Goal: Task Accomplishment & Management: Complete application form

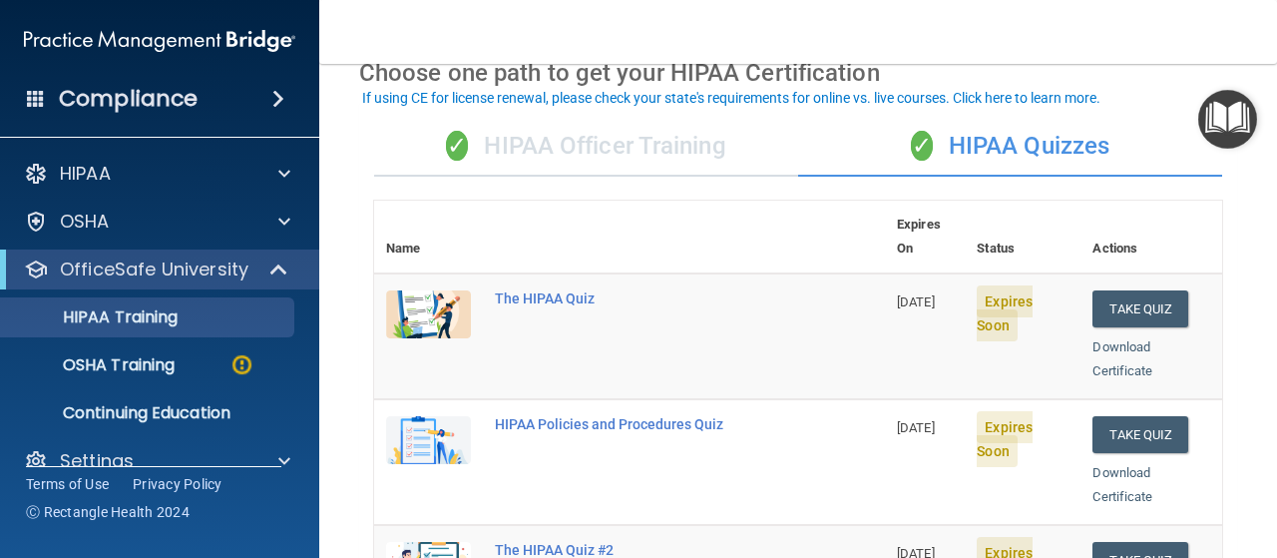
scroll to position [101, 0]
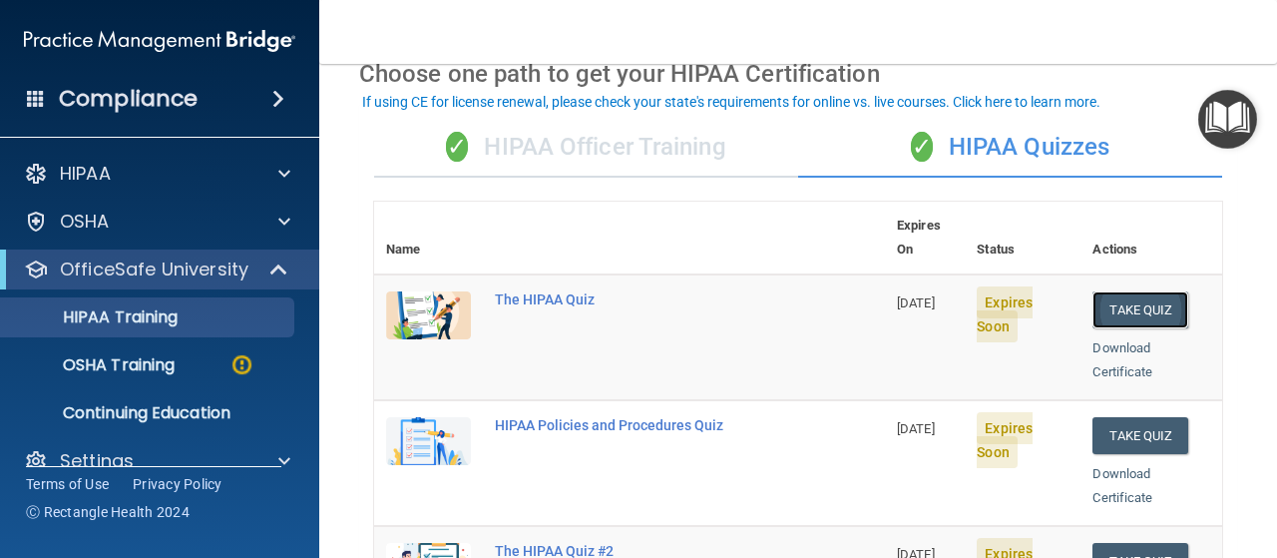
click at [1119, 291] on button "Take Quiz" at bounding box center [1141, 309] width 96 height 37
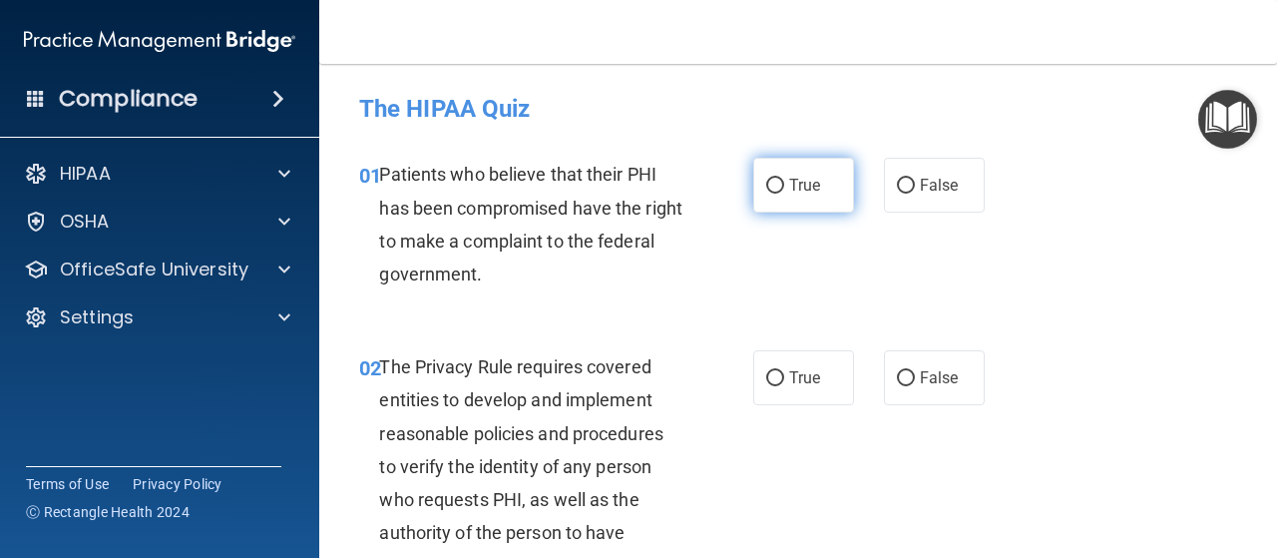
click at [801, 189] on span "True" at bounding box center [804, 185] width 31 height 19
click at [784, 189] on input "True" at bounding box center [775, 186] width 18 height 15
radio input "true"
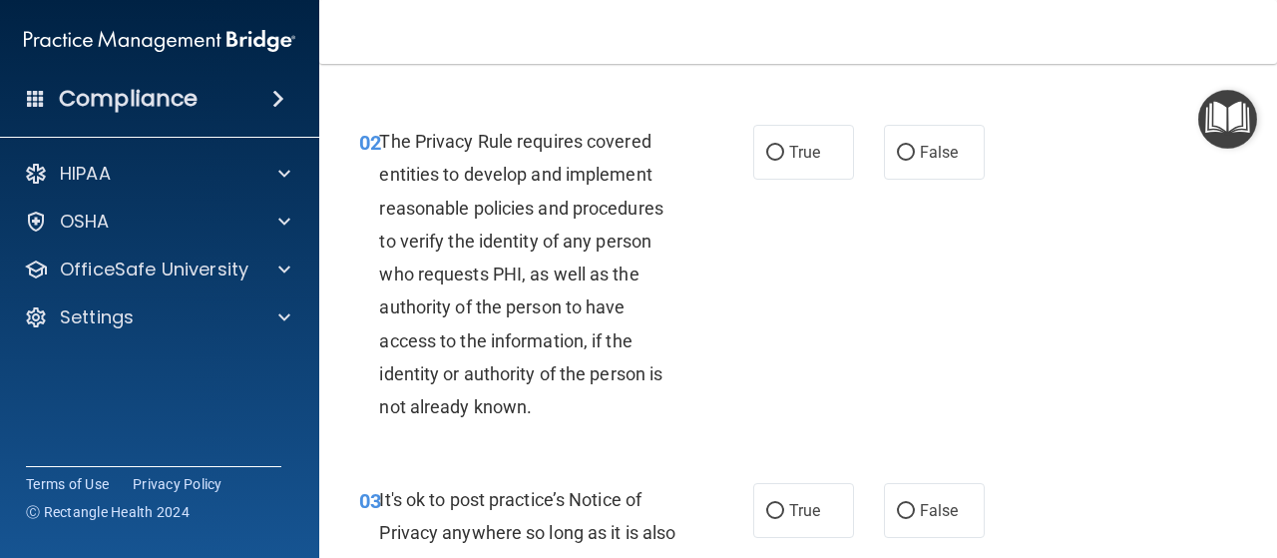
scroll to position [241, 0]
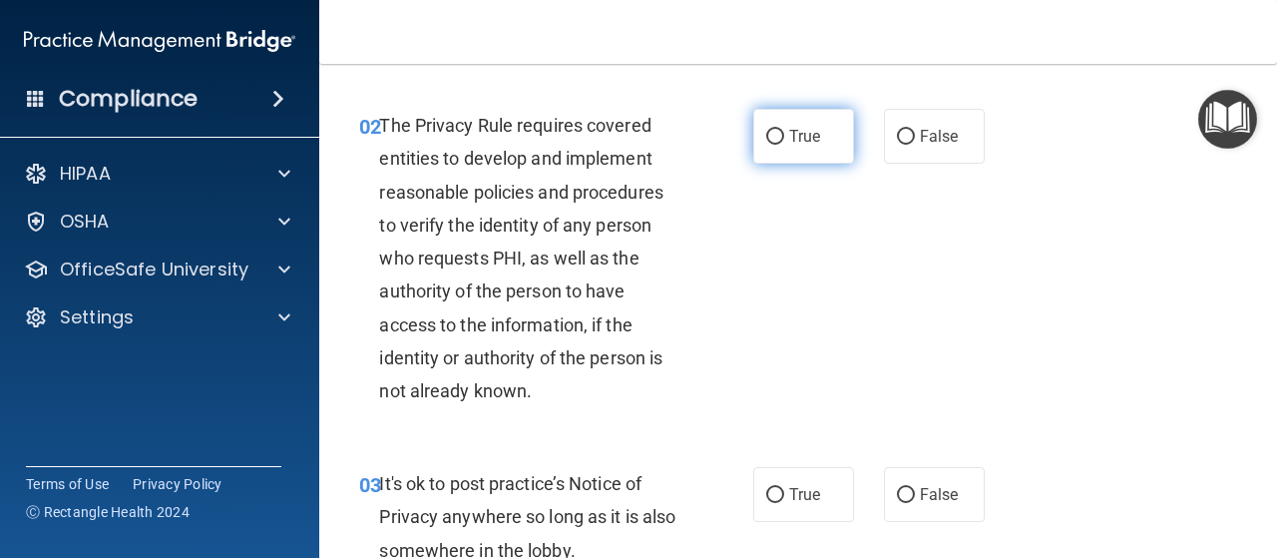
click at [790, 138] on span "True" at bounding box center [804, 136] width 31 height 19
click at [784, 138] on input "True" at bounding box center [775, 137] width 18 height 15
radio input "true"
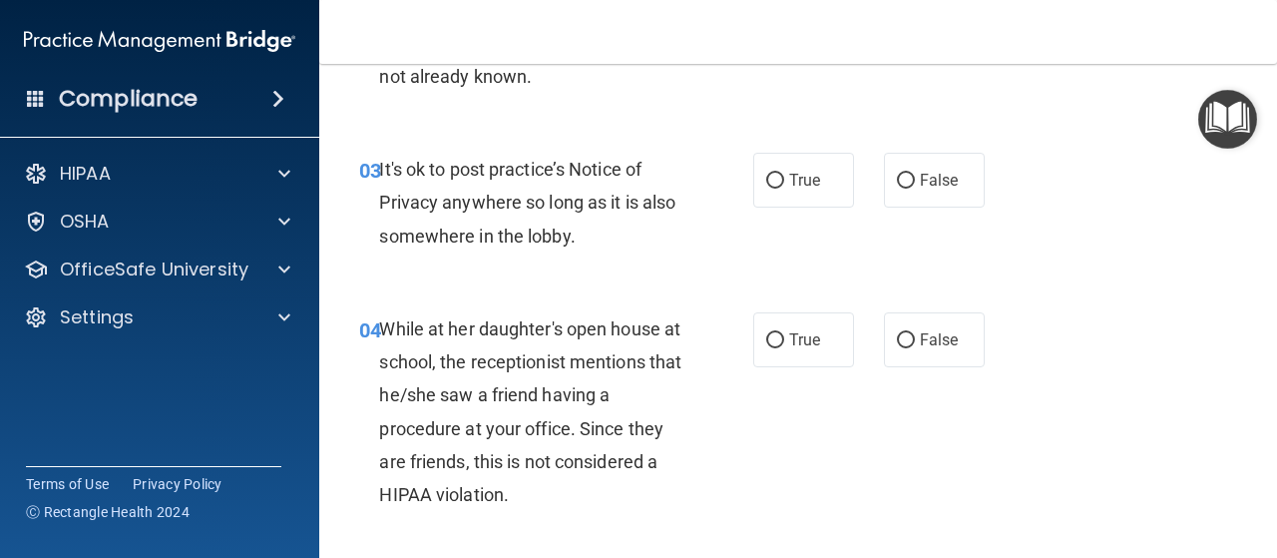
scroll to position [557, 0]
click at [808, 178] on span "True" at bounding box center [804, 179] width 31 height 19
click at [784, 178] on input "True" at bounding box center [775, 180] width 18 height 15
radio input "true"
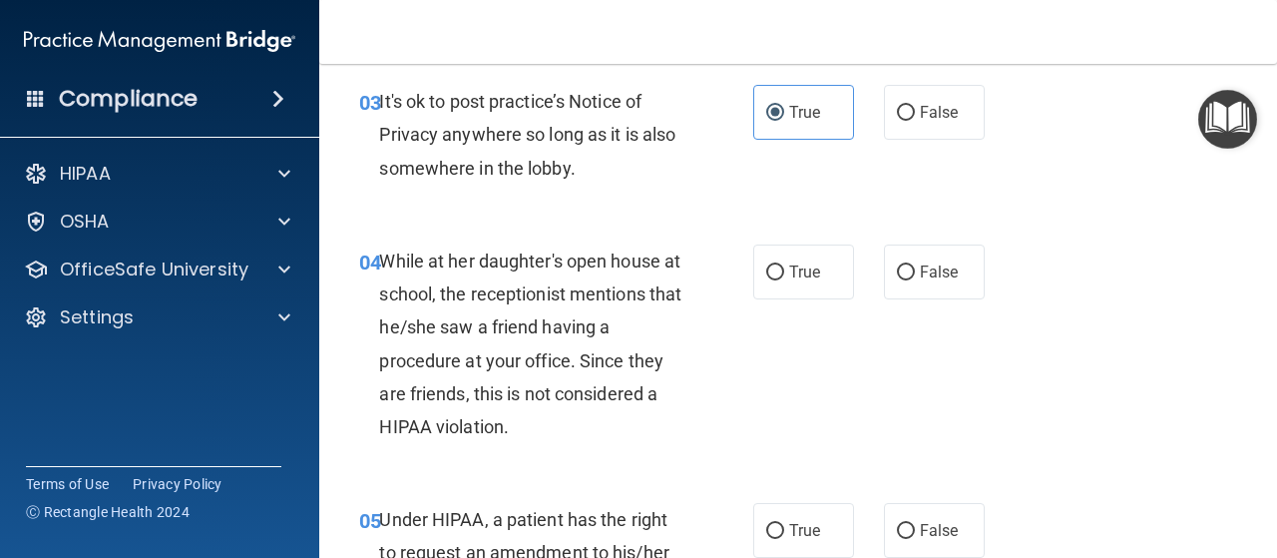
scroll to position [662, 0]
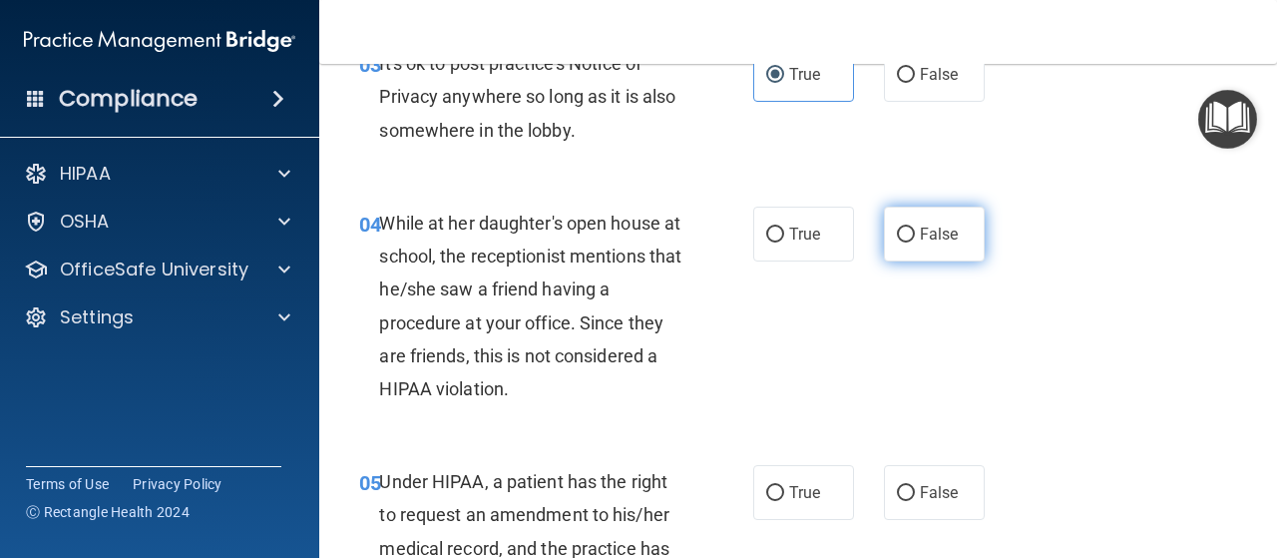
click at [920, 246] on label "False" at bounding box center [934, 234] width 101 height 55
click at [915, 242] on input "False" at bounding box center [906, 234] width 18 height 15
radio input "true"
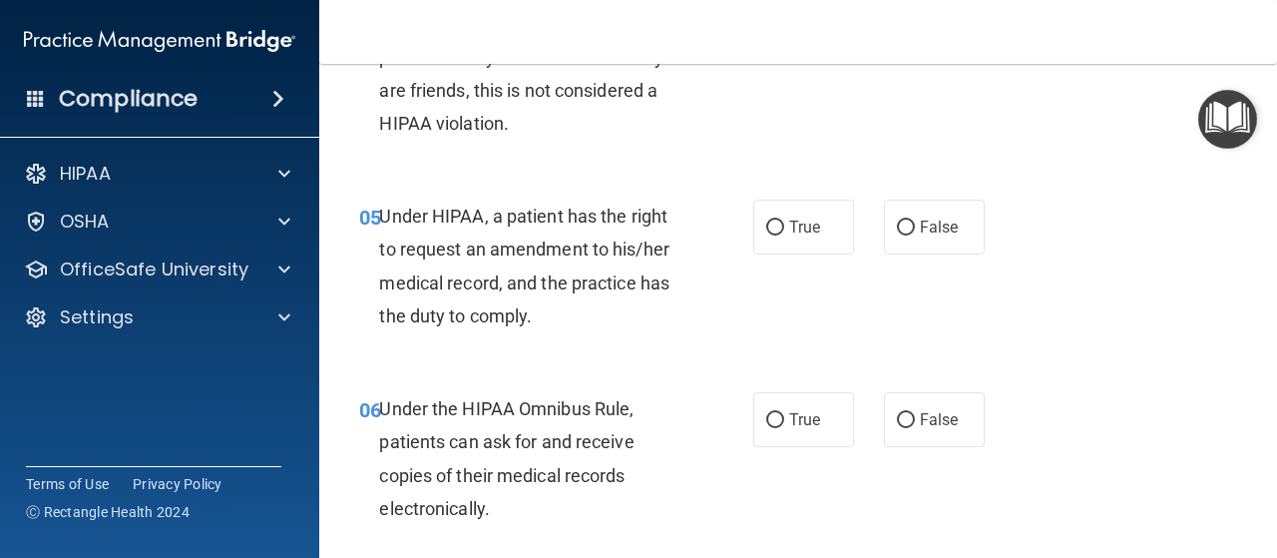
scroll to position [928, 0]
click at [789, 217] on span "True" at bounding box center [804, 226] width 31 height 19
click at [784, 220] on input "True" at bounding box center [775, 227] width 18 height 15
radio input "true"
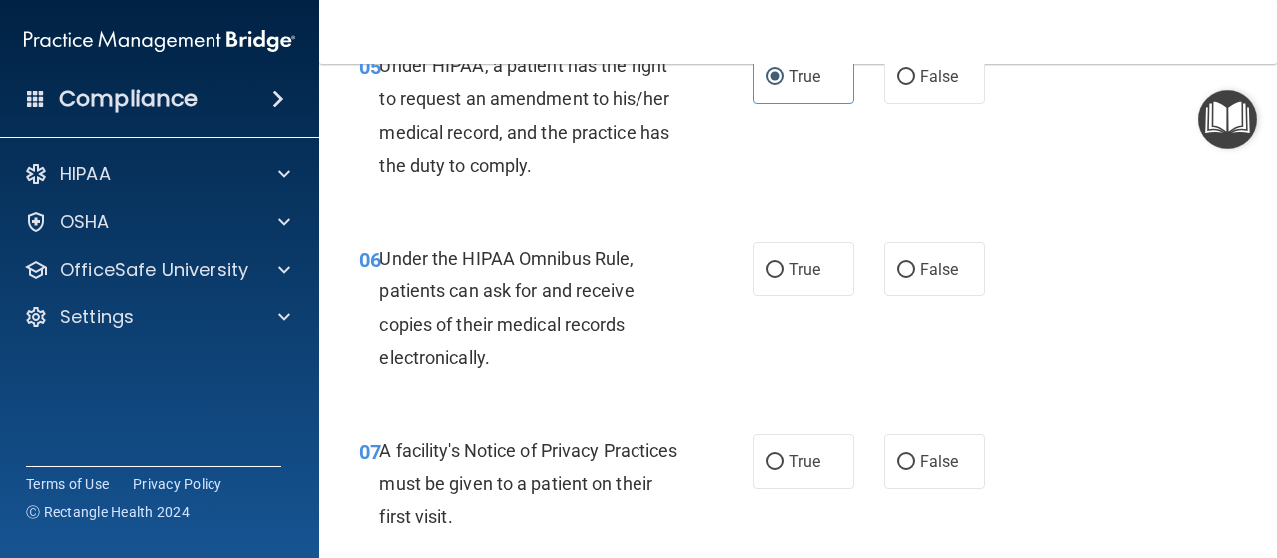
scroll to position [1103, 0]
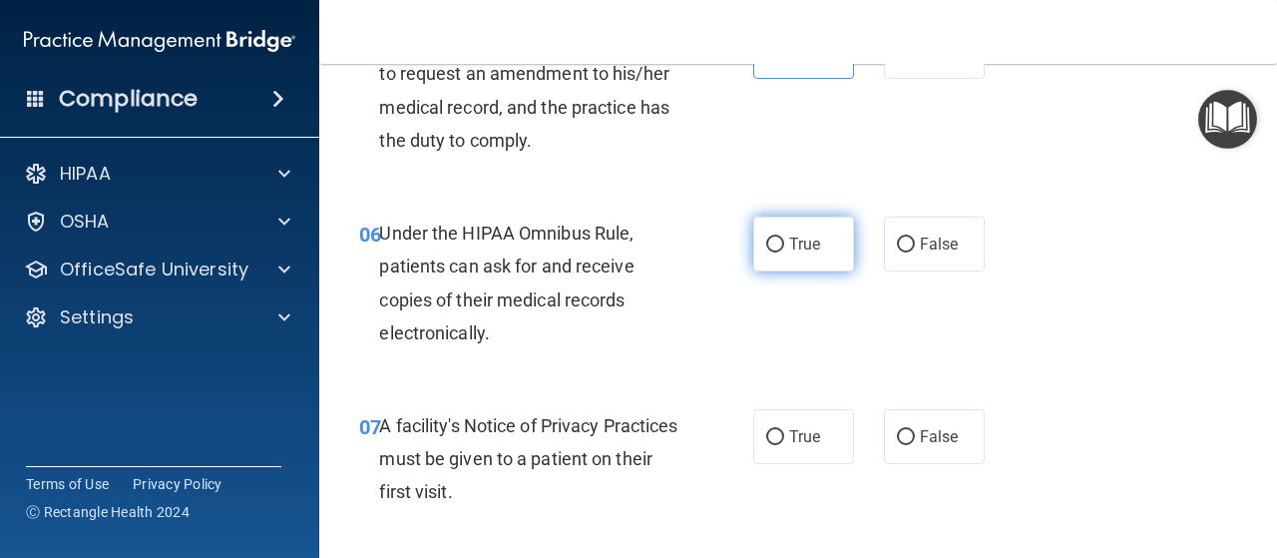
click at [785, 232] on label "True" at bounding box center [803, 244] width 101 height 55
click at [784, 237] on input "True" at bounding box center [775, 244] width 18 height 15
radio input "true"
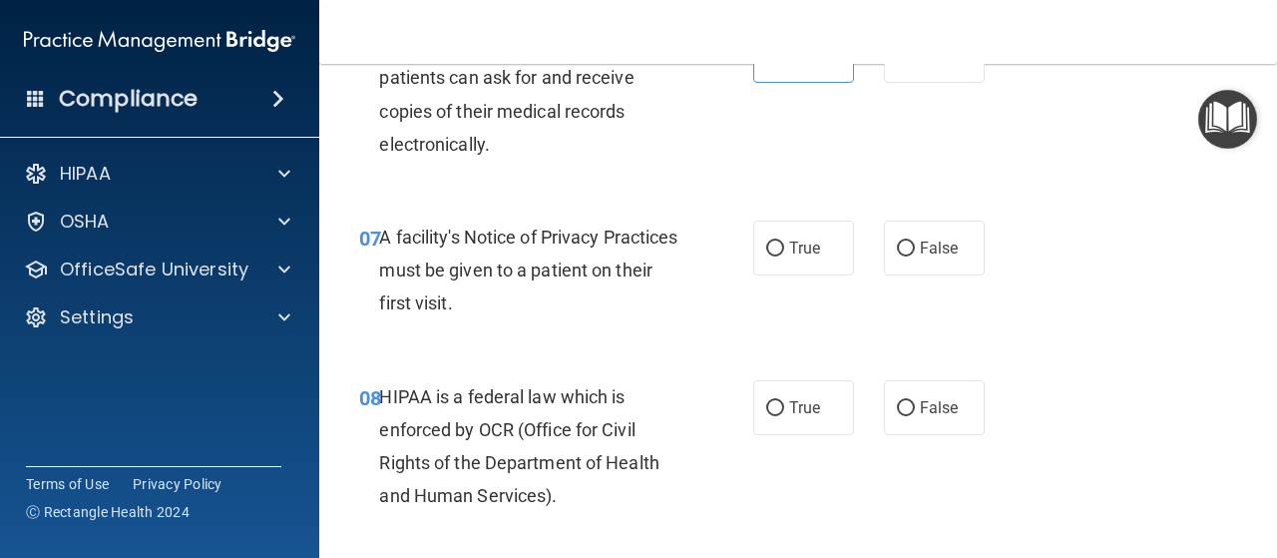
scroll to position [1295, 0]
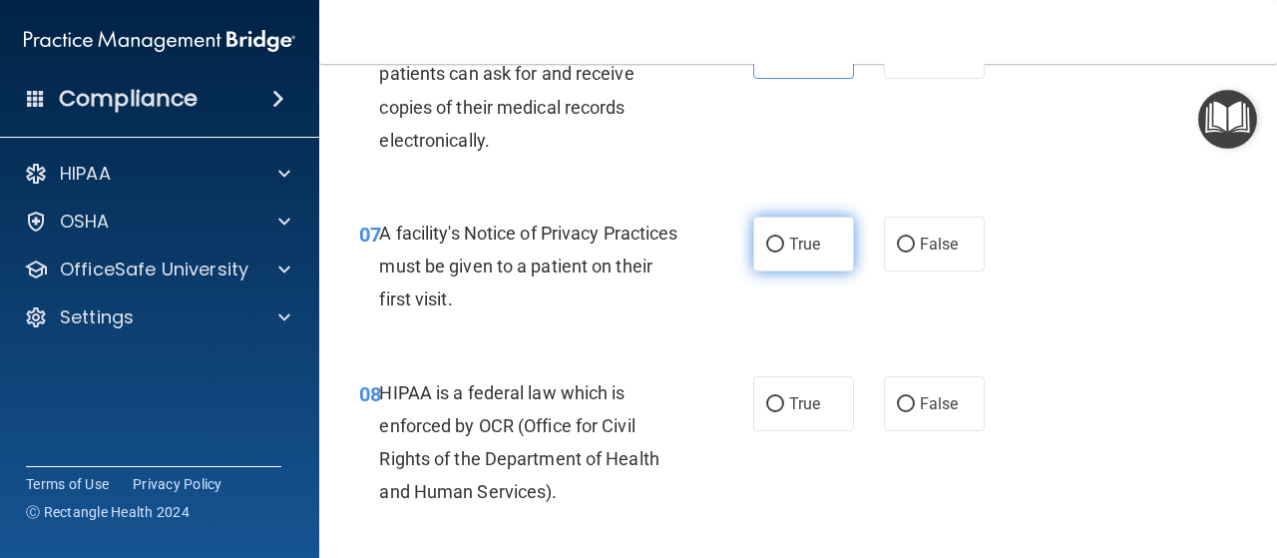
click at [794, 247] on span "True" at bounding box center [804, 243] width 31 height 19
click at [784, 247] on input "True" at bounding box center [775, 244] width 18 height 15
radio input "true"
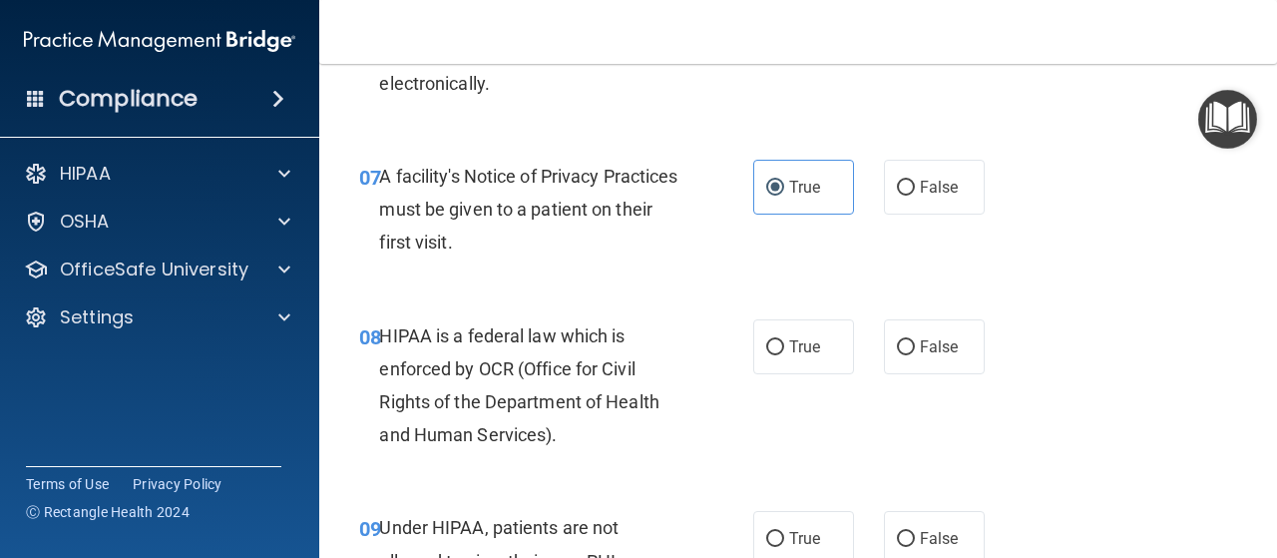
scroll to position [1353, 0]
click at [798, 344] on span "True" at bounding box center [804, 345] width 31 height 19
click at [784, 344] on input "True" at bounding box center [775, 346] width 18 height 15
radio input "true"
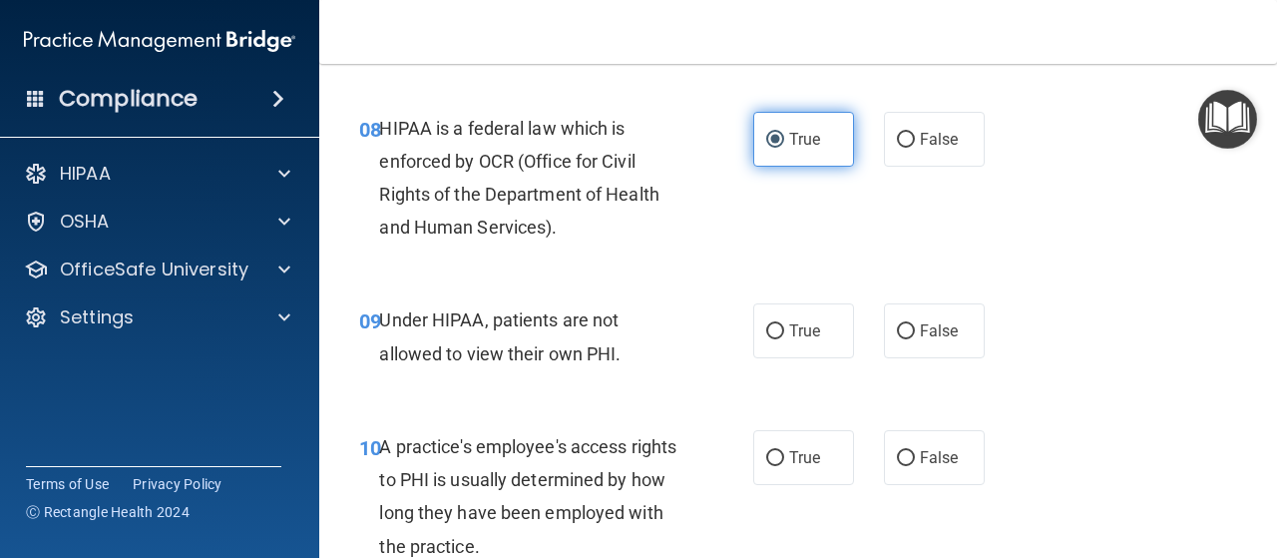
scroll to position [1561, 0]
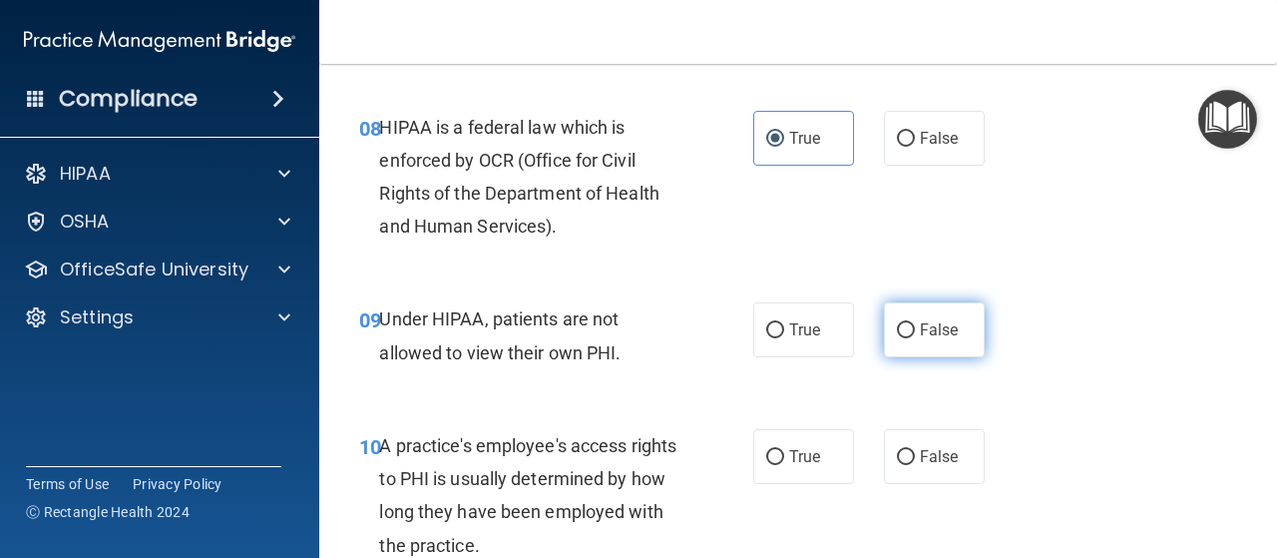
click at [932, 331] on span "False" at bounding box center [939, 329] width 39 height 19
click at [915, 331] on input "False" at bounding box center [906, 330] width 18 height 15
radio input "true"
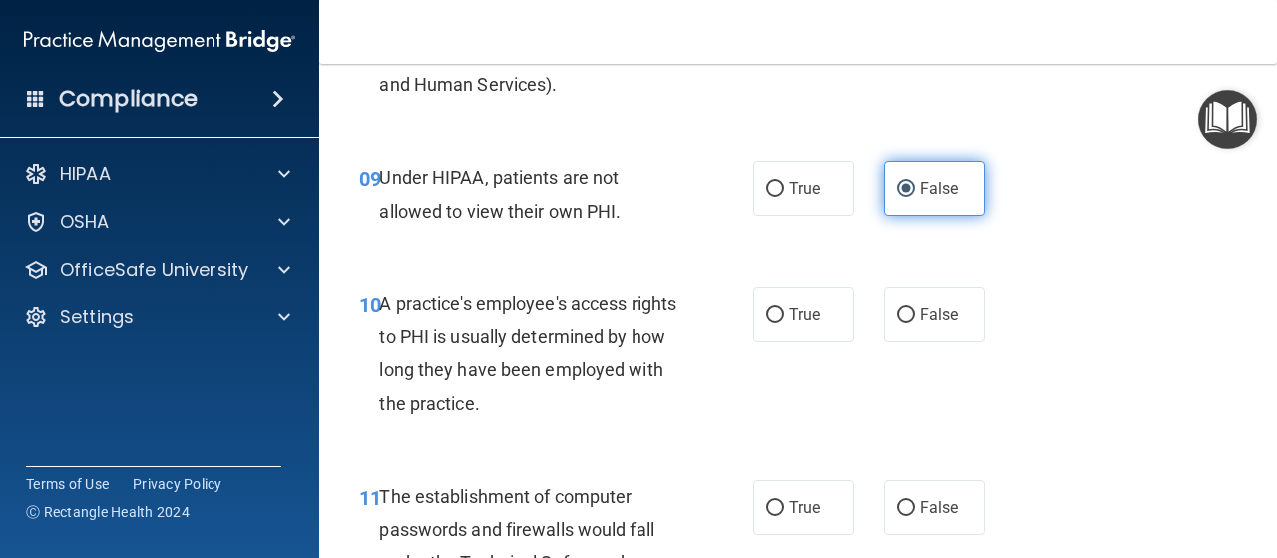
scroll to position [1718, 0]
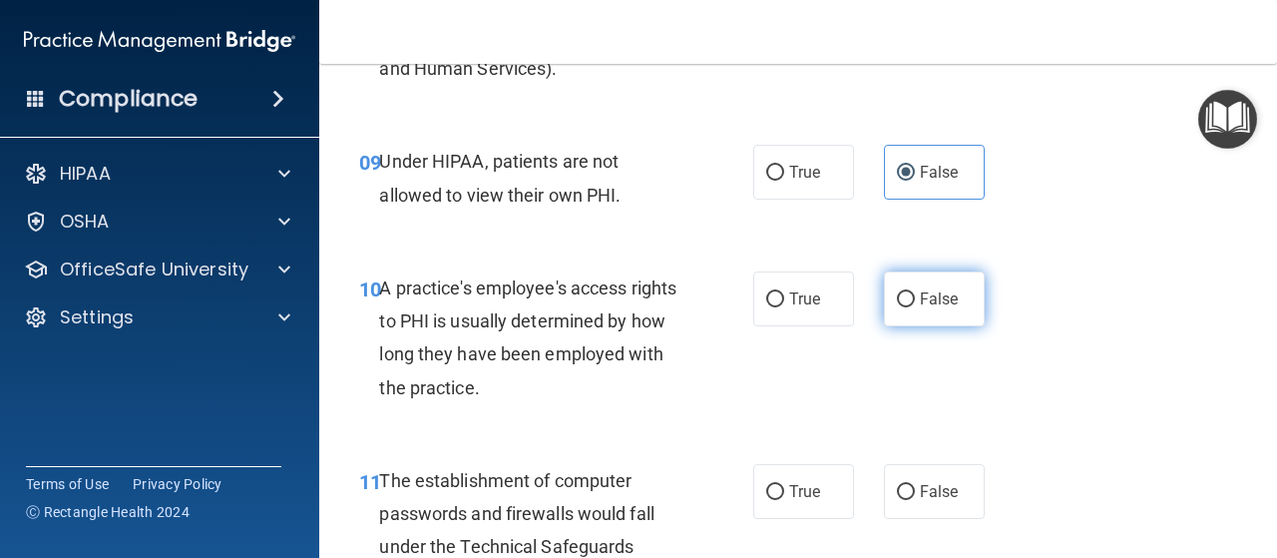
click at [920, 302] on span "False" at bounding box center [939, 298] width 39 height 19
click at [915, 302] on input "False" at bounding box center [906, 299] width 18 height 15
radio input "true"
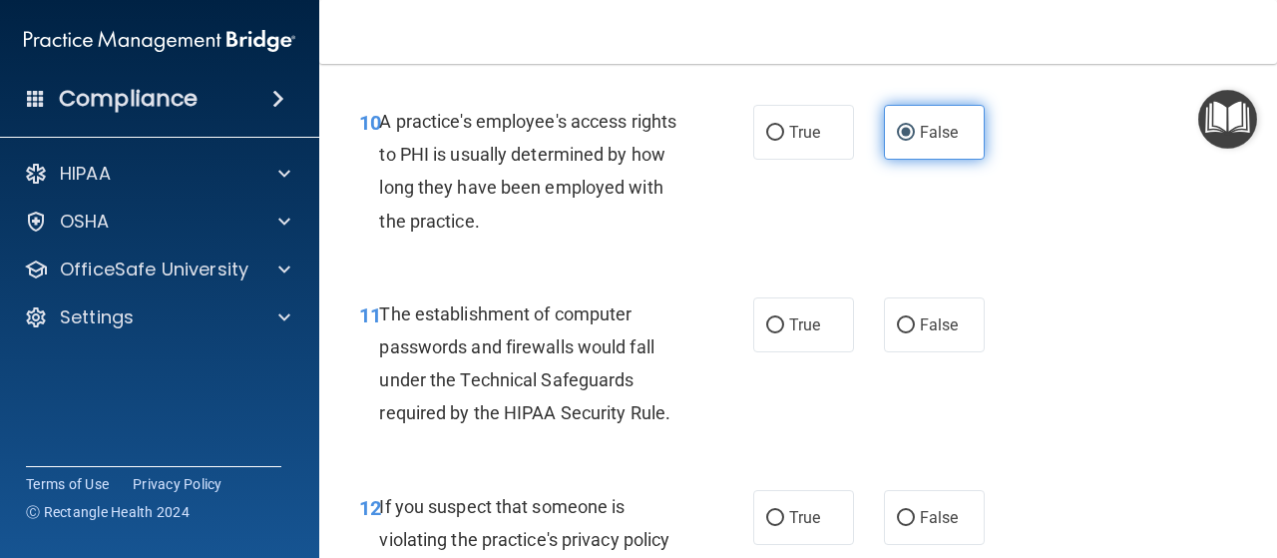
scroll to position [1886, 0]
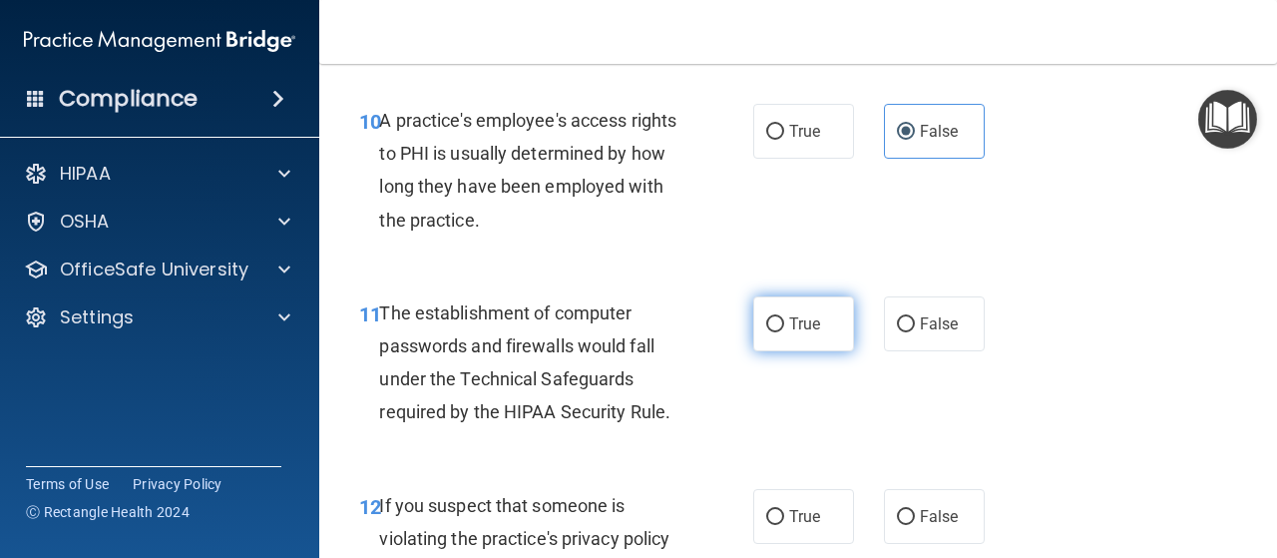
click at [770, 326] on input "True" at bounding box center [775, 324] width 18 height 15
radio input "true"
click at [770, 326] on input "True" at bounding box center [775, 324] width 18 height 15
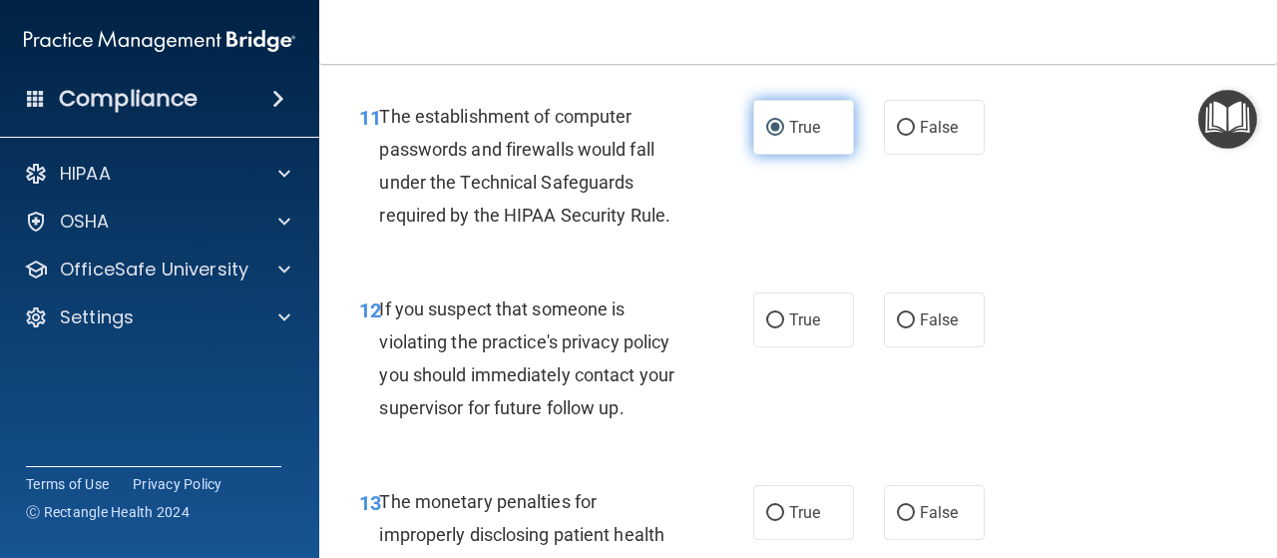
scroll to position [2083, 0]
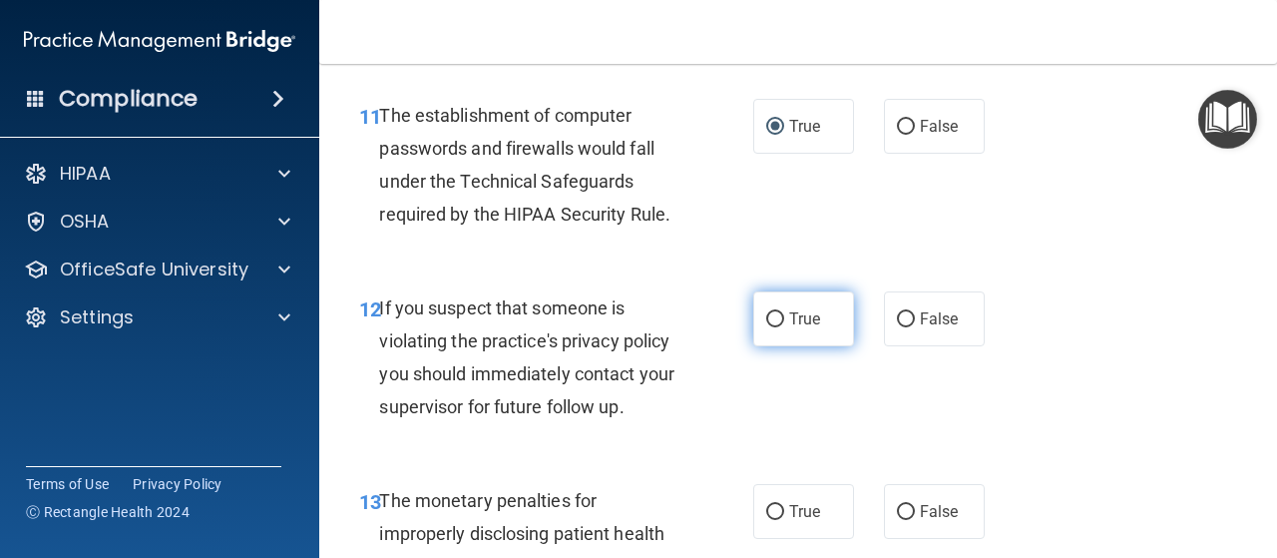
click at [789, 319] on span "True" at bounding box center [804, 318] width 31 height 19
click at [784, 319] on input "True" at bounding box center [775, 319] width 18 height 15
radio input "true"
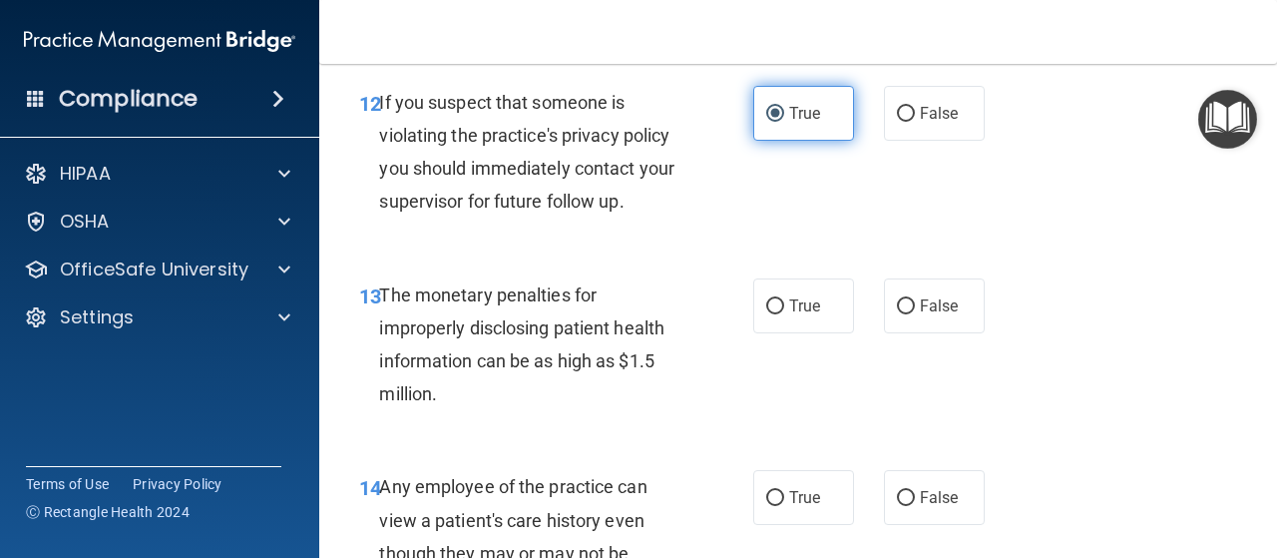
scroll to position [2302, 0]
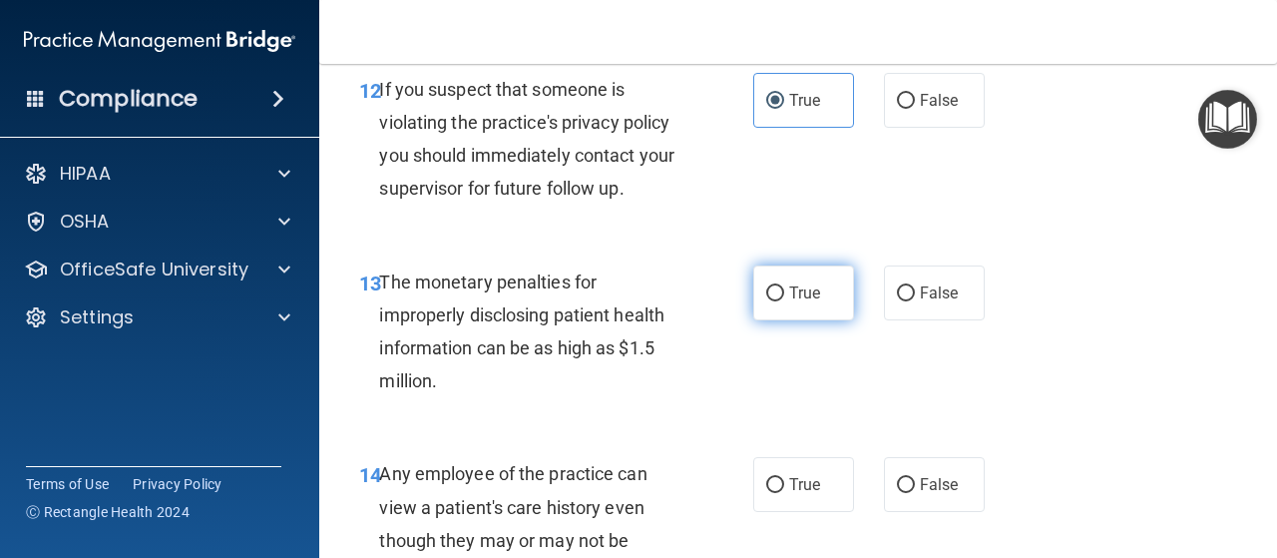
click at [789, 292] on span "True" at bounding box center [804, 292] width 31 height 19
click at [784, 292] on input "True" at bounding box center [775, 293] width 18 height 15
radio input "true"
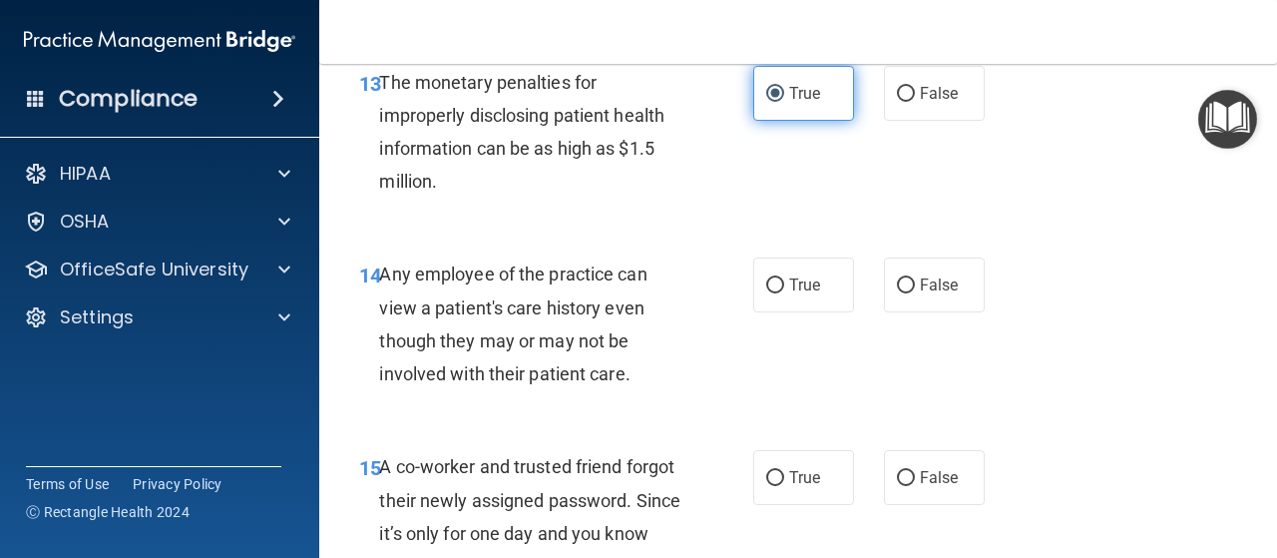
scroll to position [2505, 0]
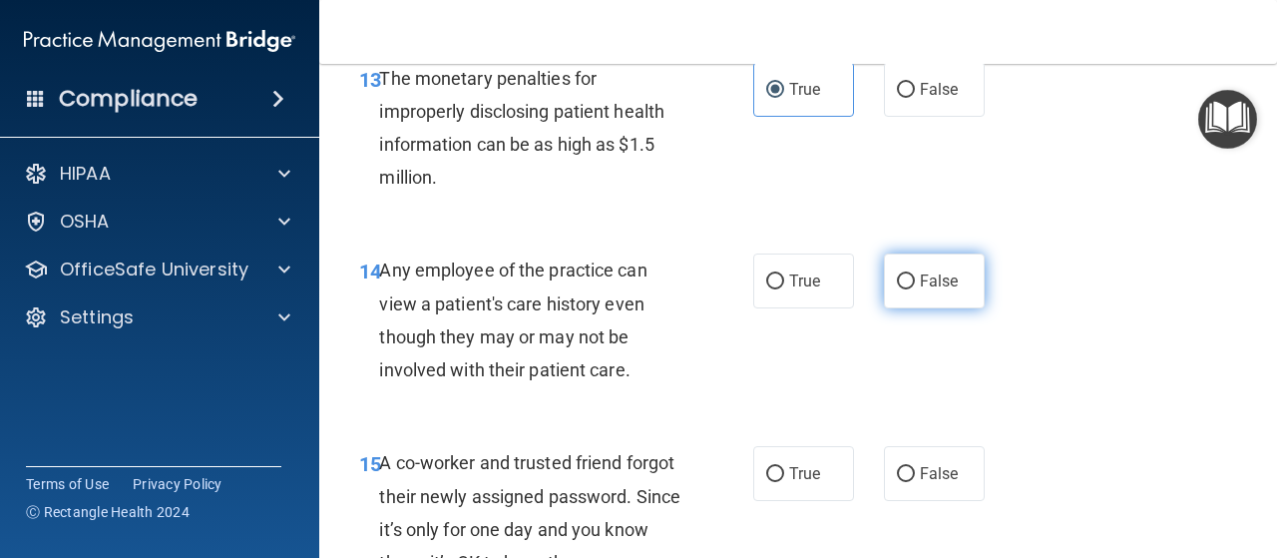
click at [891, 271] on label "False" at bounding box center [934, 280] width 101 height 55
click at [897, 274] on input "False" at bounding box center [906, 281] width 18 height 15
radio input "true"
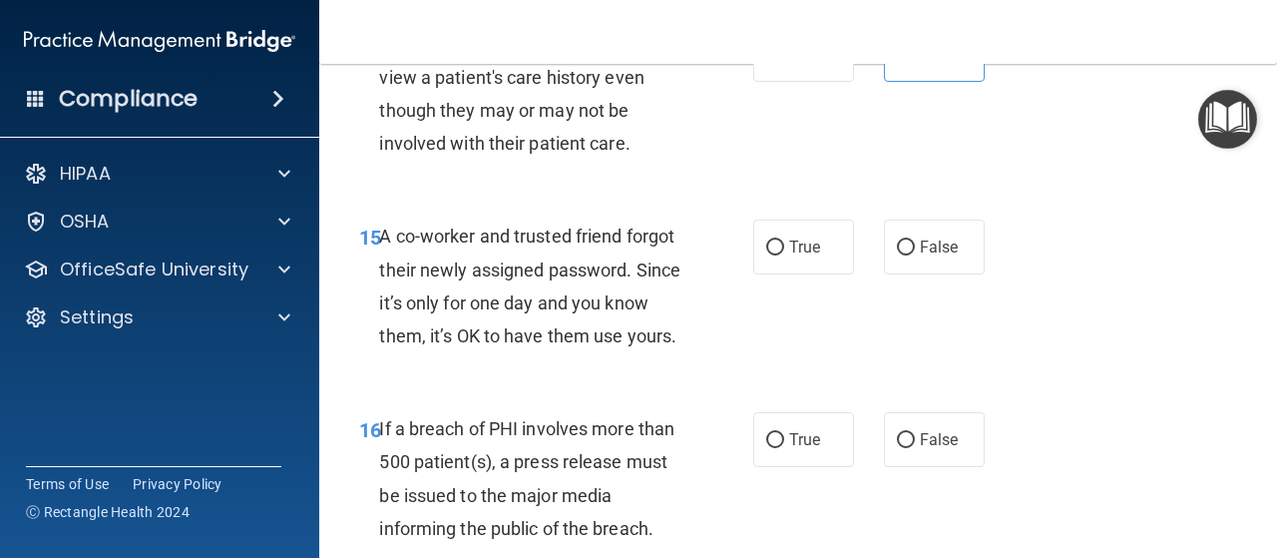
scroll to position [2749, 0]
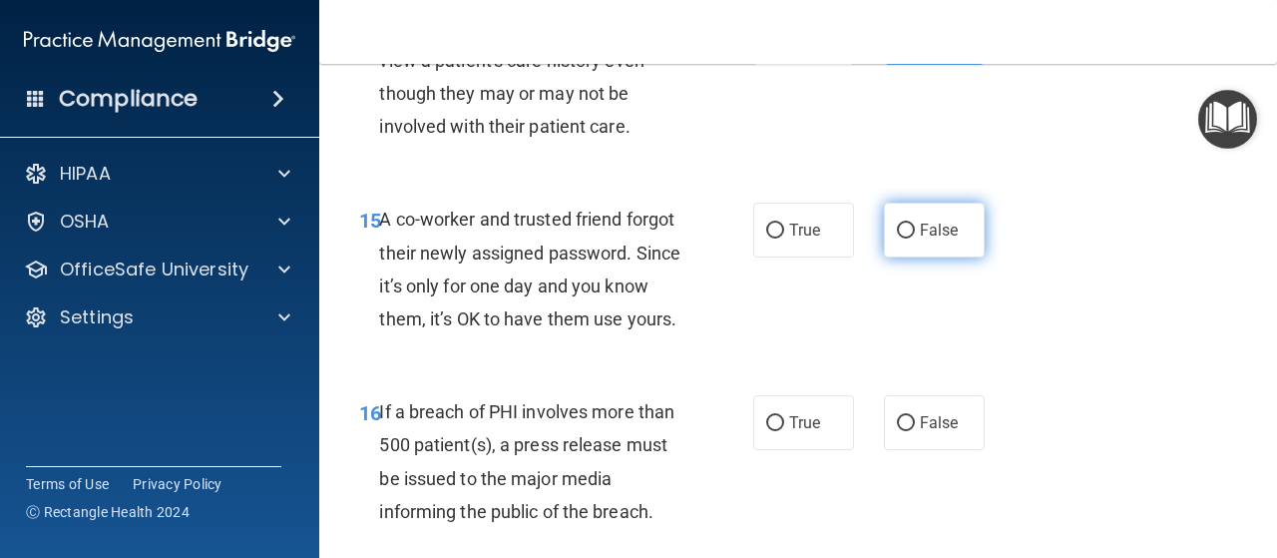
click at [921, 247] on label "False" at bounding box center [934, 230] width 101 height 55
click at [915, 238] on input "False" at bounding box center [906, 231] width 18 height 15
radio input "true"
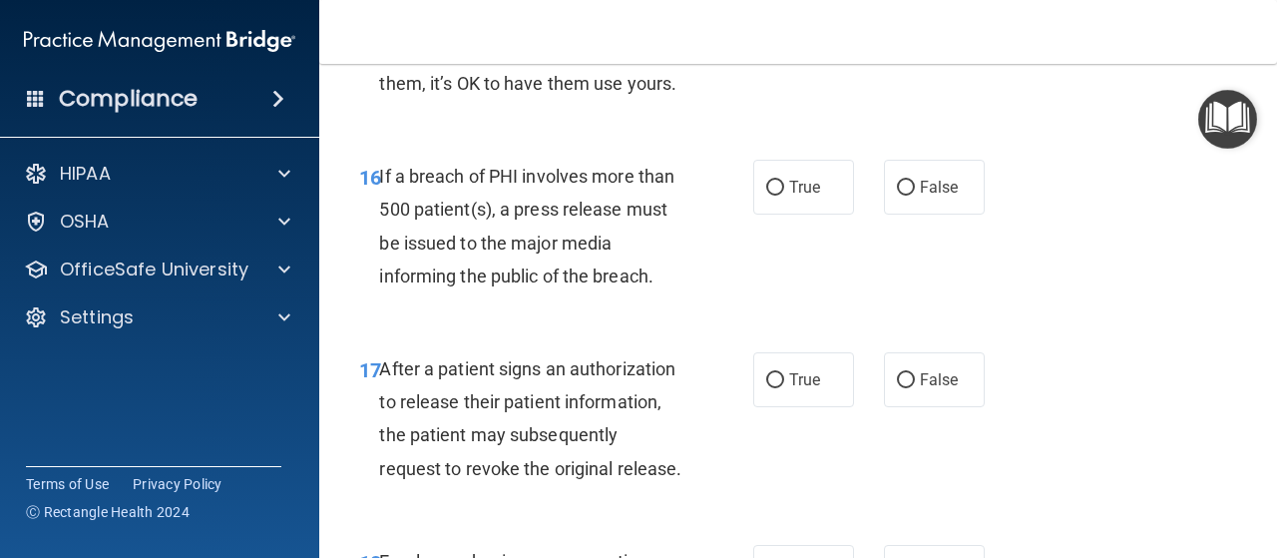
scroll to position [2985, 0]
click at [922, 214] on label "False" at bounding box center [934, 186] width 101 height 55
click at [915, 195] on input "False" at bounding box center [906, 187] width 18 height 15
radio input "true"
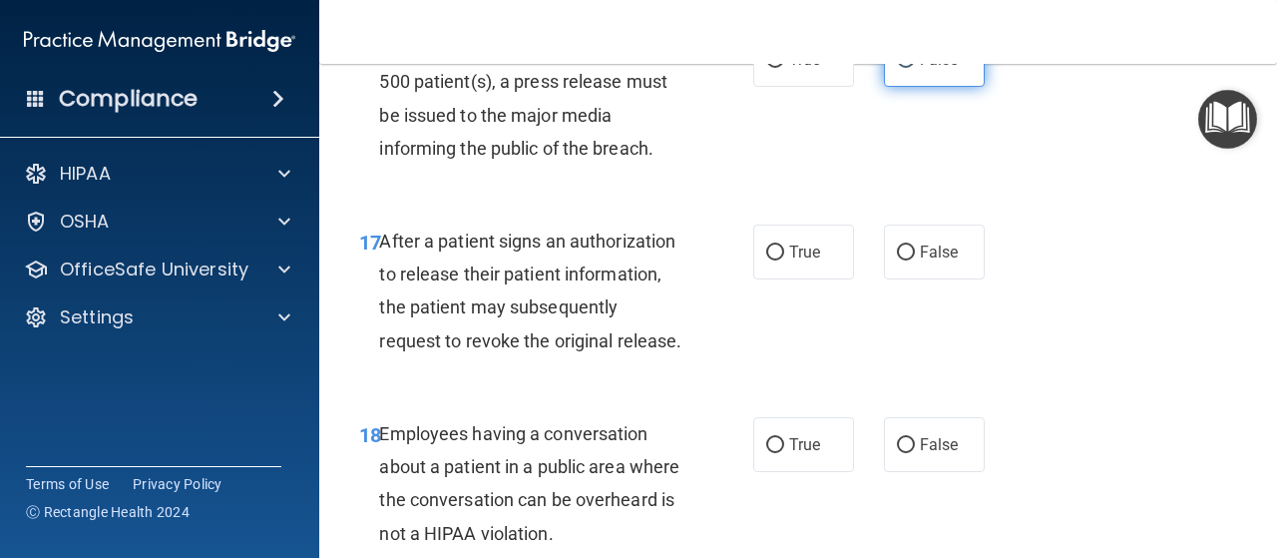
scroll to position [3113, 0]
click at [810, 272] on label "True" at bounding box center [803, 251] width 101 height 55
click at [784, 259] on input "True" at bounding box center [775, 251] width 18 height 15
radio input "true"
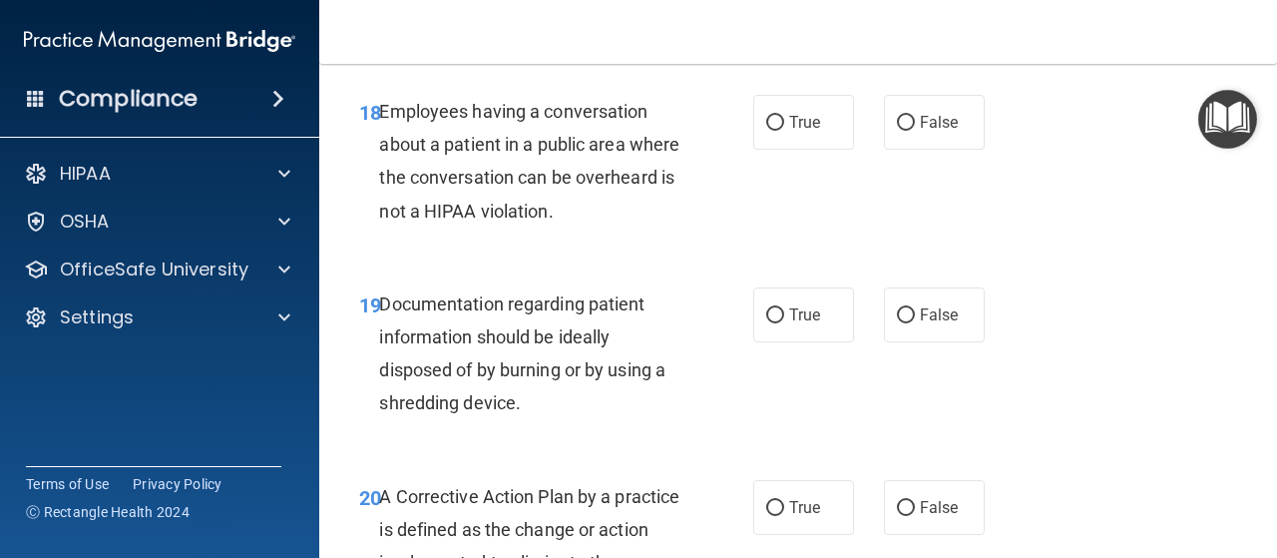
scroll to position [3438, 0]
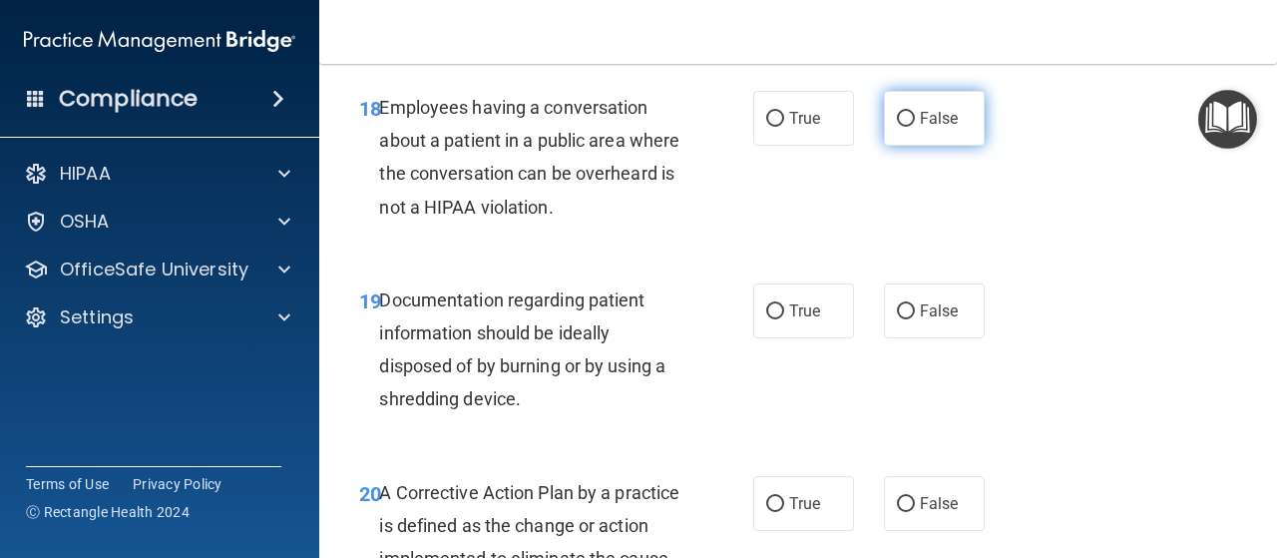
click at [922, 146] on label "False" at bounding box center [934, 118] width 101 height 55
click at [915, 127] on input "False" at bounding box center [906, 119] width 18 height 15
radio input "true"
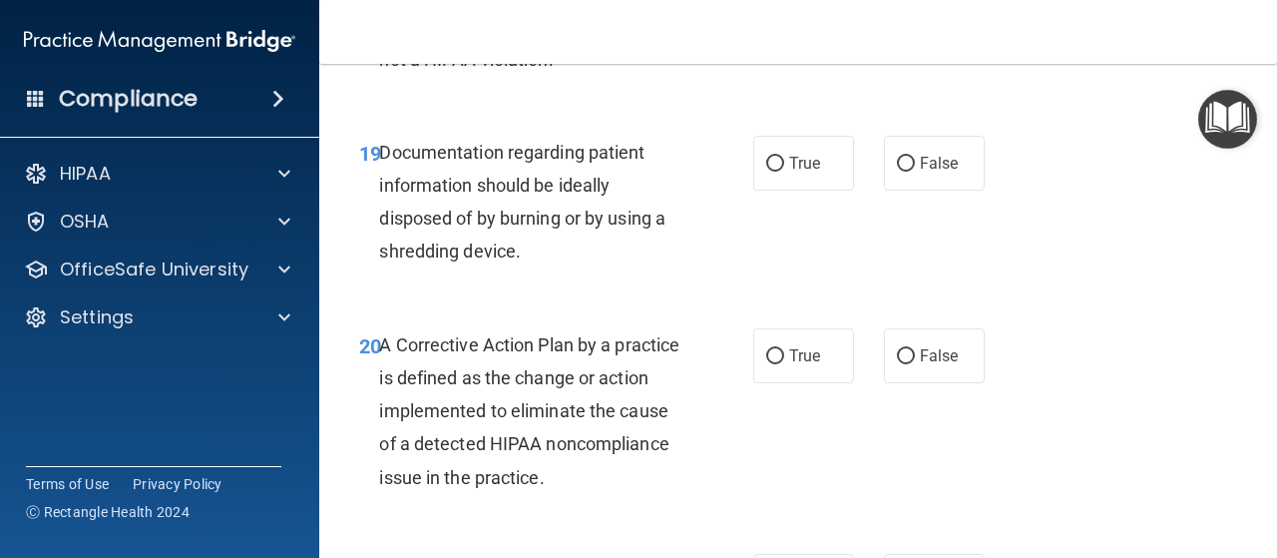
scroll to position [3604, 0]
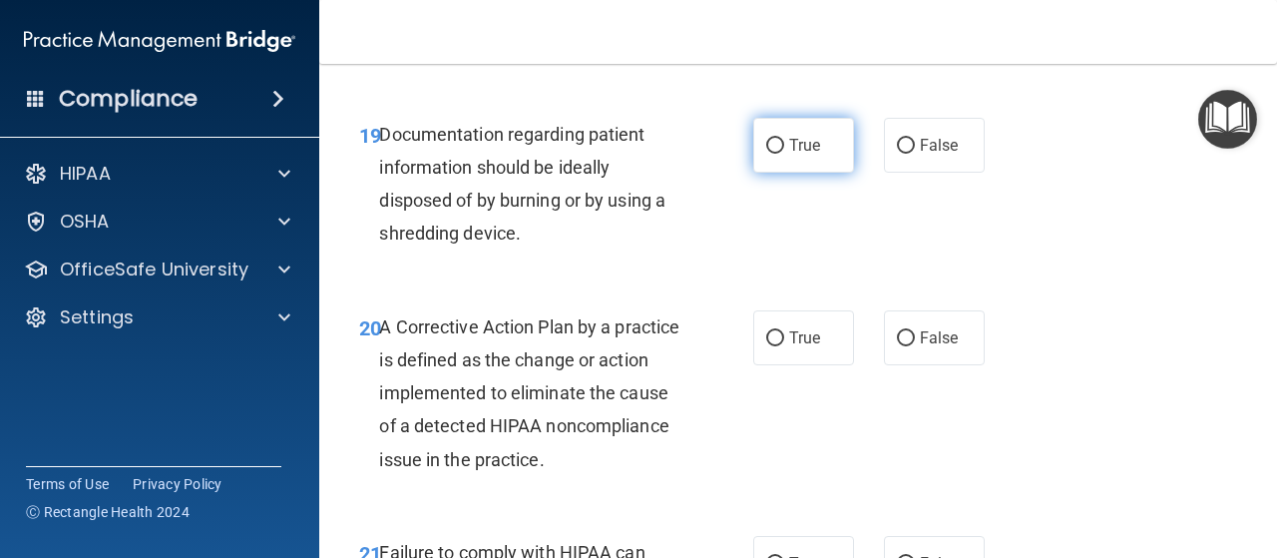
click at [775, 173] on label "True" at bounding box center [803, 145] width 101 height 55
click at [775, 154] on input "True" at bounding box center [775, 146] width 18 height 15
radio input "true"
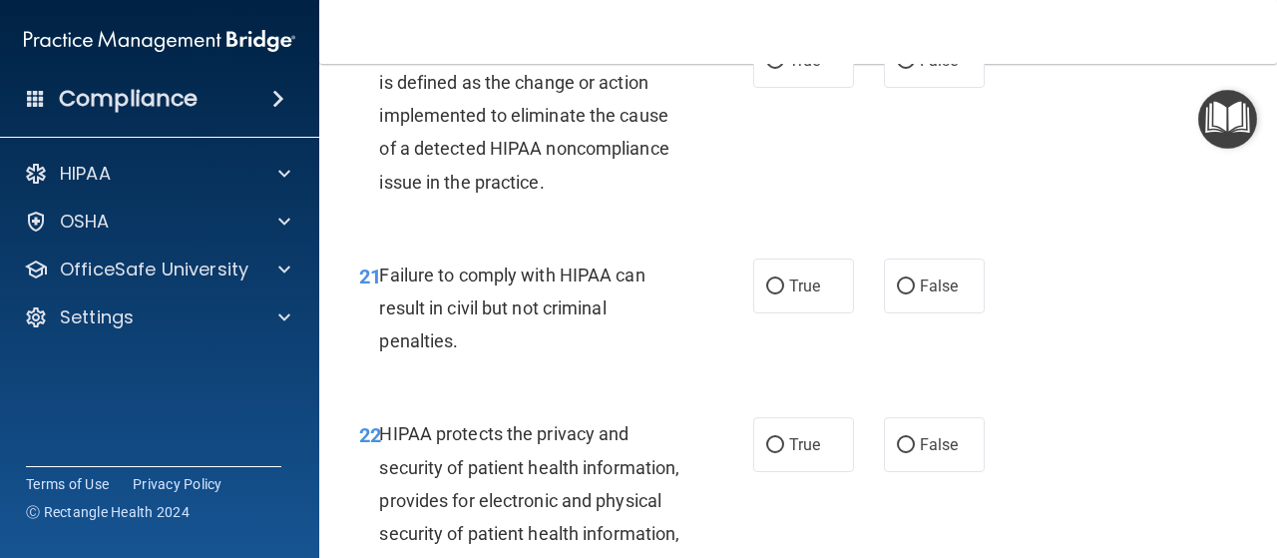
scroll to position [3873, 0]
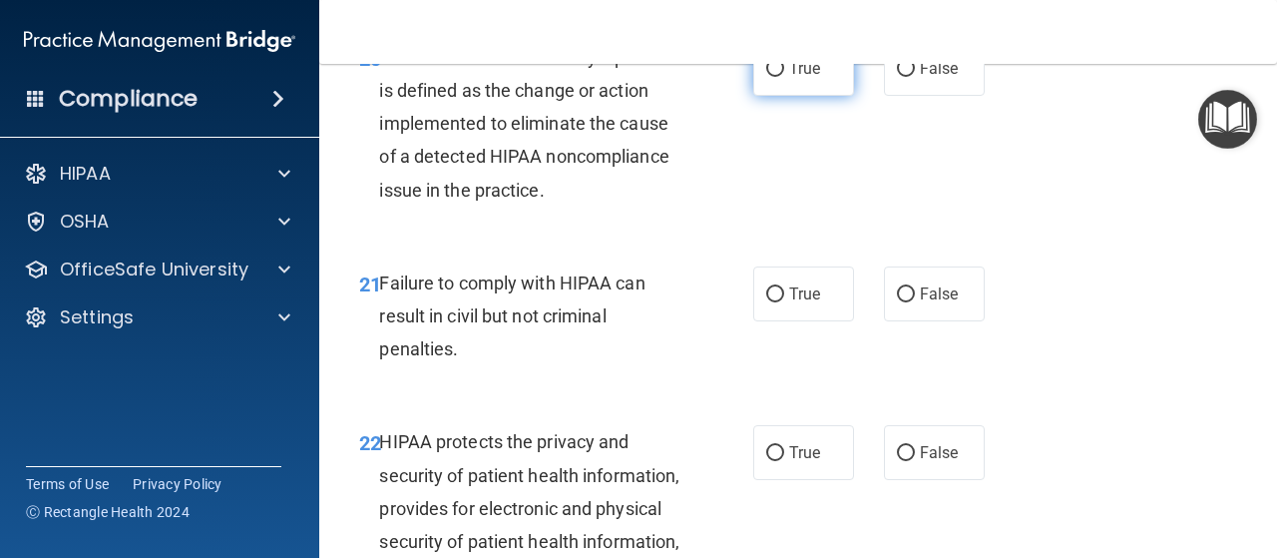
click at [774, 77] on input "True" at bounding box center [775, 69] width 18 height 15
radio input "true"
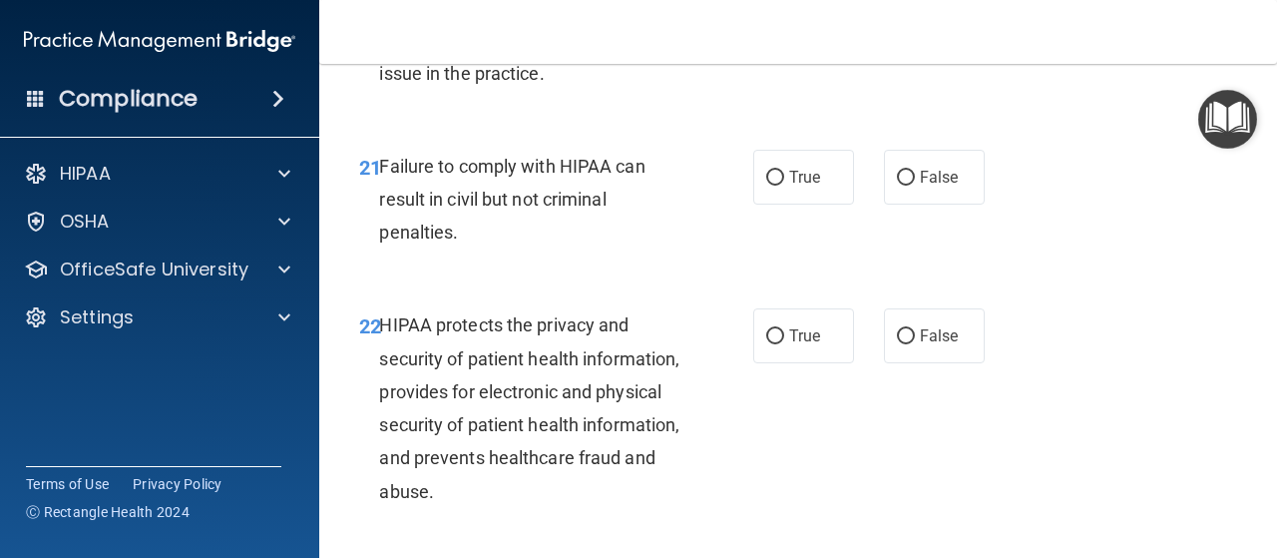
scroll to position [3992, 0]
click at [958, 203] on label "False" at bounding box center [934, 175] width 101 height 55
click at [915, 184] on input "False" at bounding box center [906, 176] width 18 height 15
radio input "true"
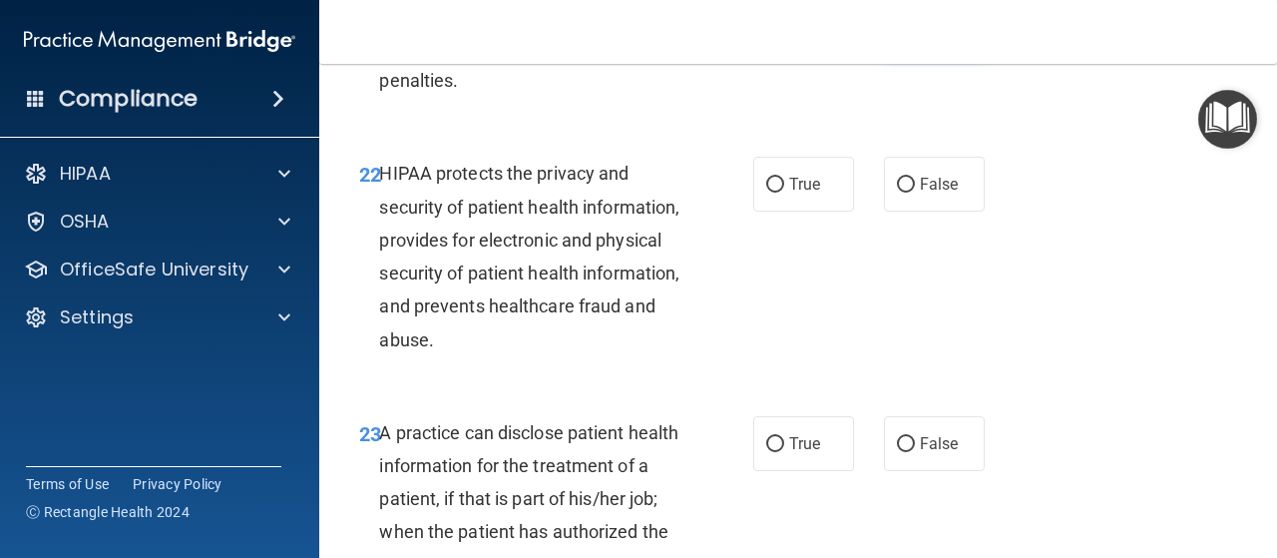
scroll to position [4143, 0]
click at [794, 193] on span "True" at bounding box center [804, 183] width 31 height 19
click at [784, 192] on input "True" at bounding box center [775, 184] width 18 height 15
radio input "true"
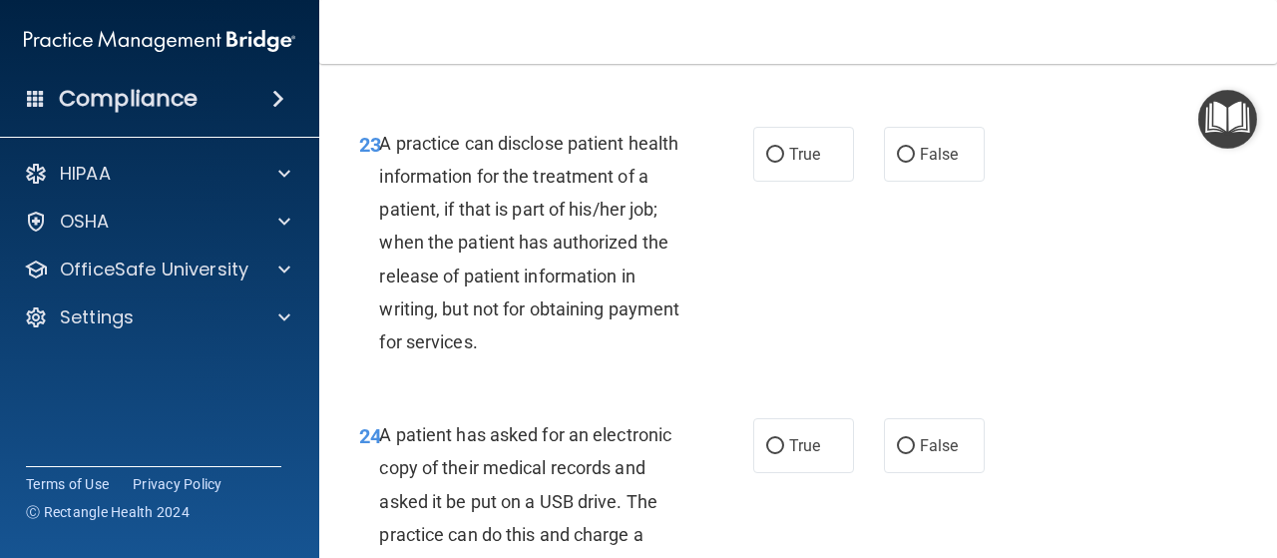
scroll to position [4435, 0]
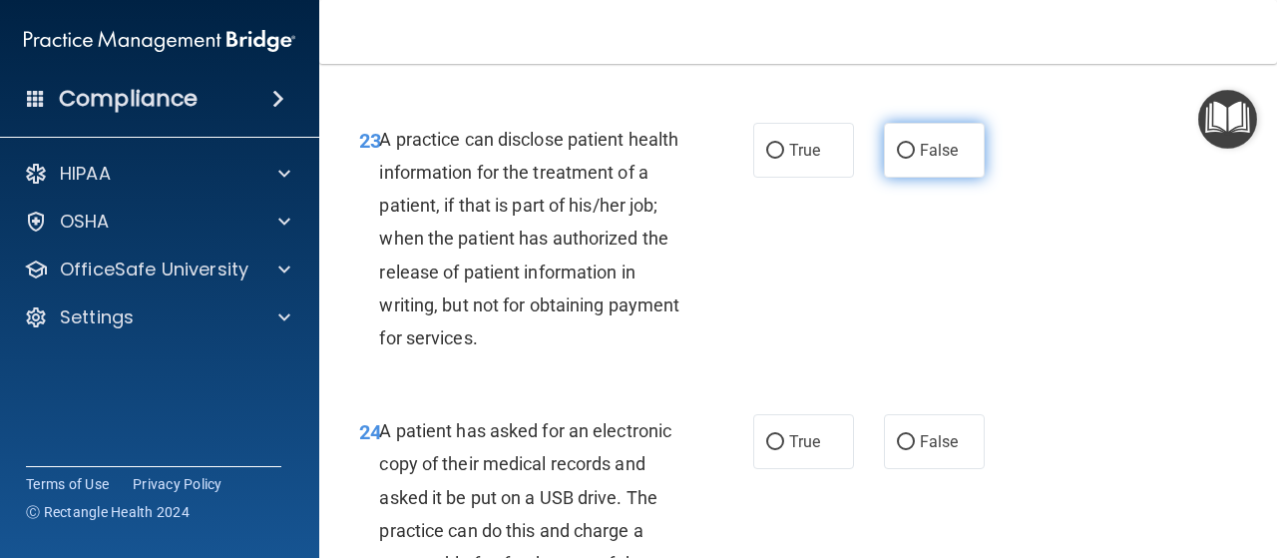
click at [962, 178] on label "False" at bounding box center [934, 150] width 101 height 55
click at [915, 159] on input "False" at bounding box center [906, 151] width 18 height 15
radio input "true"
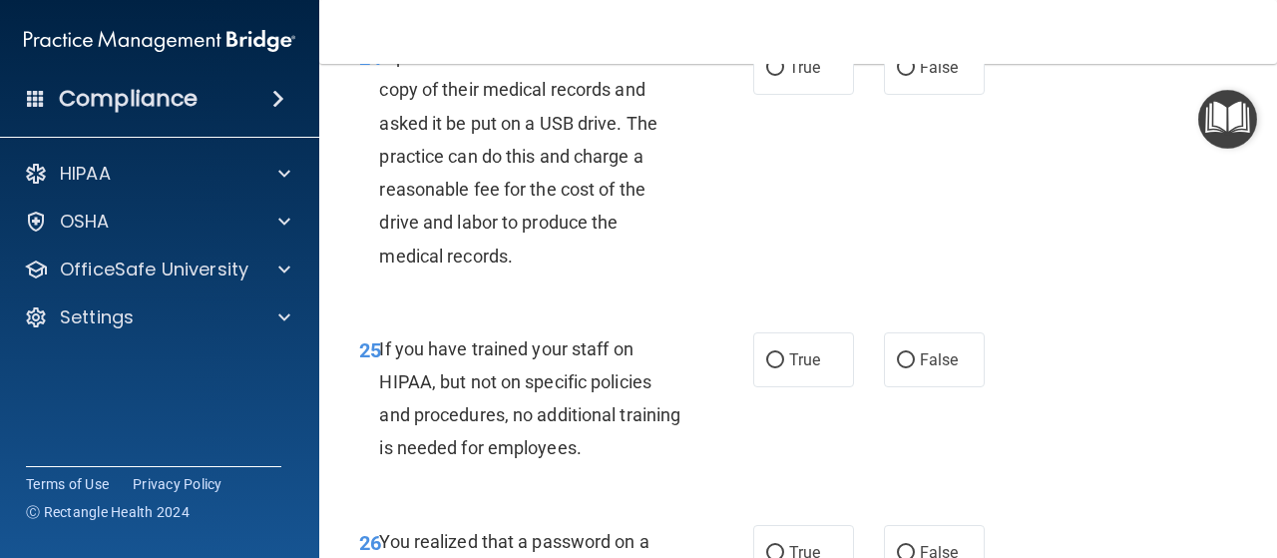
scroll to position [4802, 0]
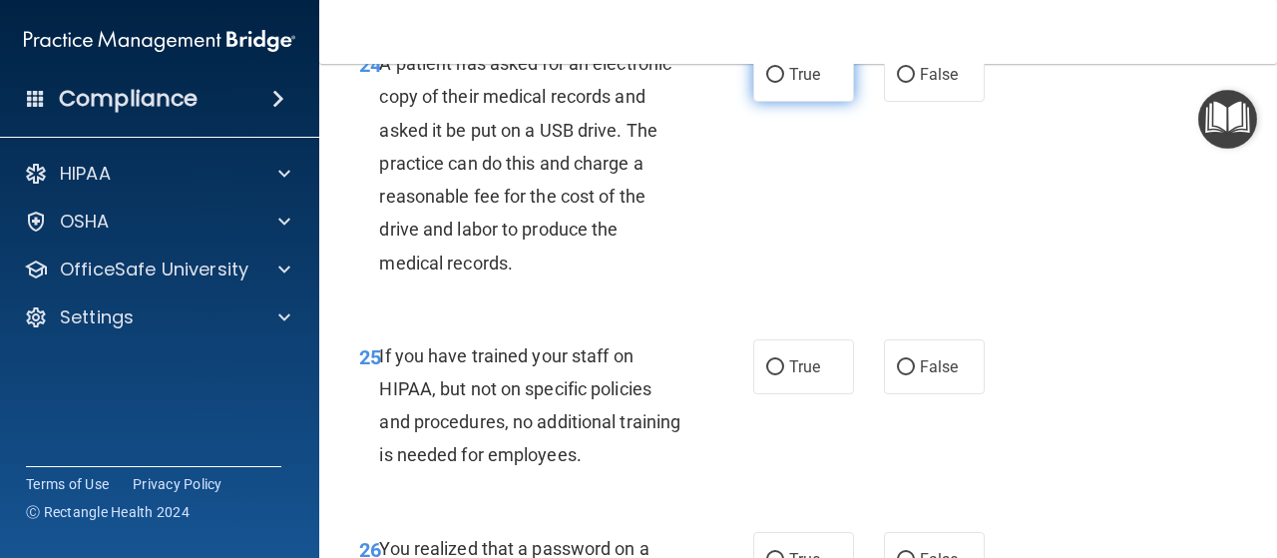
click at [774, 102] on label "True" at bounding box center [803, 74] width 101 height 55
click at [774, 83] on input "True" at bounding box center [775, 75] width 18 height 15
radio input "true"
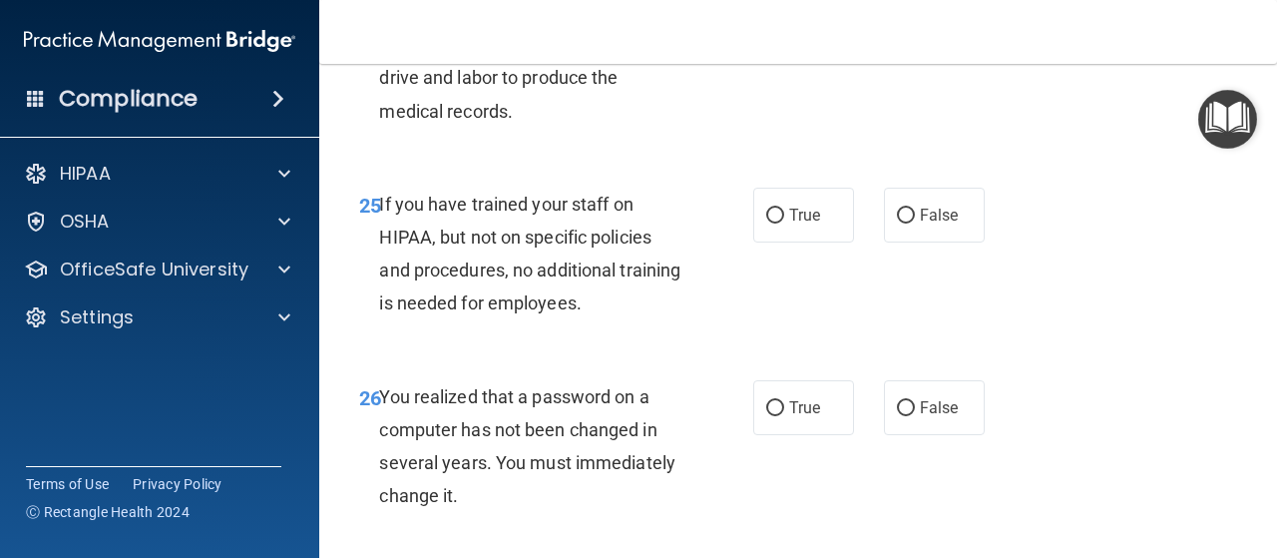
scroll to position [4955, 0]
click at [920, 224] on span "False" at bounding box center [939, 214] width 39 height 19
click at [915, 223] on input "False" at bounding box center [906, 215] width 18 height 15
radio input "true"
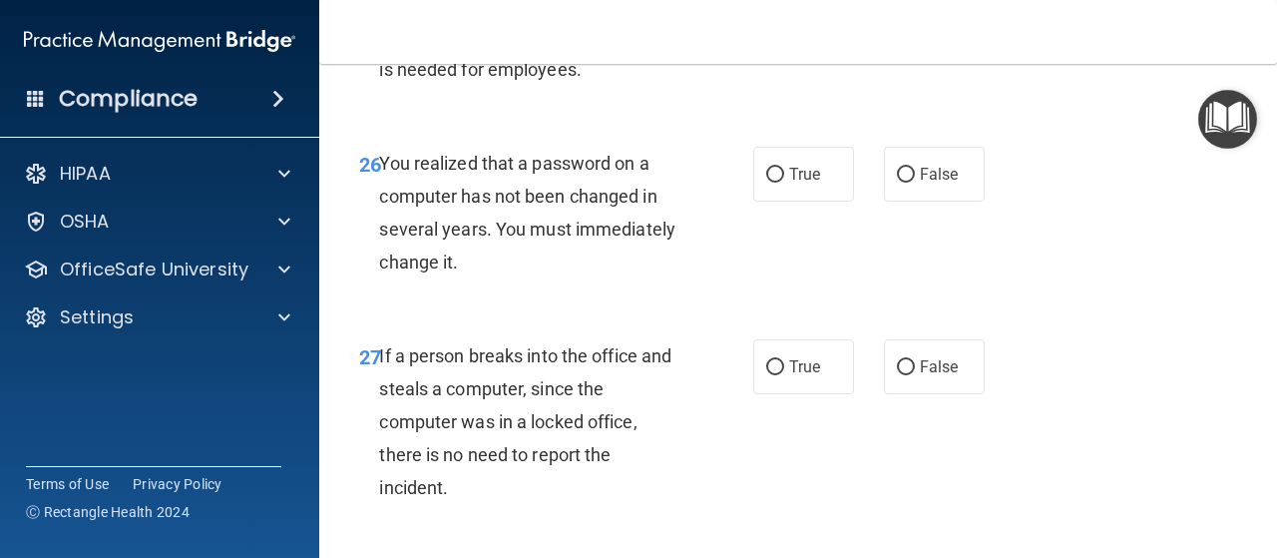
scroll to position [5204, 0]
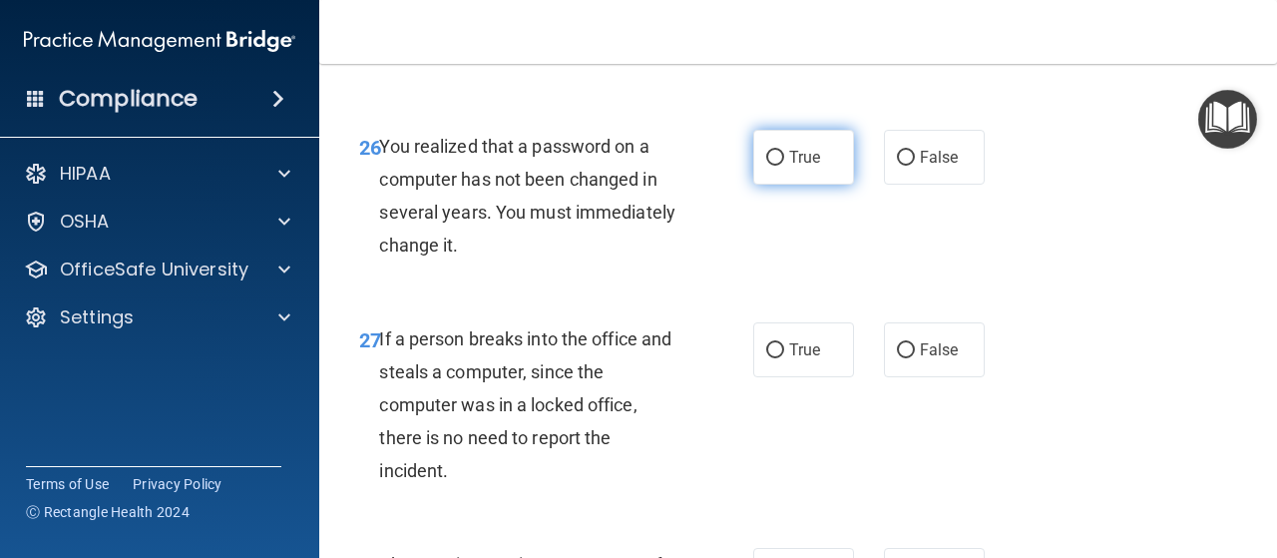
click at [796, 167] on span "True" at bounding box center [804, 157] width 31 height 19
click at [784, 166] on input "True" at bounding box center [775, 158] width 18 height 15
radio input "true"
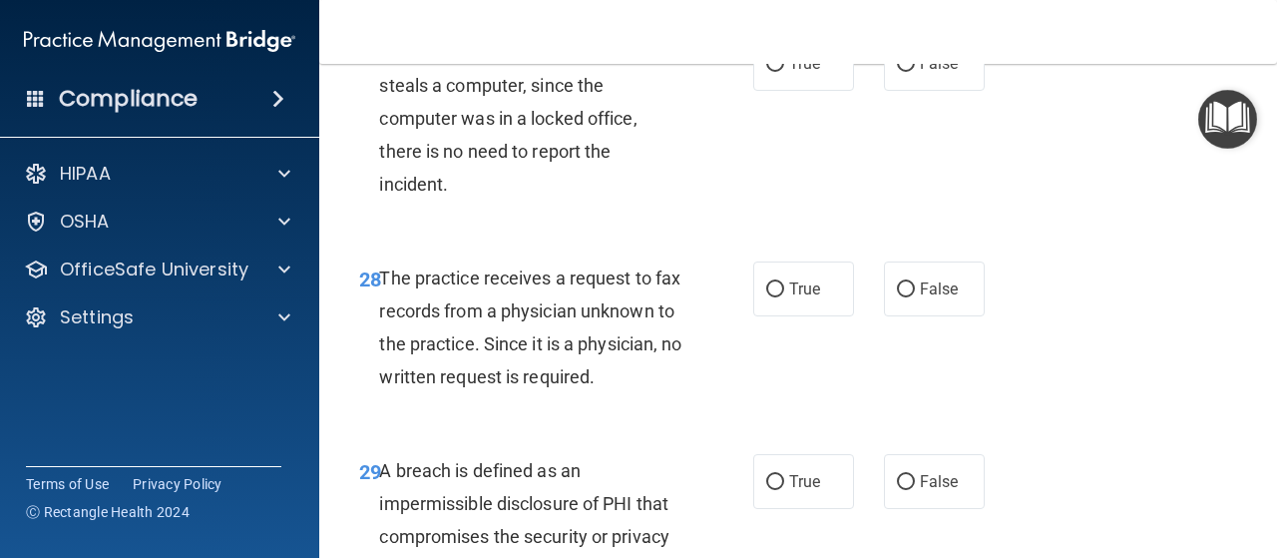
scroll to position [5498, 0]
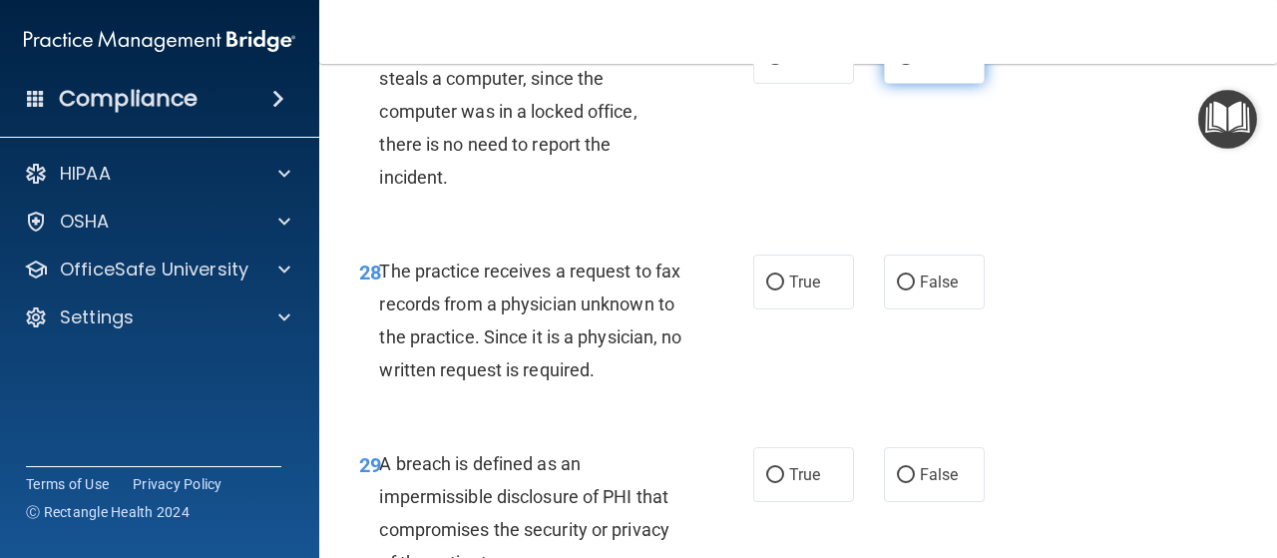
click at [936, 84] on label "False" at bounding box center [934, 56] width 101 height 55
click at [915, 65] on input "False" at bounding box center [906, 57] width 18 height 15
radio input "true"
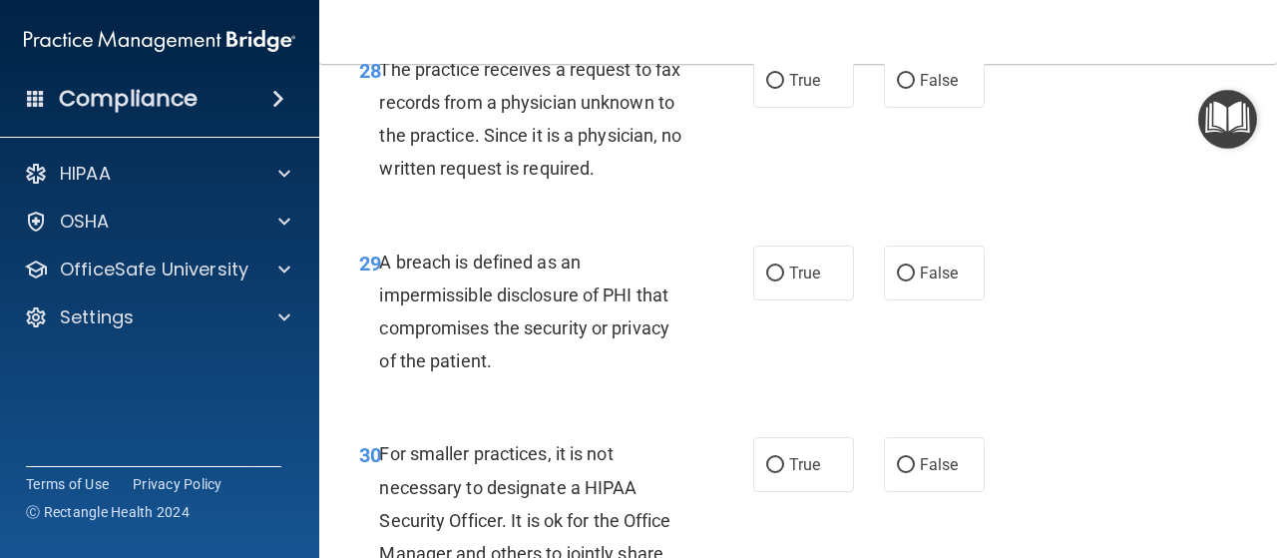
scroll to position [5700, 0]
click at [903, 107] on label "False" at bounding box center [934, 79] width 101 height 55
click at [903, 88] on input "False" at bounding box center [906, 80] width 18 height 15
radio input "true"
click at [903, 107] on label "False" at bounding box center [934, 79] width 101 height 55
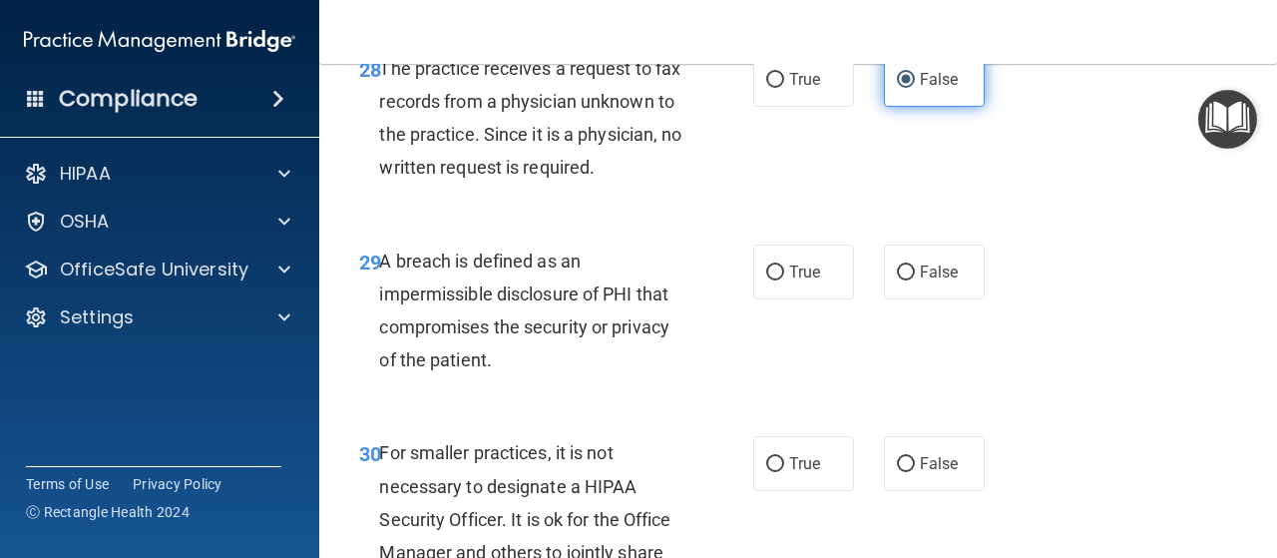
click at [903, 88] on input "False" at bounding box center [906, 80] width 18 height 15
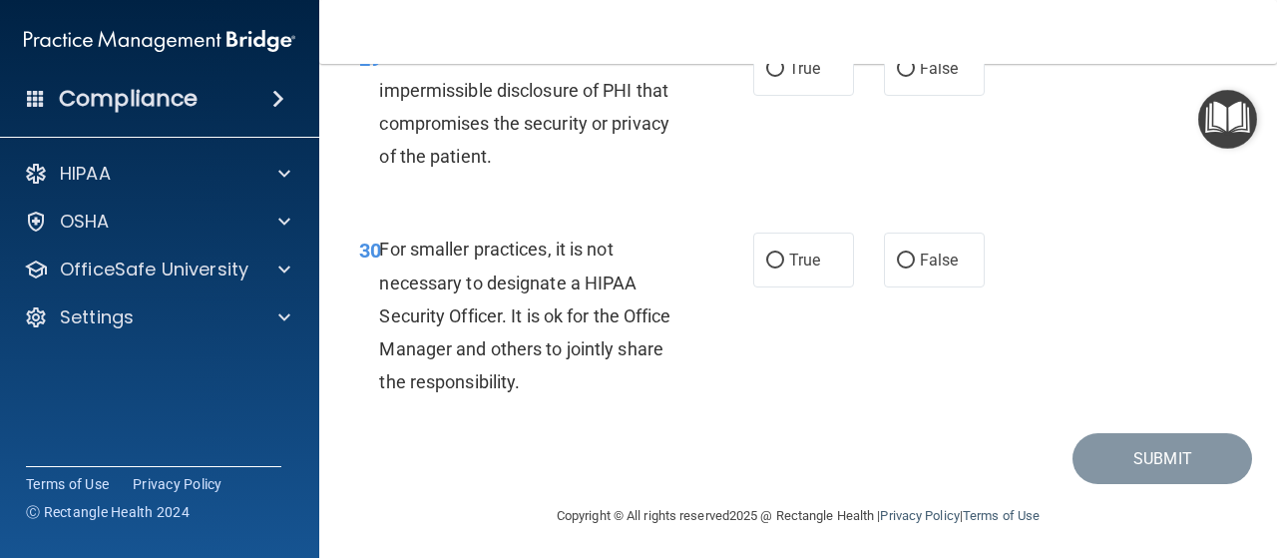
scroll to position [5909, 0]
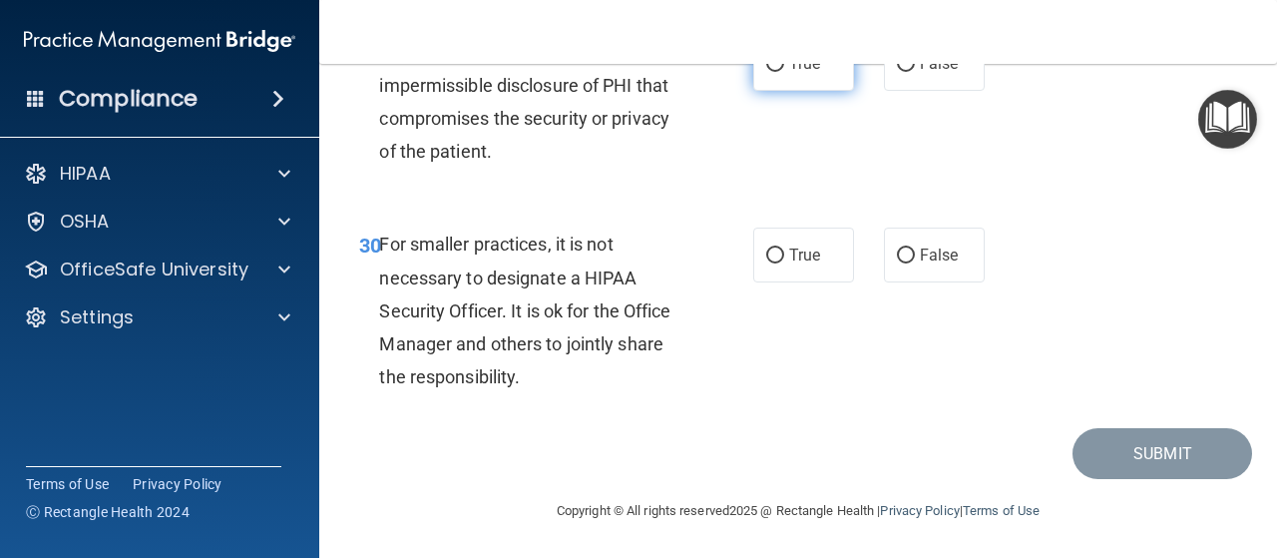
click at [778, 91] on label "True" at bounding box center [803, 63] width 101 height 55
click at [778, 72] on input "True" at bounding box center [775, 64] width 18 height 15
radio input "true"
click at [900, 261] on input "False" at bounding box center [906, 254] width 18 height 15
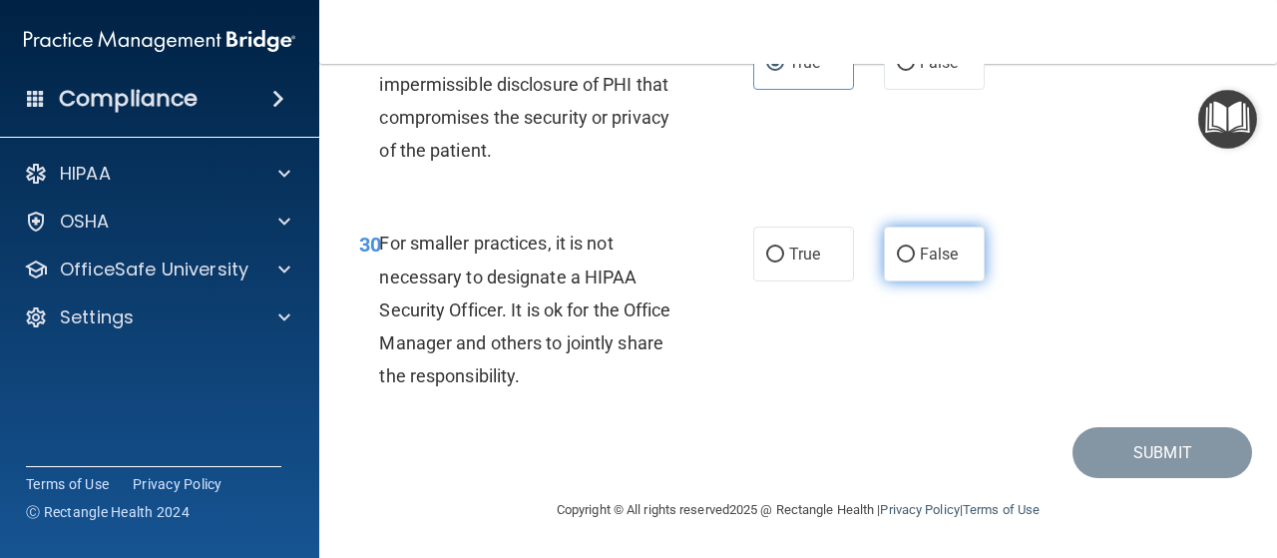
radio input "true"
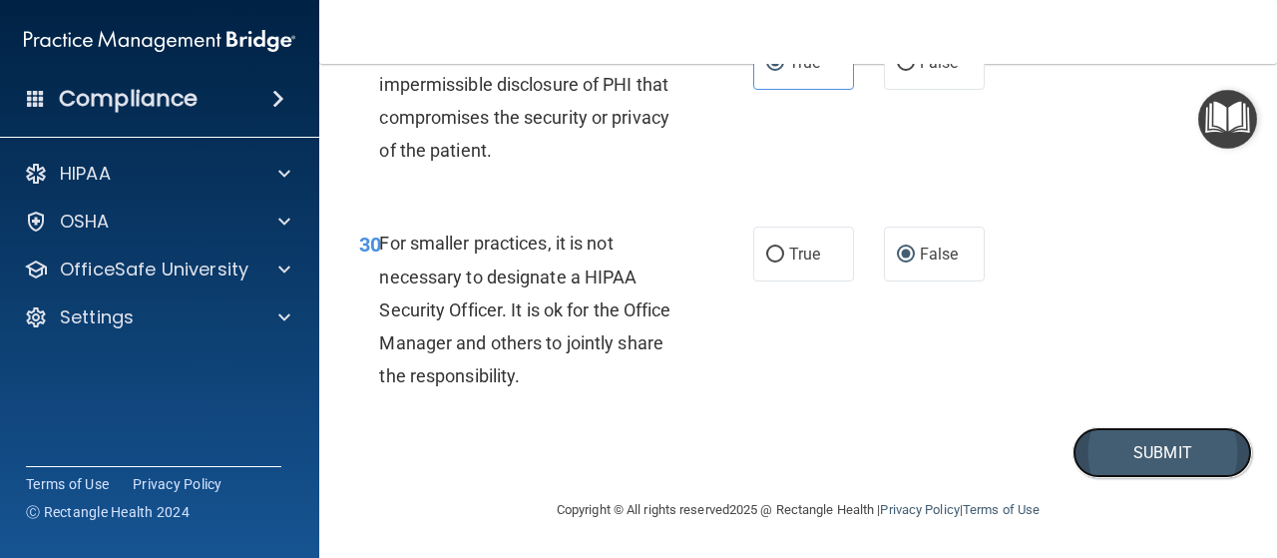
click at [1118, 478] on button "Submit" at bounding box center [1163, 452] width 180 height 51
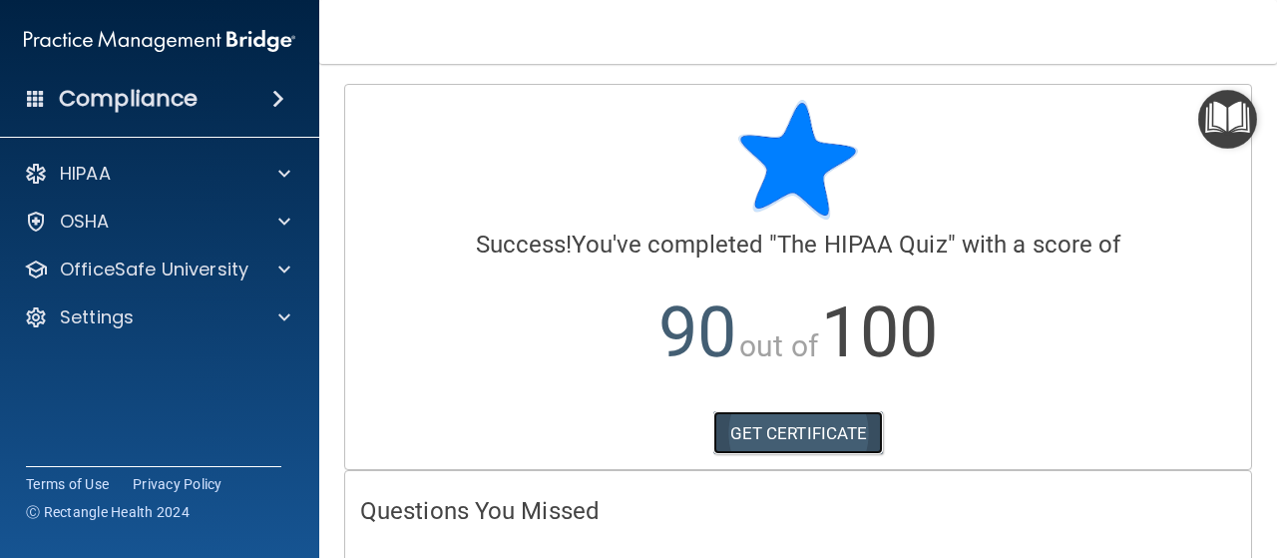
click at [754, 441] on link "GET CERTIFICATE" at bounding box center [798, 433] width 171 height 44
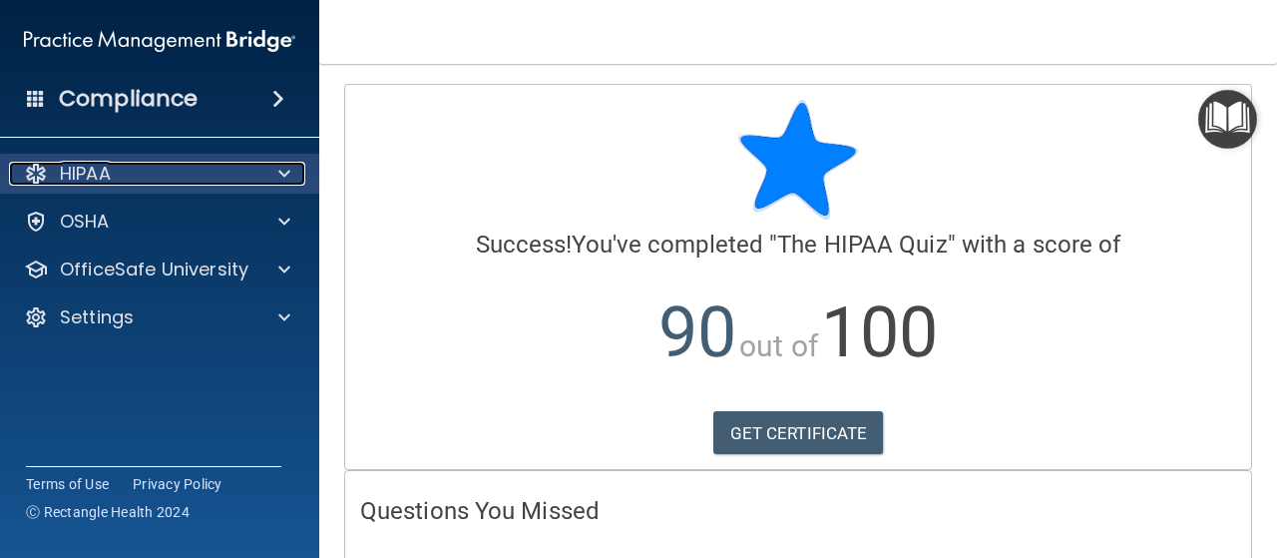
click at [289, 182] on span at bounding box center [284, 174] width 12 height 24
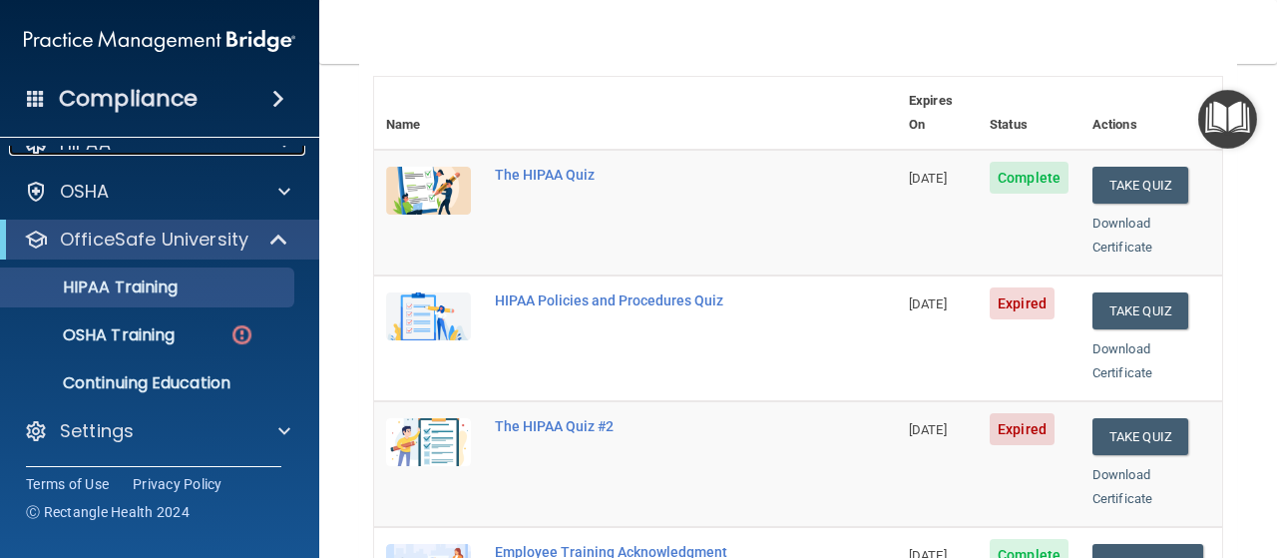
scroll to position [221, 0]
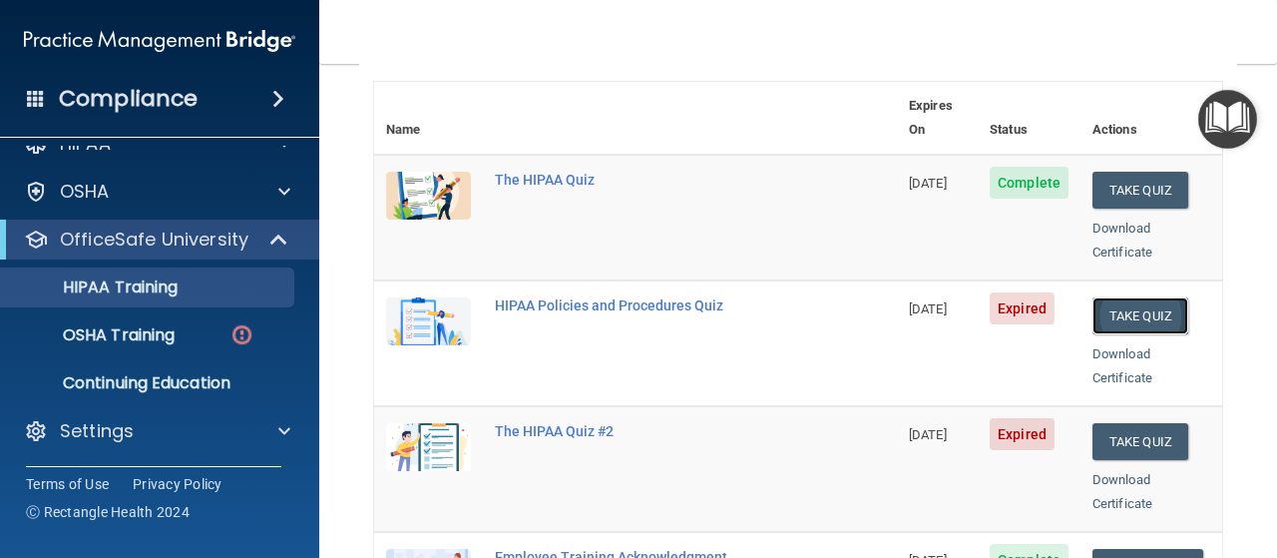
click at [1123, 297] on button "Take Quiz" at bounding box center [1141, 315] width 96 height 37
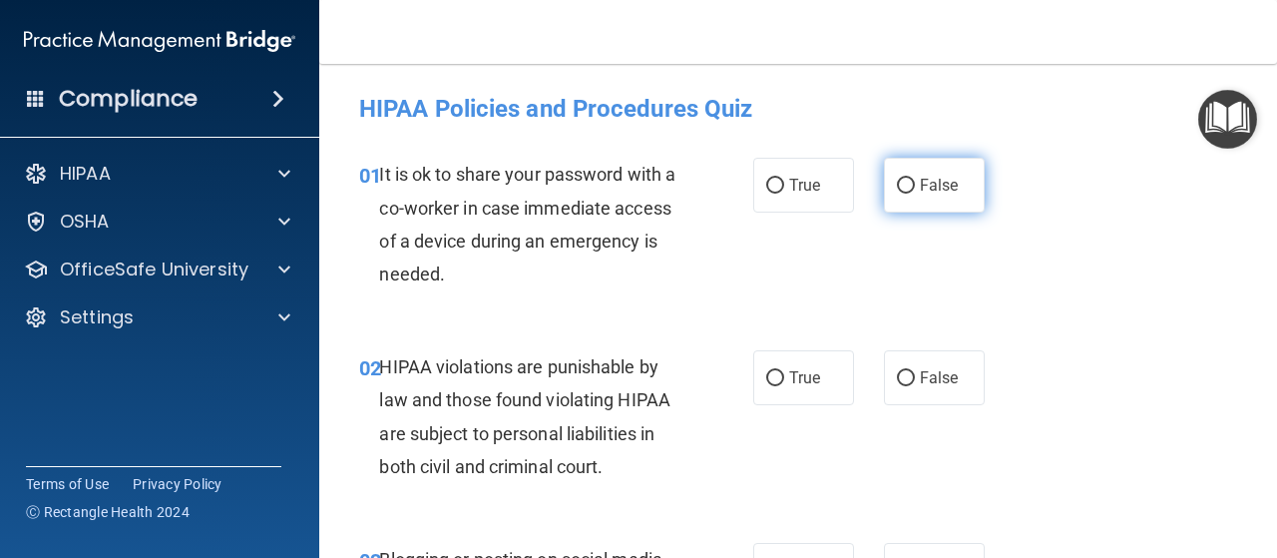
click at [950, 189] on label "False" at bounding box center [934, 185] width 101 height 55
click at [915, 189] on input "False" at bounding box center [906, 186] width 18 height 15
radio input "true"
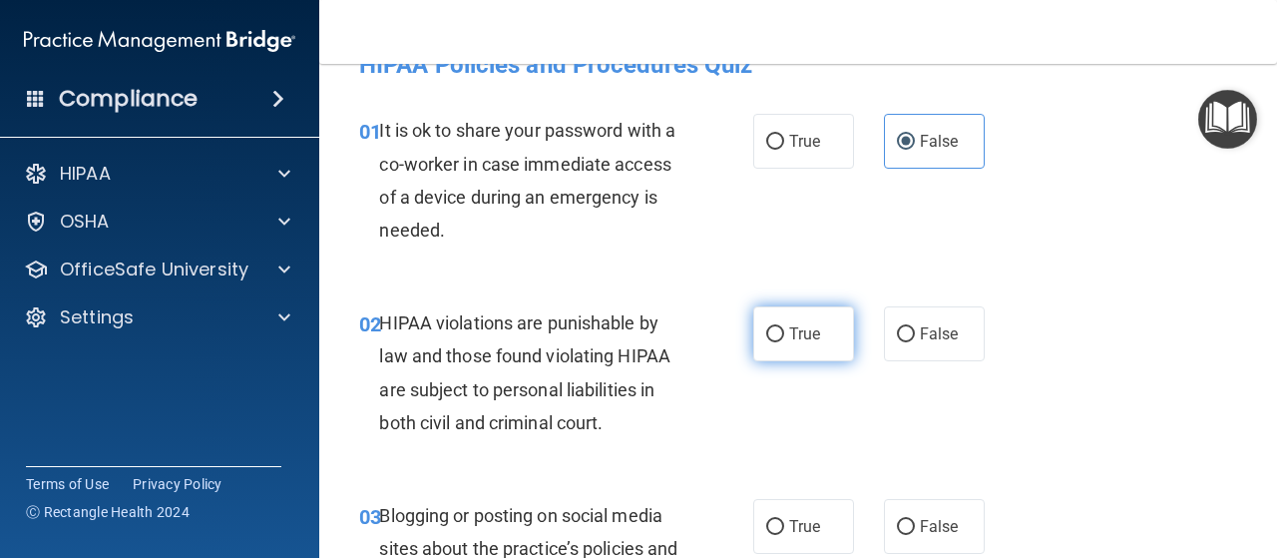
click at [789, 326] on span "True" at bounding box center [804, 333] width 31 height 19
click at [784, 327] on input "True" at bounding box center [775, 334] width 18 height 15
radio input "true"
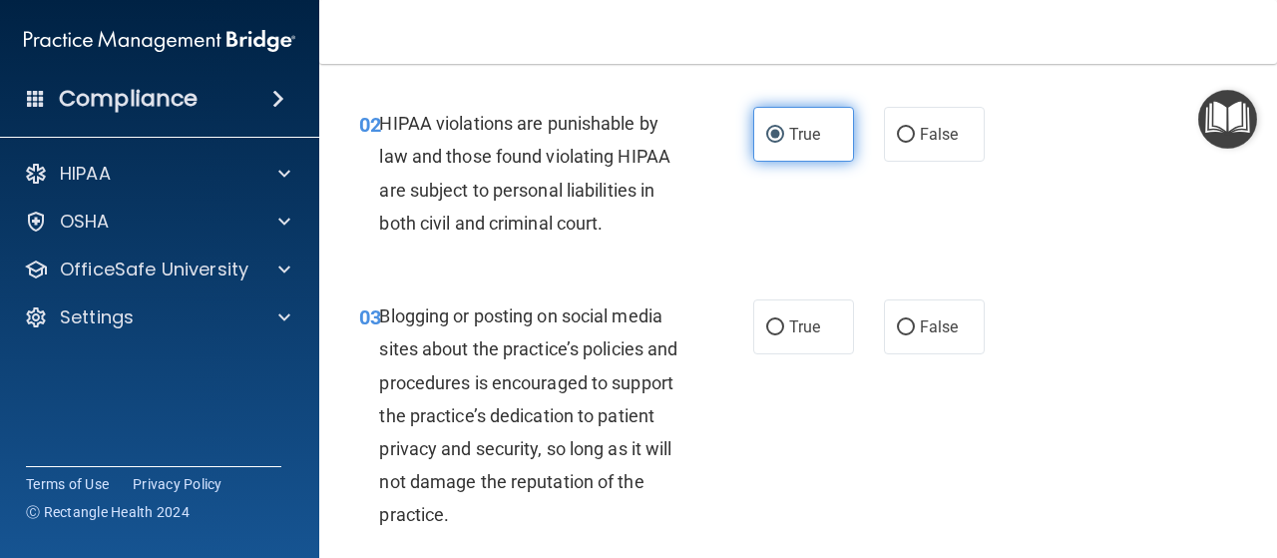
scroll to position [244, 0]
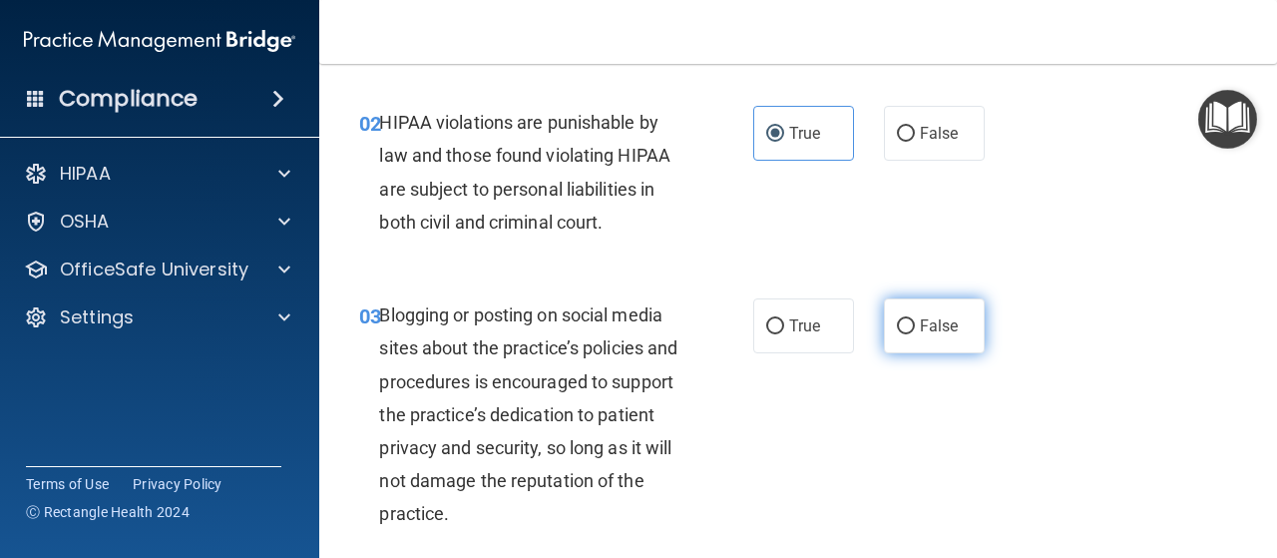
click at [884, 330] on label "False" at bounding box center [934, 325] width 101 height 55
click at [897, 330] on input "False" at bounding box center [906, 326] width 18 height 15
radio input "true"
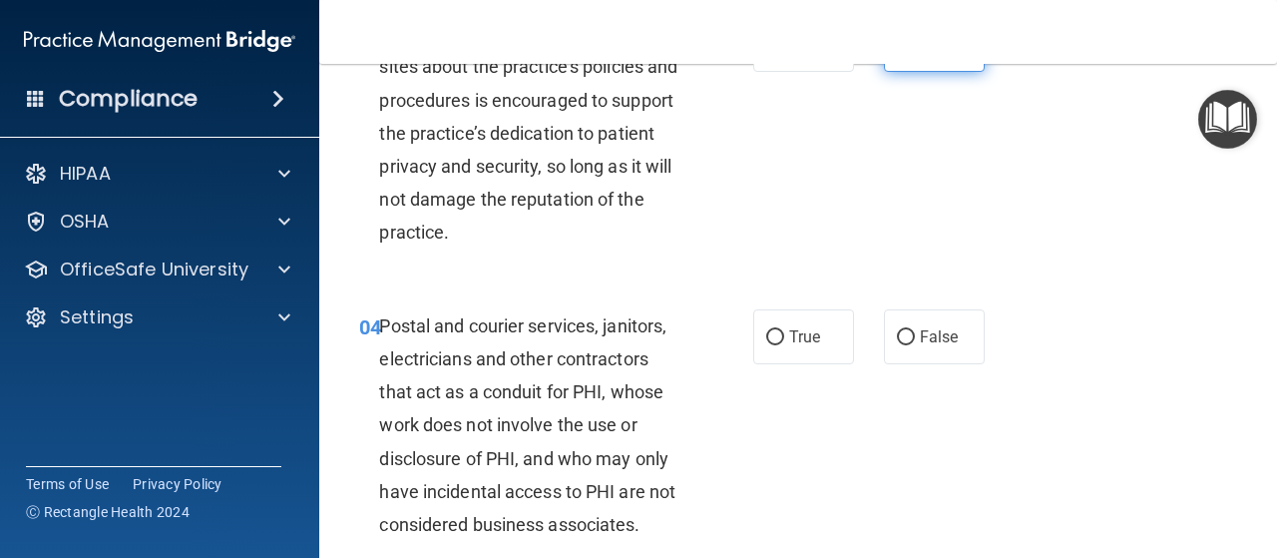
scroll to position [527, 0]
click at [915, 356] on label "False" at bounding box center [934, 335] width 101 height 55
click at [915, 344] on input "False" at bounding box center [906, 336] width 18 height 15
radio input "true"
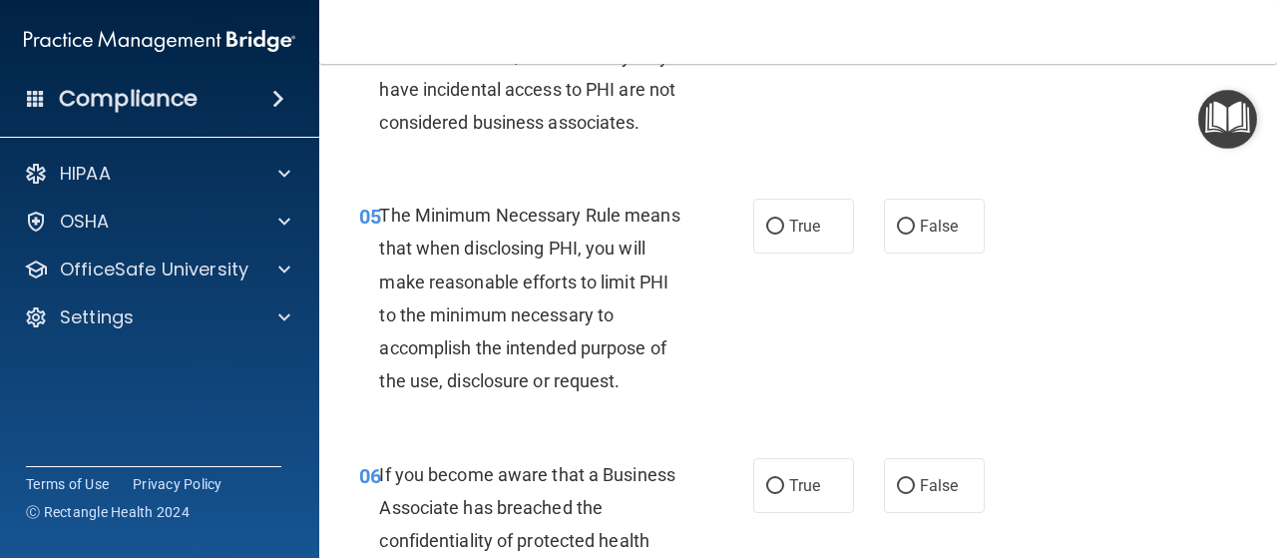
scroll to position [935, 0]
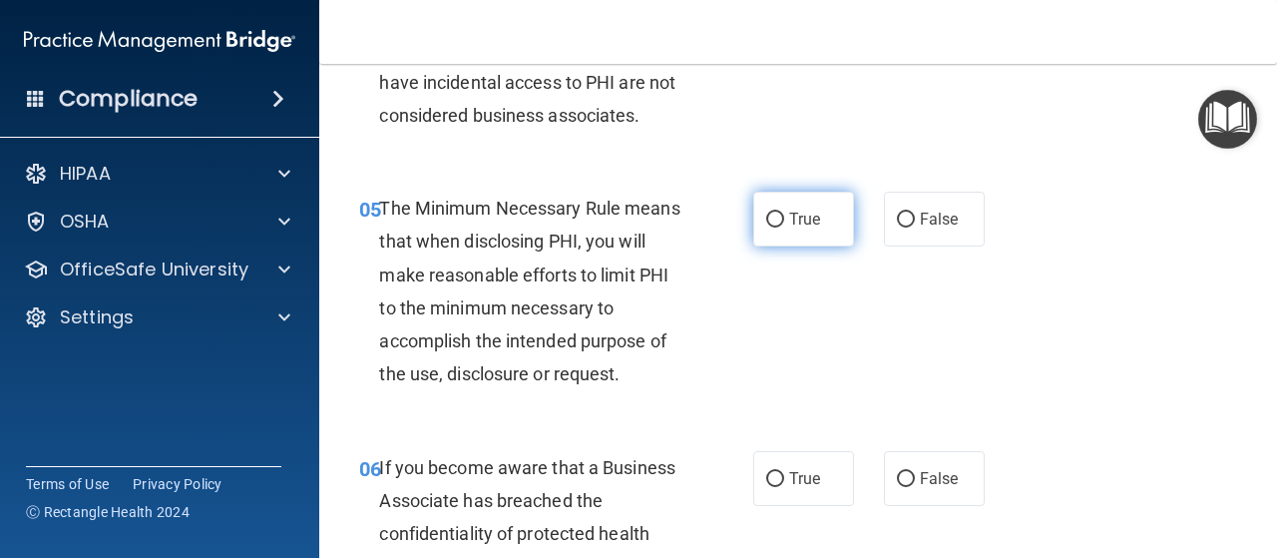
click at [770, 216] on input "True" at bounding box center [775, 220] width 18 height 15
radio input "true"
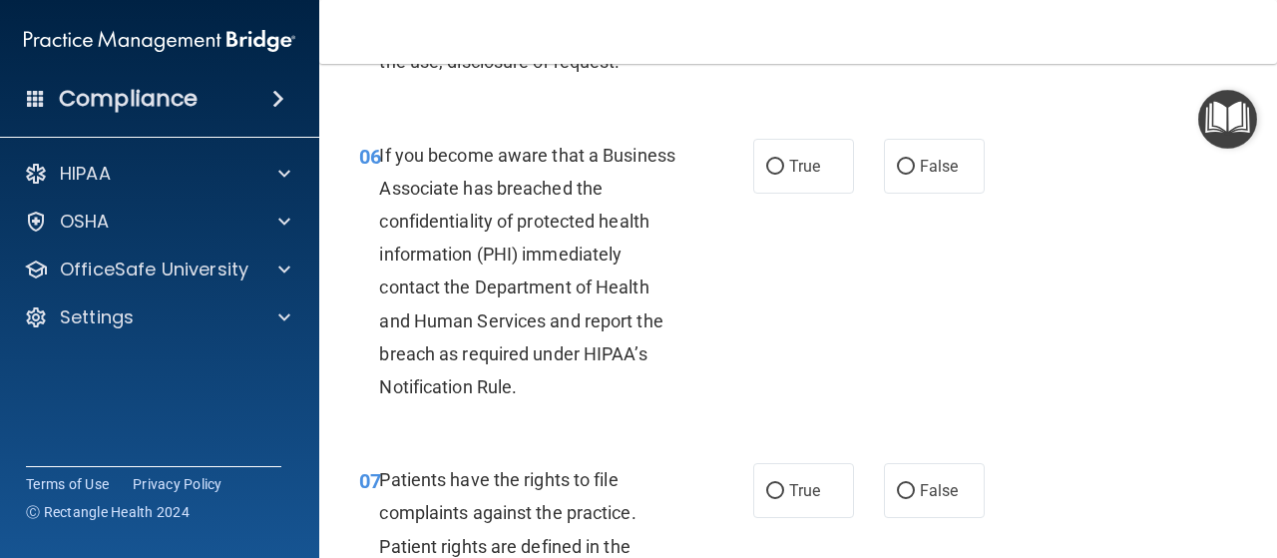
scroll to position [1254, 0]
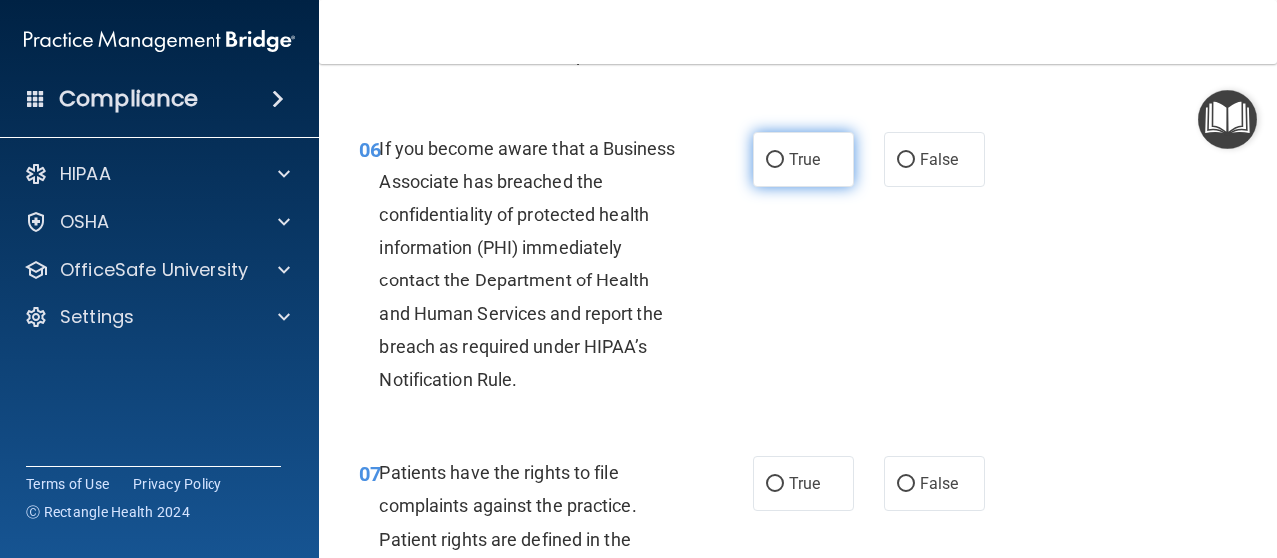
click at [805, 175] on label "True" at bounding box center [803, 159] width 101 height 55
click at [784, 168] on input "True" at bounding box center [775, 160] width 18 height 15
radio input "true"
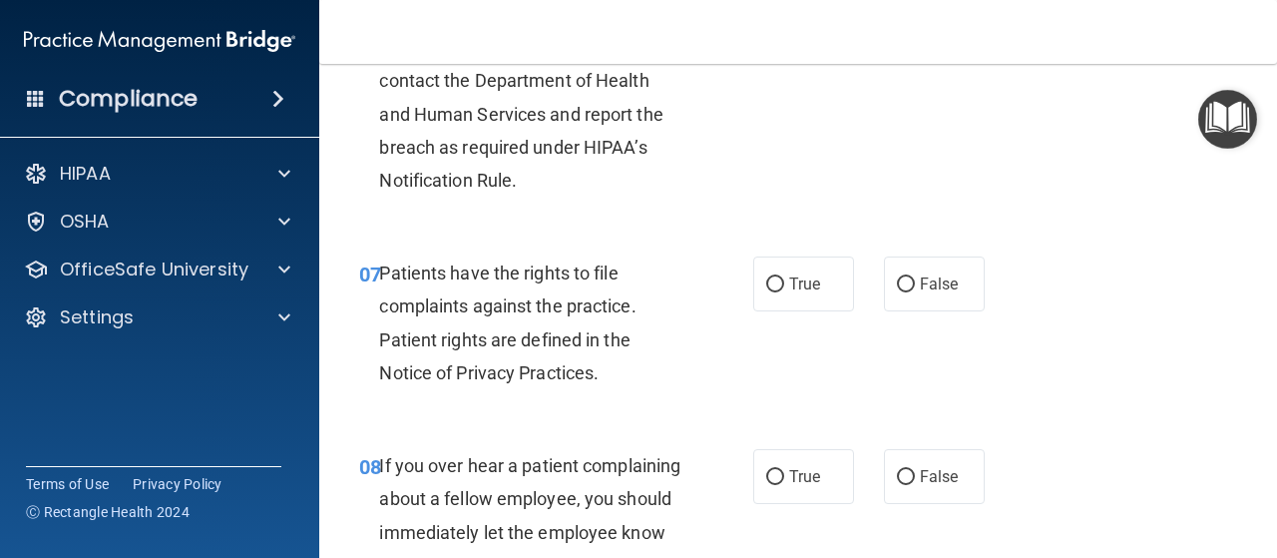
scroll to position [1456, 0]
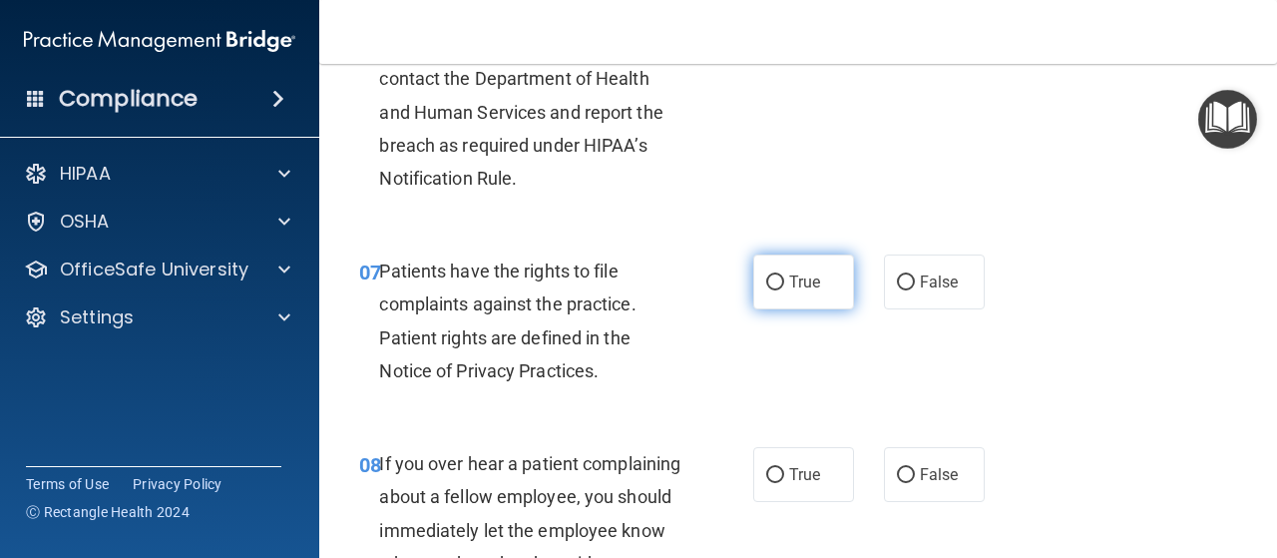
click at [758, 272] on label "True" at bounding box center [803, 281] width 101 height 55
click at [766, 275] on input "True" at bounding box center [775, 282] width 18 height 15
radio input "true"
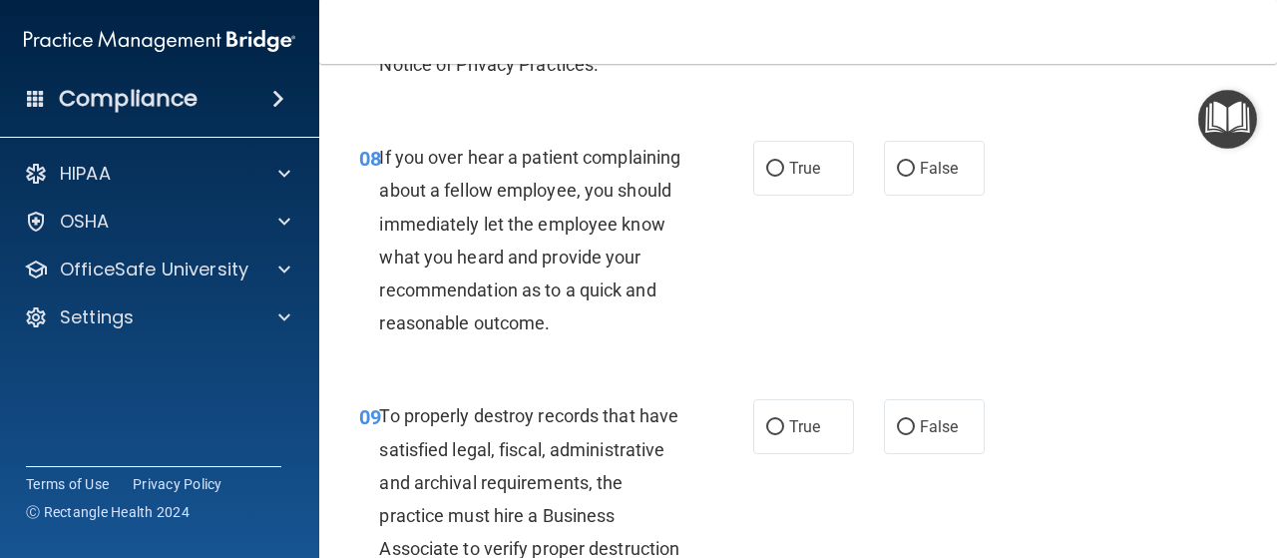
scroll to position [1763, 0]
click at [938, 160] on span "False" at bounding box center [939, 167] width 39 height 19
click at [915, 161] on input "False" at bounding box center [906, 168] width 18 height 15
radio input "true"
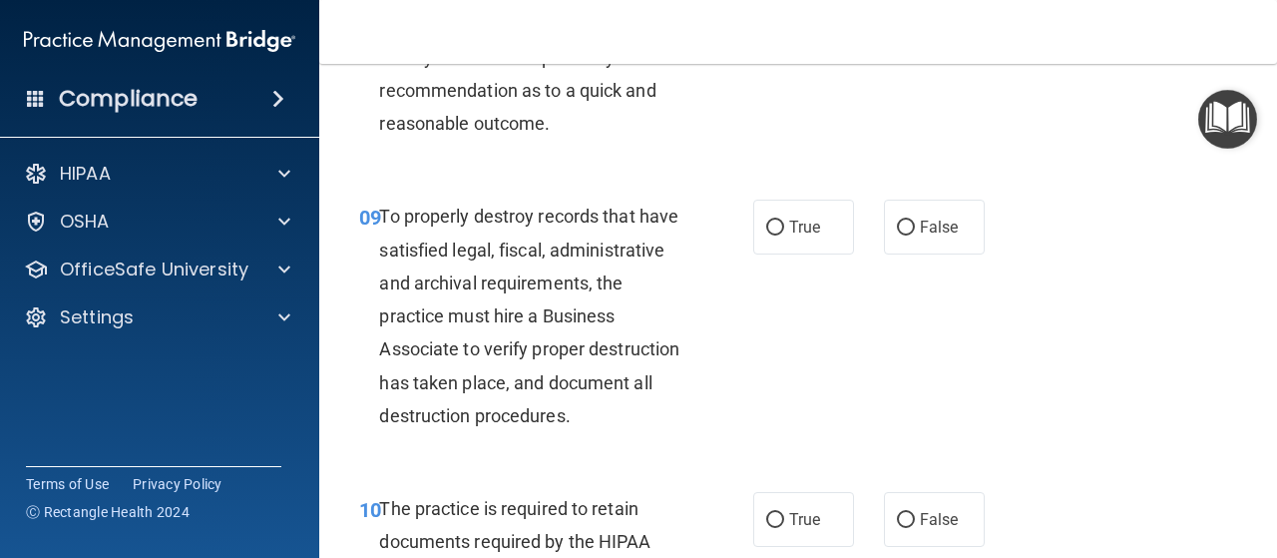
scroll to position [1963, 0]
click at [768, 234] on input "True" at bounding box center [775, 227] width 18 height 15
radio input "true"
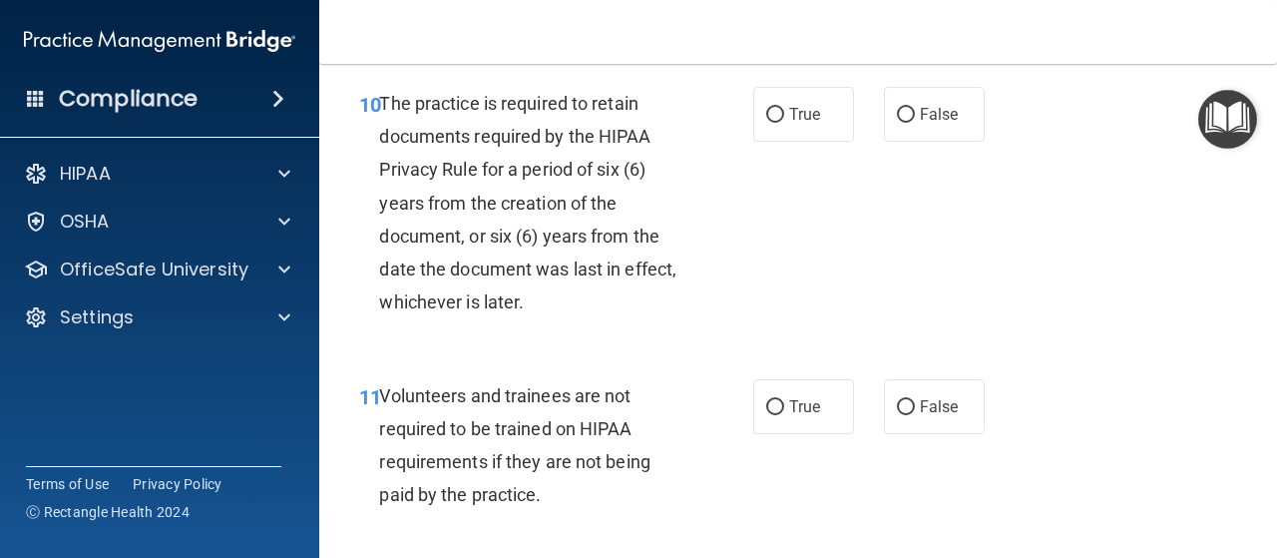
scroll to position [2368, 0]
click at [801, 123] on span "True" at bounding box center [804, 113] width 31 height 19
click at [784, 122] on input "True" at bounding box center [775, 114] width 18 height 15
radio input "true"
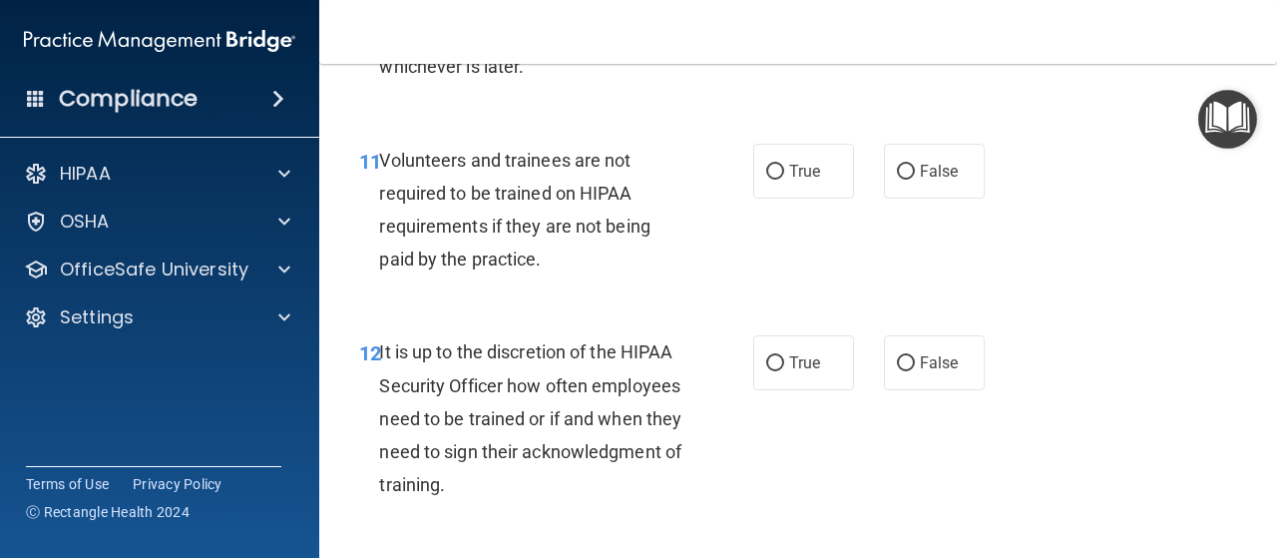
scroll to position [2603, 0]
click at [914, 198] on label "False" at bounding box center [934, 170] width 101 height 55
click at [914, 179] on input "False" at bounding box center [906, 171] width 18 height 15
radio input "true"
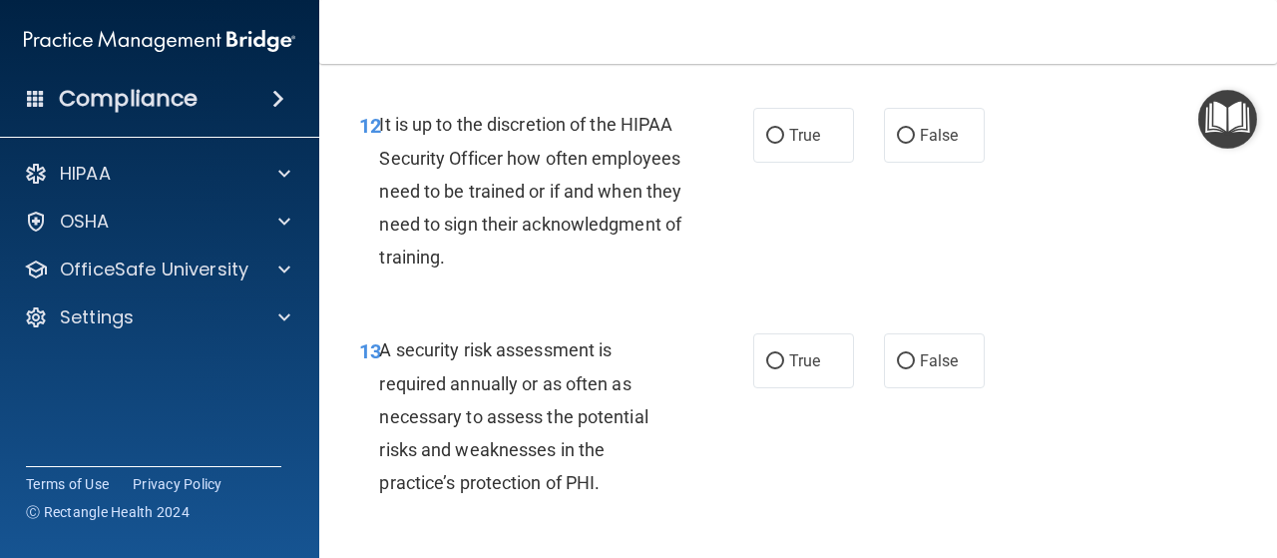
scroll to position [2831, 0]
click at [910, 162] on label "False" at bounding box center [934, 134] width 101 height 55
click at [910, 143] on input "False" at bounding box center [906, 135] width 18 height 15
radio input "true"
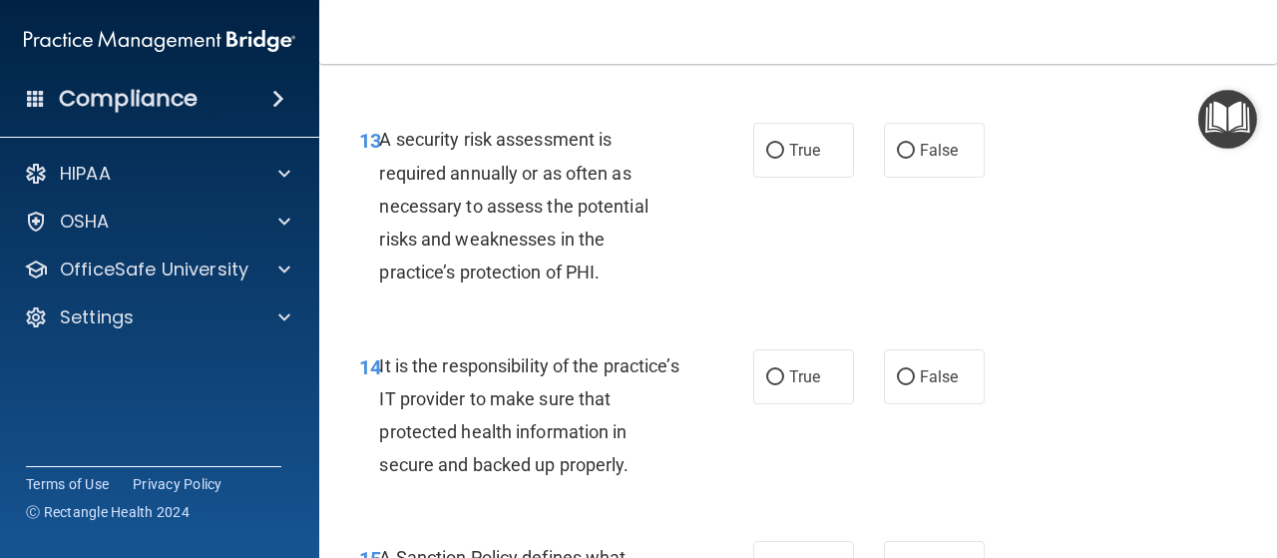
scroll to position [3041, 0]
click at [795, 159] on span "True" at bounding box center [804, 149] width 31 height 19
click at [784, 158] on input "True" at bounding box center [775, 150] width 18 height 15
radio input "true"
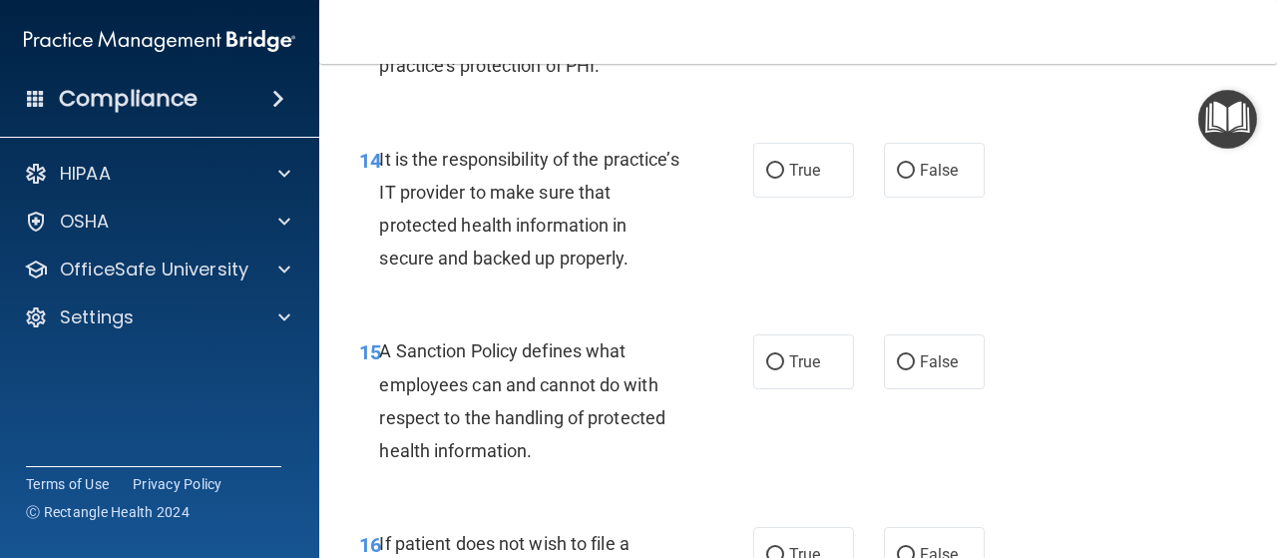
scroll to position [3280, 0]
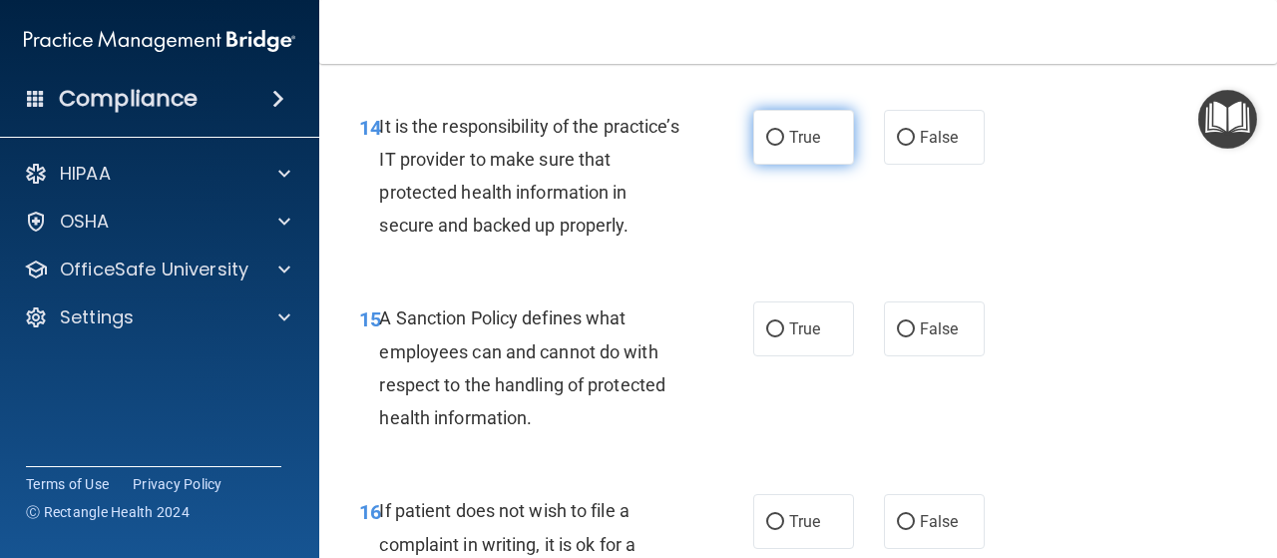
click at [798, 165] on label "True" at bounding box center [803, 137] width 101 height 55
click at [784, 146] on input "True" at bounding box center [775, 138] width 18 height 15
radio input "true"
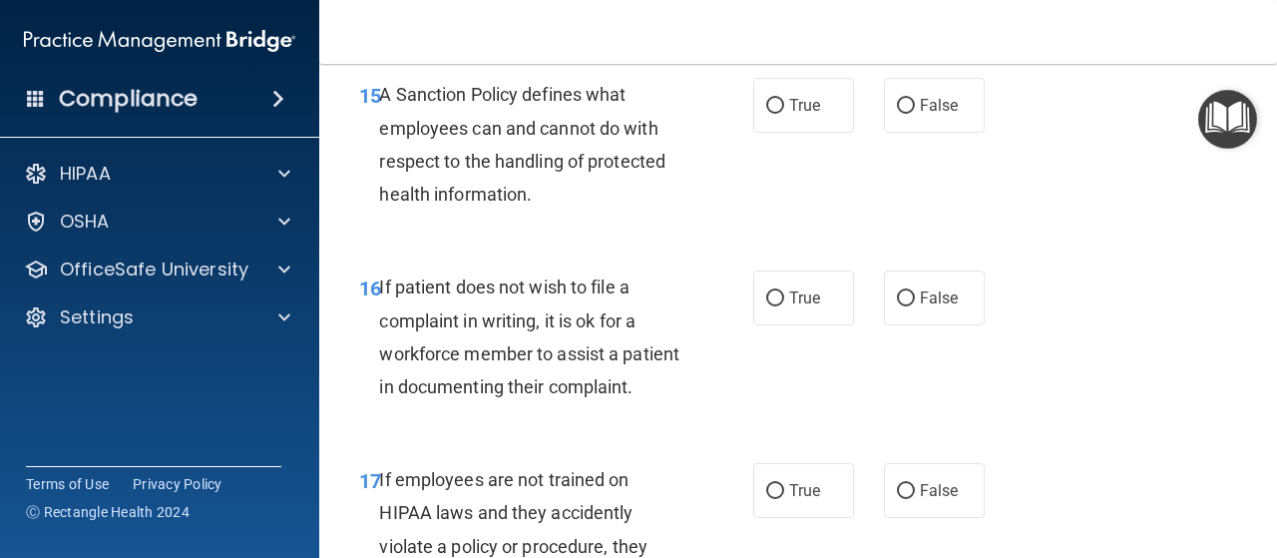
scroll to position [3504, 0]
click at [772, 113] on input "True" at bounding box center [775, 105] width 18 height 15
radio input "true"
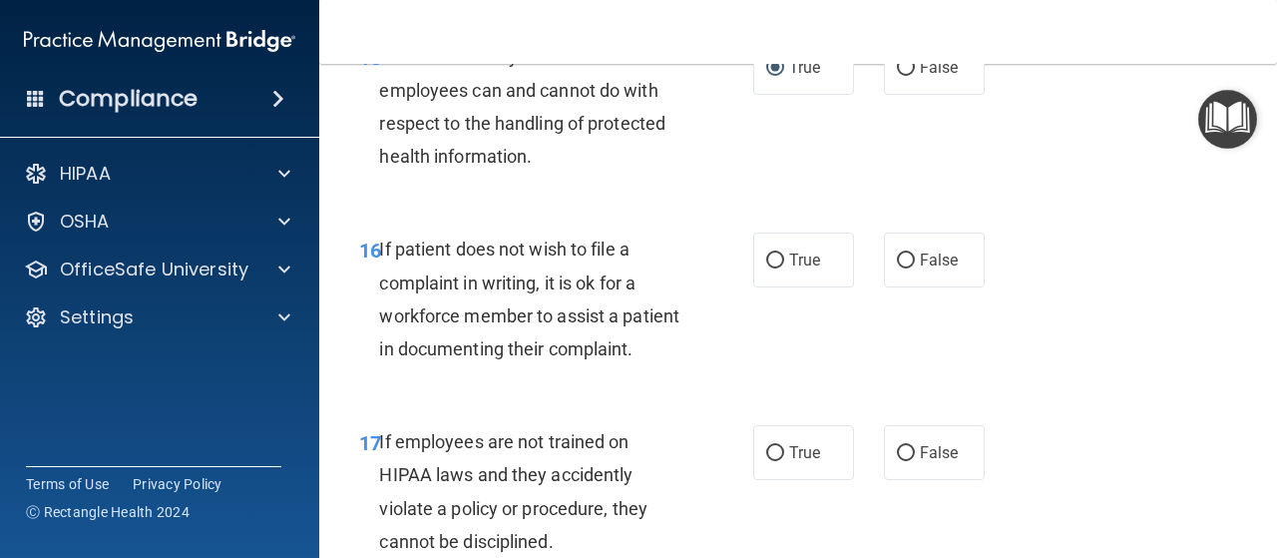
scroll to position [3527, 0]
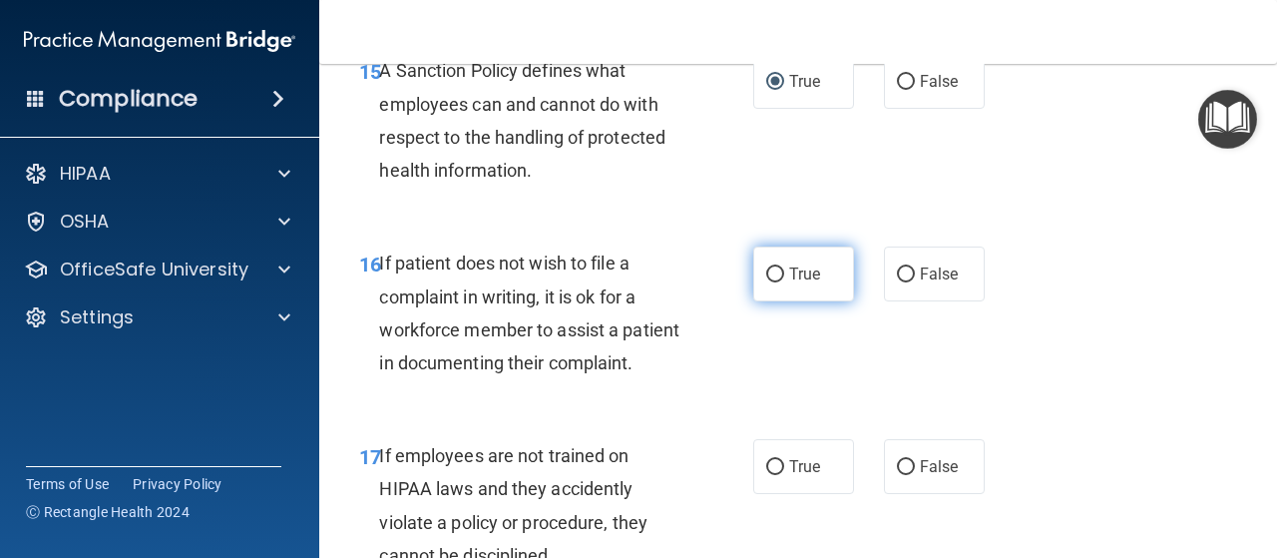
click at [780, 301] on label "True" at bounding box center [803, 273] width 101 height 55
click at [780, 282] on input "True" at bounding box center [775, 274] width 18 height 15
radio input "true"
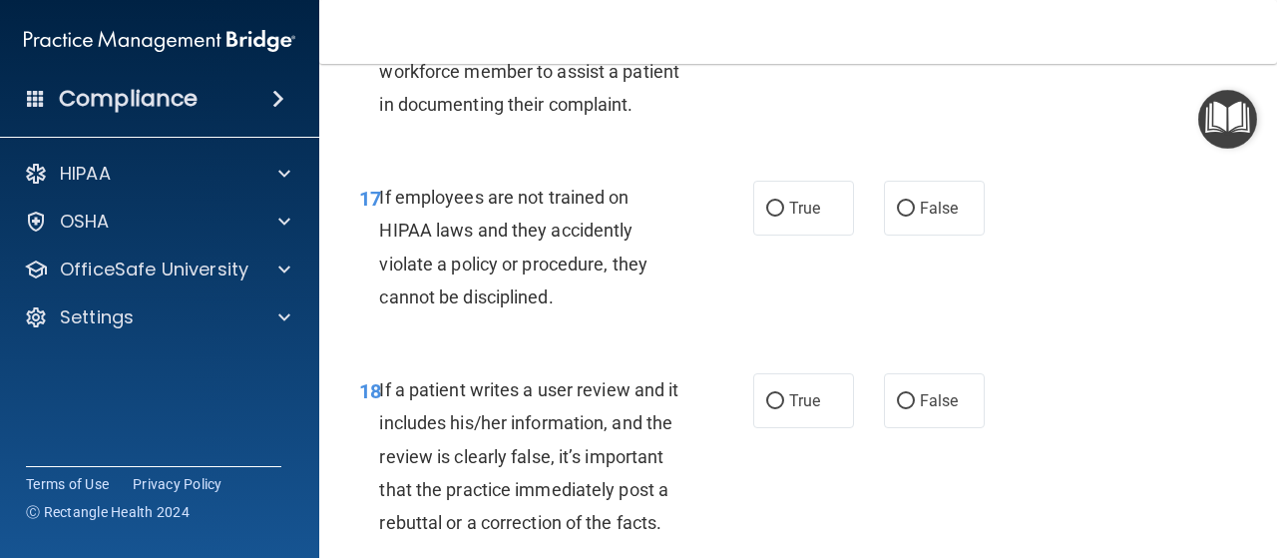
scroll to position [3792, 0]
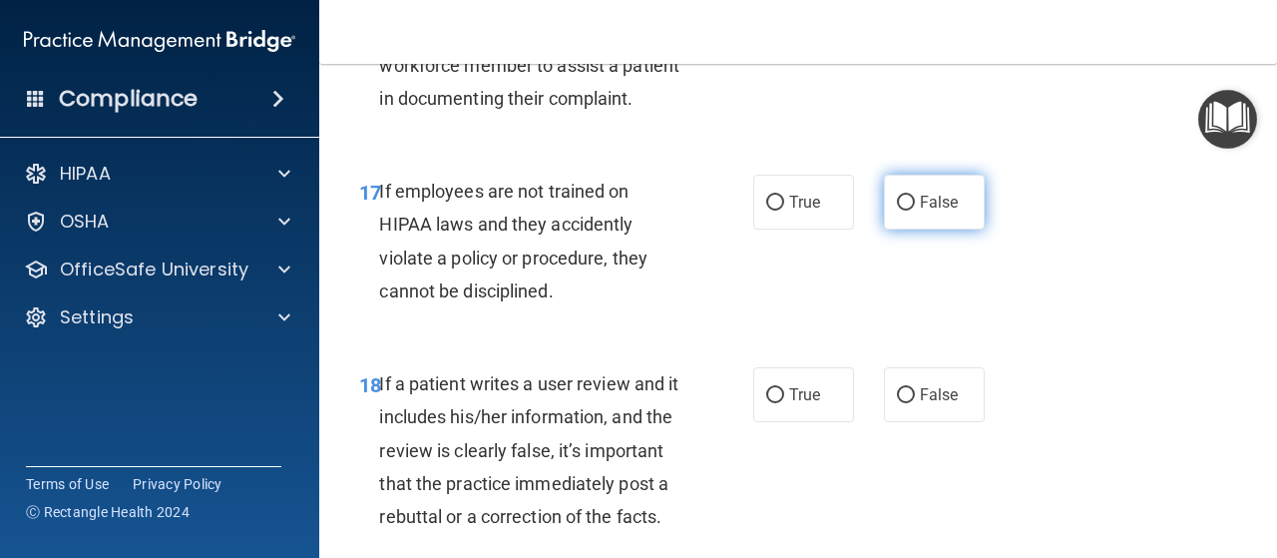
click at [901, 229] on label "False" at bounding box center [934, 202] width 101 height 55
click at [901, 211] on input "False" at bounding box center [906, 203] width 18 height 15
radio input "true"
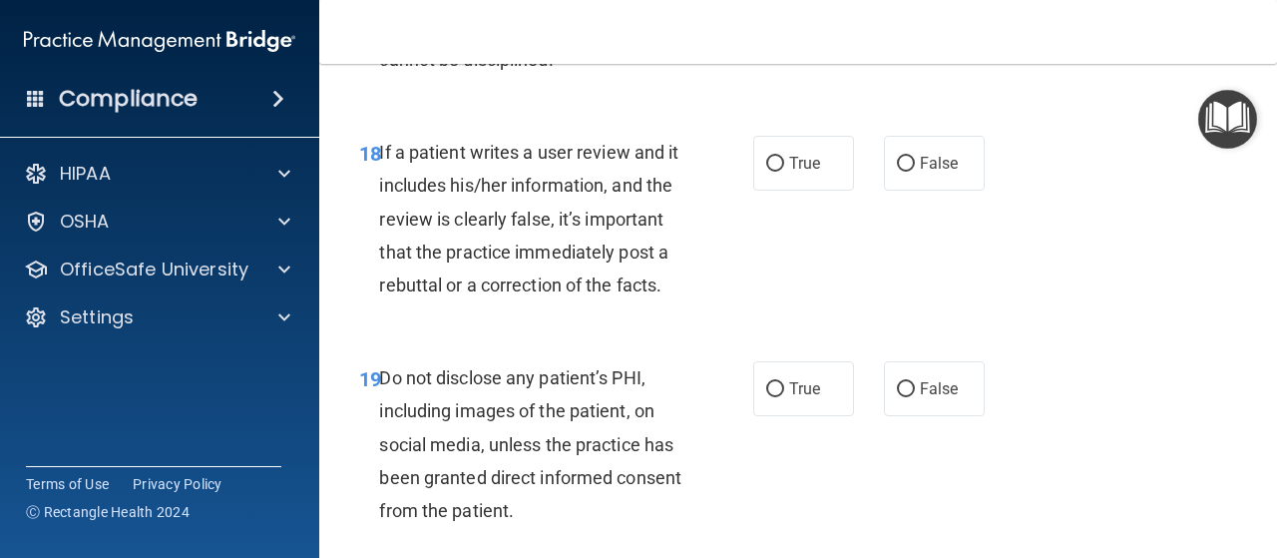
scroll to position [4024, 0]
click at [918, 190] on label "False" at bounding box center [934, 162] width 101 height 55
click at [915, 171] on input "False" at bounding box center [906, 163] width 18 height 15
radio input "true"
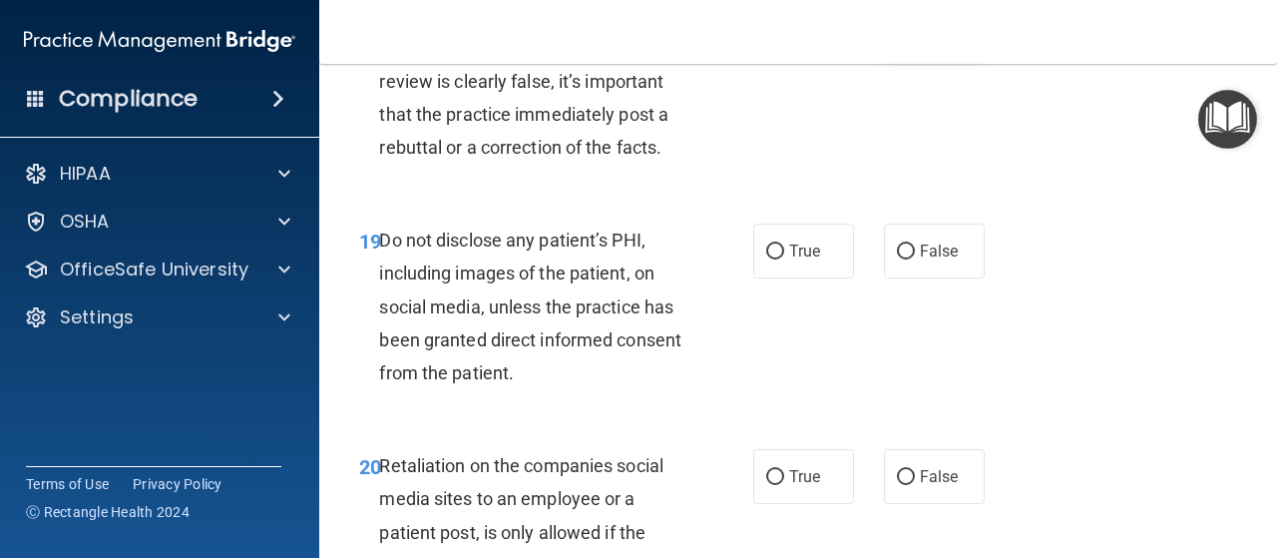
scroll to position [4222, 0]
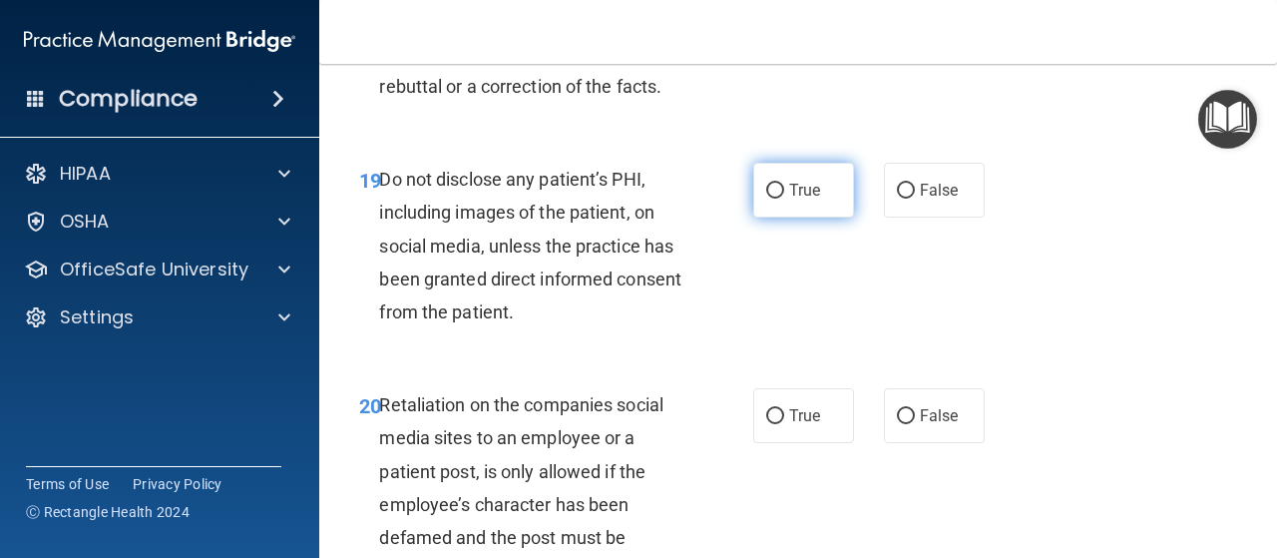
click at [773, 199] on input "True" at bounding box center [775, 191] width 18 height 15
radio input "true"
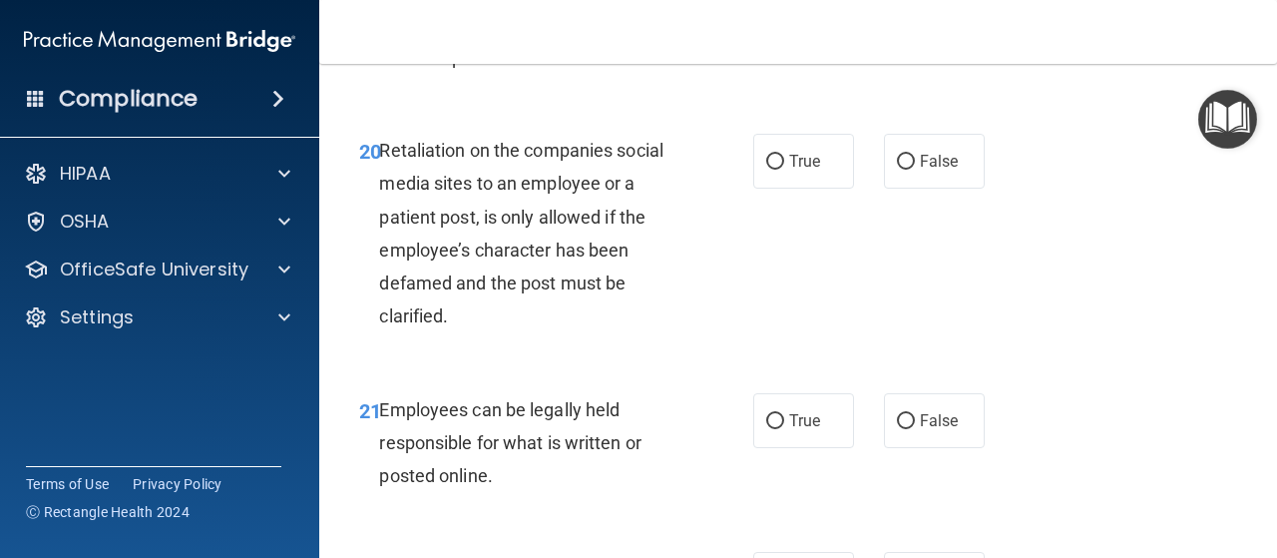
scroll to position [4481, 0]
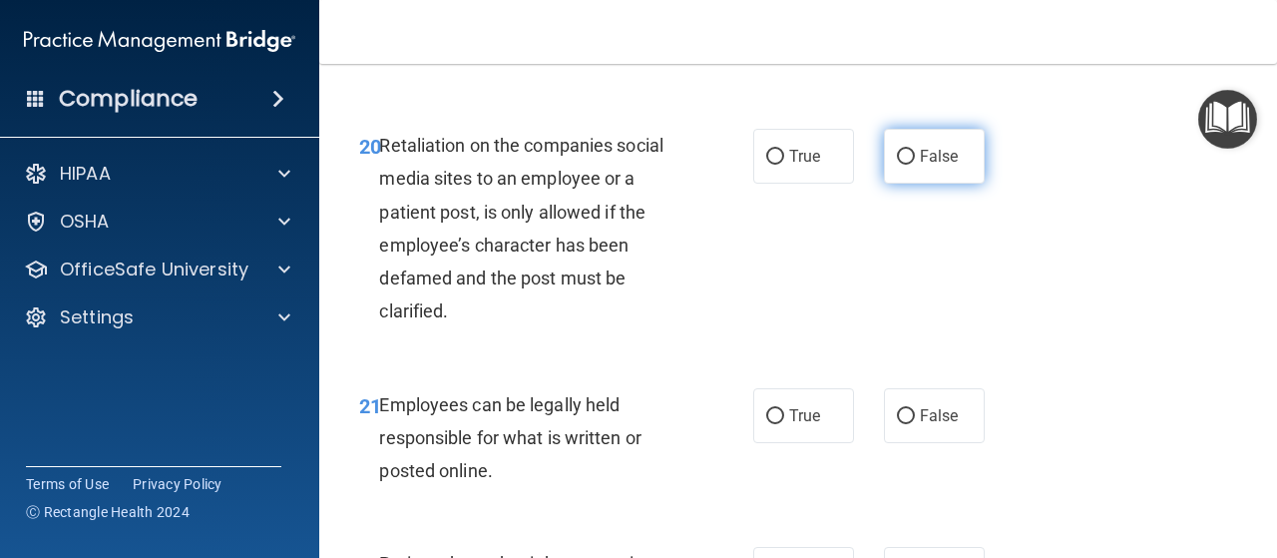
click at [898, 184] on label "False" at bounding box center [934, 156] width 101 height 55
click at [898, 165] on input "False" at bounding box center [906, 157] width 18 height 15
radio input "true"
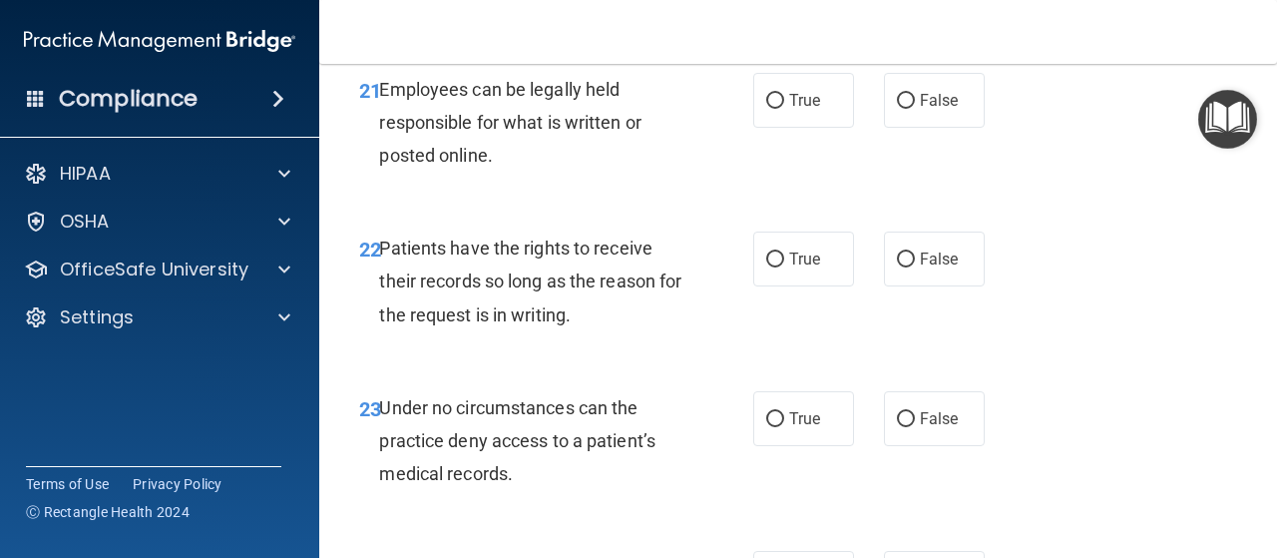
scroll to position [4797, 0]
click at [770, 108] on input "True" at bounding box center [775, 100] width 18 height 15
radio input "true"
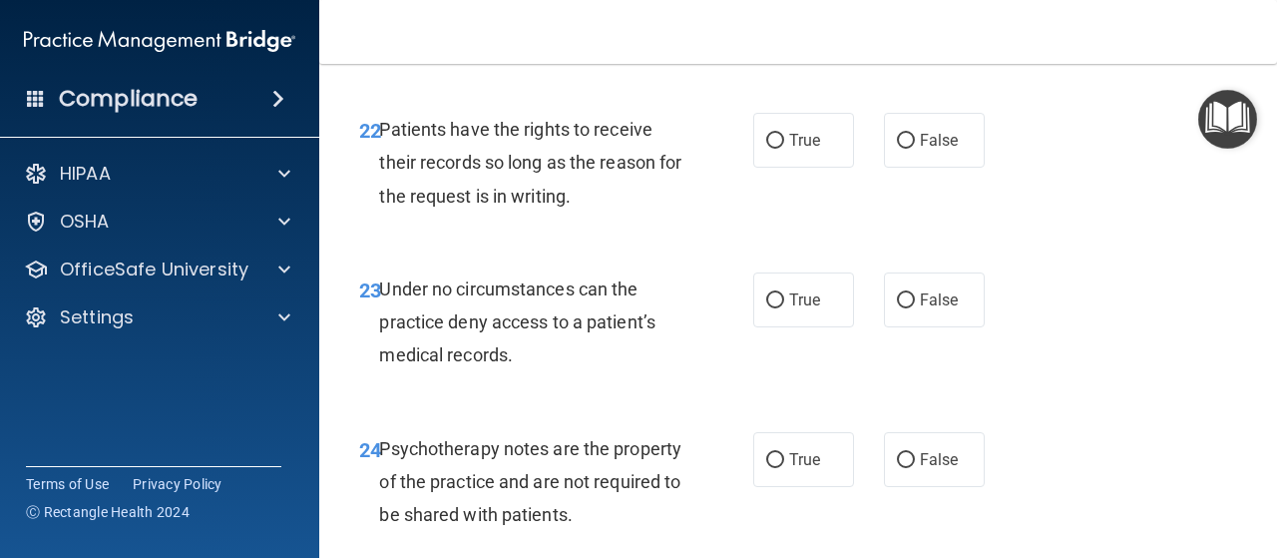
scroll to position [4923, 0]
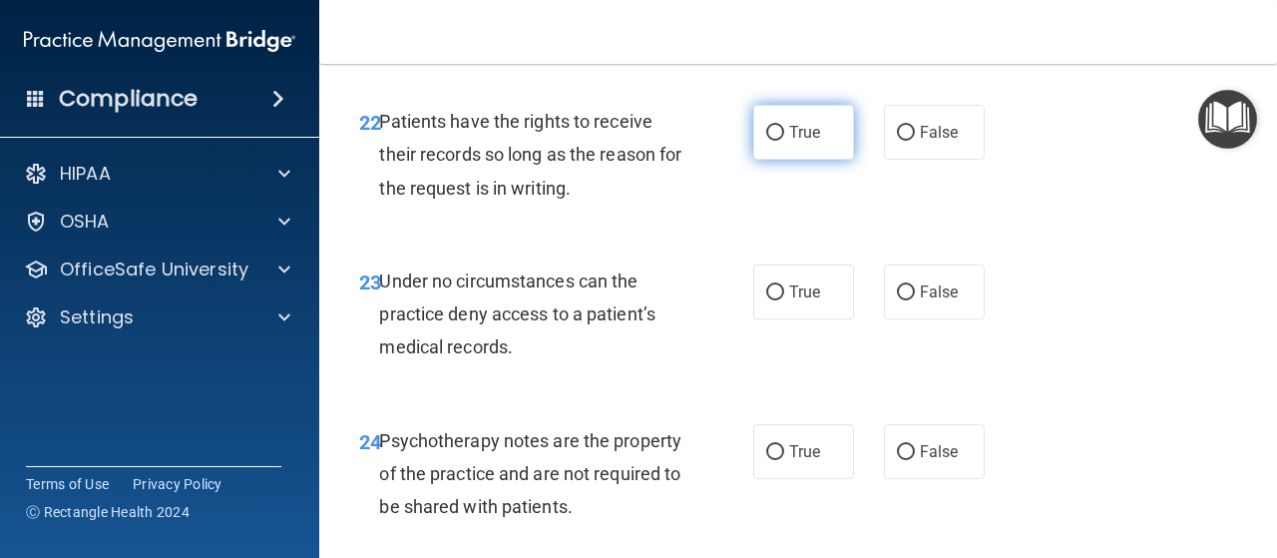
click at [780, 160] on label "True" at bounding box center [803, 132] width 101 height 55
click at [780, 141] on input "True" at bounding box center [775, 133] width 18 height 15
radio input "true"
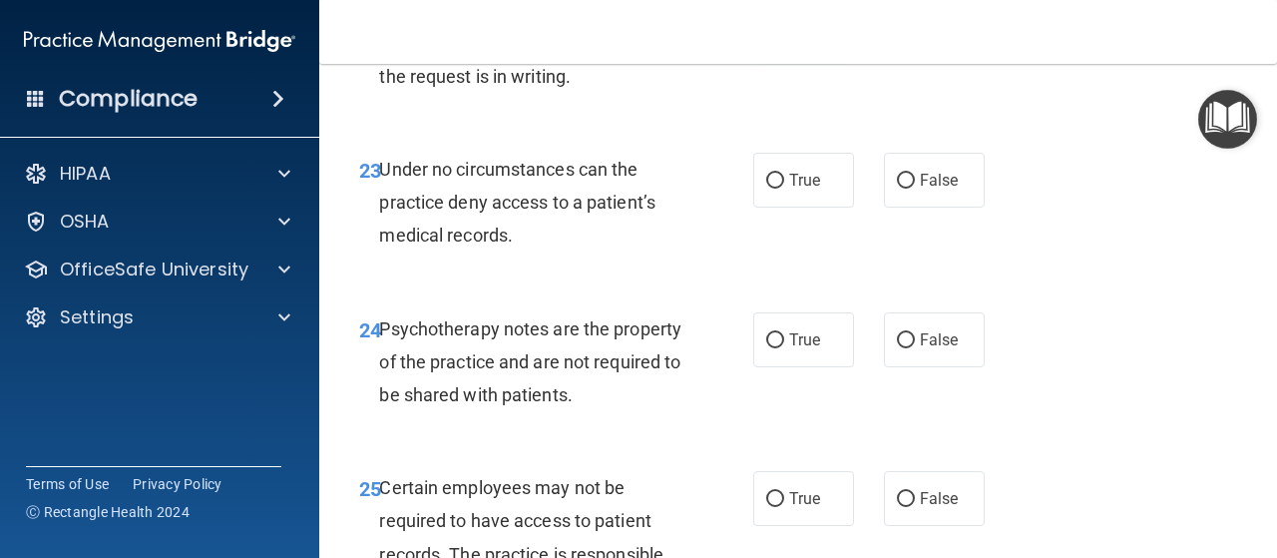
scroll to position [5037, 0]
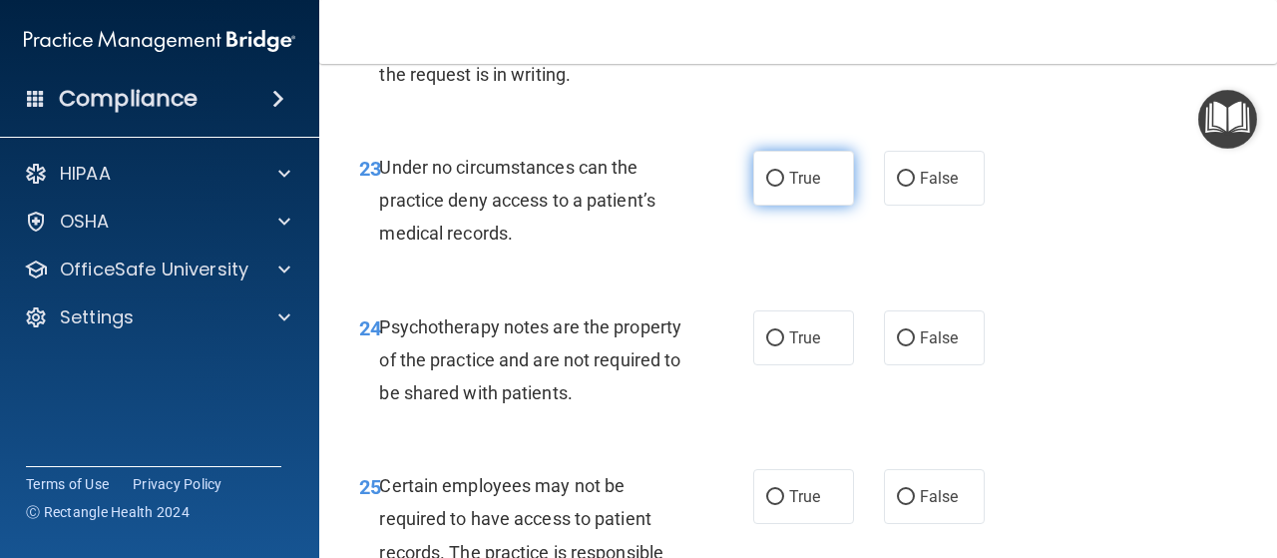
click at [768, 187] on input "True" at bounding box center [775, 179] width 18 height 15
radio input "true"
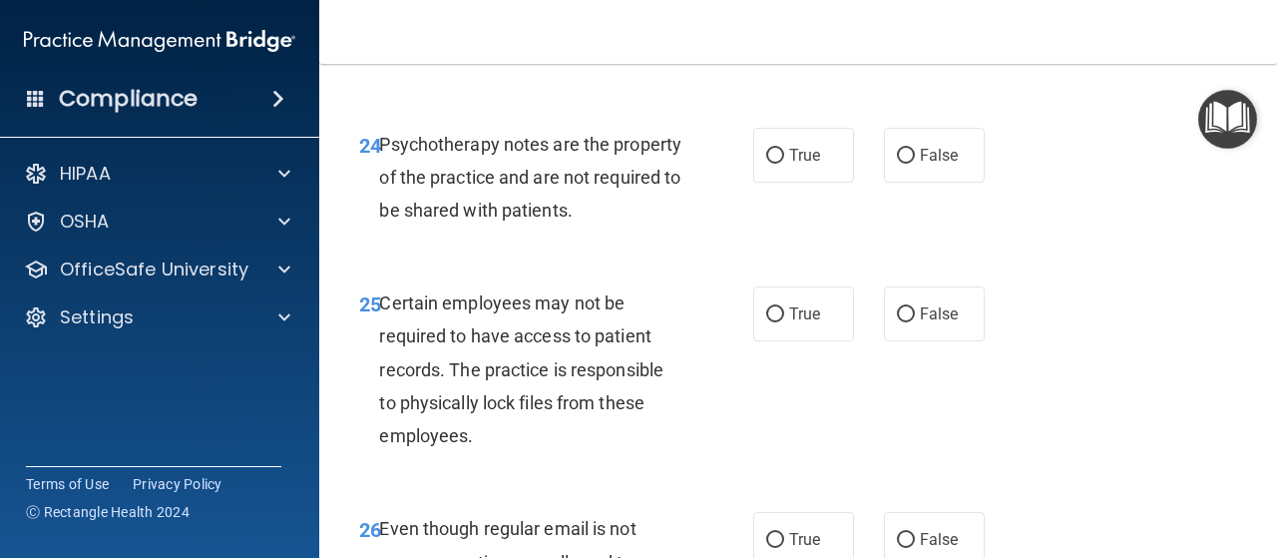
scroll to position [5220, 0]
click at [805, 164] on span "True" at bounding box center [804, 154] width 31 height 19
click at [784, 163] on input "True" at bounding box center [775, 155] width 18 height 15
radio input "true"
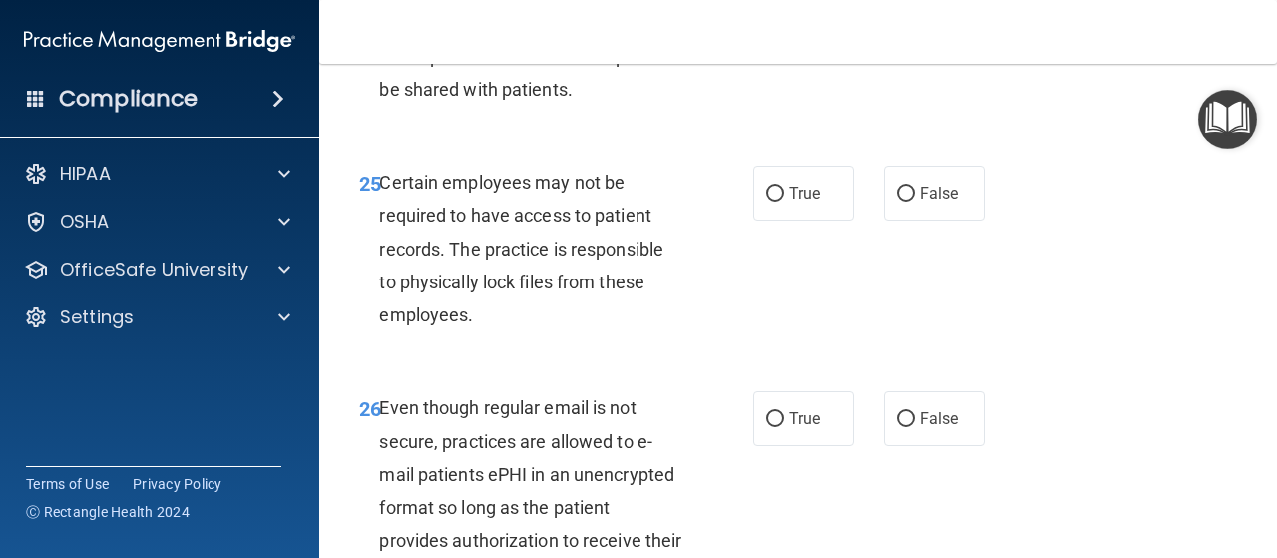
scroll to position [5383, 0]
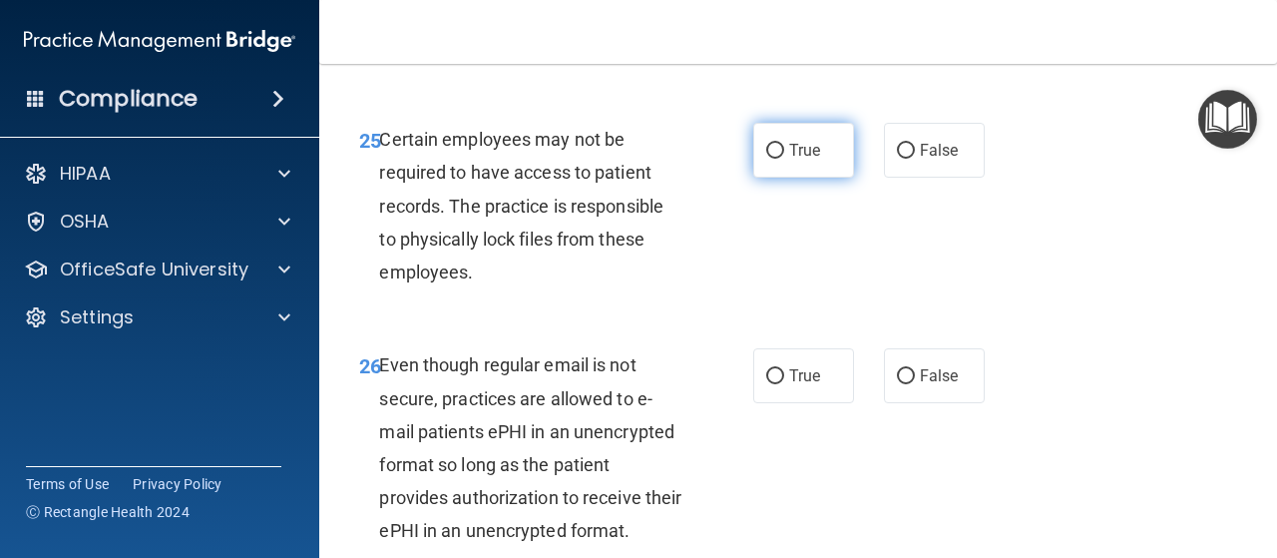
click at [773, 178] on label "True" at bounding box center [803, 150] width 101 height 55
click at [773, 159] on input "True" at bounding box center [775, 151] width 18 height 15
radio input "true"
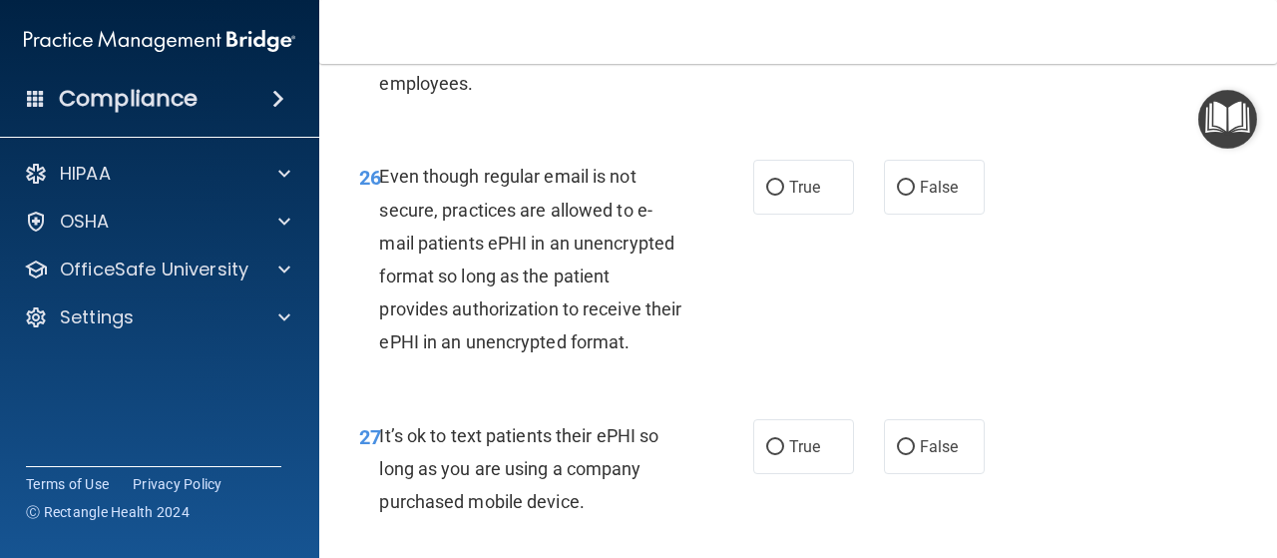
scroll to position [5573, 0]
click at [764, 214] on label "True" at bounding box center [803, 186] width 101 height 55
click at [766, 195] on input "True" at bounding box center [775, 187] width 18 height 15
radio input "true"
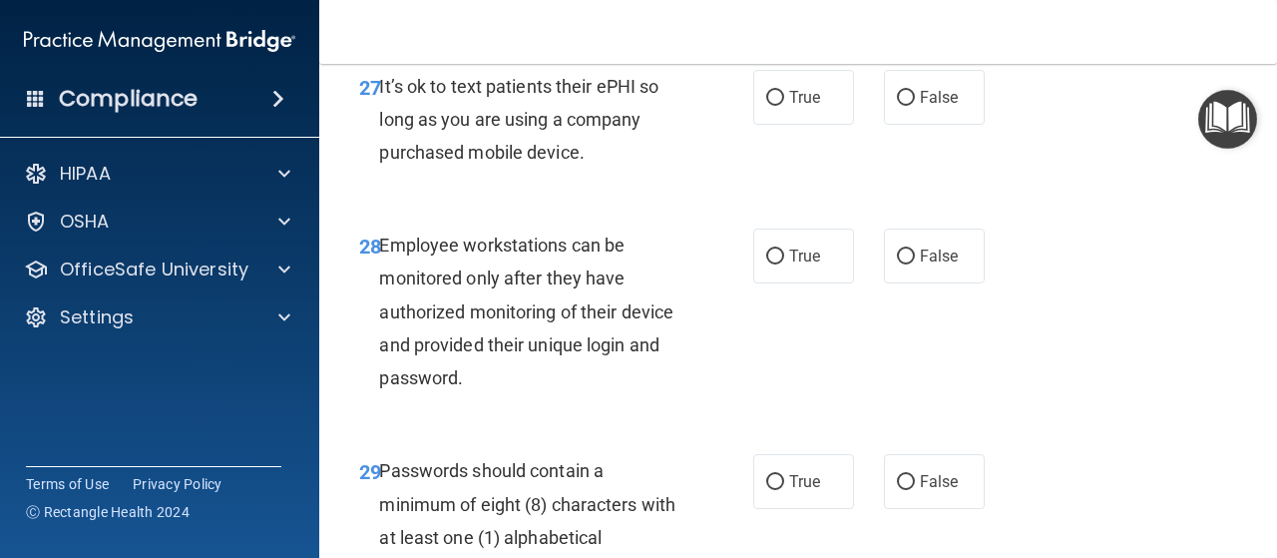
scroll to position [5922, 0]
click at [938, 124] on label "False" at bounding box center [934, 96] width 101 height 55
click at [915, 105] on input "False" at bounding box center [906, 97] width 18 height 15
radio input "true"
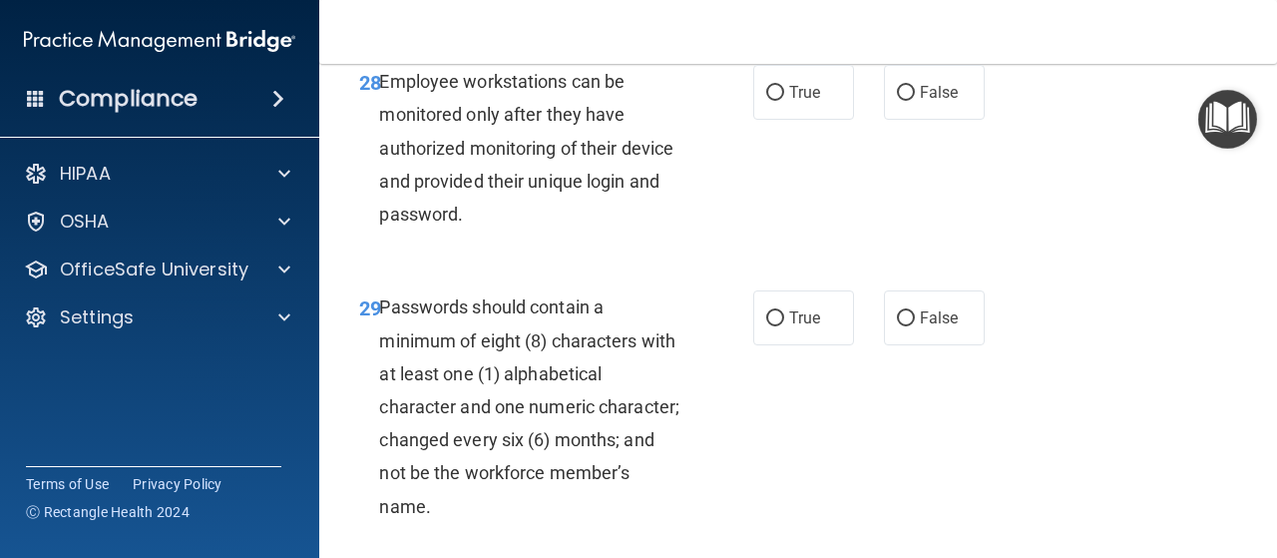
scroll to position [6085, 0]
click at [789, 101] on span "True" at bounding box center [804, 91] width 31 height 19
click at [782, 100] on input "True" at bounding box center [775, 92] width 18 height 15
radio input "true"
click at [920, 101] on span "False" at bounding box center [939, 91] width 39 height 19
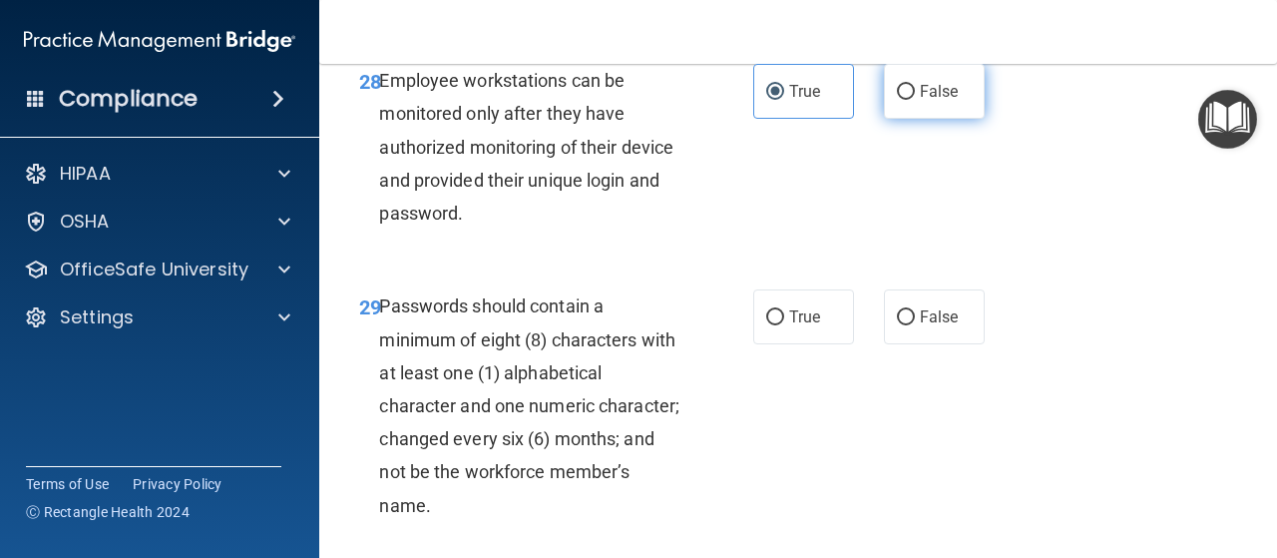
click at [915, 100] on input "False" at bounding box center [906, 92] width 18 height 15
radio input "true"
radio input "false"
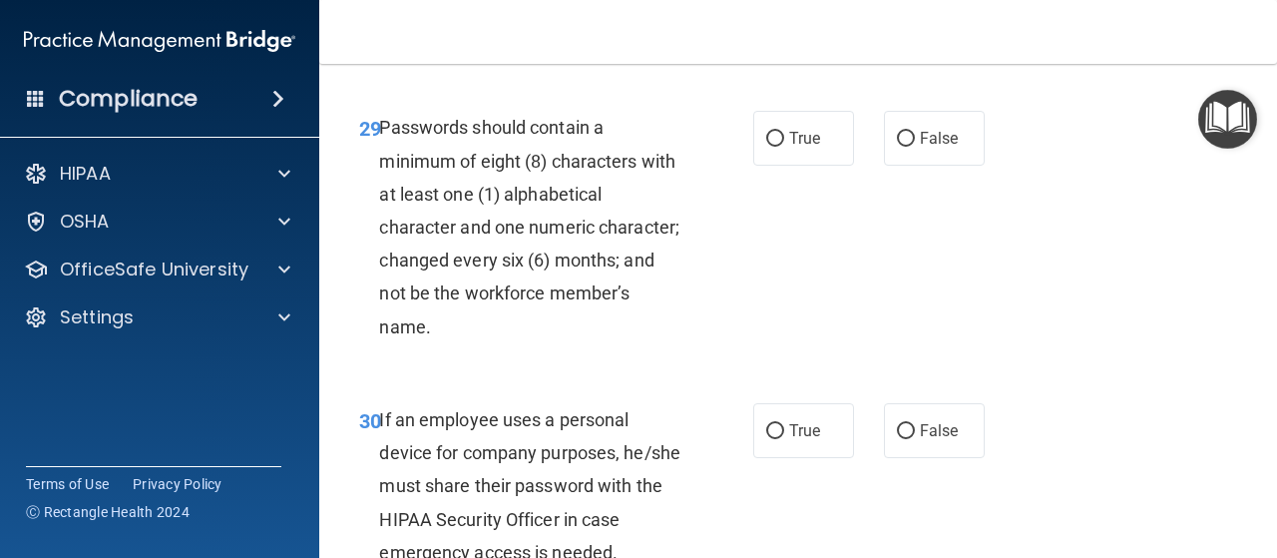
scroll to position [6280, 0]
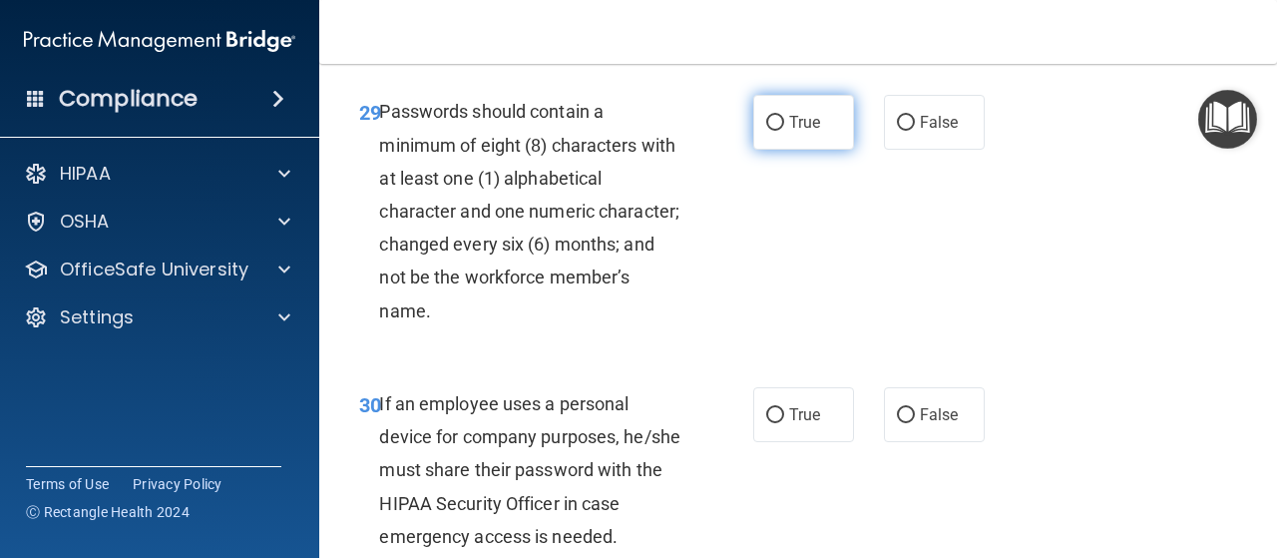
click at [806, 132] on span "True" at bounding box center [804, 122] width 31 height 19
click at [784, 131] on input "True" at bounding box center [775, 123] width 18 height 15
radio input "true"
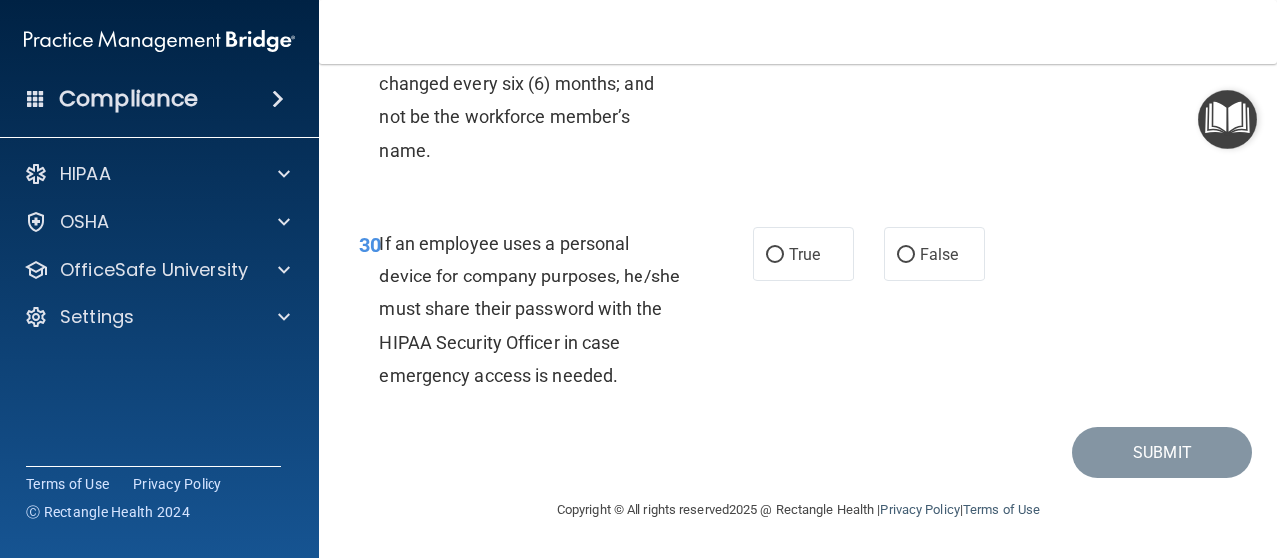
scroll to position [6571, 0]
click at [927, 261] on span "False" at bounding box center [939, 253] width 39 height 19
click at [915, 261] on input "False" at bounding box center [906, 254] width 18 height 15
radio input "true"
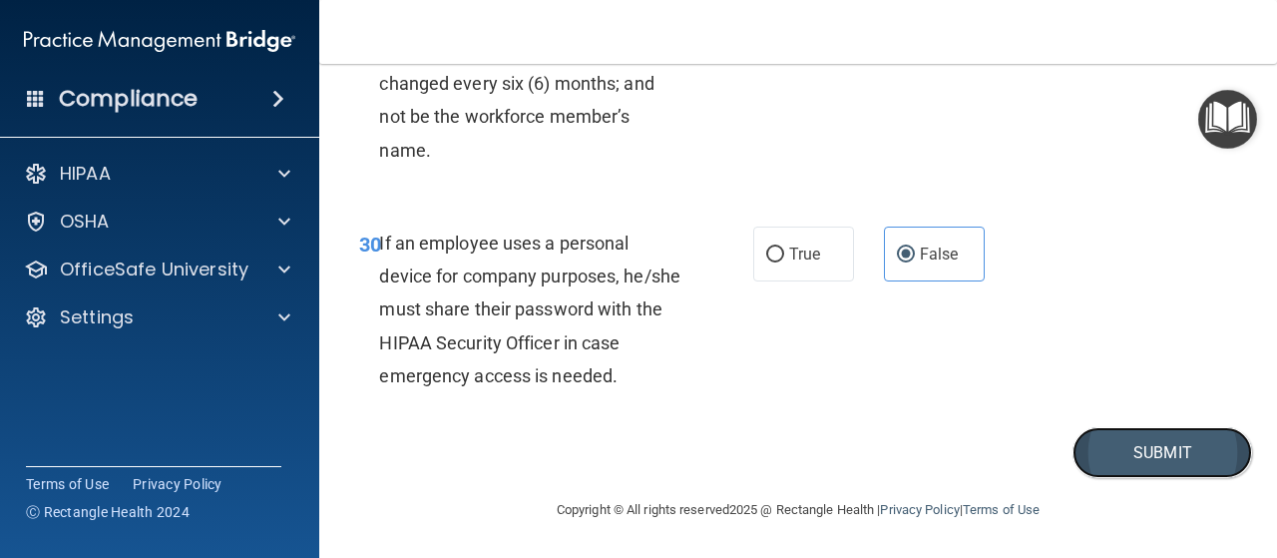
click at [1173, 443] on button "Submit" at bounding box center [1163, 452] width 180 height 51
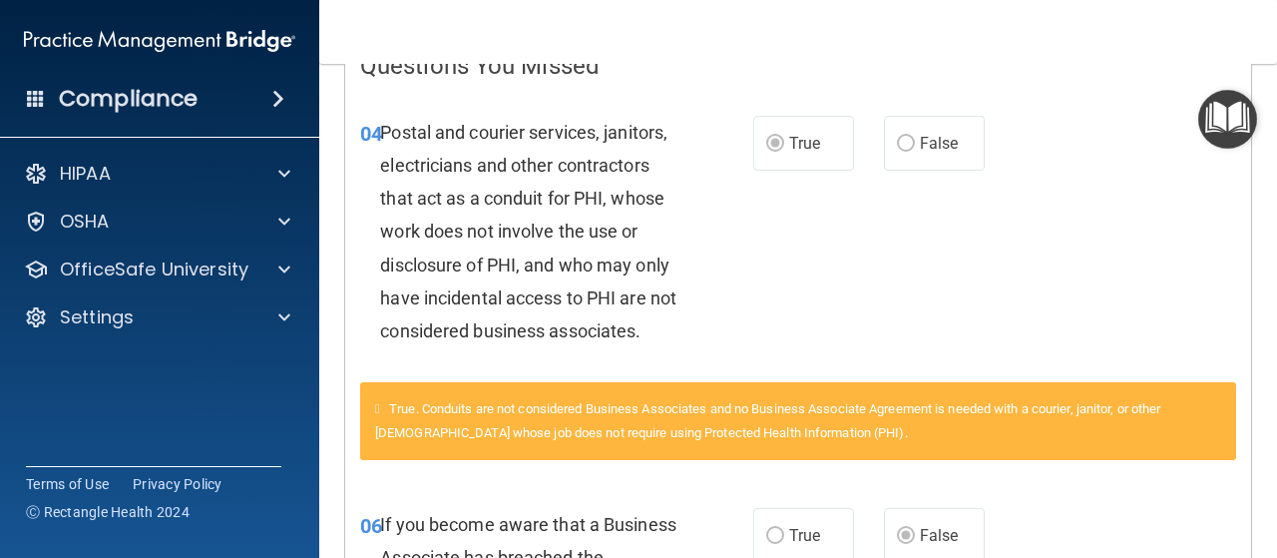
scroll to position [446, 0]
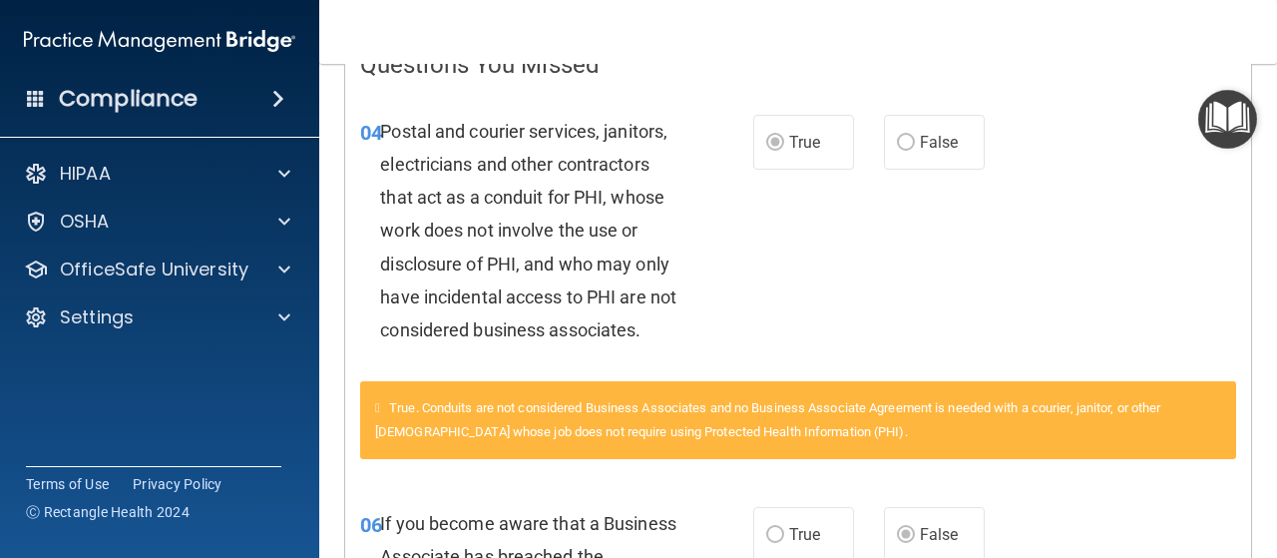
click at [685, 225] on div "Postal and courier services, janitors, electricians and other contractors that …" at bounding box center [538, 231] width 317 height 232
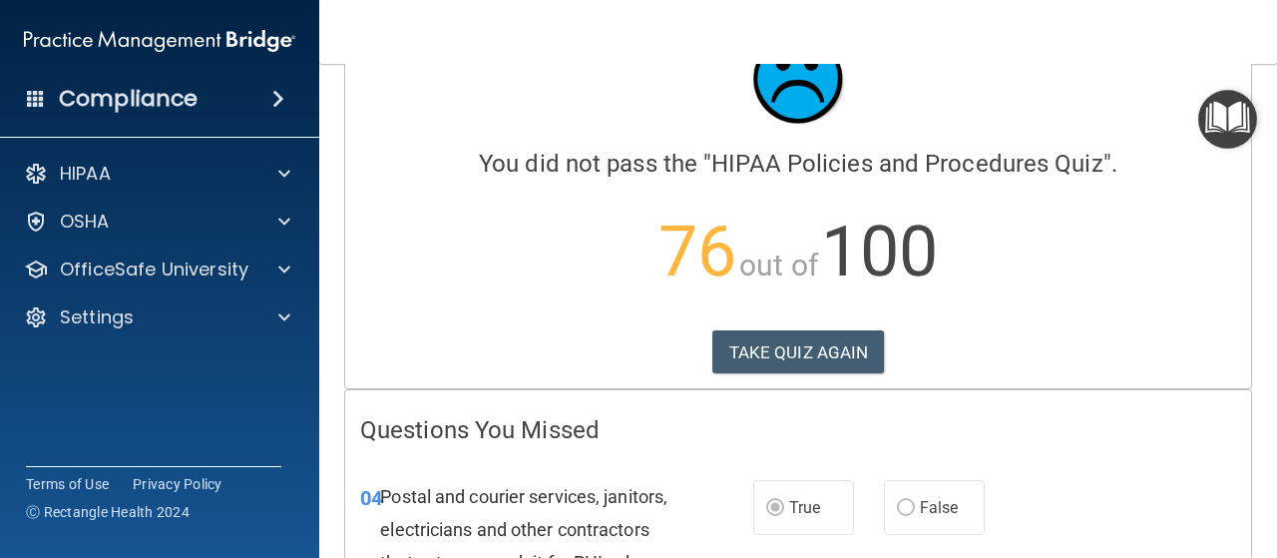
scroll to position [0, 0]
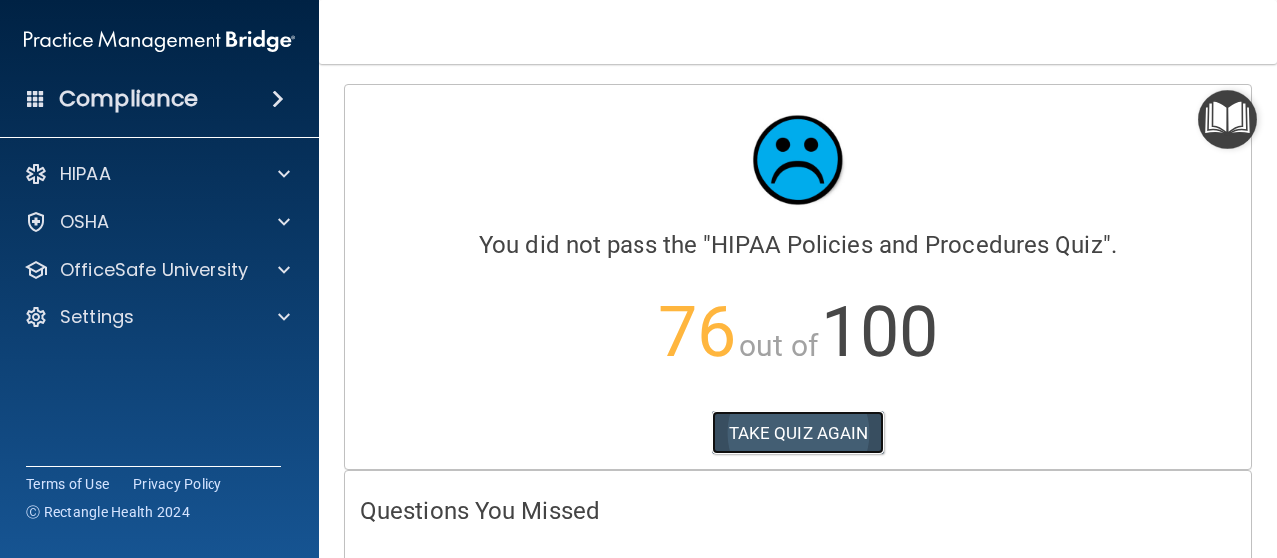
click at [774, 432] on button "TAKE QUIZ AGAIN" at bounding box center [798, 433] width 173 height 44
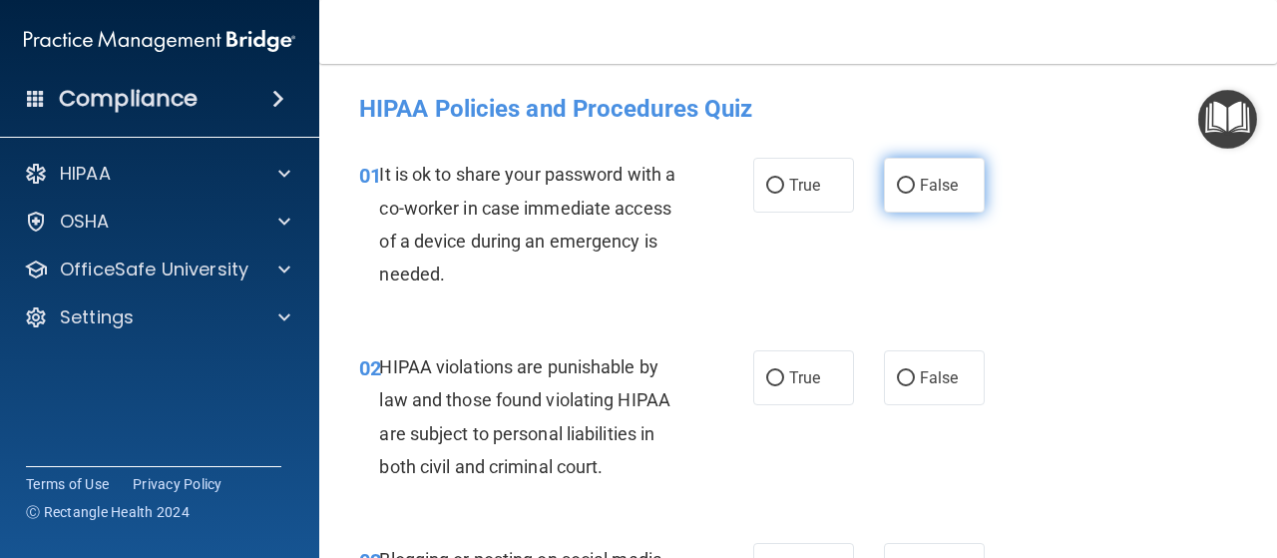
click at [916, 199] on label "False" at bounding box center [934, 185] width 101 height 55
click at [915, 194] on input "False" at bounding box center [906, 186] width 18 height 15
radio input "true"
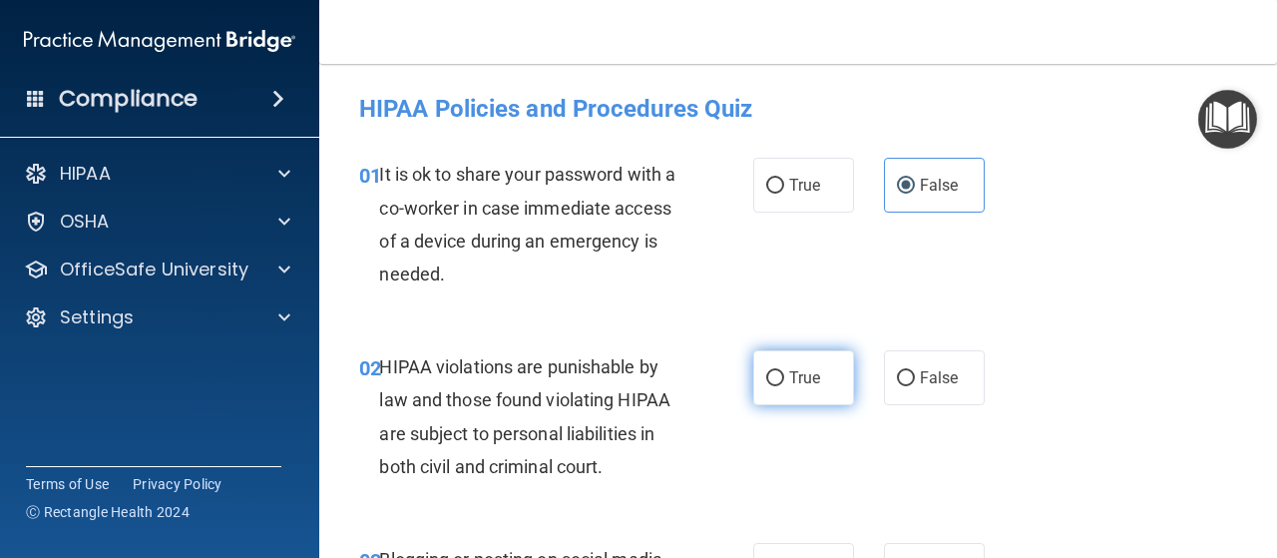
click at [766, 381] on input "True" at bounding box center [775, 378] width 18 height 15
radio input "true"
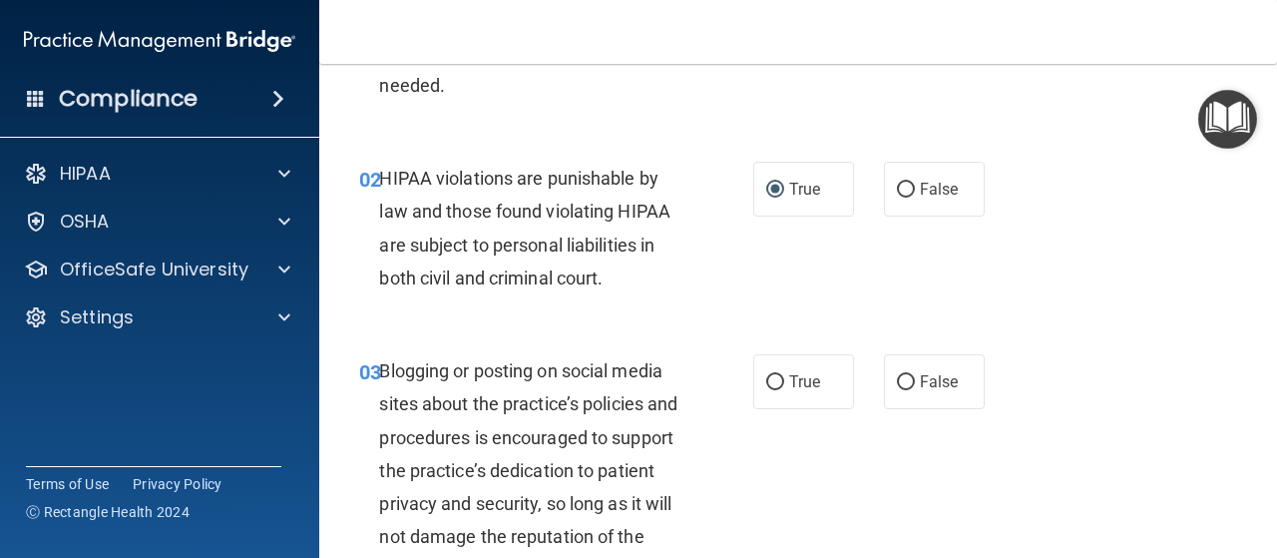
scroll to position [200, 0]
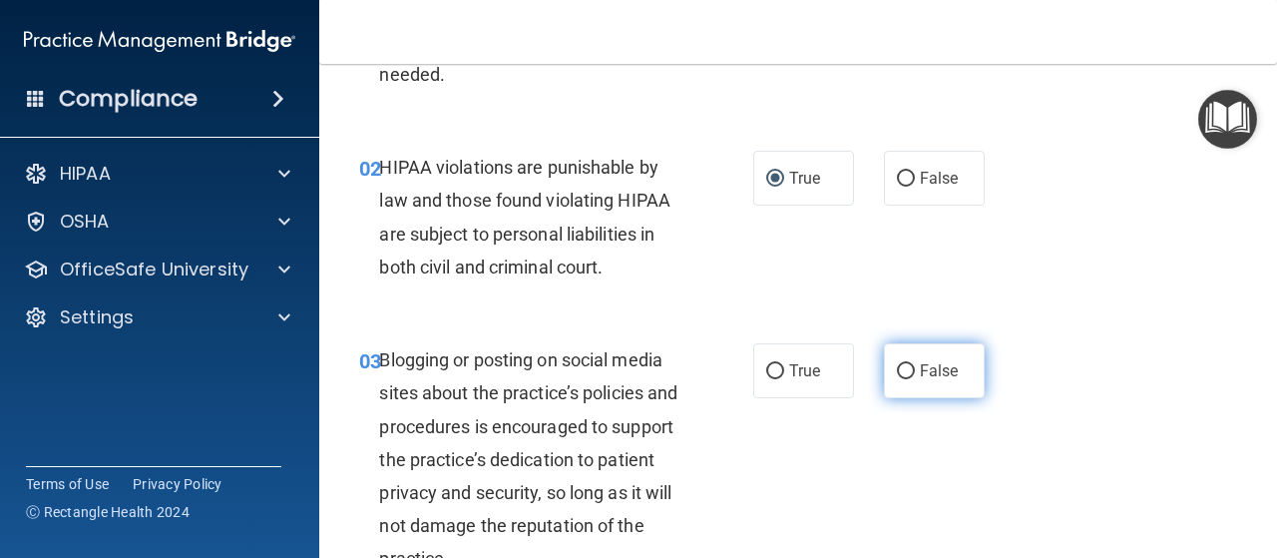
click at [927, 372] on span "False" at bounding box center [939, 370] width 39 height 19
click at [915, 372] on input "False" at bounding box center [906, 371] width 18 height 15
radio input "true"
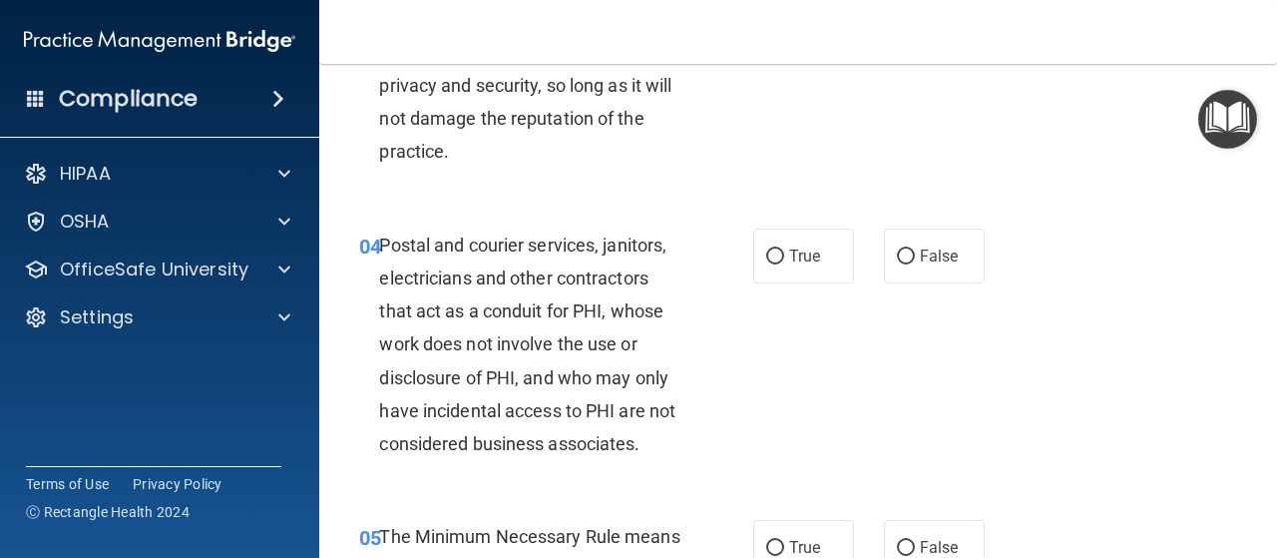
scroll to position [614, 0]
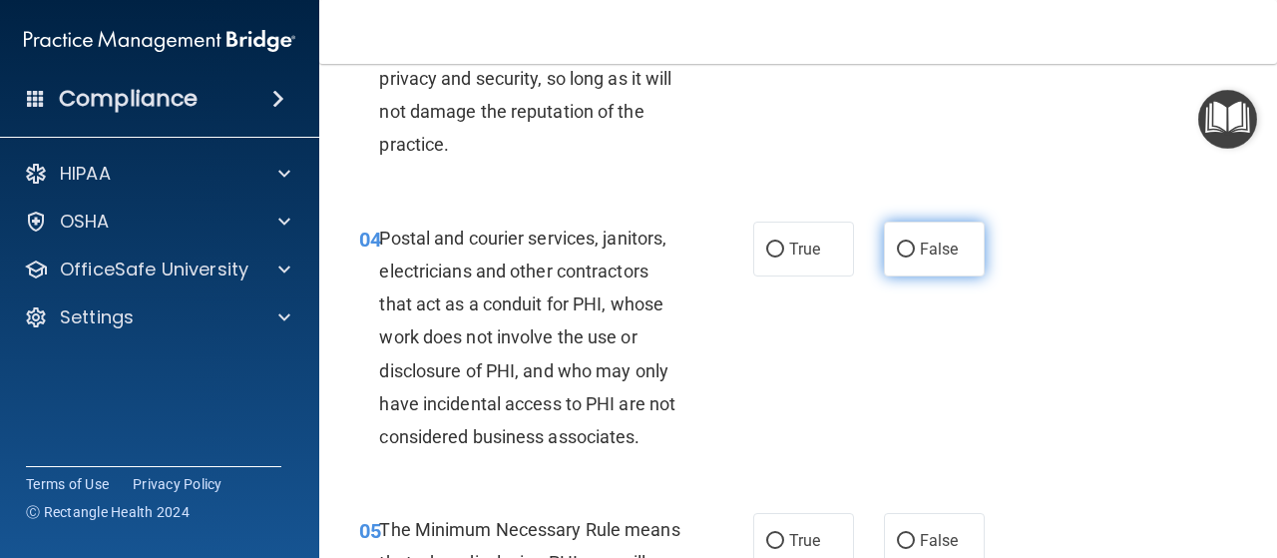
click at [924, 258] on label "False" at bounding box center [934, 249] width 101 height 55
click at [915, 257] on input "False" at bounding box center [906, 249] width 18 height 15
radio input "true"
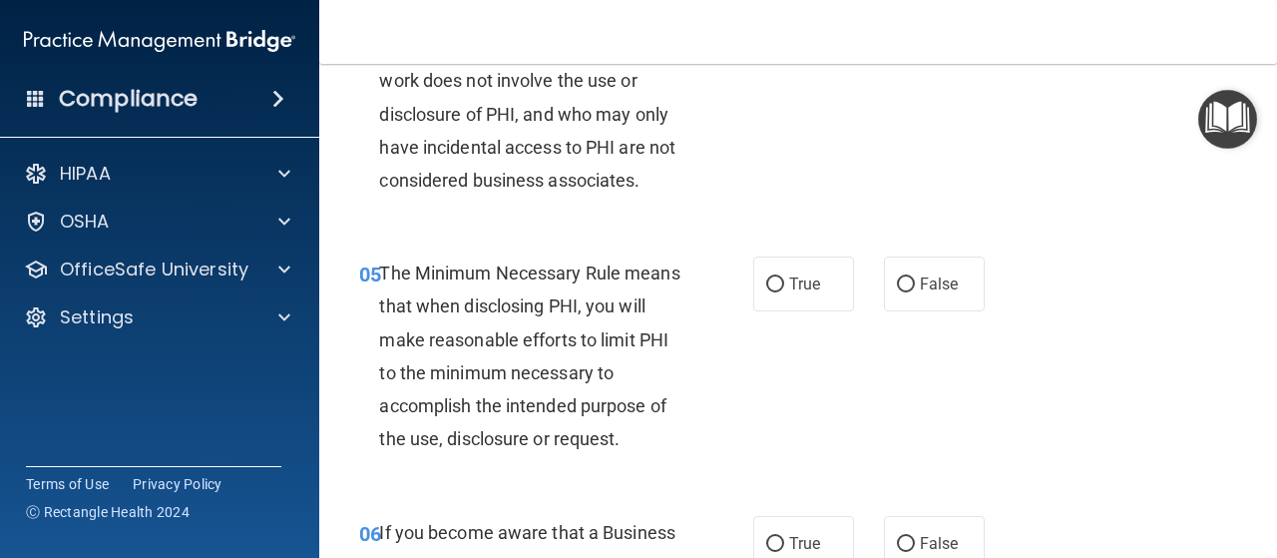
scroll to position [871, 0]
click at [776, 280] on label "True" at bounding box center [803, 282] width 101 height 55
click at [776, 280] on input "True" at bounding box center [775, 283] width 18 height 15
radio input "true"
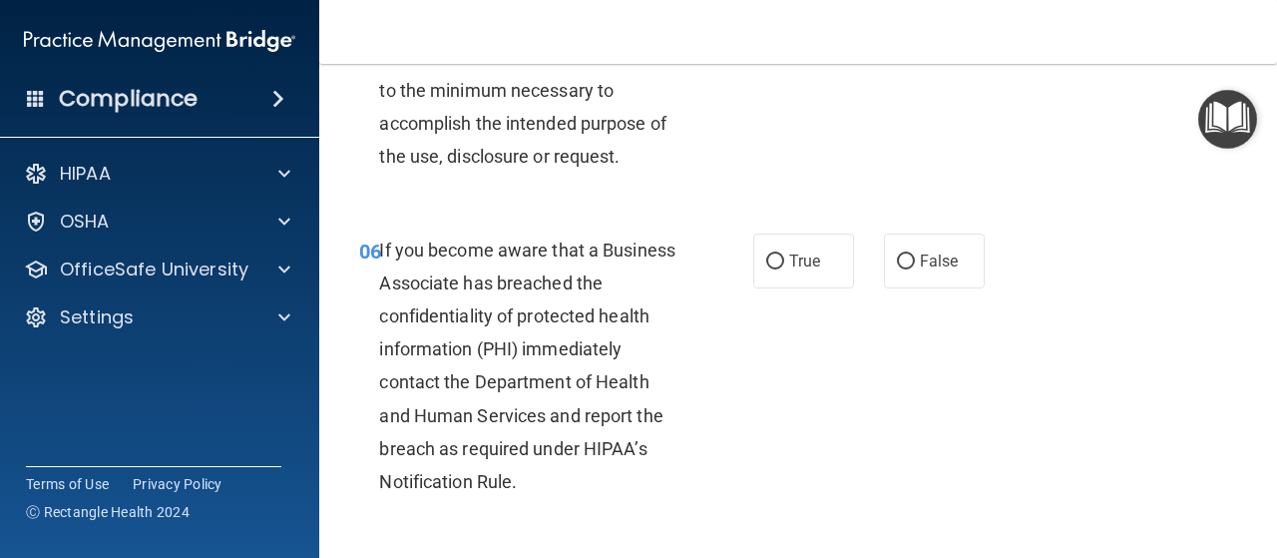
scroll to position [1153, 0]
click at [780, 256] on label "True" at bounding box center [803, 259] width 101 height 55
click at [780, 256] on input "True" at bounding box center [775, 260] width 18 height 15
radio input "true"
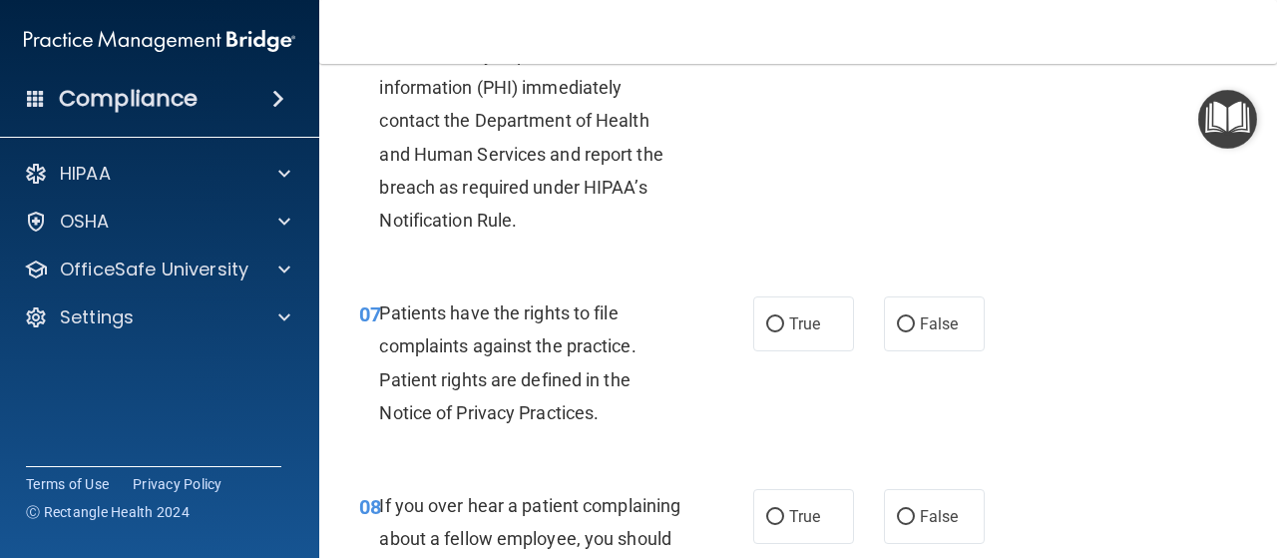
scroll to position [1441, 0]
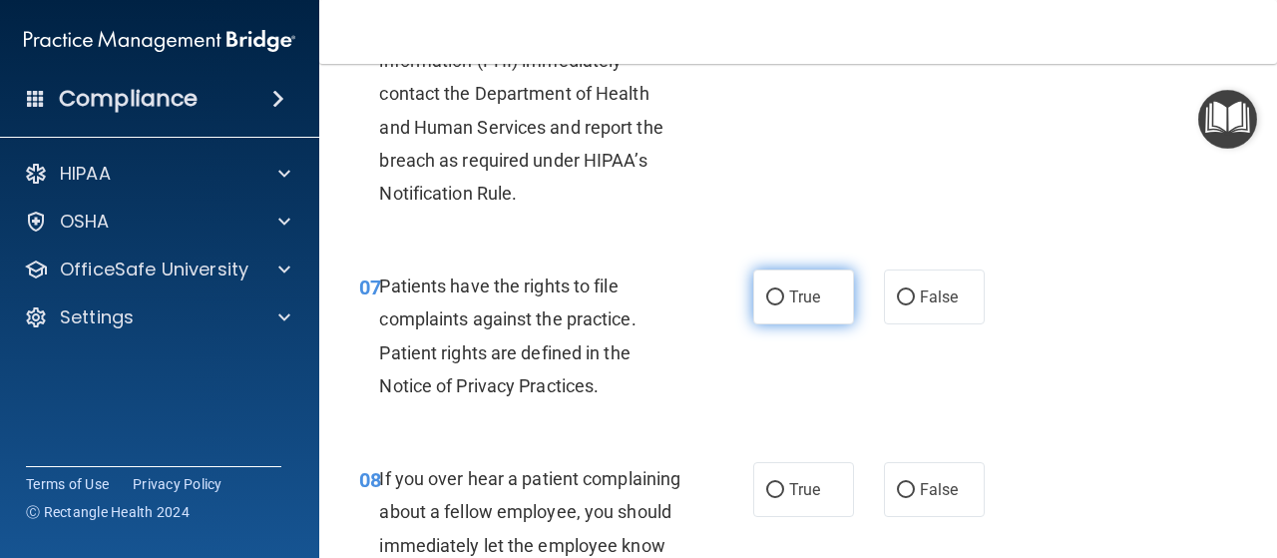
click at [808, 301] on span "True" at bounding box center [804, 296] width 31 height 19
click at [784, 301] on input "True" at bounding box center [775, 297] width 18 height 15
radio input "true"
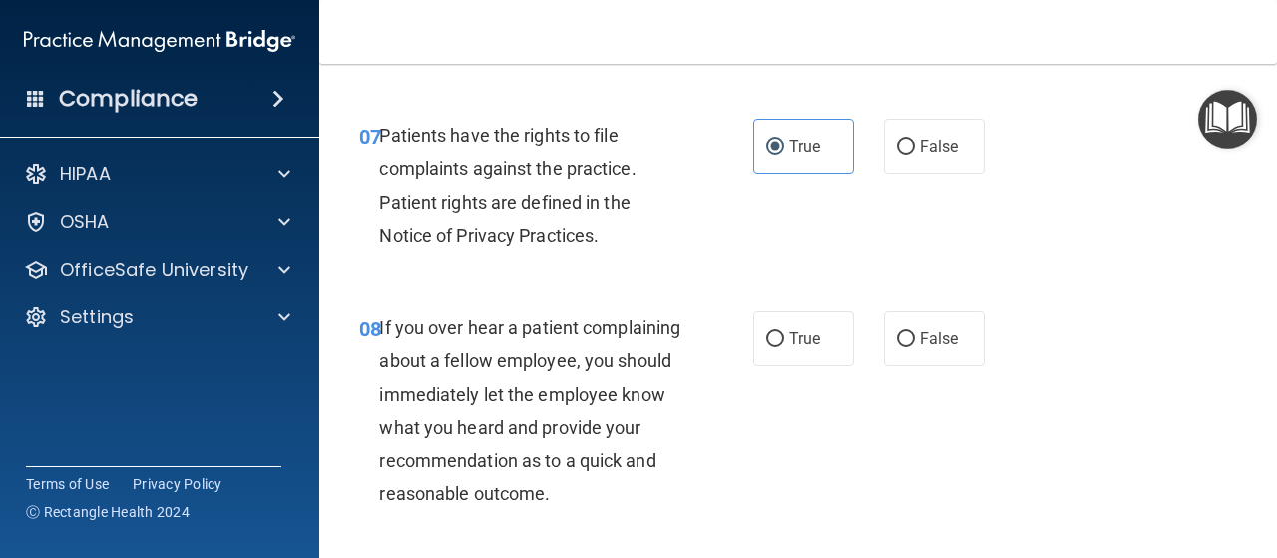
scroll to position [1596, 0]
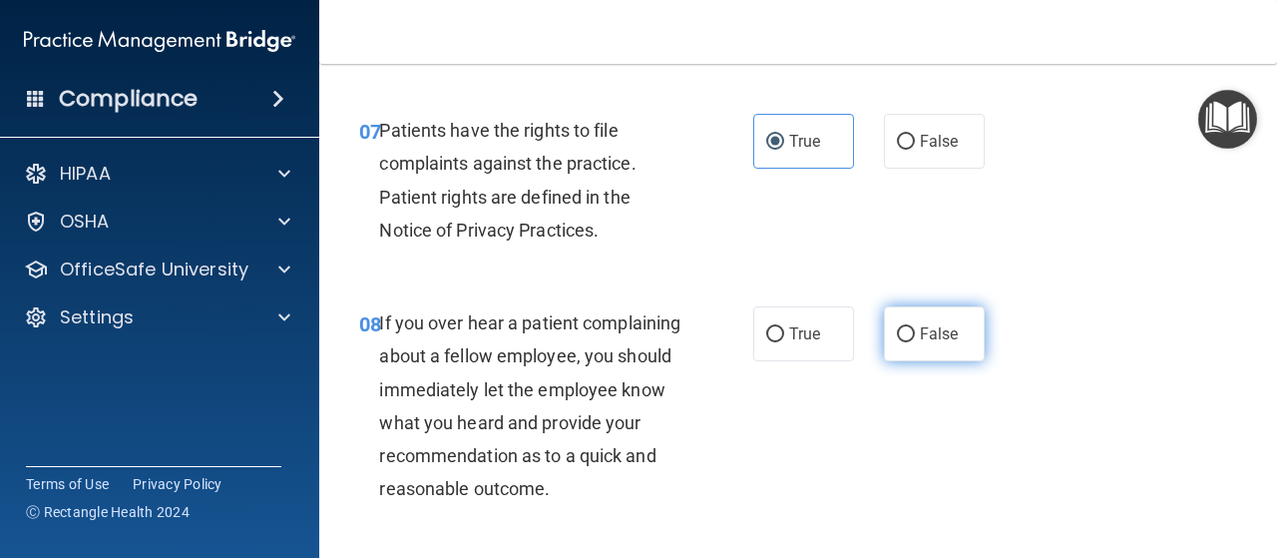
click at [920, 336] on span "False" at bounding box center [939, 333] width 39 height 19
click at [915, 336] on input "False" at bounding box center [906, 334] width 18 height 15
radio input "true"
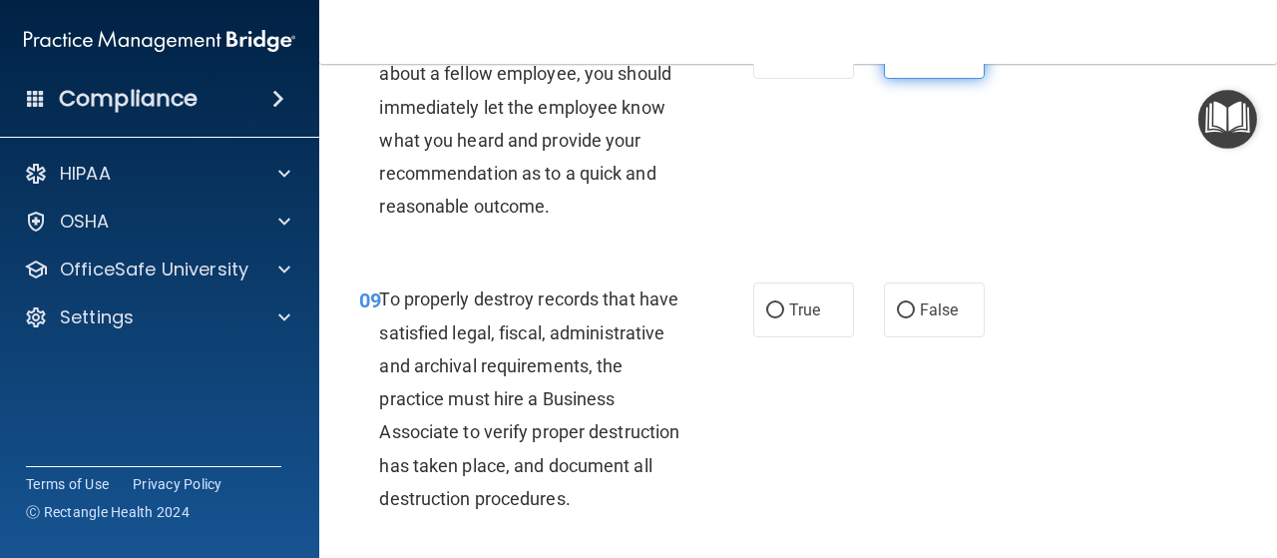
scroll to position [1880, 0]
click at [770, 317] on input "True" at bounding box center [775, 309] width 18 height 15
radio input "true"
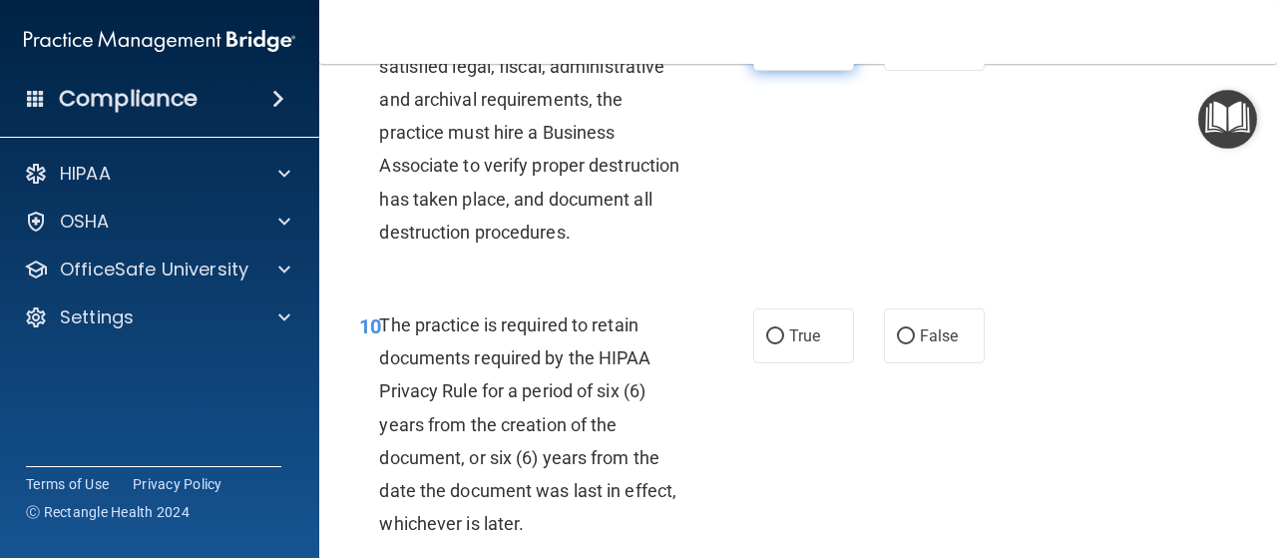
scroll to position [2155, 0]
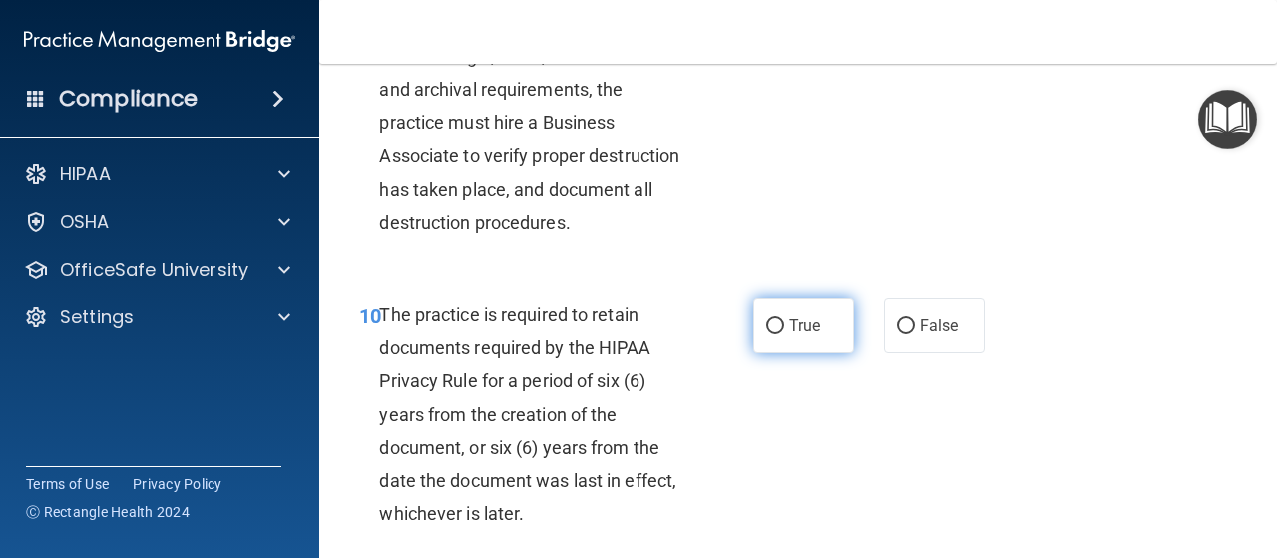
click at [766, 334] on input "True" at bounding box center [775, 326] width 18 height 15
radio input "true"
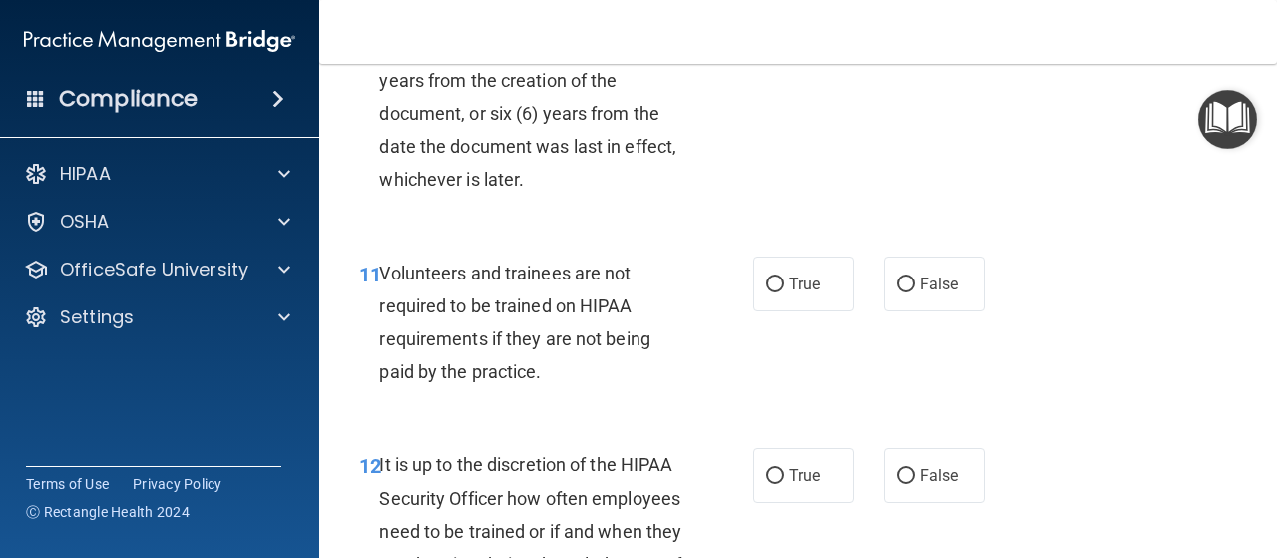
scroll to position [2496, 0]
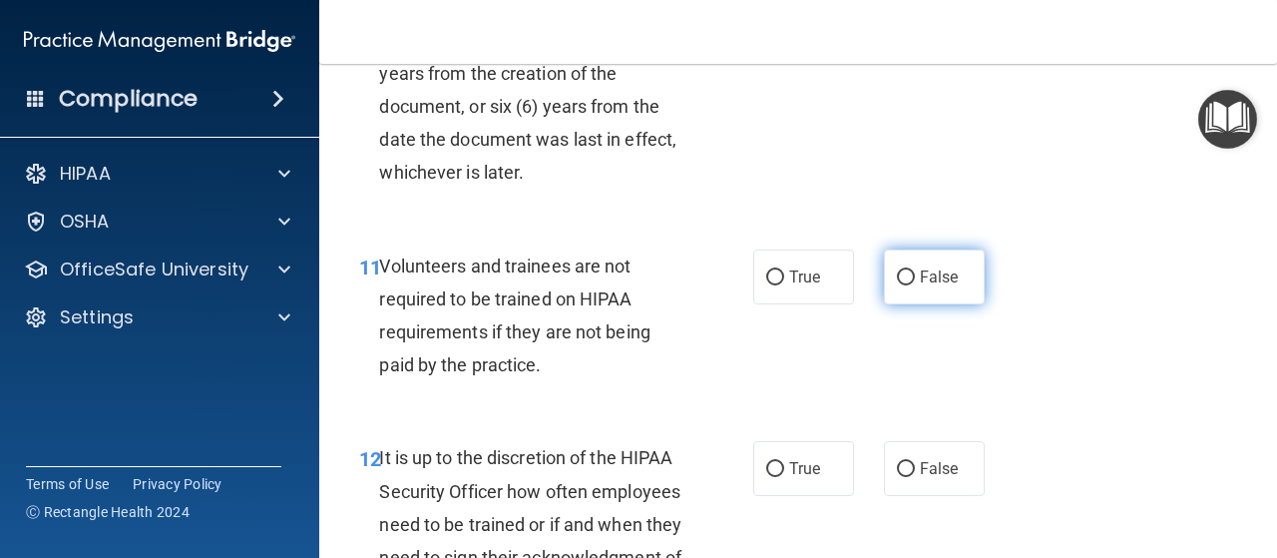
click at [920, 286] on span "False" at bounding box center [939, 276] width 39 height 19
click at [912, 285] on input "False" at bounding box center [906, 277] width 18 height 15
radio input "true"
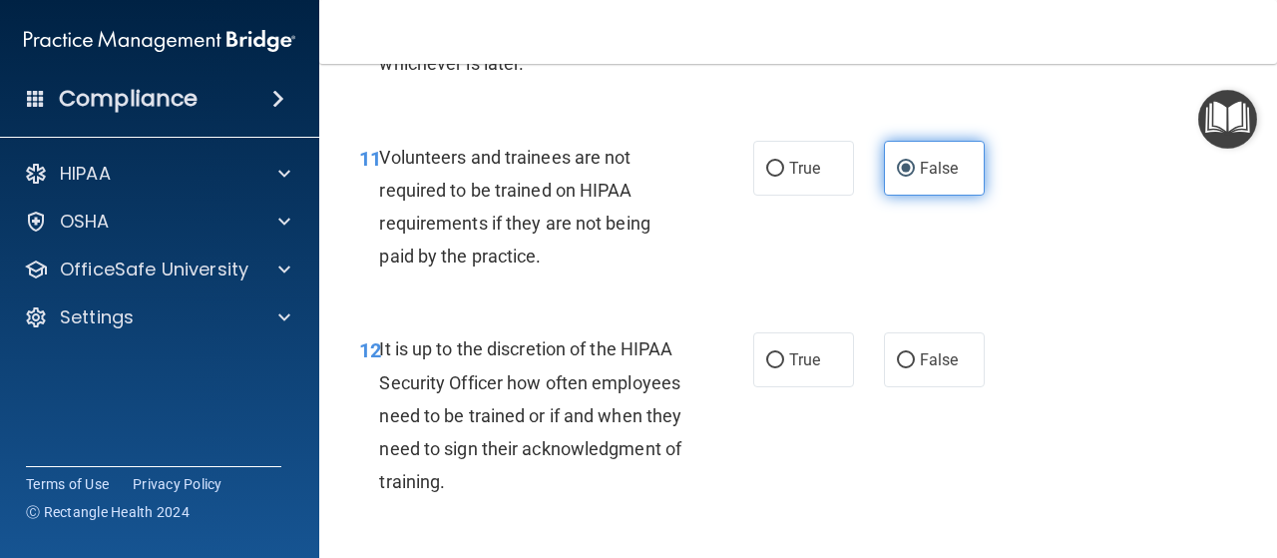
scroll to position [2663, 0]
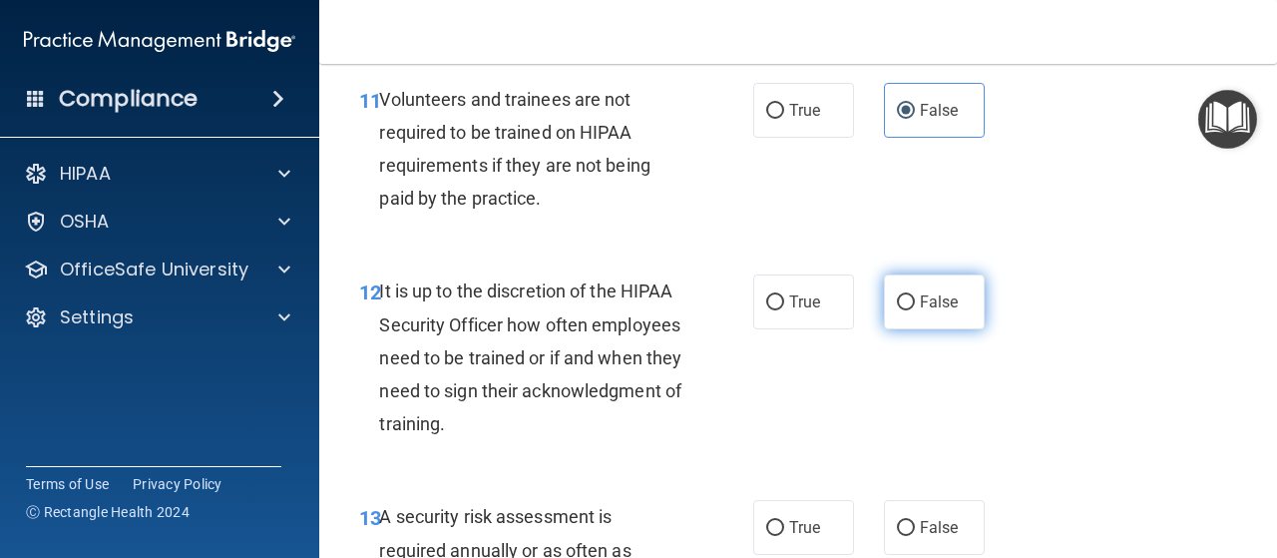
click at [912, 329] on label "False" at bounding box center [934, 301] width 101 height 55
click at [912, 310] on input "False" at bounding box center [906, 302] width 18 height 15
radio input "true"
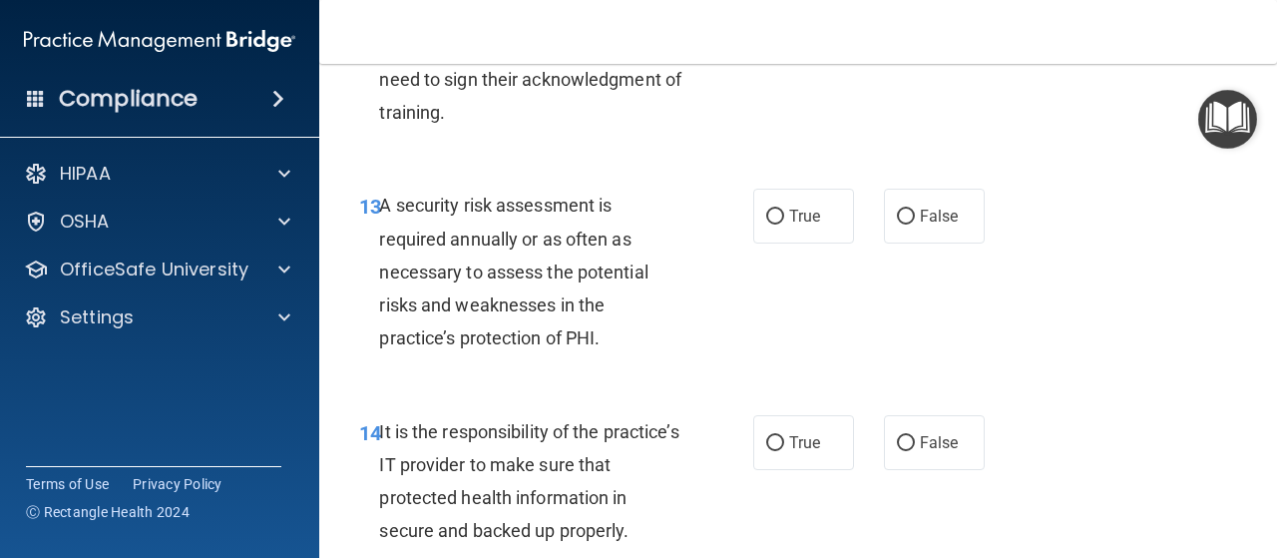
scroll to position [2977, 0]
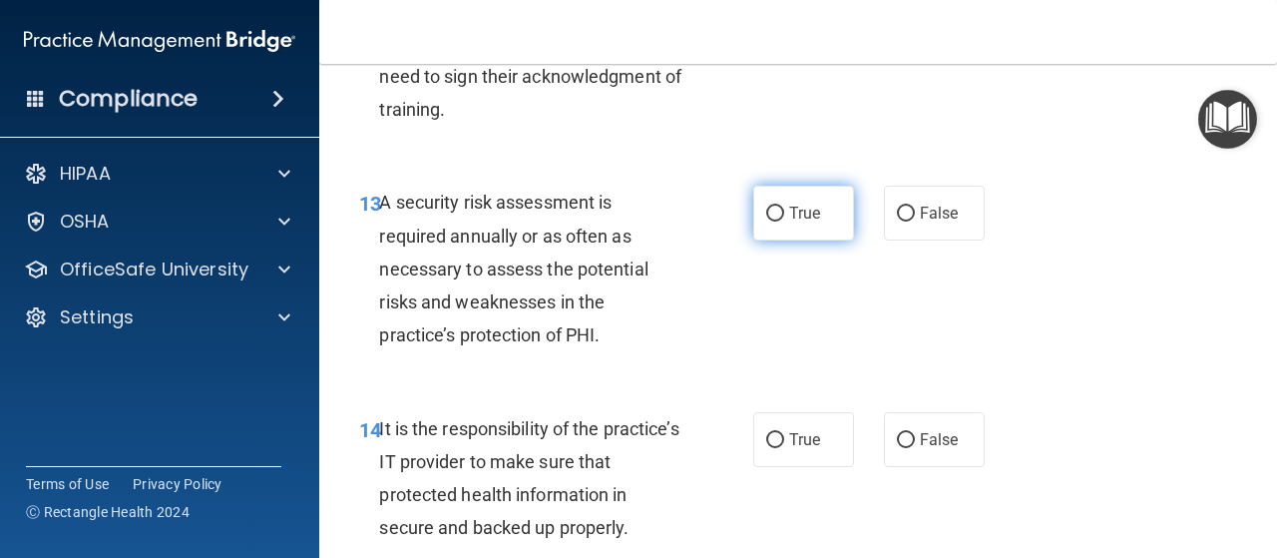
click at [789, 223] on span "True" at bounding box center [804, 213] width 31 height 19
click at [784, 222] on input "True" at bounding box center [775, 214] width 18 height 15
radio input "true"
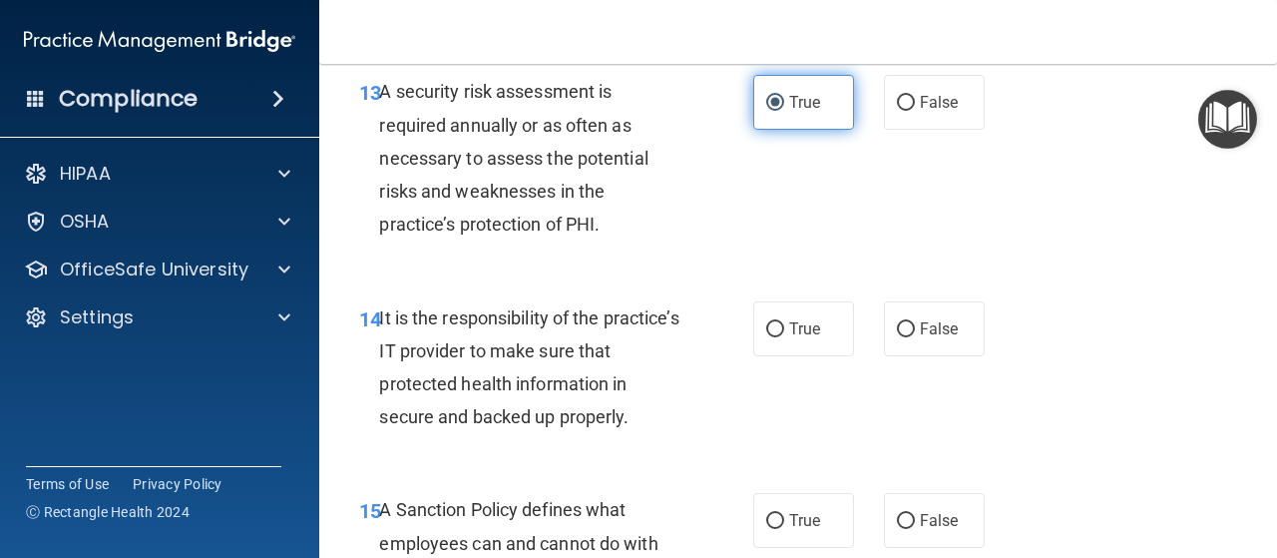
scroll to position [3092, 0]
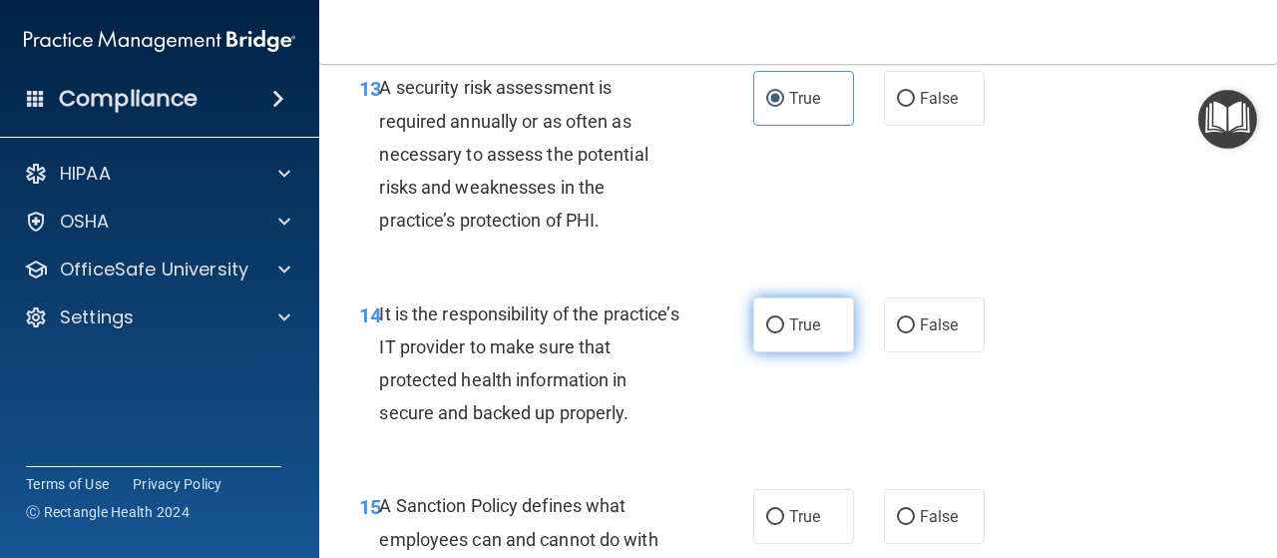
click at [768, 352] on label "True" at bounding box center [803, 324] width 101 height 55
click at [768, 333] on input "True" at bounding box center [775, 325] width 18 height 15
radio input "true"
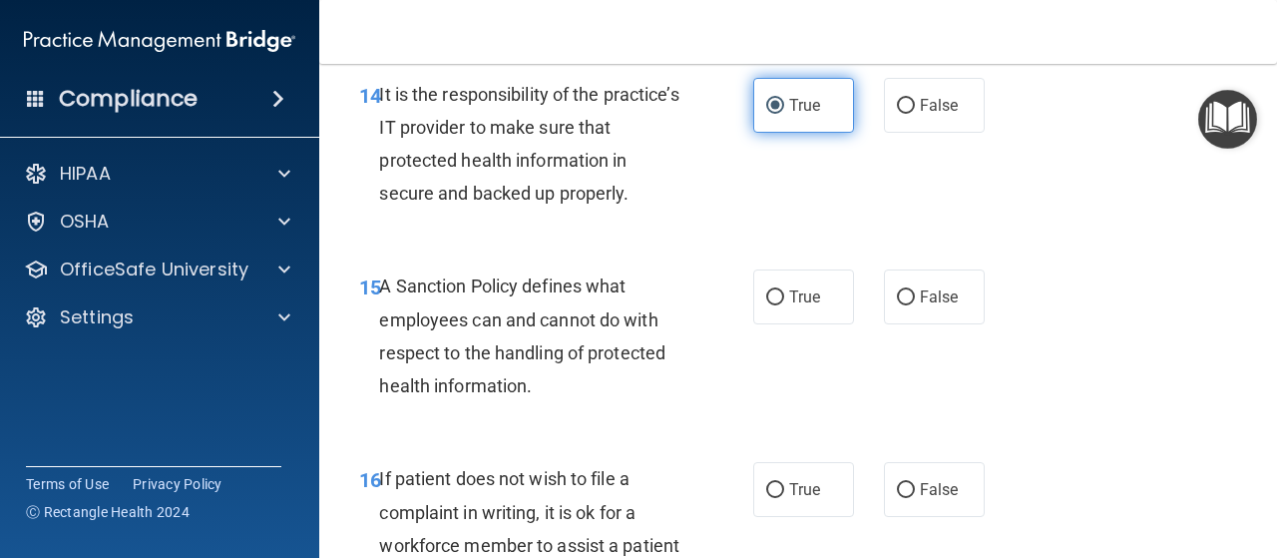
scroll to position [3313, 0]
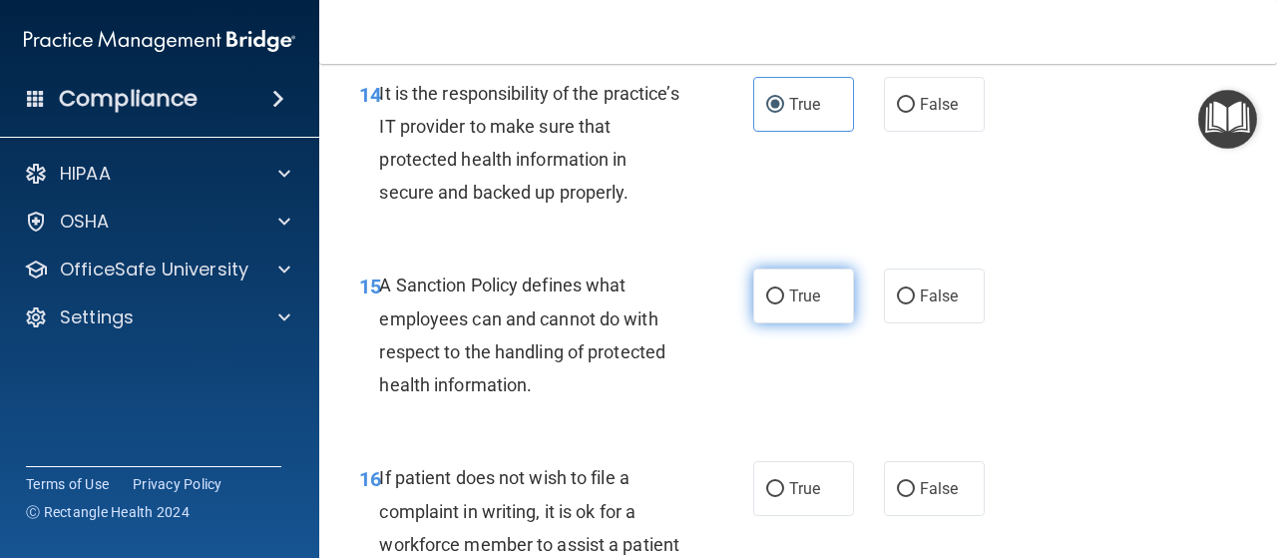
click at [756, 323] on label "True" at bounding box center [803, 295] width 101 height 55
click at [766, 304] on input "True" at bounding box center [775, 296] width 18 height 15
radio input "true"
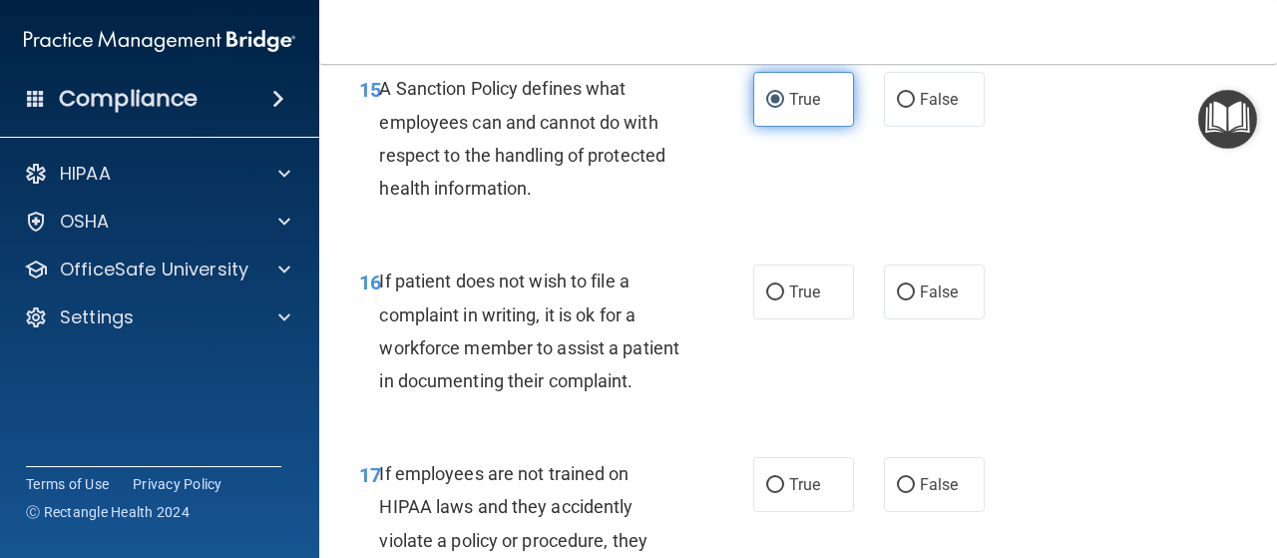
scroll to position [3511, 0]
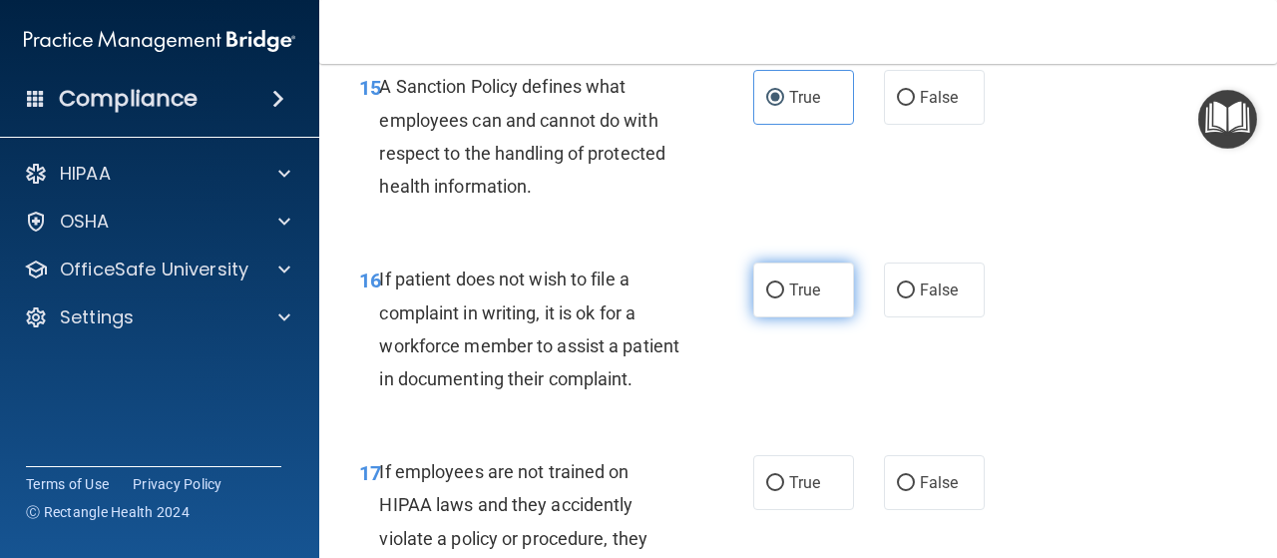
click at [789, 299] on span "True" at bounding box center [804, 289] width 31 height 19
click at [784, 298] on input "True" at bounding box center [775, 290] width 18 height 15
radio input "true"
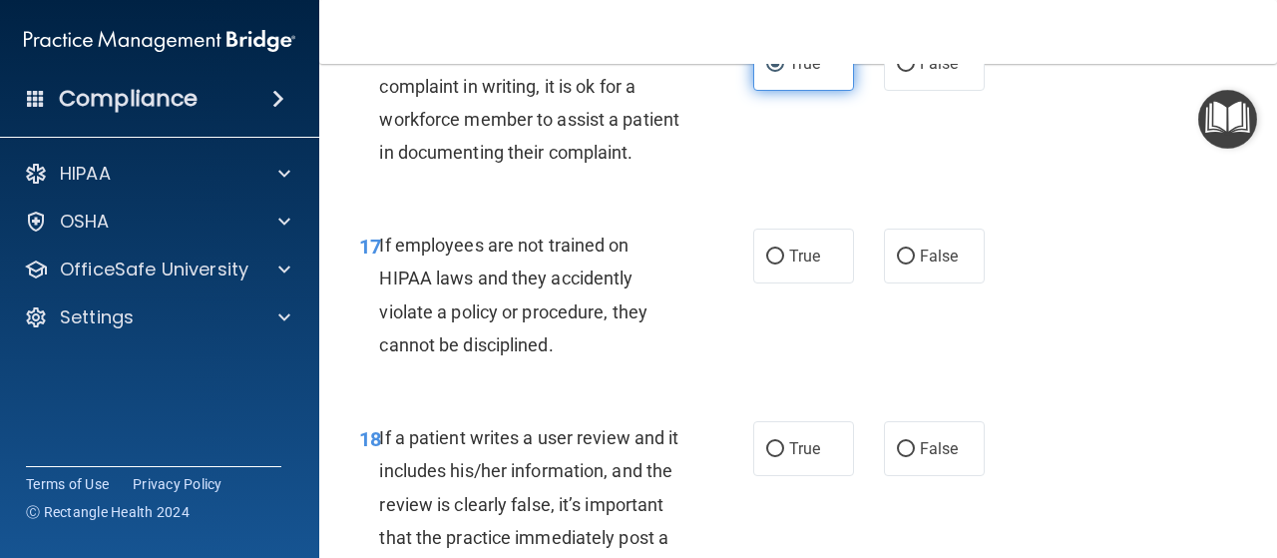
scroll to position [3747, 0]
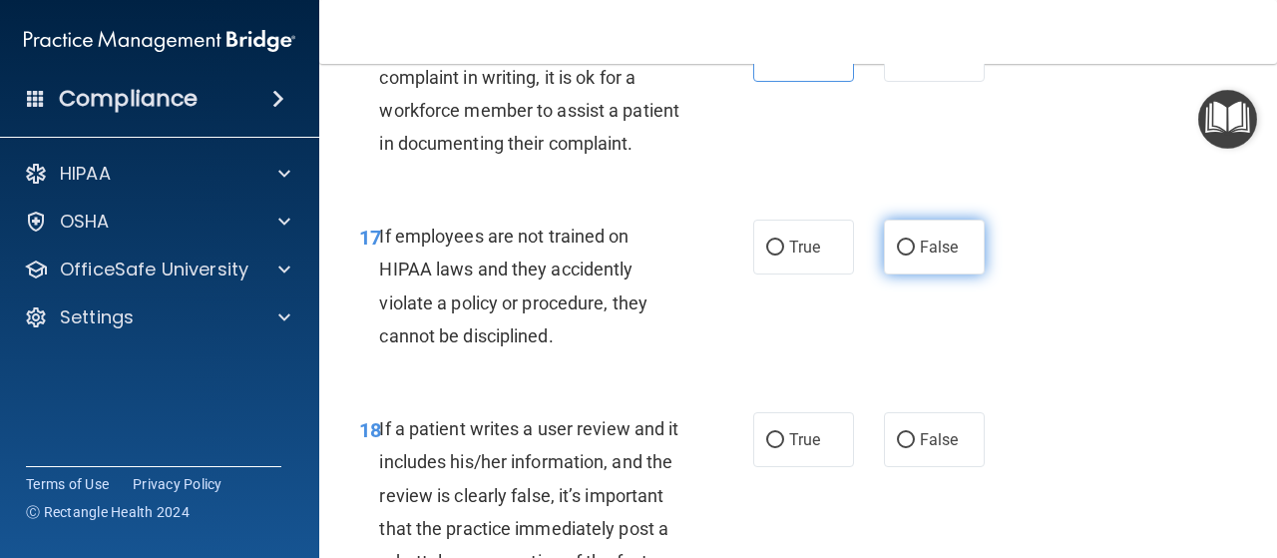
click at [901, 255] on input "False" at bounding box center [906, 247] width 18 height 15
radio input "true"
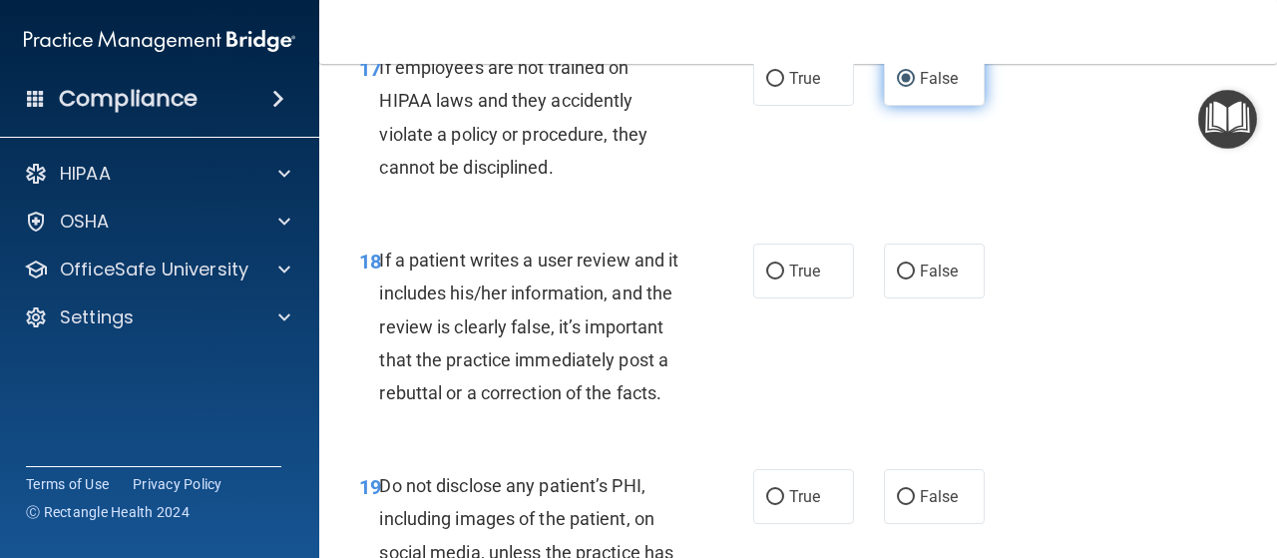
scroll to position [3926, 0]
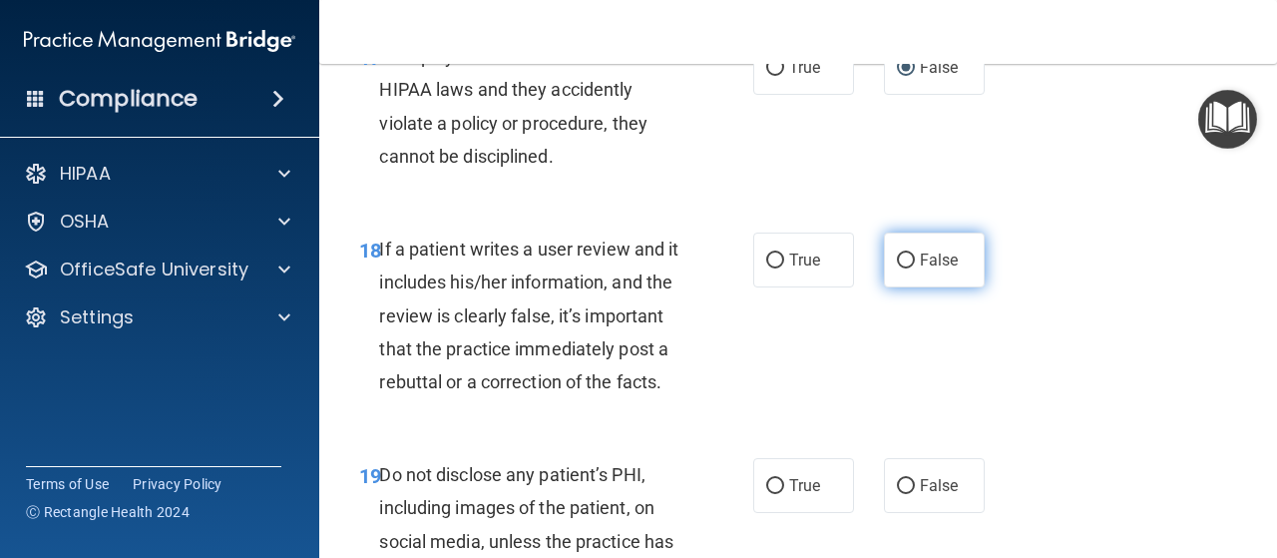
click at [904, 268] on input "False" at bounding box center [906, 260] width 18 height 15
radio input "true"
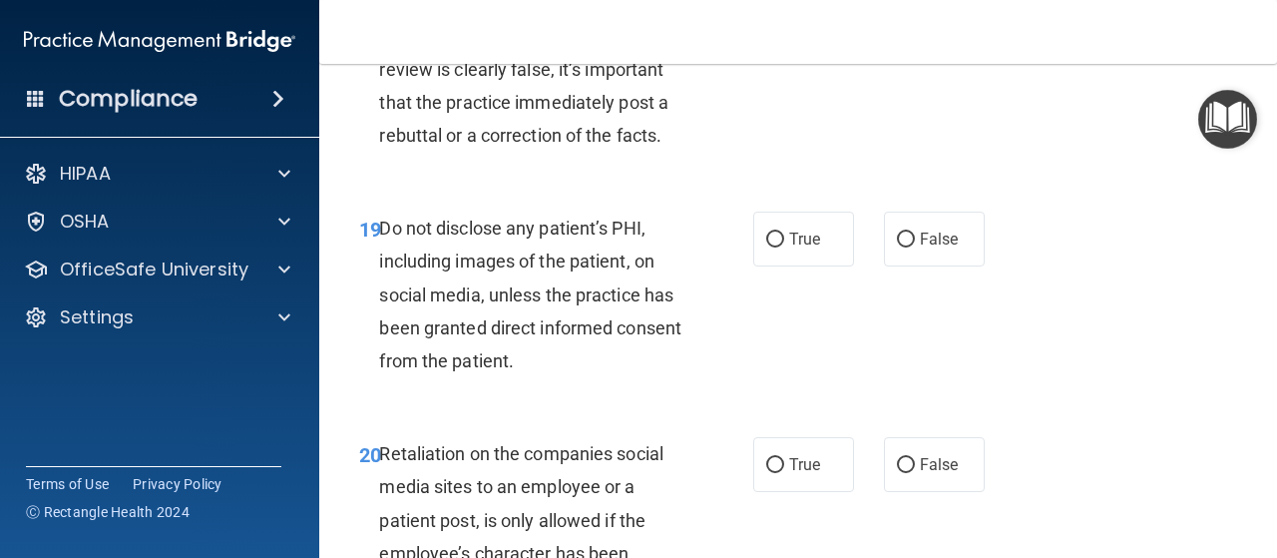
scroll to position [4174, 0]
click at [808, 247] on span "True" at bounding box center [804, 237] width 31 height 19
click at [784, 246] on input "True" at bounding box center [775, 238] width 18 height 15
radio input "true"
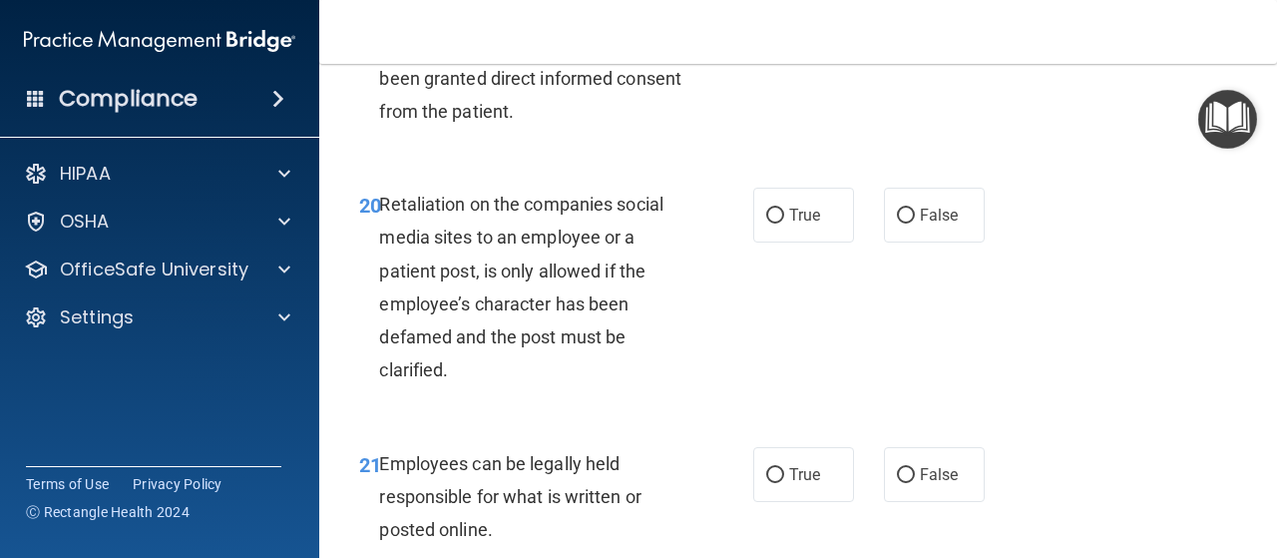
scroll to position [4424, 0]
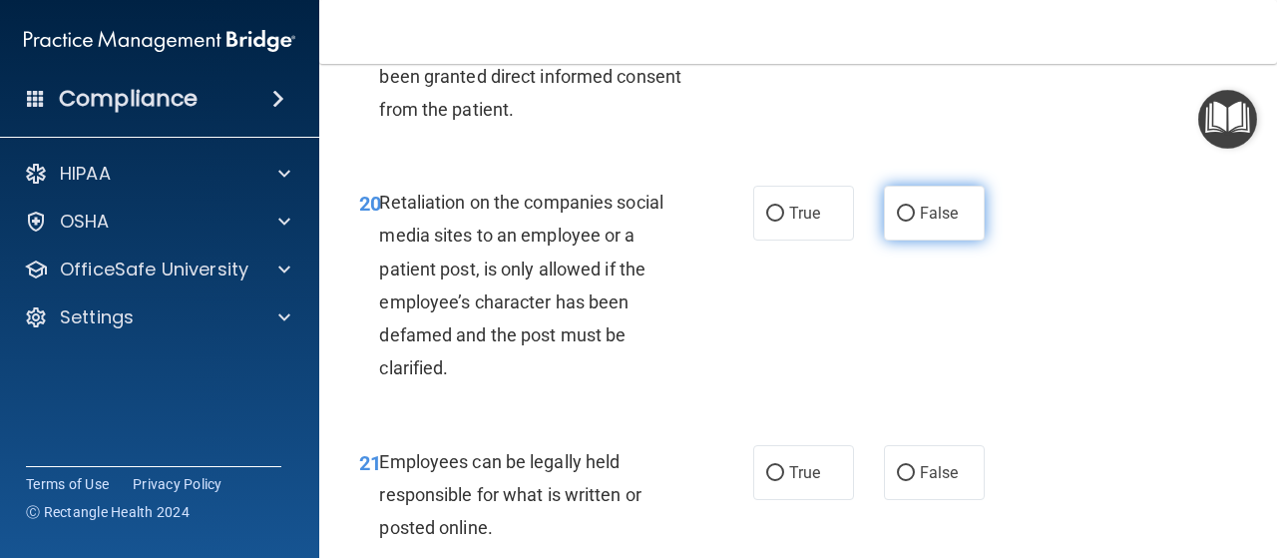
click at [914, 240] on label "False" at bounding box center [934, 213] width 101 height 55
click at [914, 222] on input "False" at bounding box center [906, 214] width 18 height 15
radio input "true"
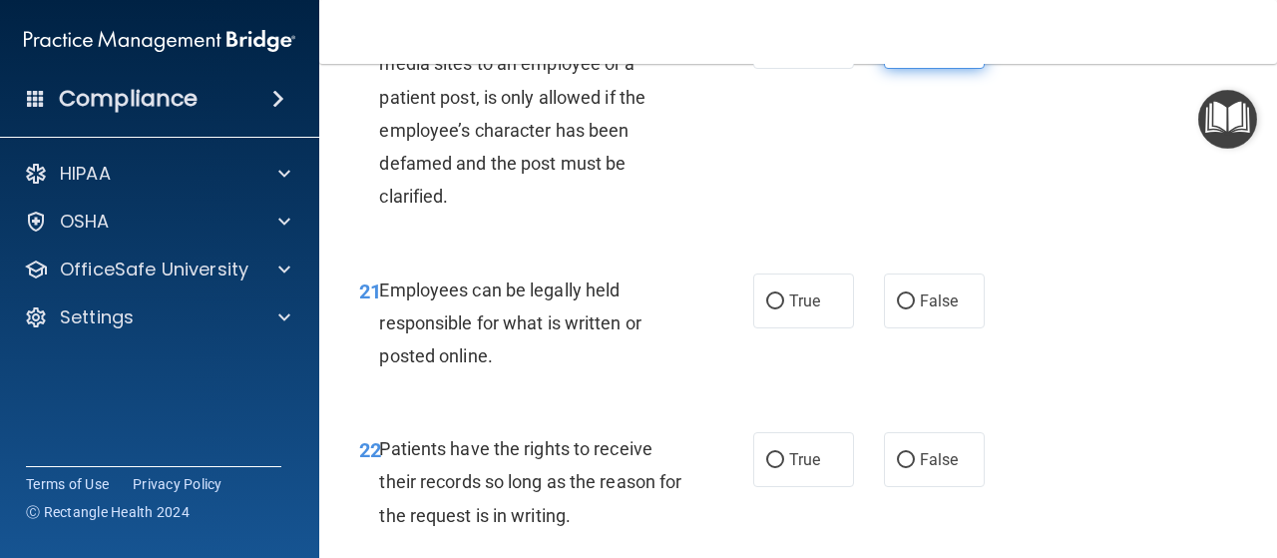
scroll to position [4638, 0]
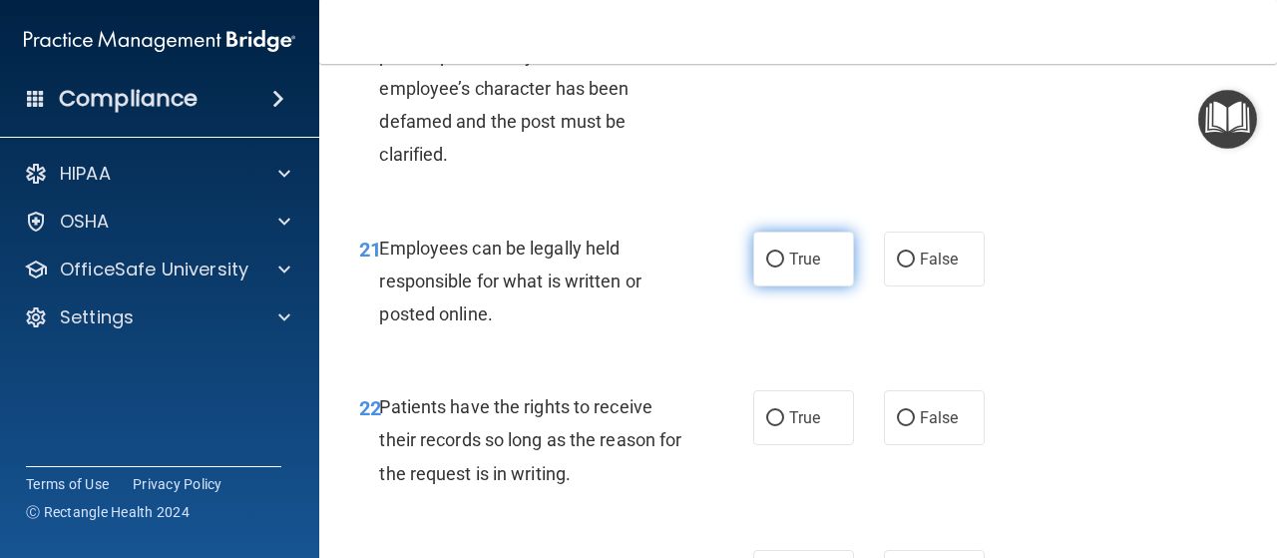
click at [795, 286] on label "True" at bounding box center [803, 258] width 101 height 55
click at [784, 267] on input "True" at bounding box center [775, 259] width 18 height 15
radio input "true"
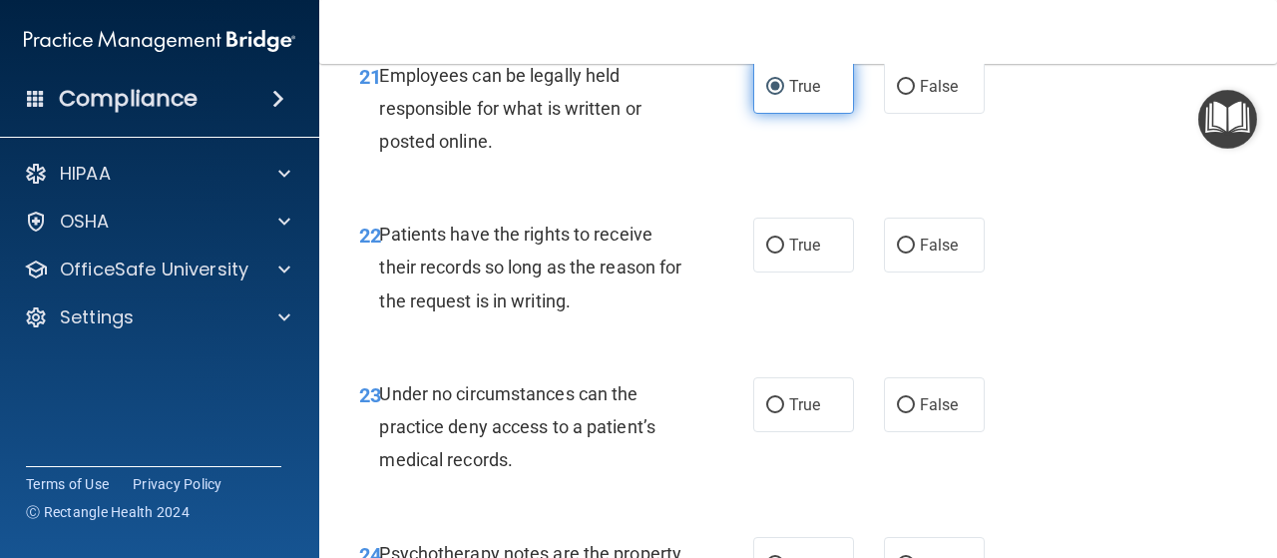
scroll to position [4812, 0]
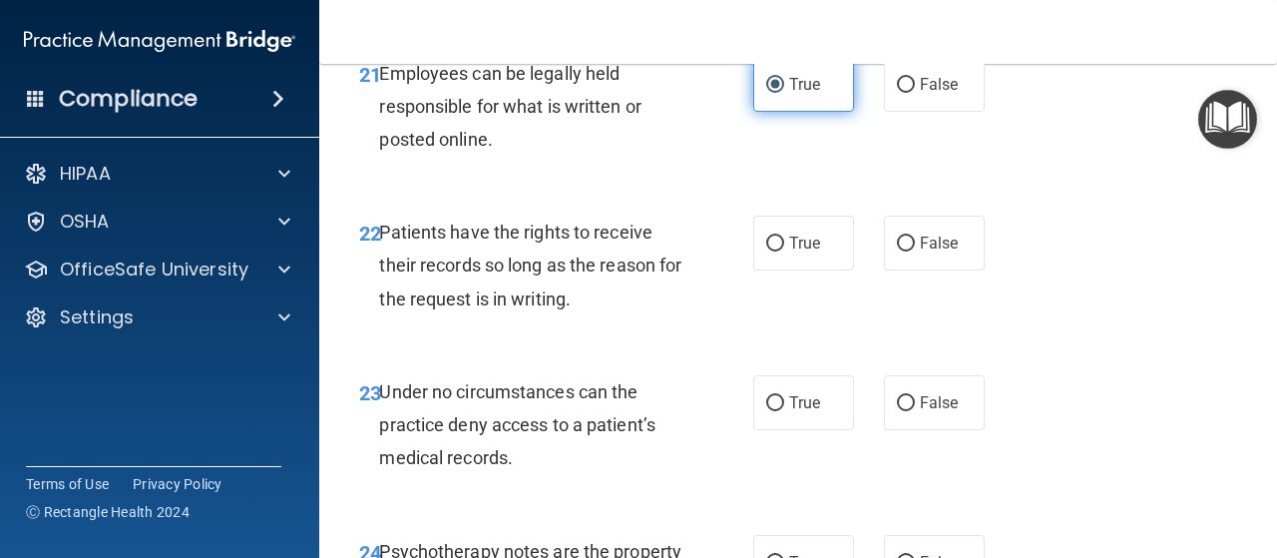
click at [795, 252] on span "True" at bounding box center [804, 242] width 31 height 19
click at [784, 251] on input "True" at bounding box center [775, 243] width 18 height 15
radio input "true"
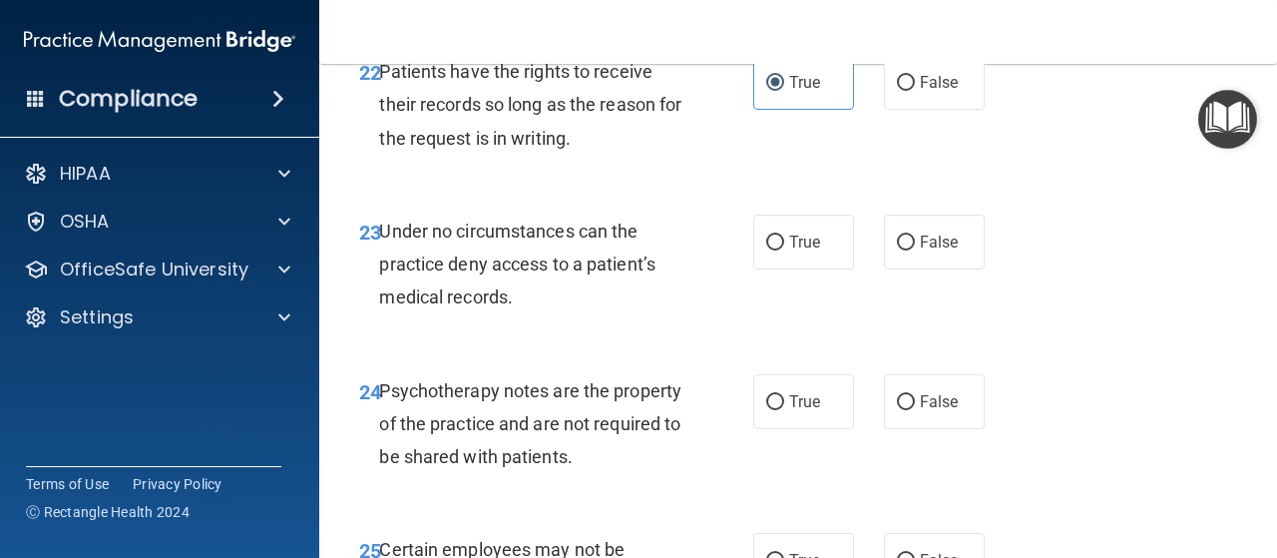
scroll to position [4974, 0]
click at [792, 268] on label "True" at bounding box center [803, 241] width 101 height 55
click at [784, 249] on input "True" at bounding box center [775, 241] width 18 height 15
radio input "true"
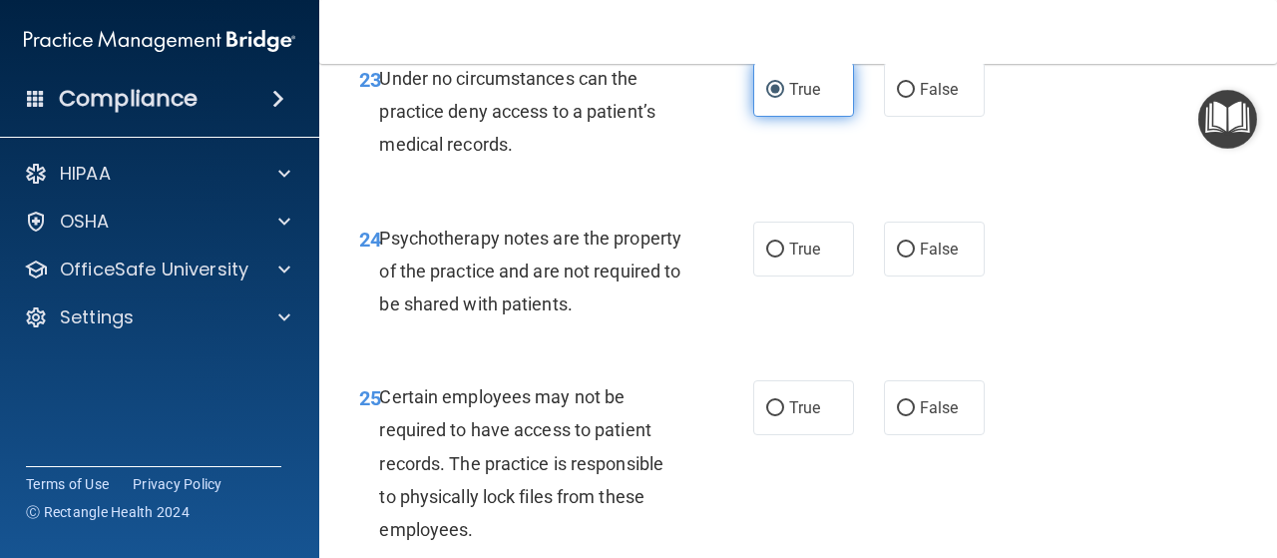
scroll to position [5134, 0]
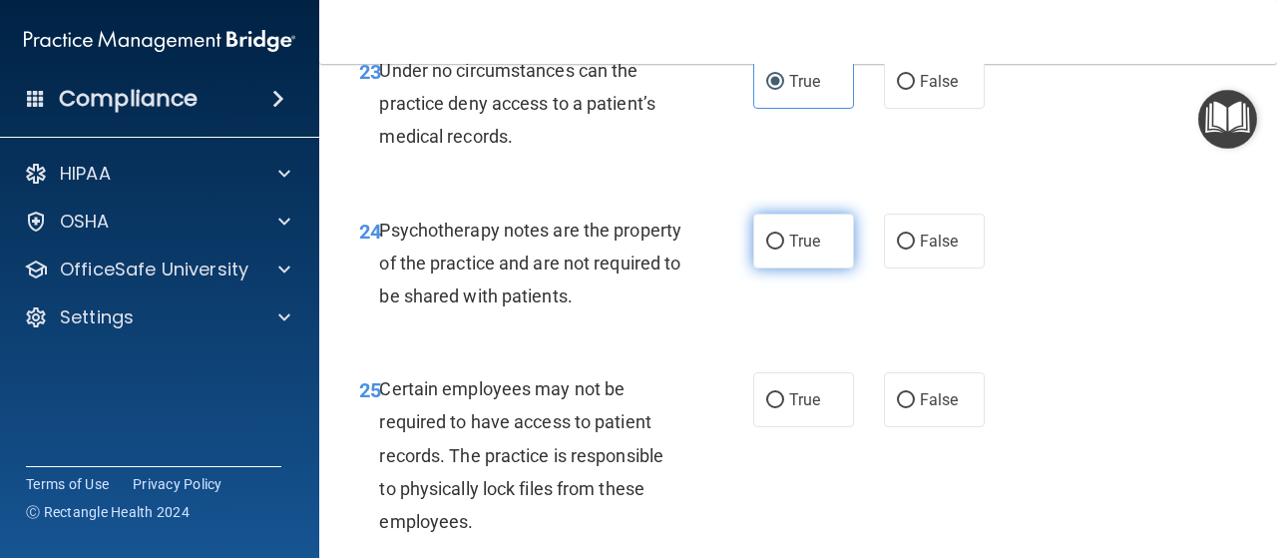
click at [791, 268] on label "True" at bounding box center [803, 241] width 101 height 55
click at [784, 249] on input "True" at bounding box center [775, 241] width 18 height 15
radio input "true"
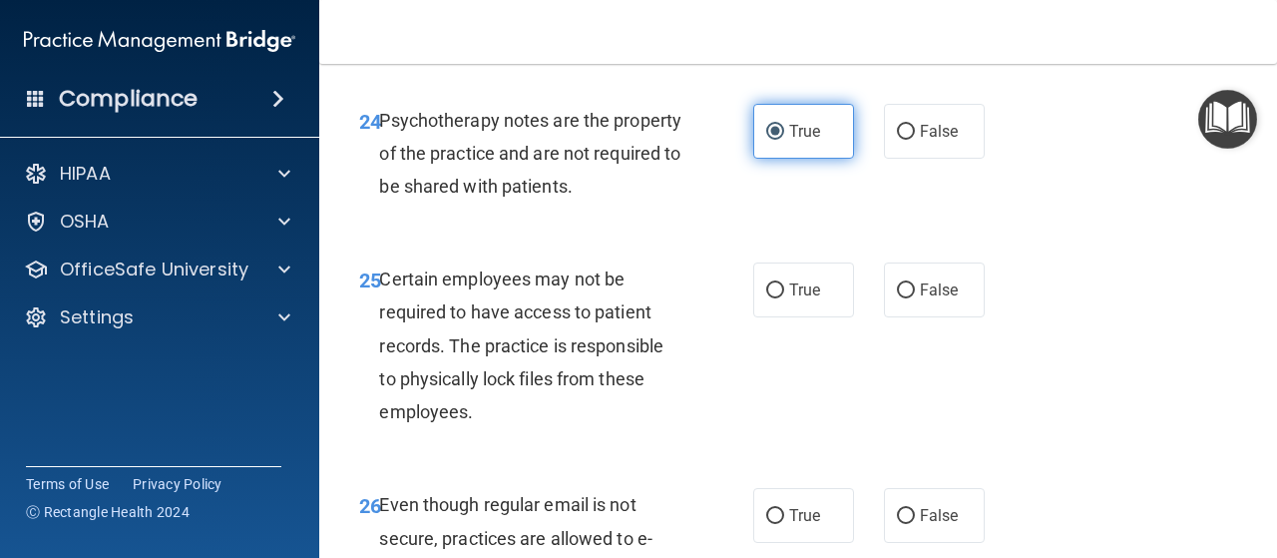
scroll to position [5255, 0]
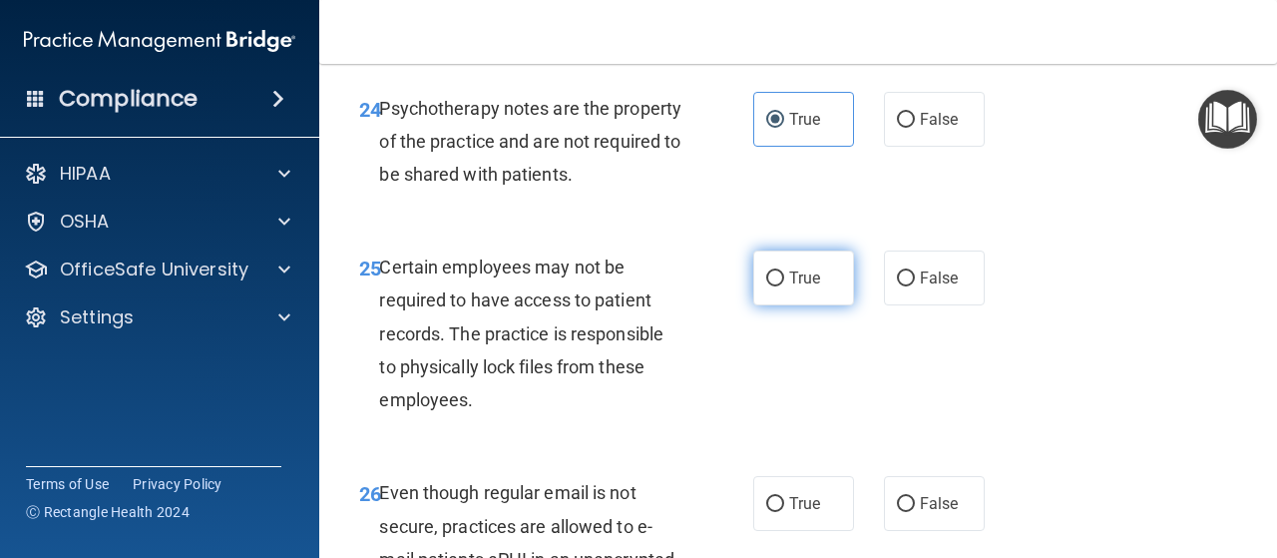
click at [780, 305] on label "True" at bounding box center [803, 277] width 101 height 55
click at [780, 286] on input "True" at bounding box center [775, 278] width 18 height 15
radio input "true"
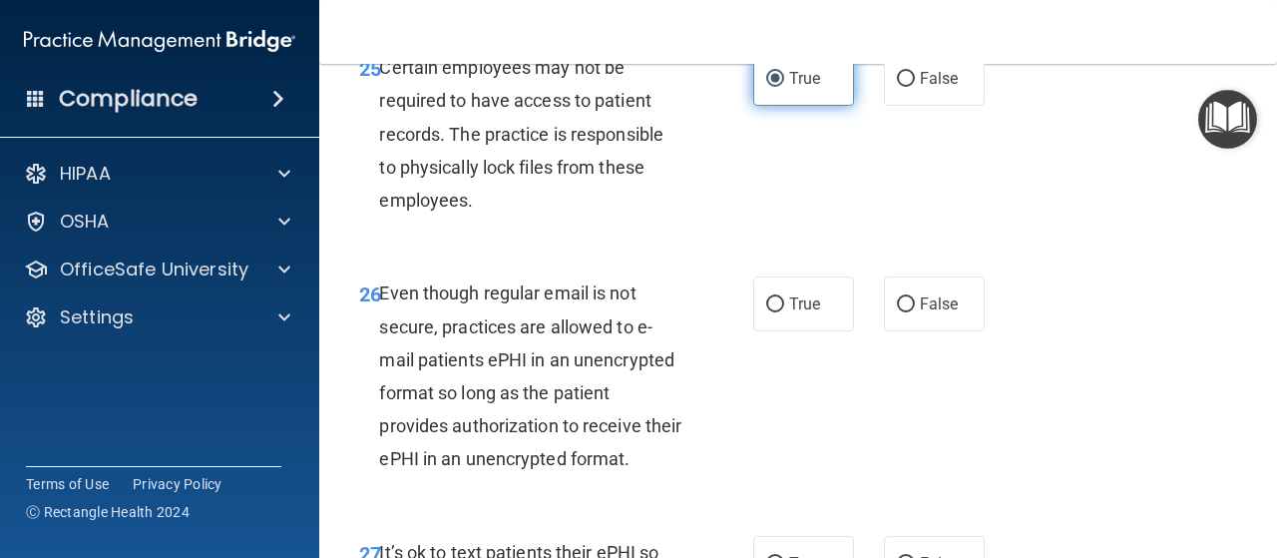
scroll to position [5467, 0]
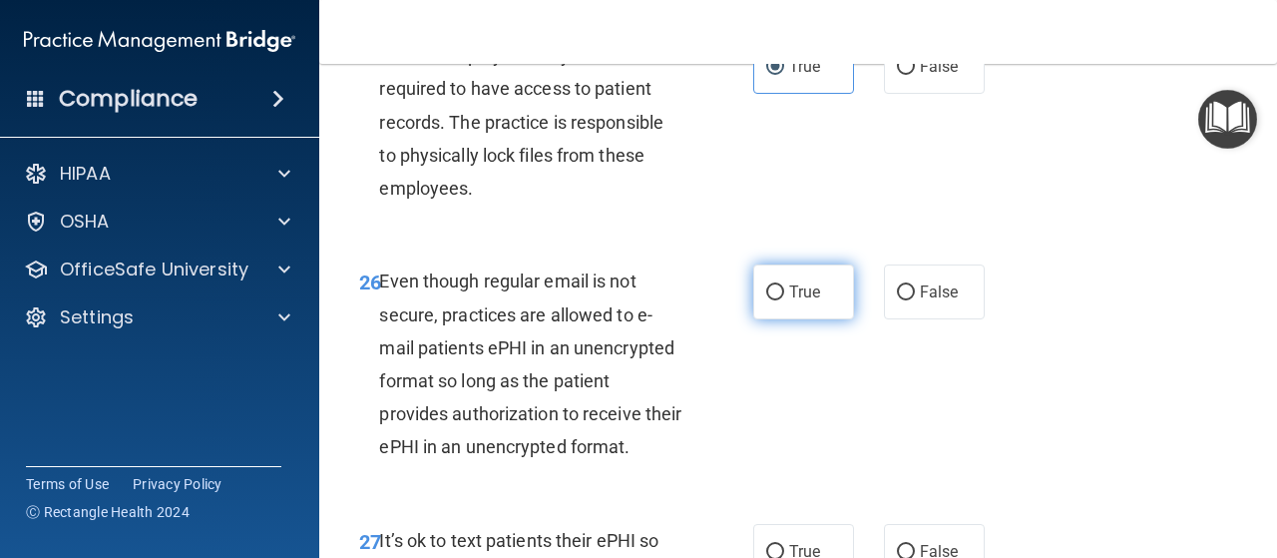
click at [789, 301] on span "True" at bounding box center [804, 291] width 31 height 19
click at [784, 300] on input "True" at bounding box center [775, 292] width 18 height 15
radio input "true"
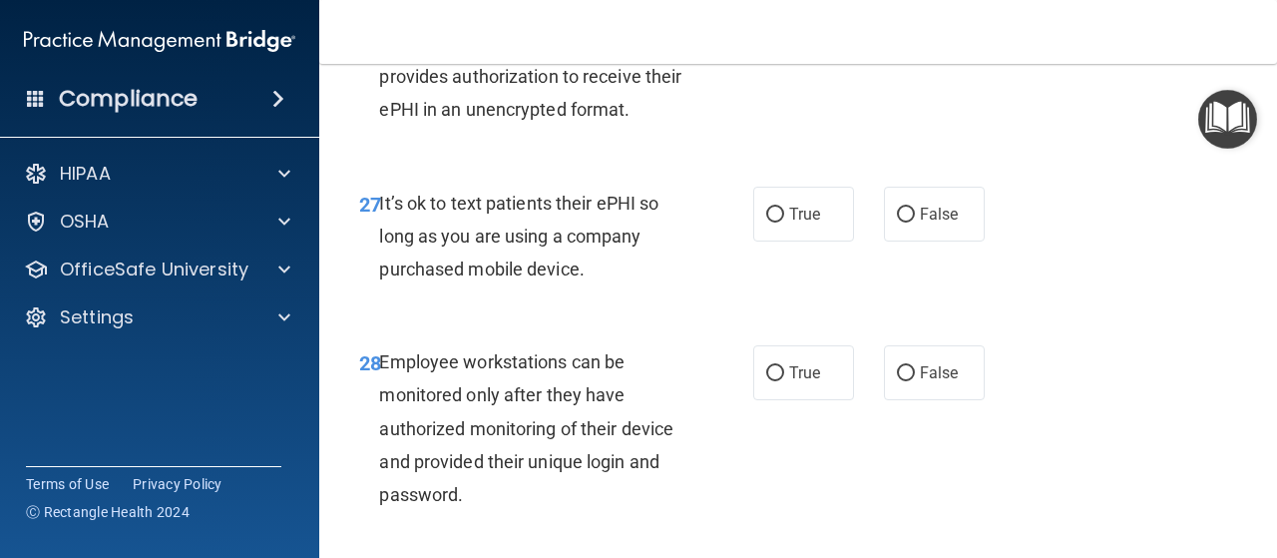
scroll to position [5807, 0]
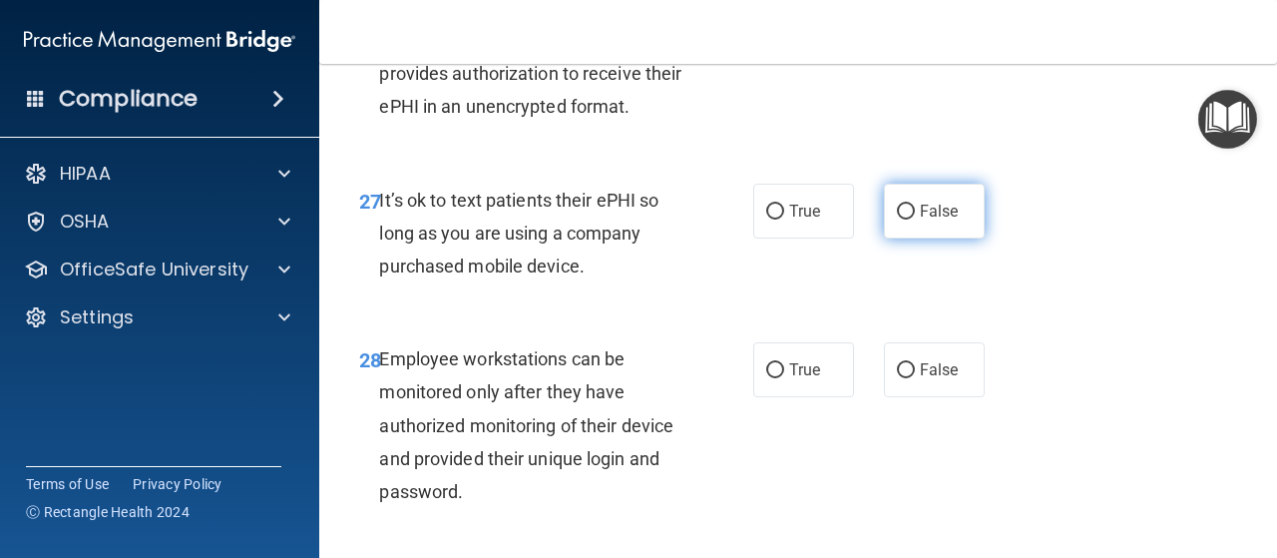
click at [925, 221] on span "False" at bounding box center [939, 211] width 39 height 19
click at [915, 220] on input "False" at bounding box center [906, 212] width 18 height 15
radio input "true"
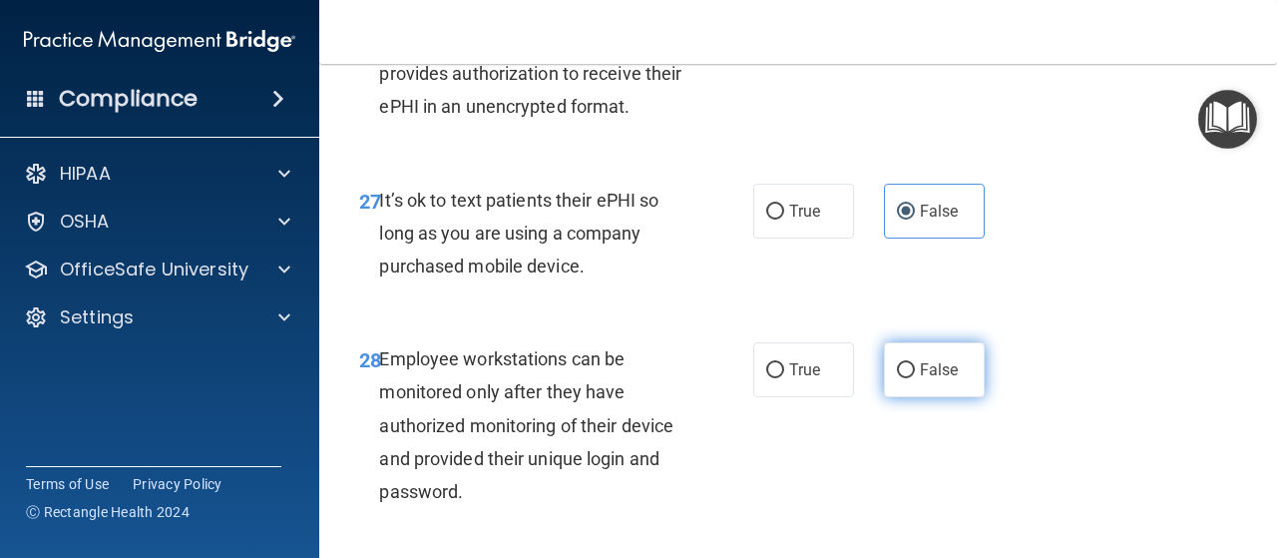
click at [904, 378] on input "False" at bounding box center [906, 370] width 18 height 15
radio input "true"
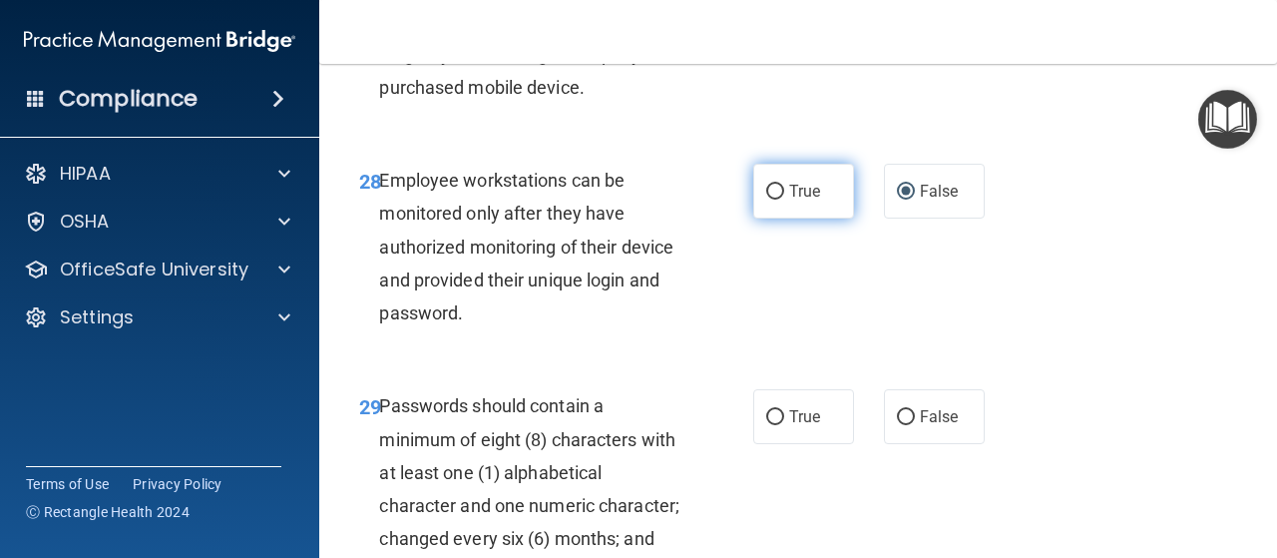
scroll to position [6016, 0]
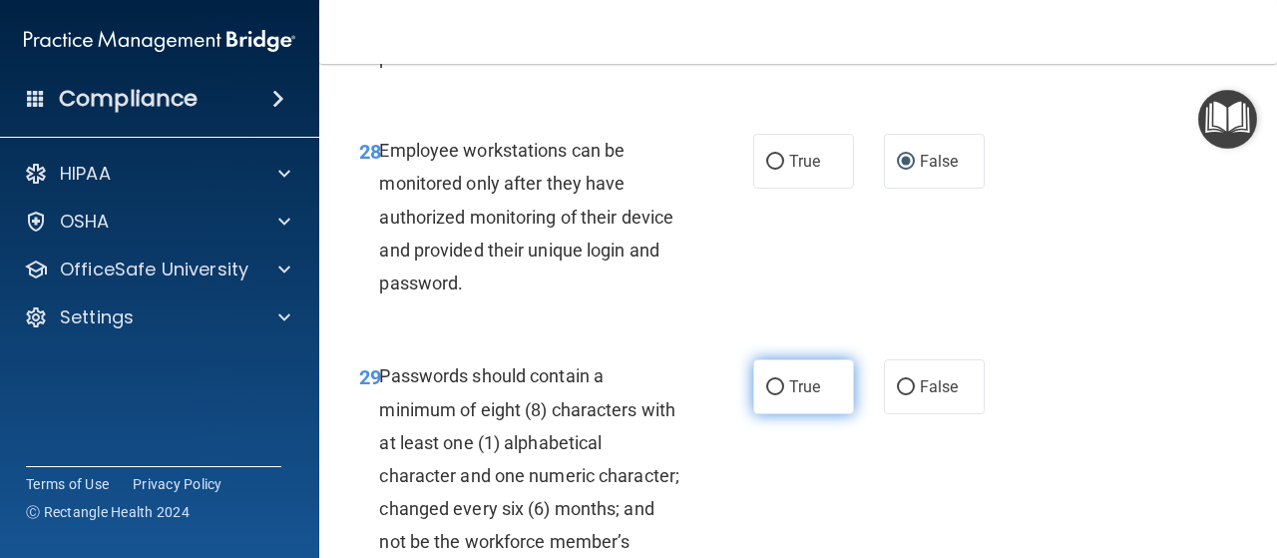
click at [789, 396] on span "True" at bounding box center [804, 386] width 31 height 19
click at [784, 395] on input "True" at bounding box center [775, 387] width 18 height 15
radio input "true"
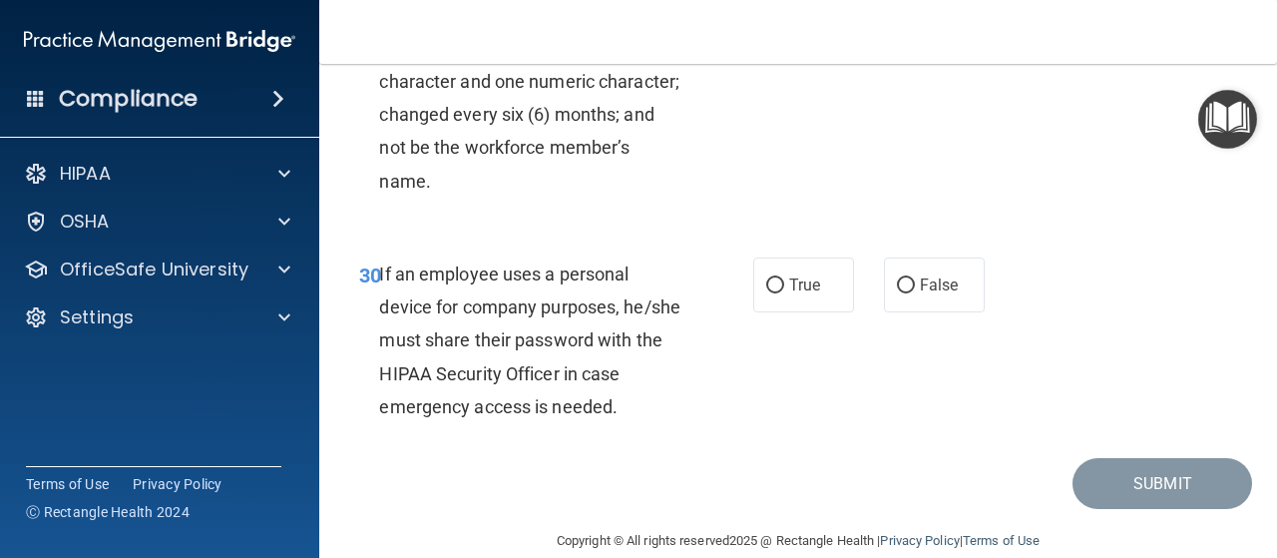
scroll to position [6411, 0]
click at [963, 311] on label "False" at bounding box center [934, 283] width 101 height 55
click at [915, 292] on input "False" at bounding box center [906, 284] width 18 height 15
radio input "true"
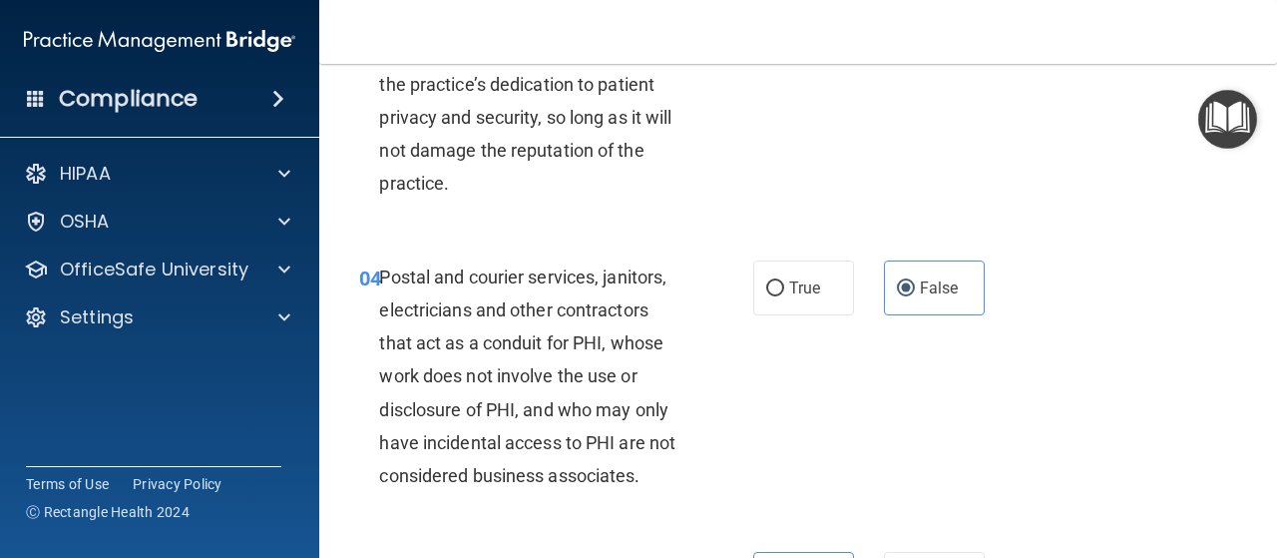
scroll to position [617, 0]
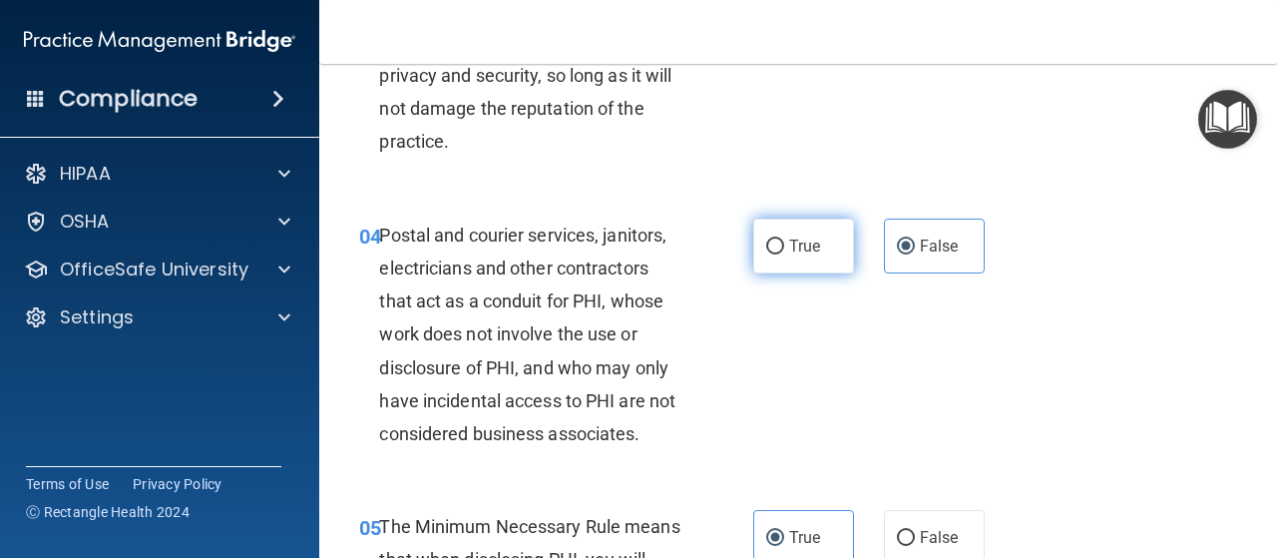
click at [802, 238] on span "True" at bounding box center [804, 245] width 31 height 19
click at [784, 239] on input "True" at bounding box center [775, 246] width 18 height 15
radio input "true"
radio input "false"
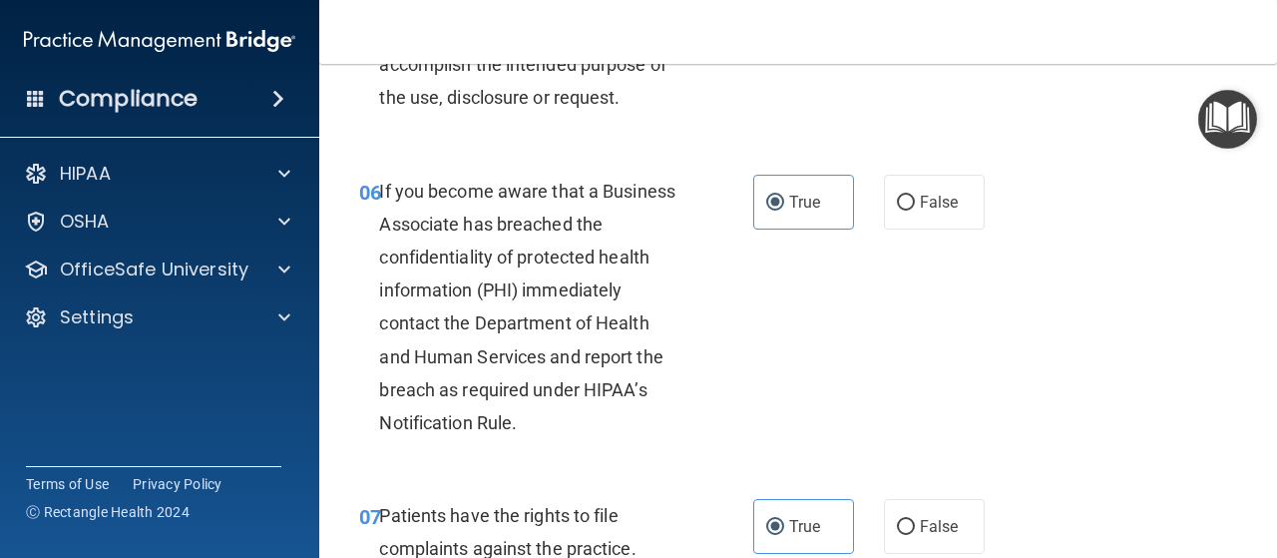
scroll to position [1213, 0]
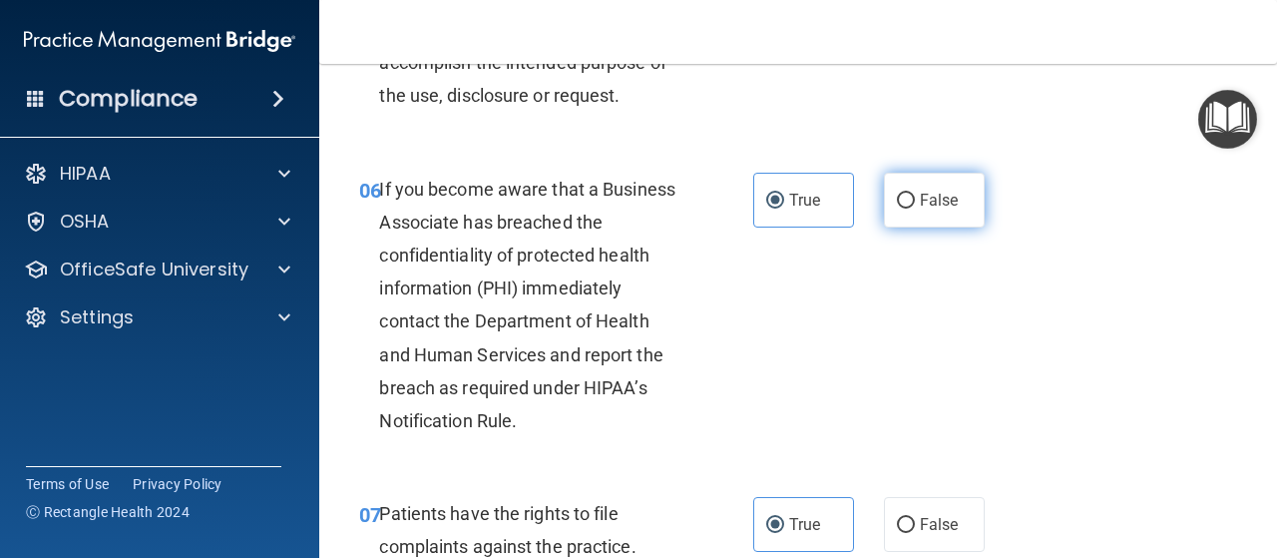
click at [941, 209] on label "False" at bounding box center [934, 200] width 101 height 55
click at [915, 209] on input "False" at bounding box center [906, 201] width 18 height 15
radio input "true"
radio input "false"
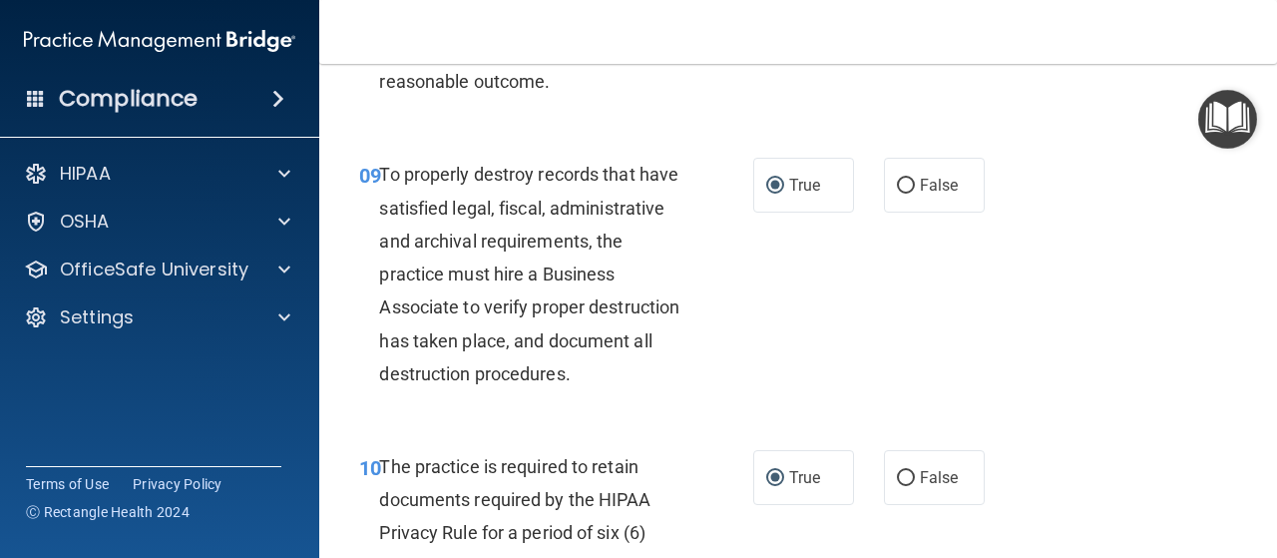
scroll to position [2004, 0]
click at [930, 195] on span "False" at bounding box center [939, 185] width 39 height 19
click at [915, 194] on input "False" at bounding box center [906, 186] width 18 height 15
radio input "true"
radio input "false"
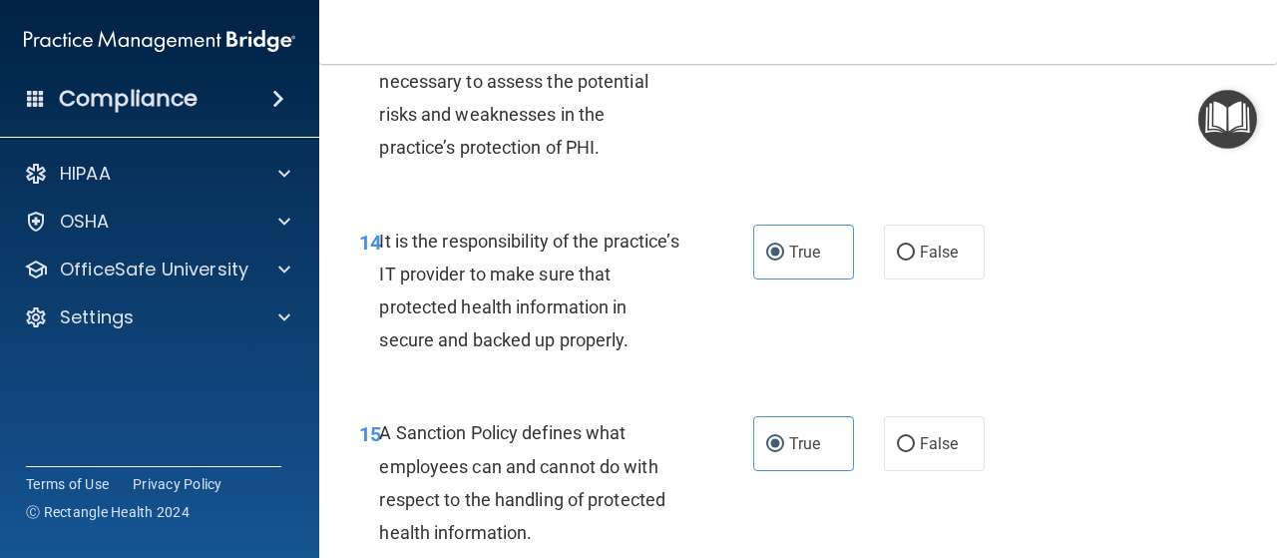
scroll to position [3183, 0]
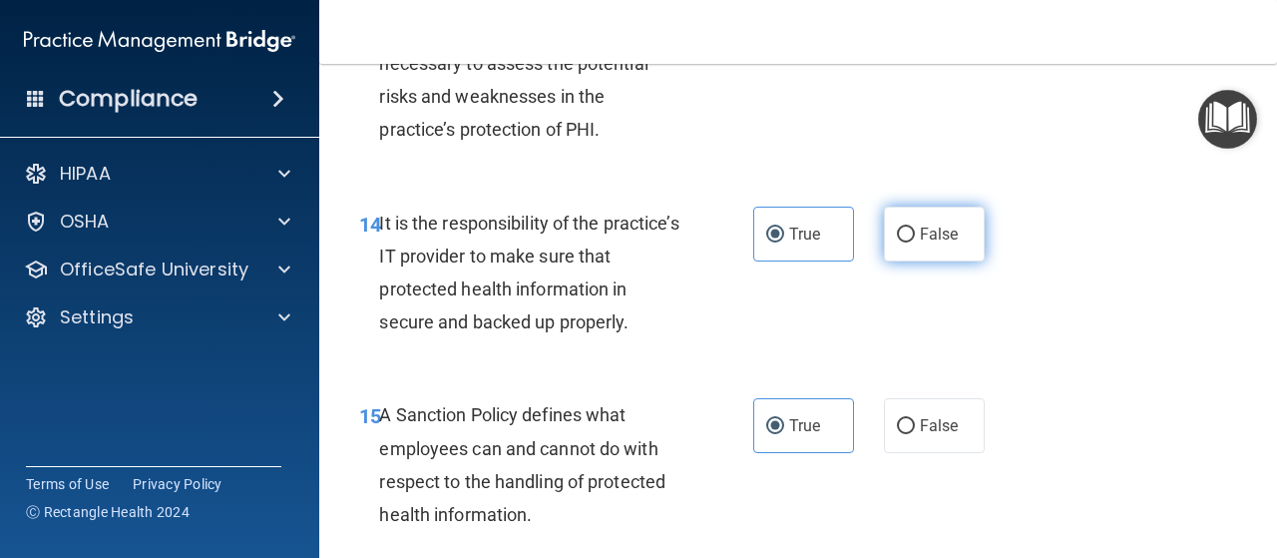
click at [904, 242] on input "False" at bounding box center [906, 234] width 18 height 15
radio input "true"
radio input "false"
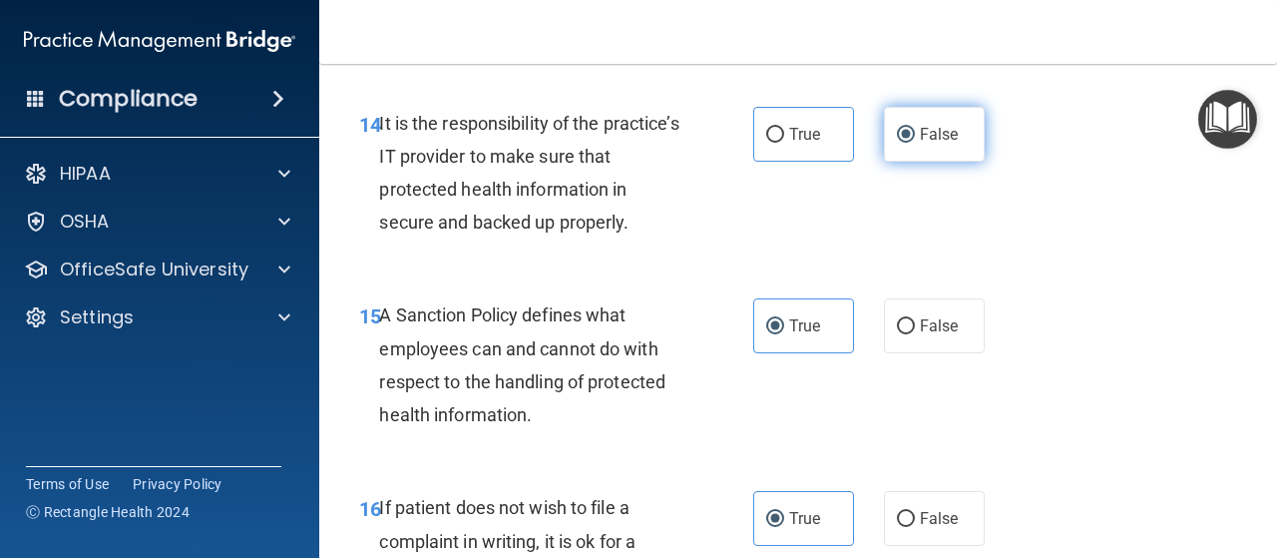
scroll to position [3301, 0]
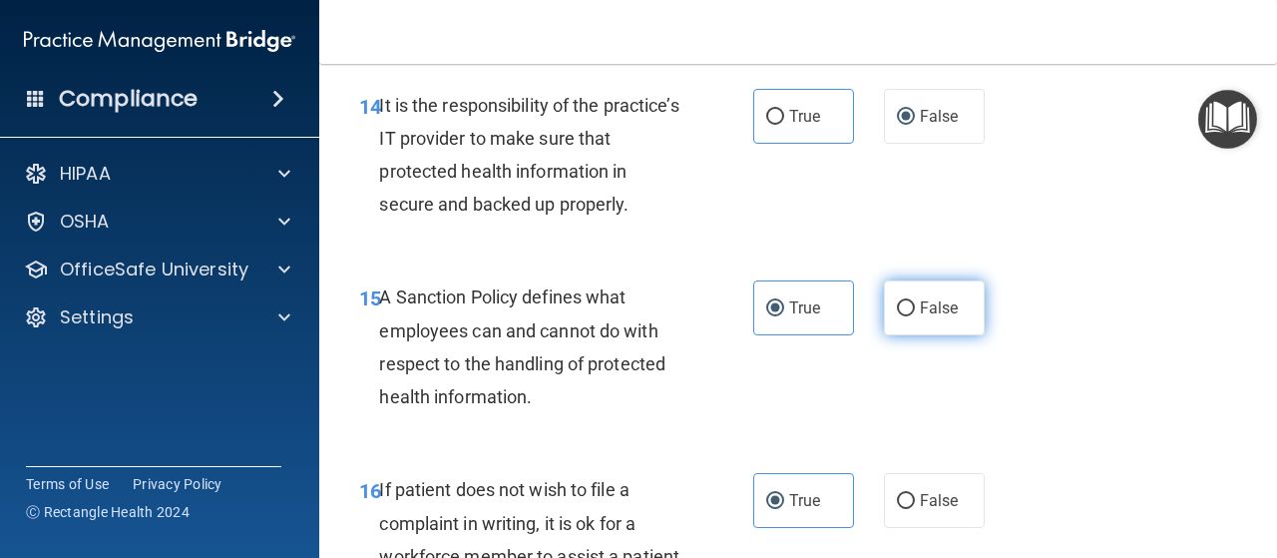
click at [897, 316] on input "False" at bounding box center [906, 308] width 18 height 15
radio input "true"
radio input "false"
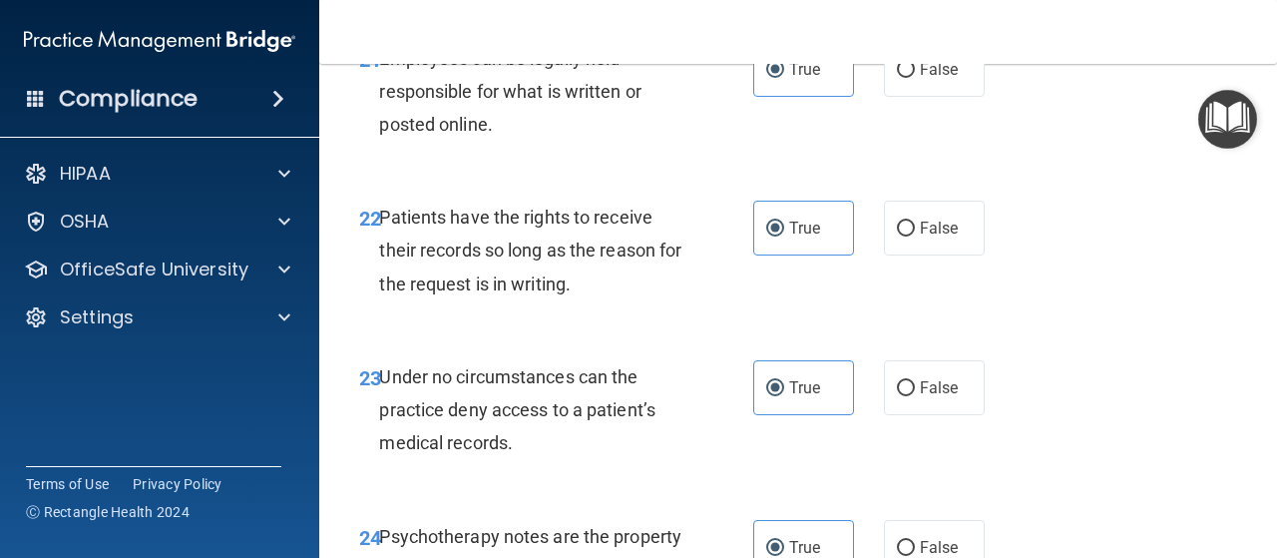
scroll to position [4829, 0]
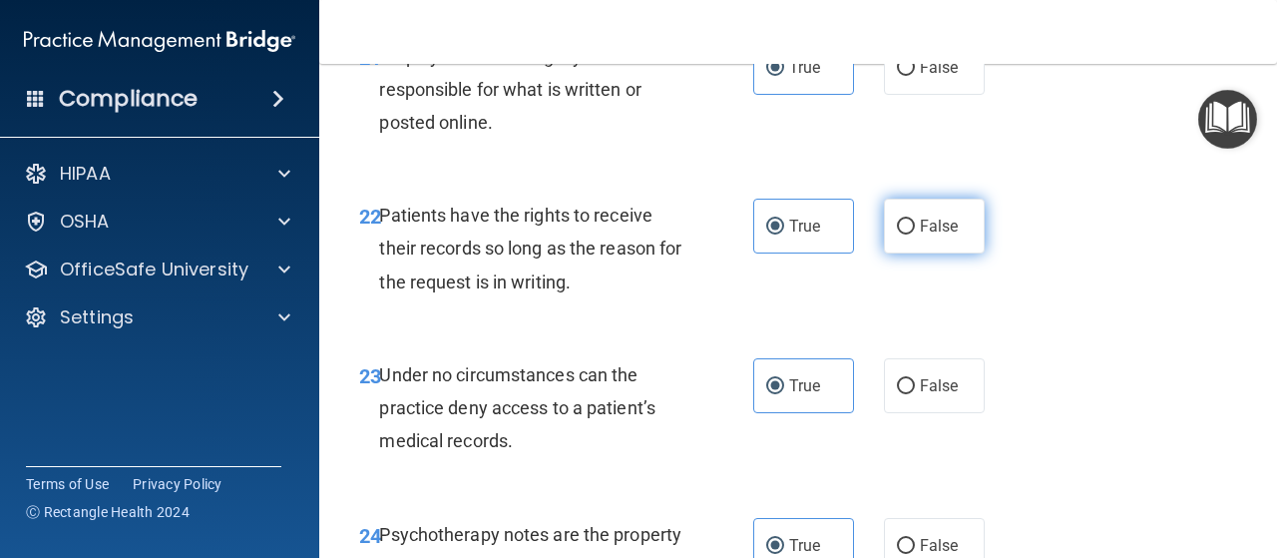
click at [901, 234] on input "False" at bounding box center [906, 227] width 18 height 15
radio input "true"
radio input "false"
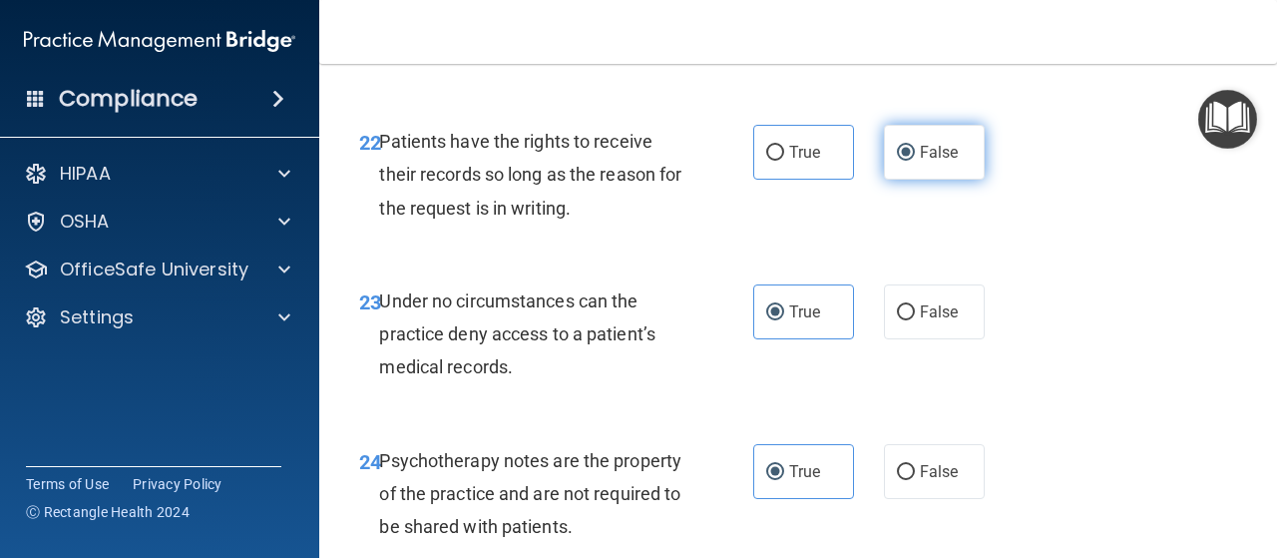
scroll to position [4905, 0]
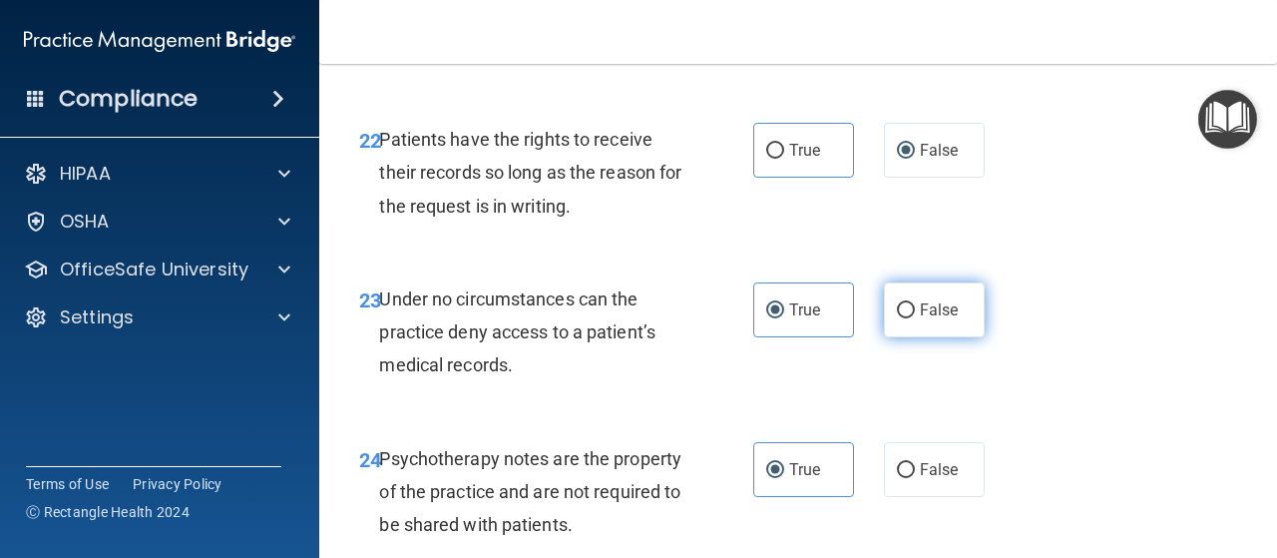
click at [888, 337] on label "False" at bounding box center [934, 309] width 101 height 55
click at [897, 318] on input "False" at bounding box center [906, 310] width 18 height 15
radio input "true"
radio input "false"
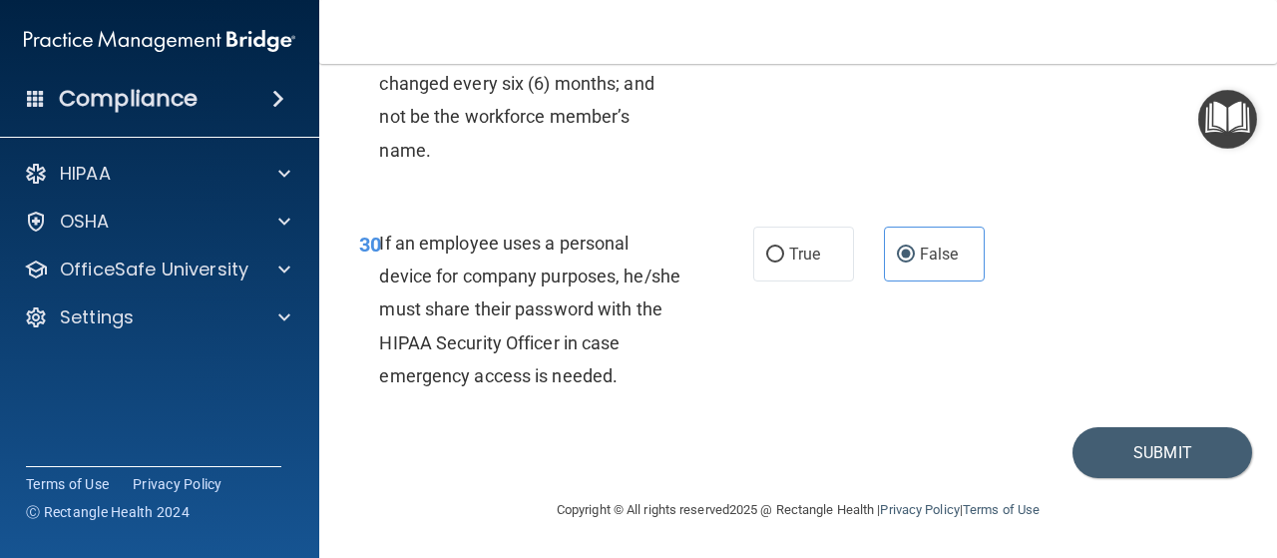
scroll to position [6571, 0]
click at [1104, 464] on button "Submit" at bounding box center [1163, 452] width 180 height 51
click at [1125, 451] on button "Submit" at bounding box center [1163, 452] width 180 height 51
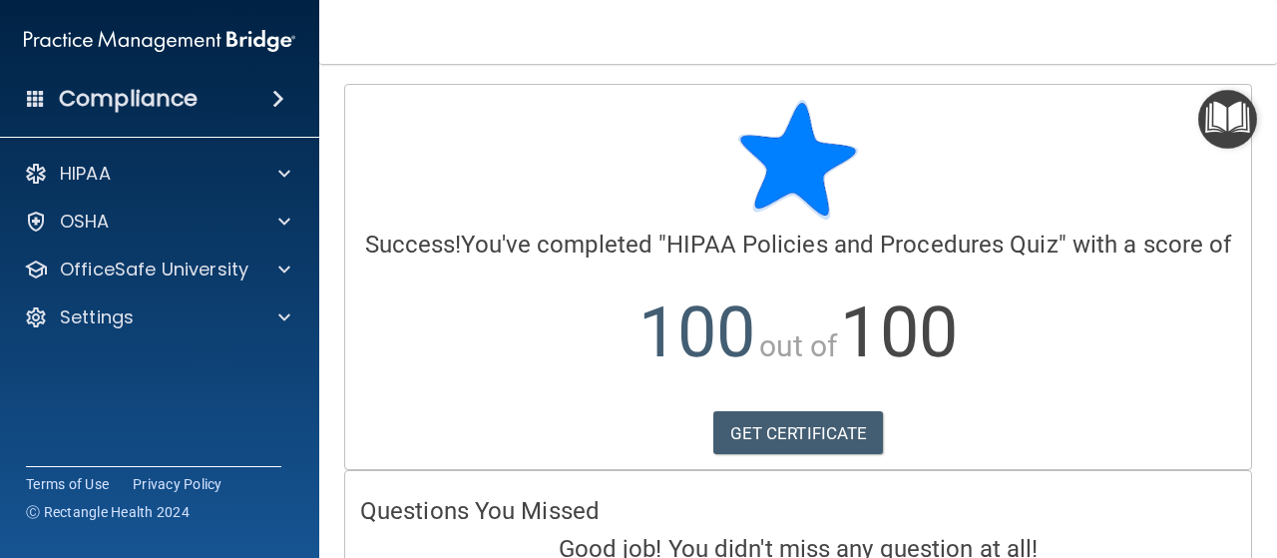
scroll to position [136, 0]
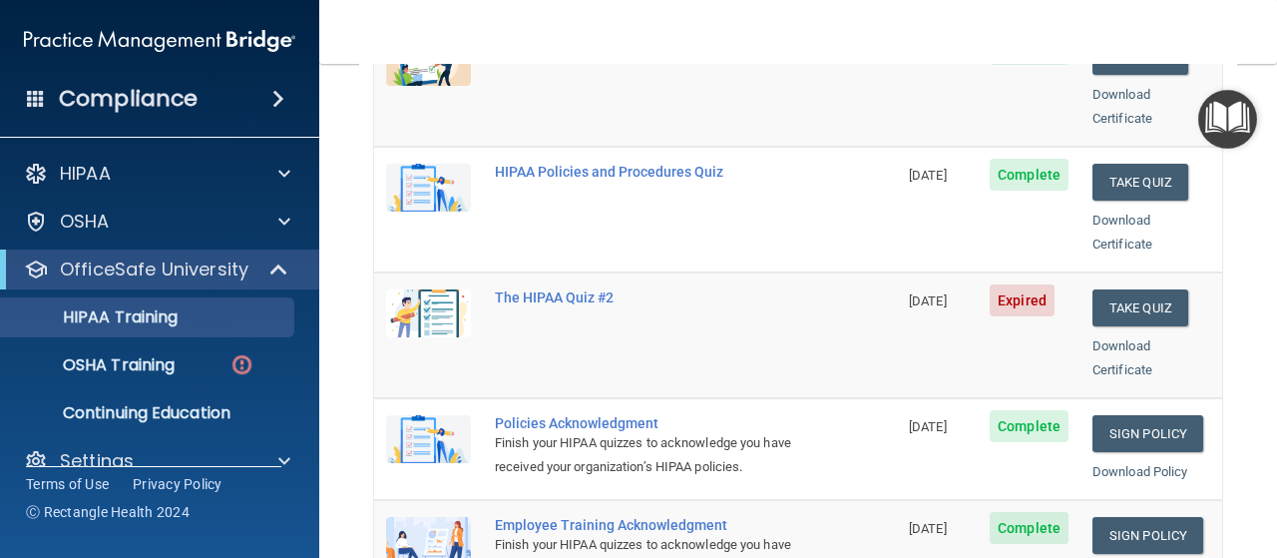
scroll to position [313, 0]
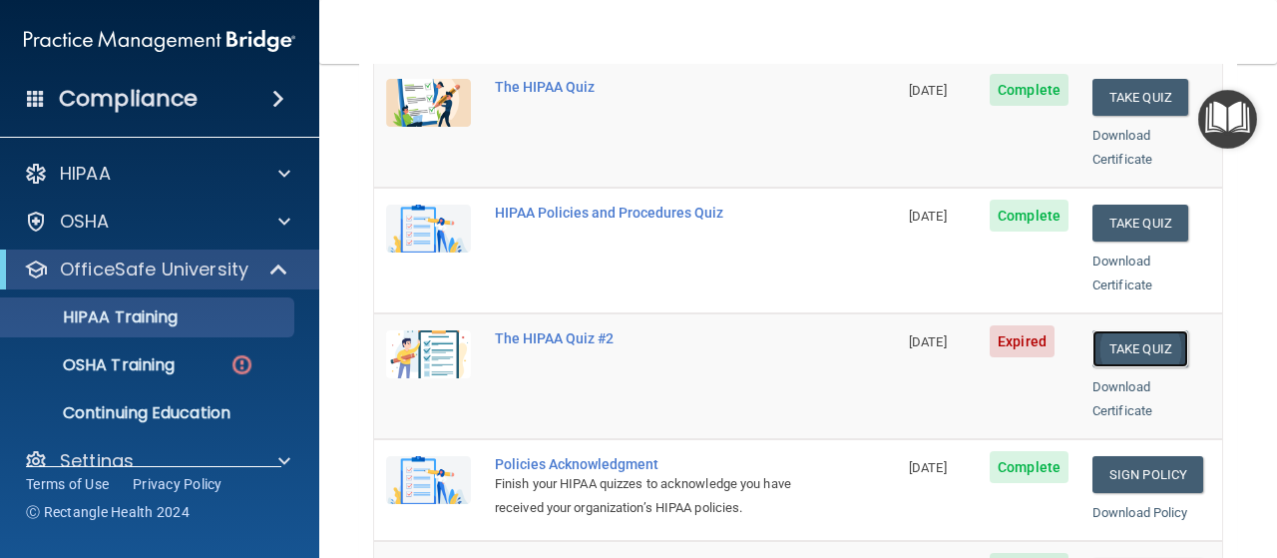
click at [1112, 330] on button "Take Quiz" at bounding box center [1141, 348] width 96 height 37
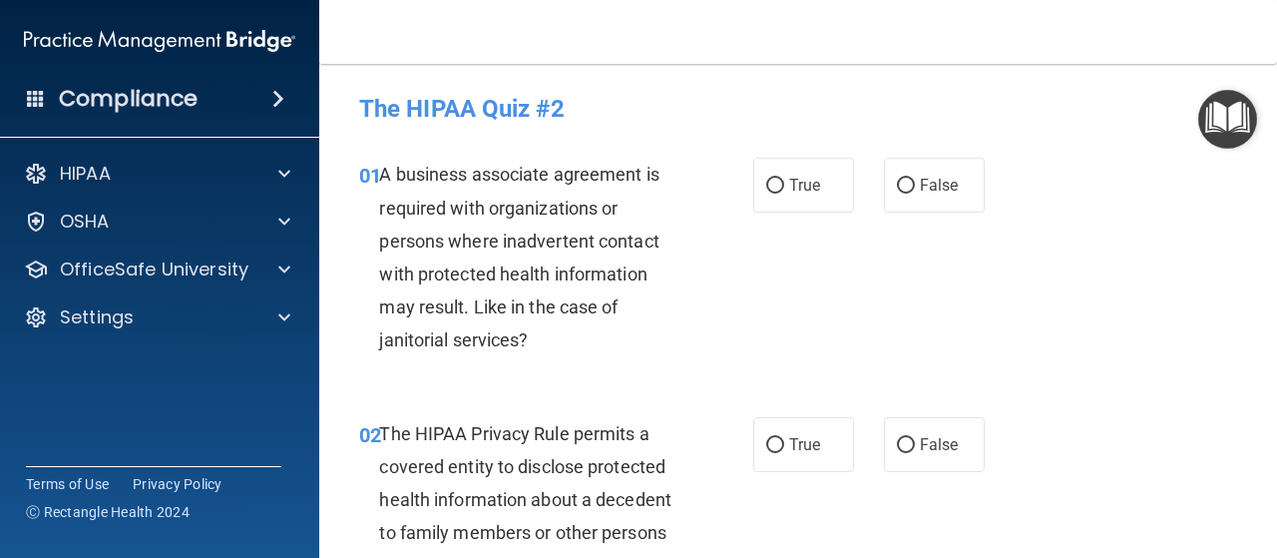
click at [1112, 318] on div "01 A business associate agreement is required with organizations or persons whe…" at bounding box center [798, 262] width 908 height 258
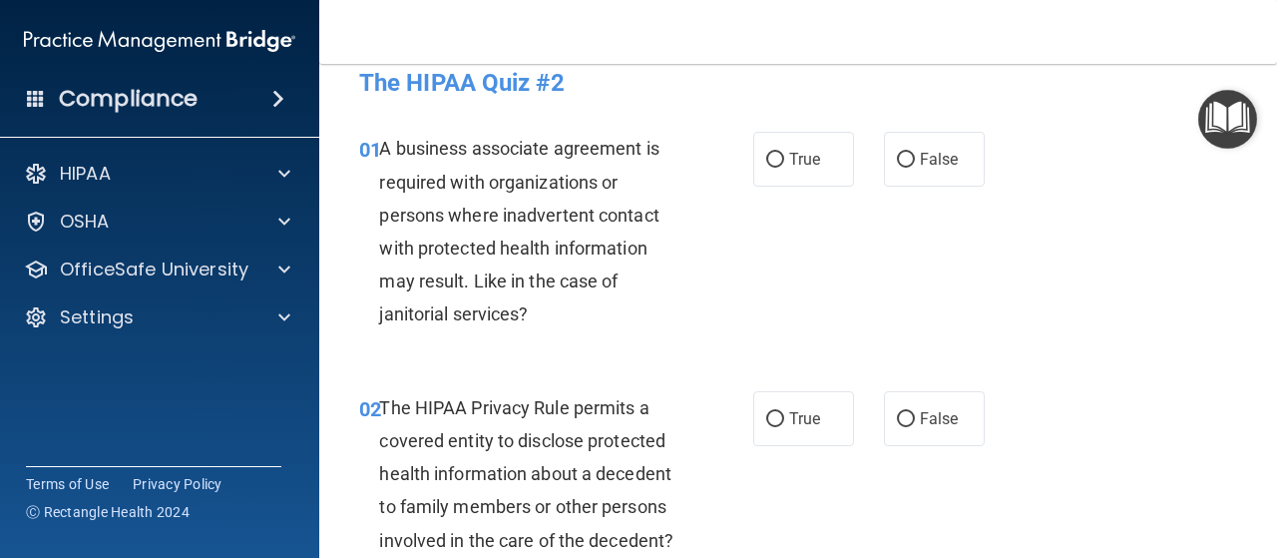
scroll to position [27, 0]
click at [908, 169] on label "False" at bounding box center [934, 158] width 101 height 55
click at [908, 167] on input "False" at bounding box center [906, 159] width 18 height 15
radio input "true"
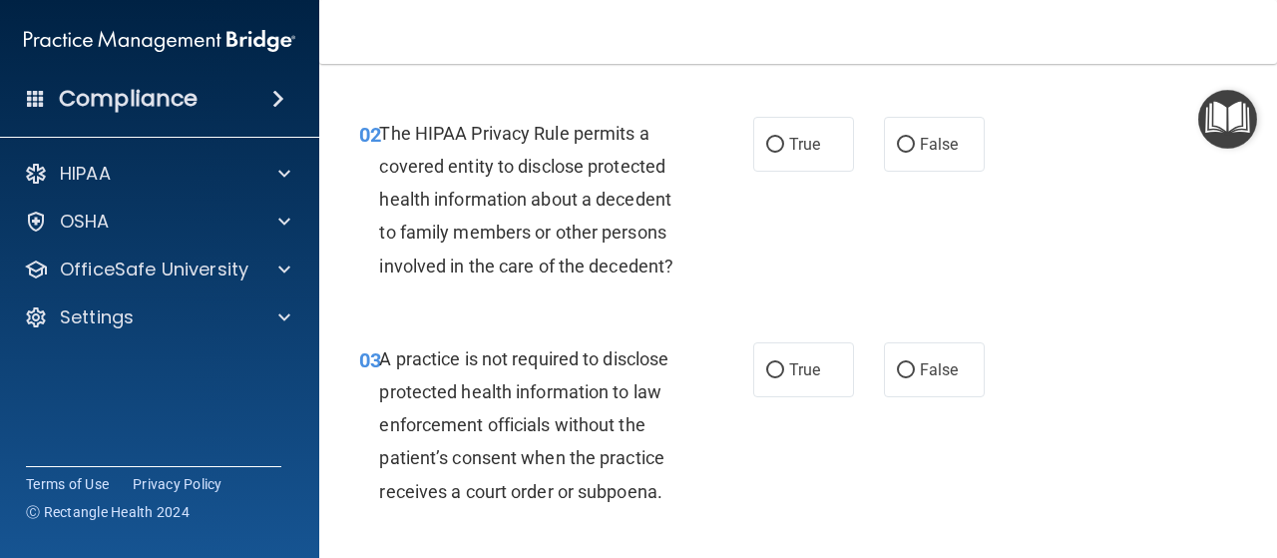
scroll to position [301, 0]
click at [789, 145] on span "True" at bounding box center [804, 143] width 31 height 19
click at [782, 145] on input "True" at bounding box center [775, 144] width 18 height 15
radio input "true"
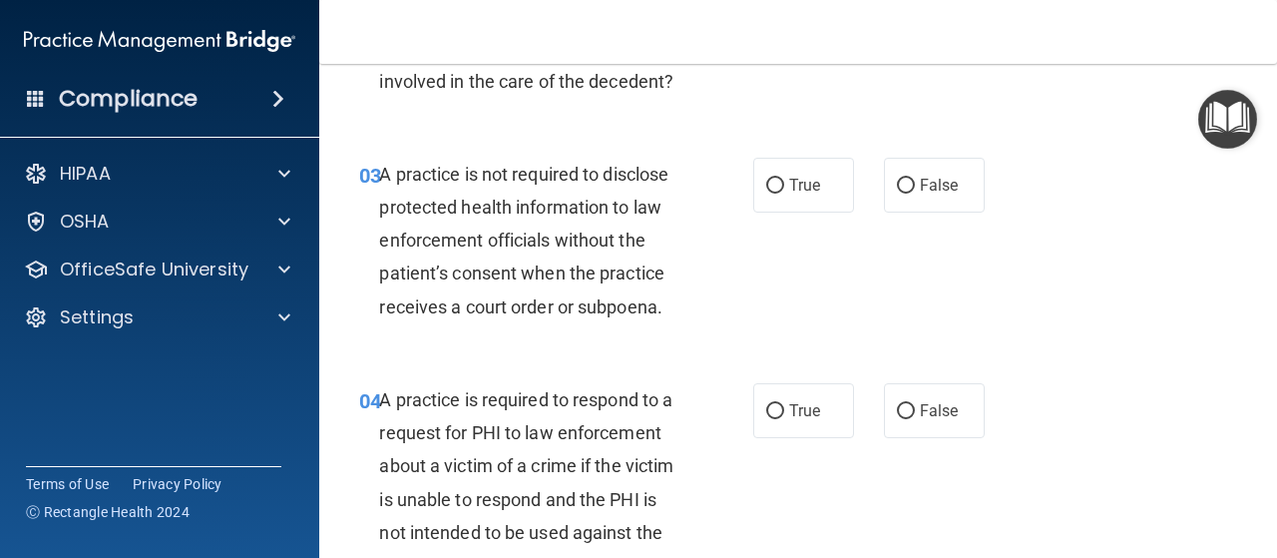
scroll to position [486, 0]
click at [920, 178] on span "False" at bounding box center [939, 184] width 39 height 19
click at [915, 178] on input "False" at bounding box center [906, 185] width 18 height 15
radio input "true"
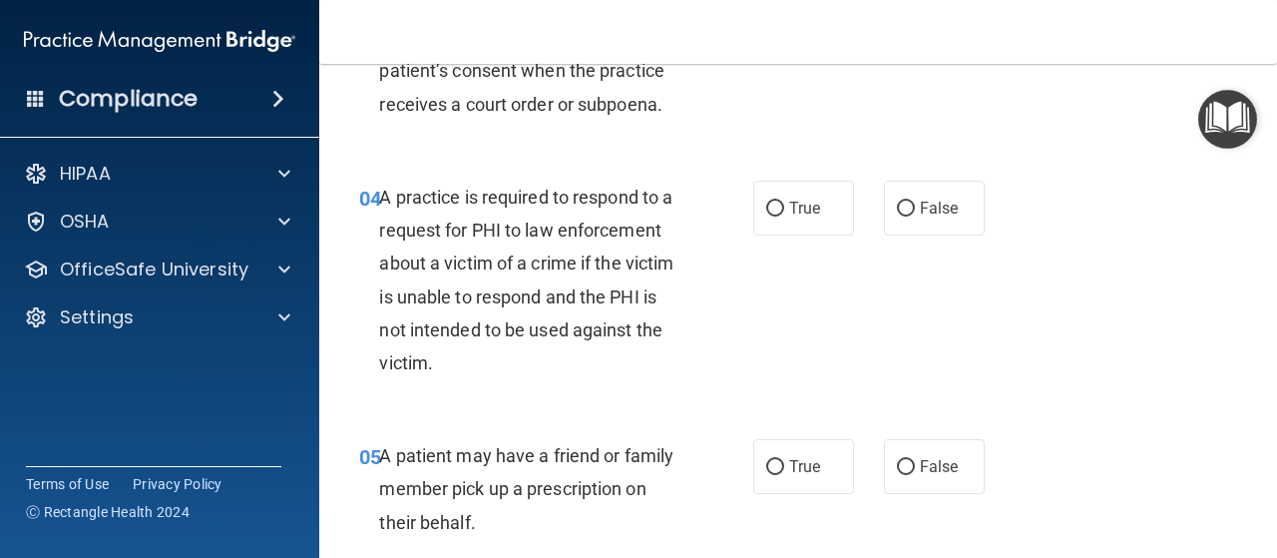
scroll to position [692, 0]
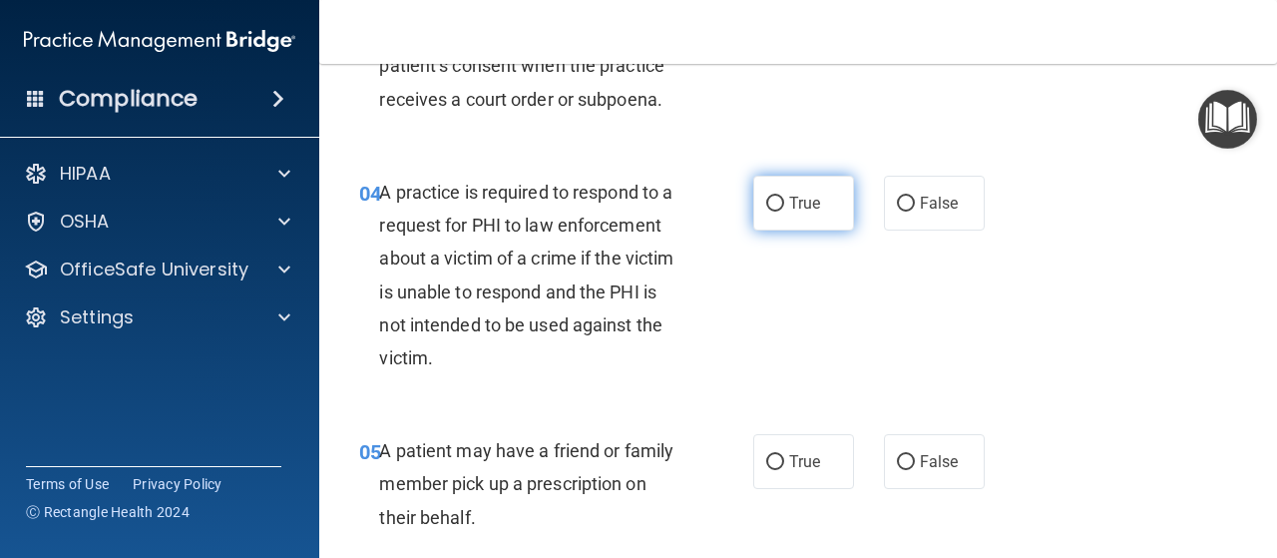
click at [794, 206] on span "True" at bounding box center [804, 203] width 31 height 19
click at [784, 206] on input "True" at bounding box center [775, 204] width 18 height 15
radio input "true"
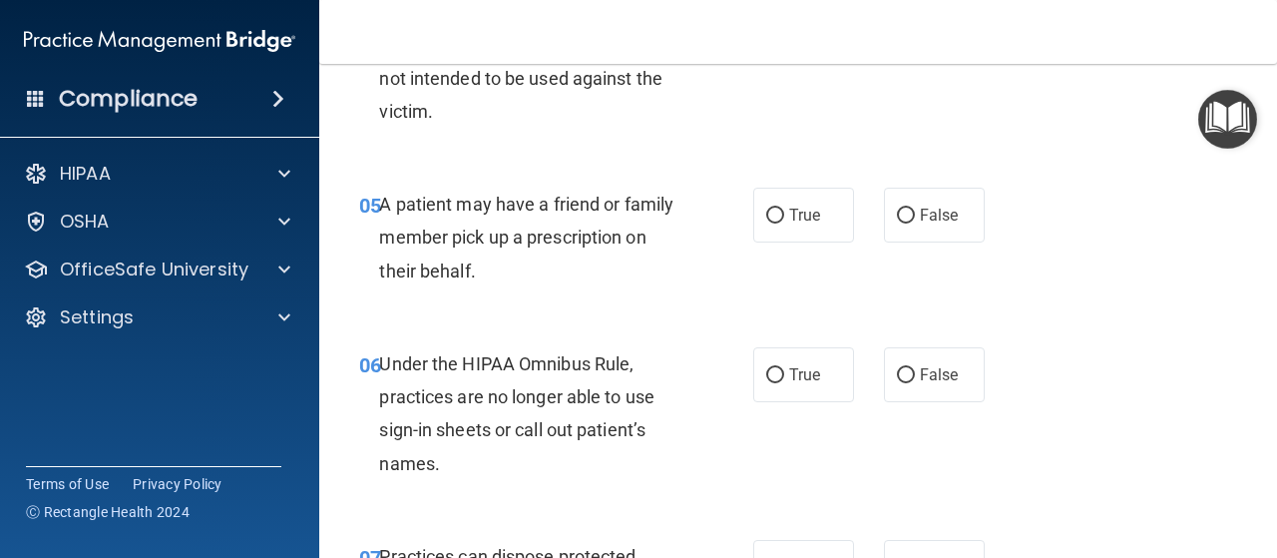
scroll to position [950, 0]
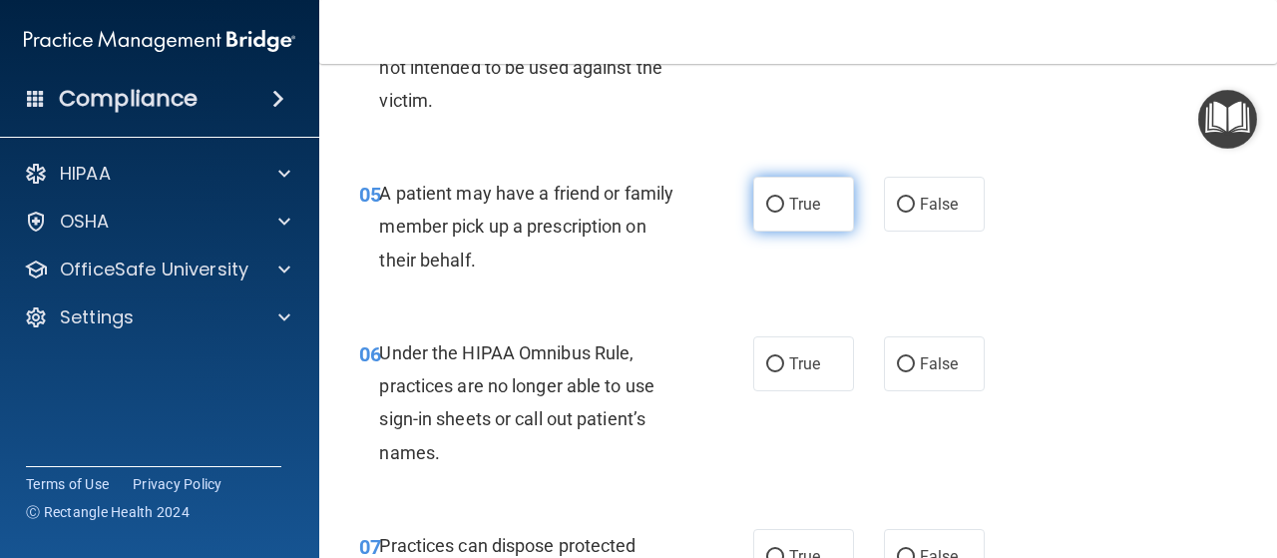
click at [789, 210] on span "True" at bounding box center [804, 204] width 31 height 19
click at [784, 210] on input "True" at bounding box center [775, 205] width 18 height 15
radio input "true"
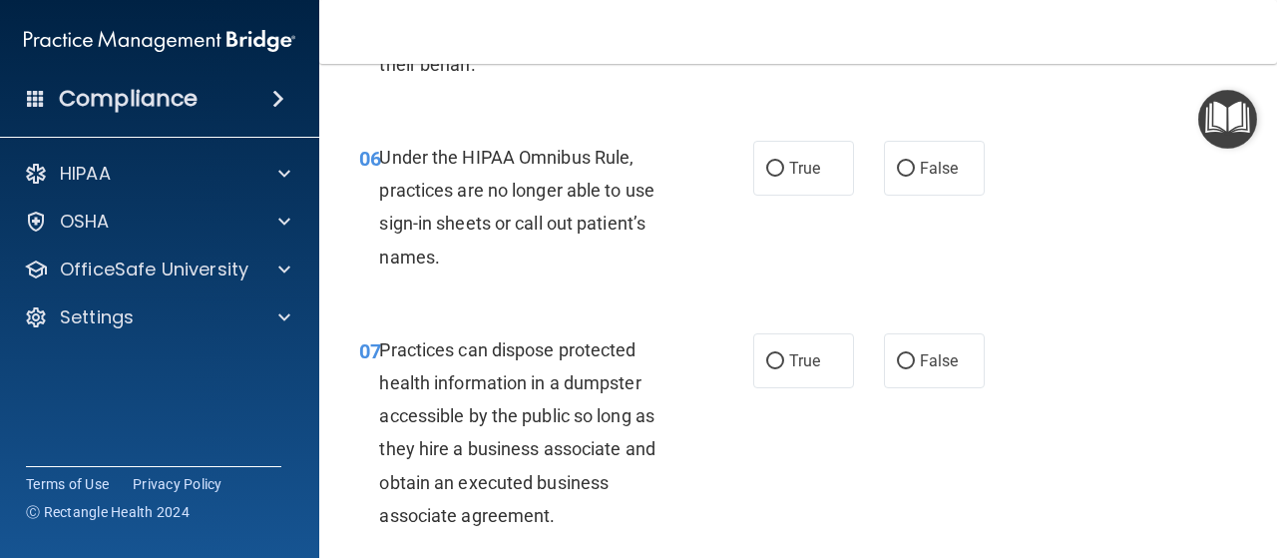
scroll to position [1146, 0]
click at [922, 164] on span "False" at bounding box center [939, 167] width 39 height 19
click at [915, 164] on input "False" at bounding box center [906, 168] width 18 height 15
radio input "true"
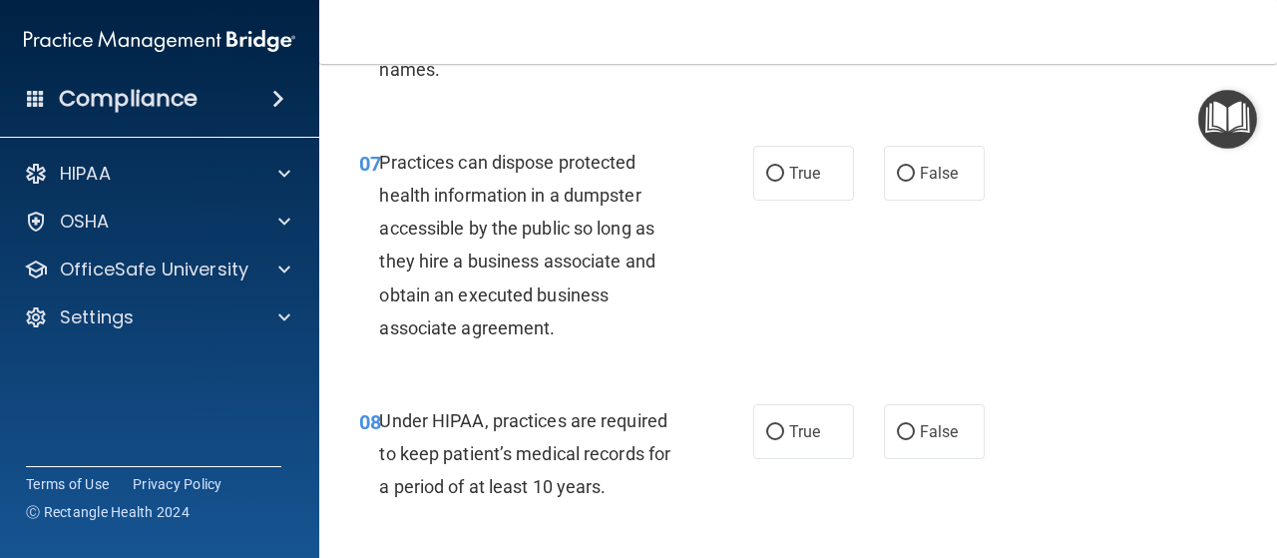
scroll to position [1341, 0]
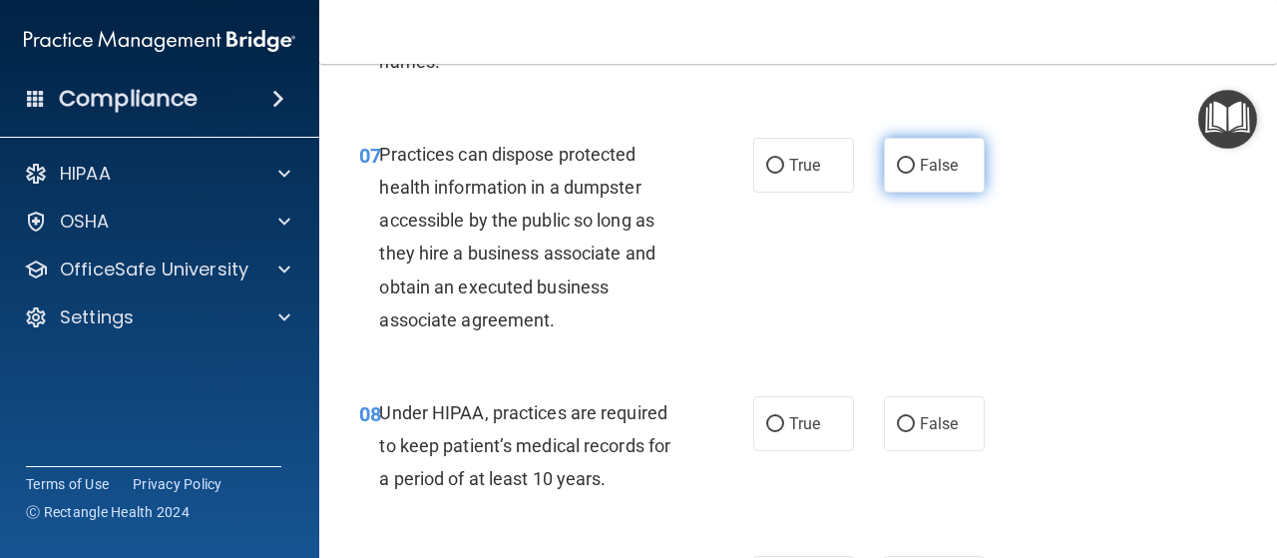
click at [920, 162] on span "False" at bounding box center [939, 165] width 39 height 19
click at [913, 162] on input "False" at bounding box center [906, 166] width 18 height 15
radio input "true"
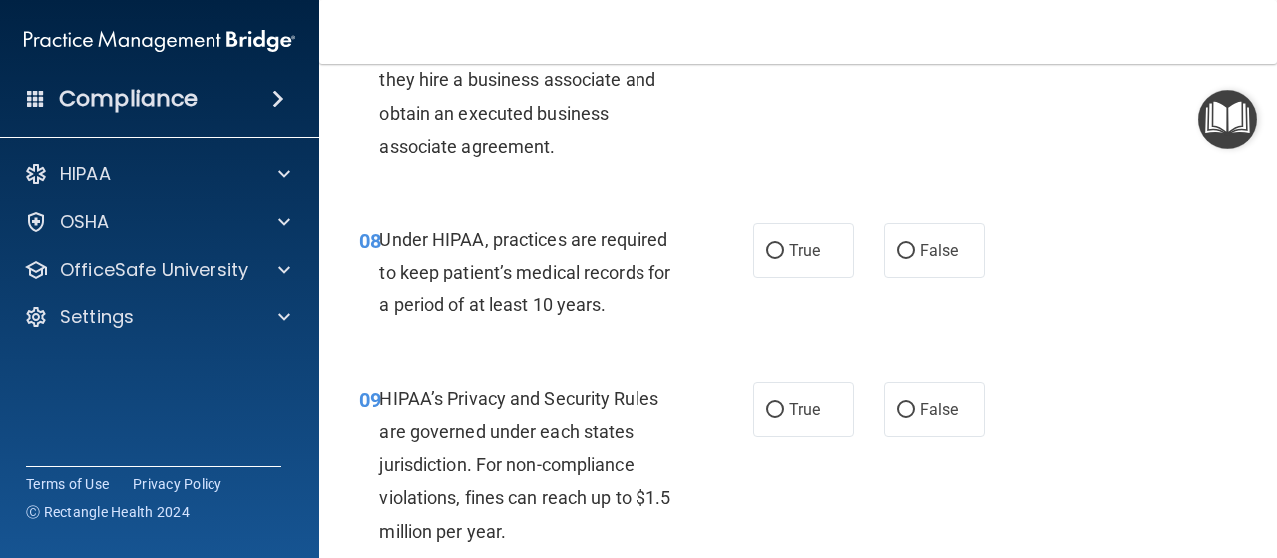
scroll to position [1535, 0]
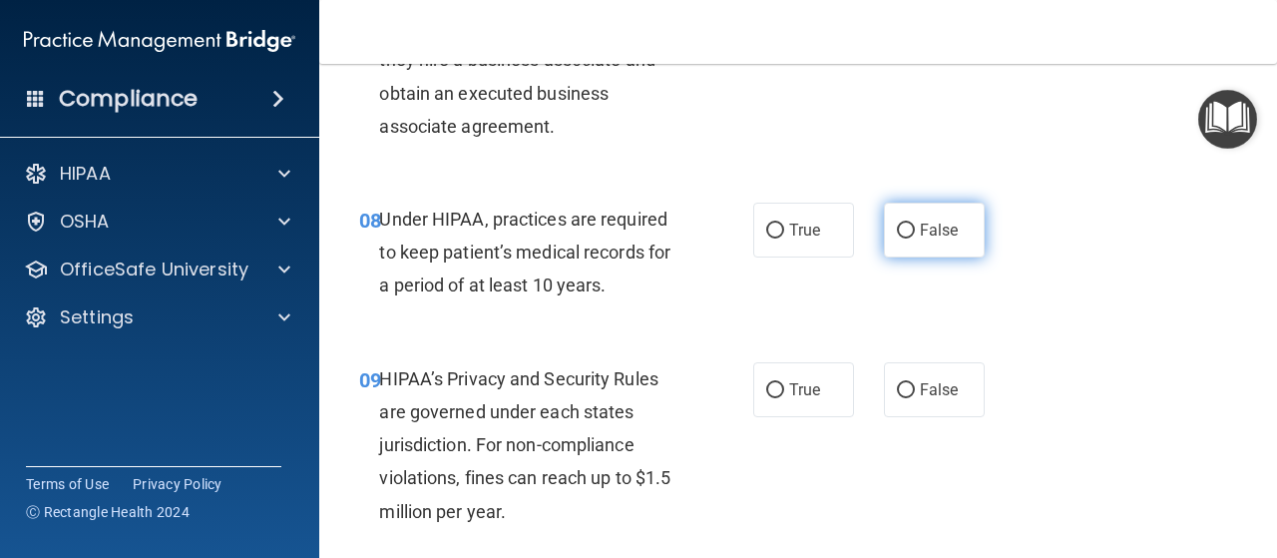
click at [904, 221] on label "False" at bounding box center [934, 230] width 101 height 55
click at [904, 224] on input "False" at bounding box center [906, 231] width 18 height 15
radio input "true"
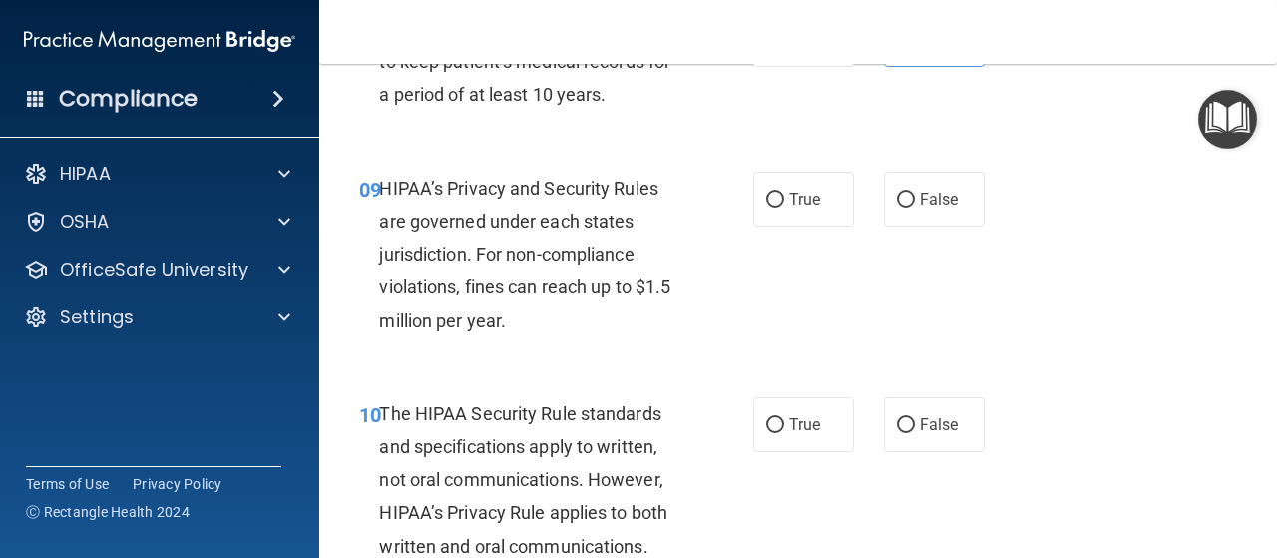
scroll to position [1726, 0]
click at [905, 208] on label "False" at bounding box center [934, 198] width 101 height 55
click at [905, 207] on input "False" at bounding box center [906, 199] width 18 height 15
radio input "true"
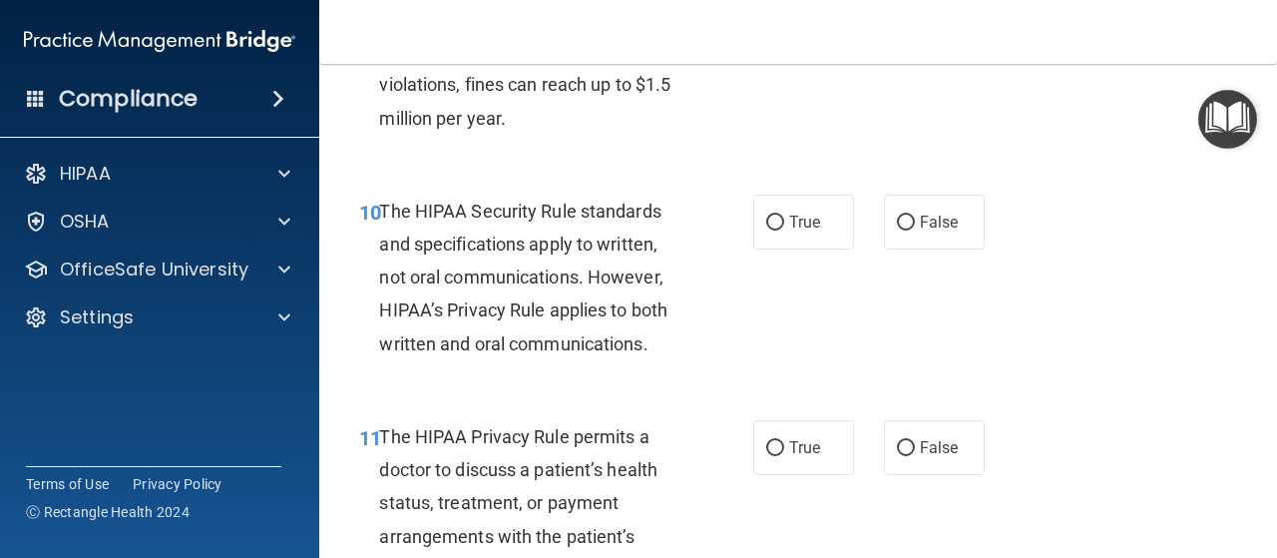
scroll to position [1949, 0]
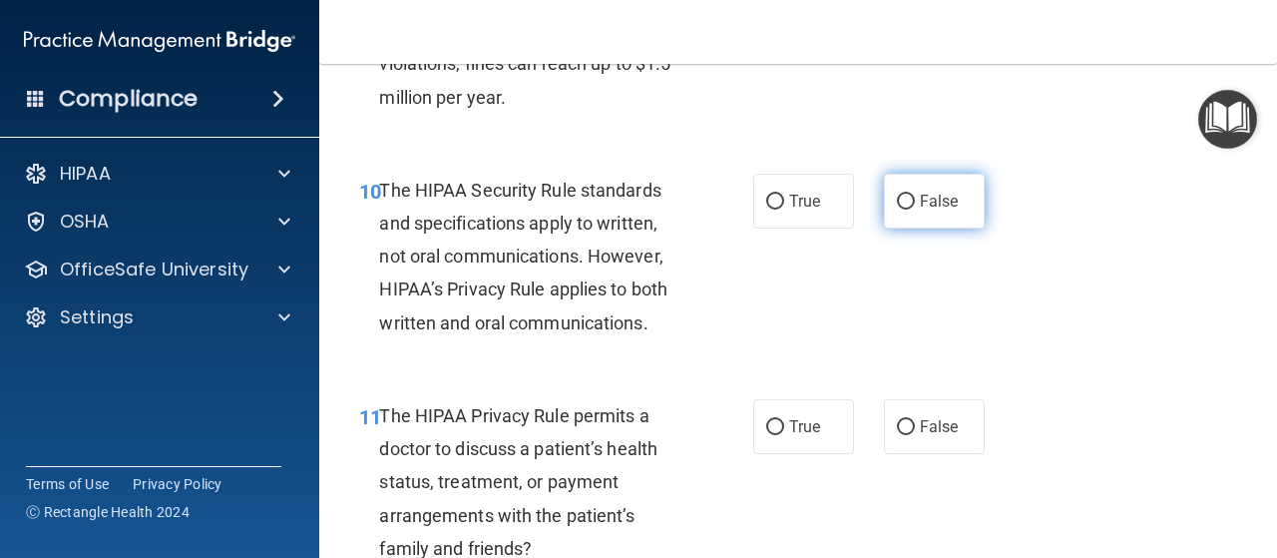
click at [923, 199] on span "False" at bounding box center [939, 201] width 39 height 19
click at [915, 199] on input "False" at bounding box center [906, 202] width 18 height 15
radio input "true"
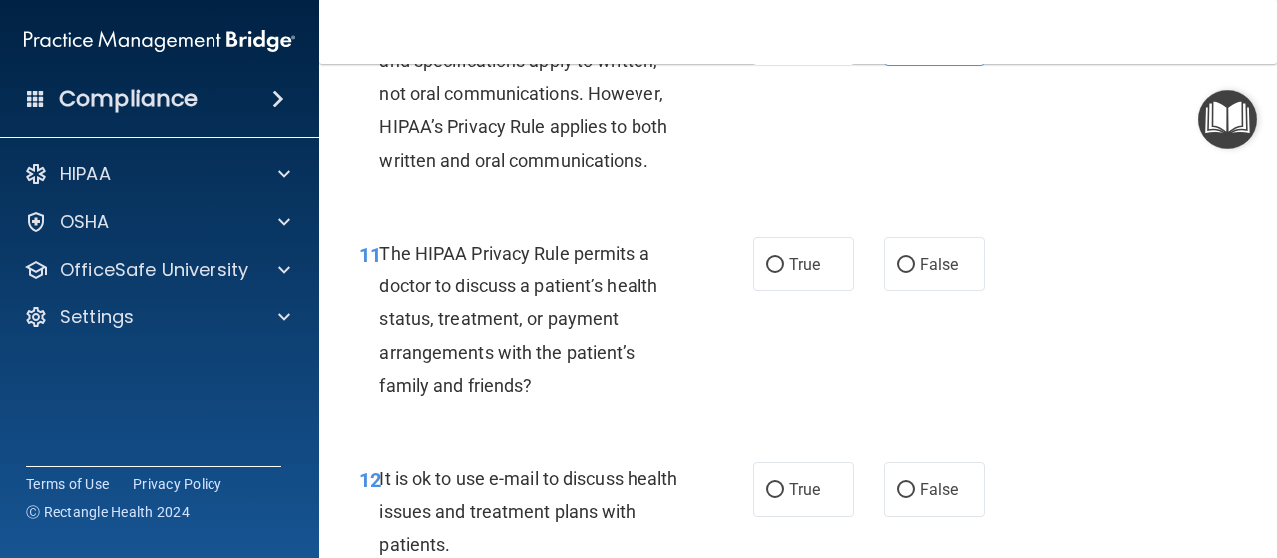
scroll to position [2182, 0]
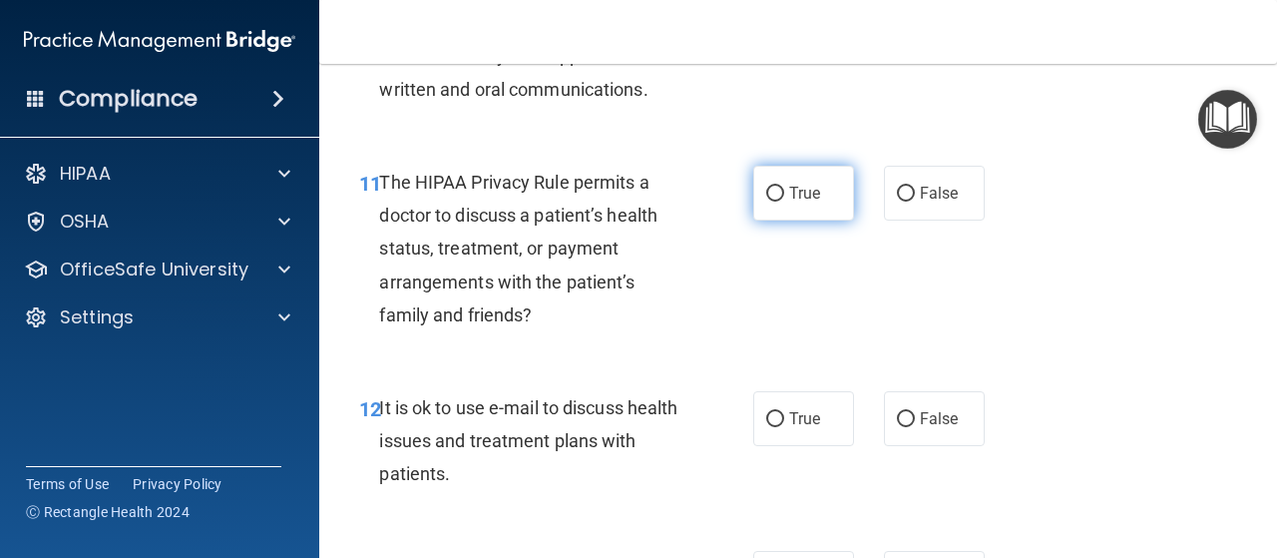
click at [791, 202] on label "True" at bounding box center [803, 193] width 101 height 55
click at [784, 202] on input "True" at bounding box center [775, 194] width 18 height 15
radio input "true"
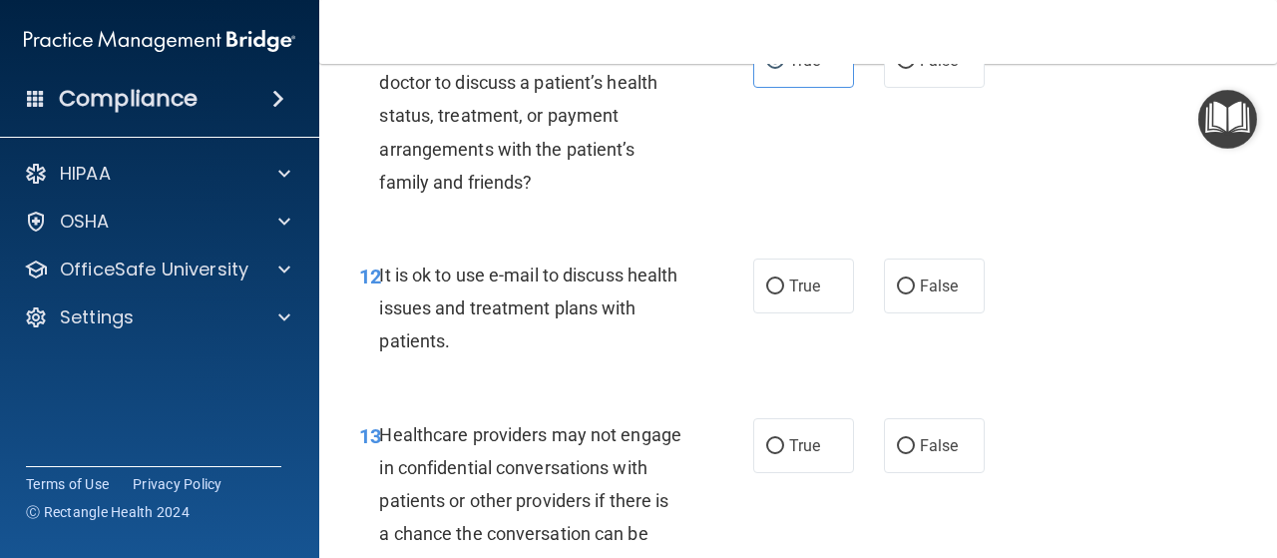
scroll to position [2381, 0]
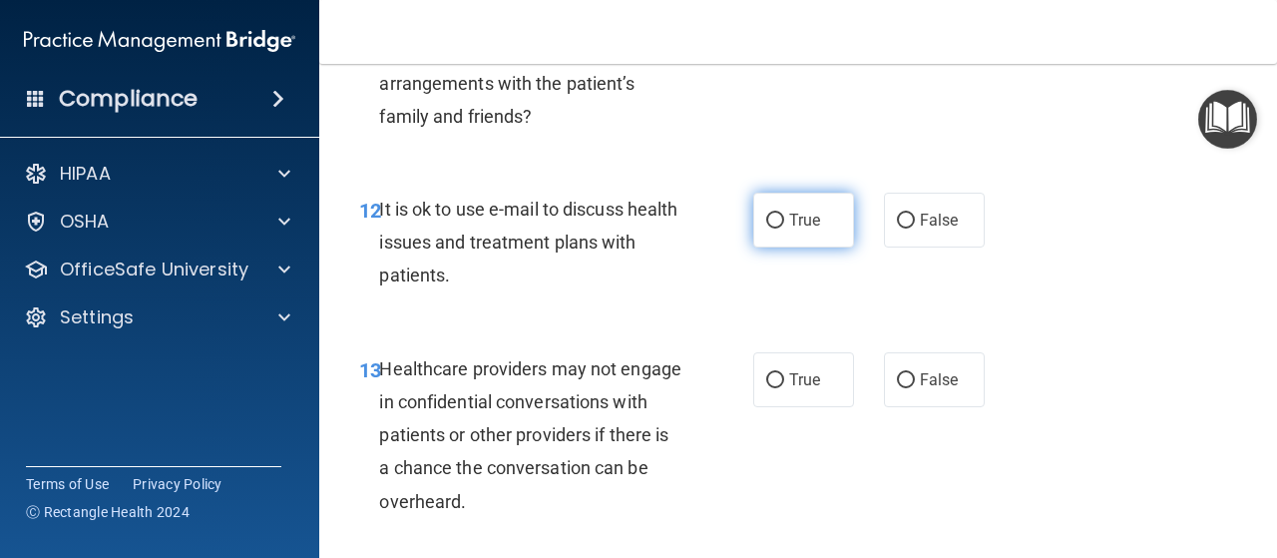
click at [801, 221] on span "True" at bounding box center [804, 220] width 31 height 19
click at [784, 221] on input "True" at bounding box center [775, 221] width 18 height 15
radio input "true"
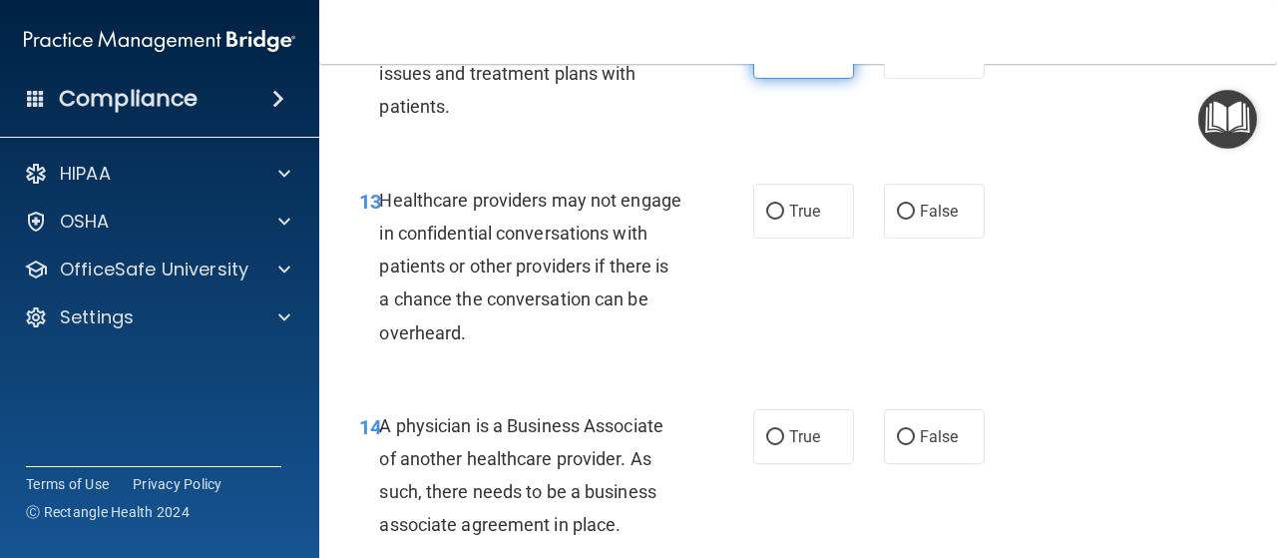
scroll to position [2550, 0]
click at [801, 197] on label "True" at bounding box center [803, 210] width 101 height 55
click at [784, 204] on input "True" at bounding box center [775, 211] width 18 height 15
radio input "true"
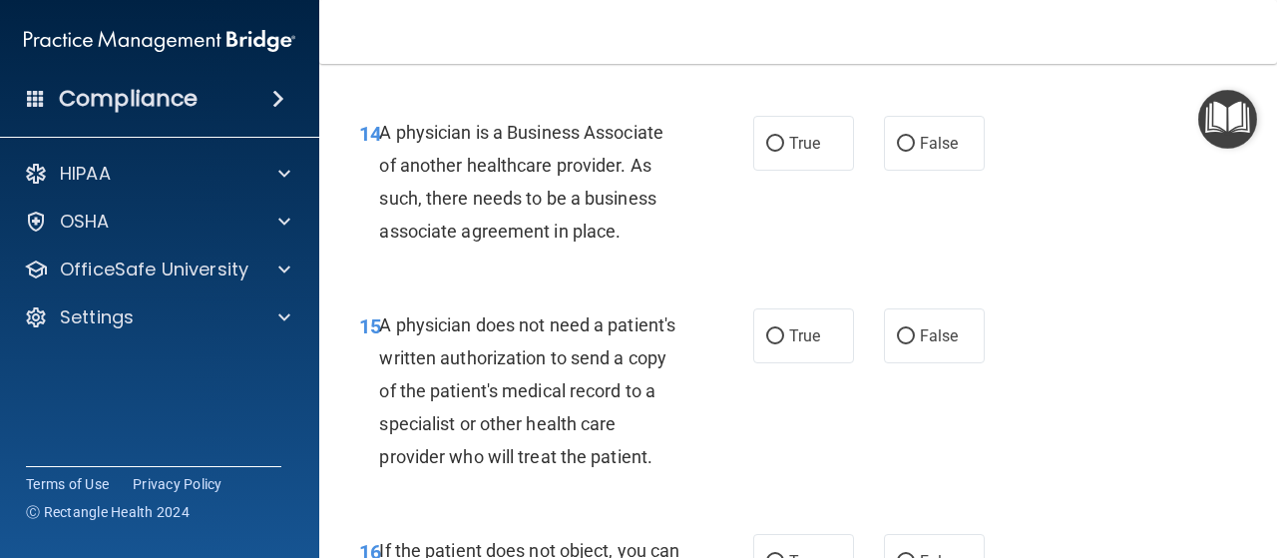
scroll to position [2845, 0]
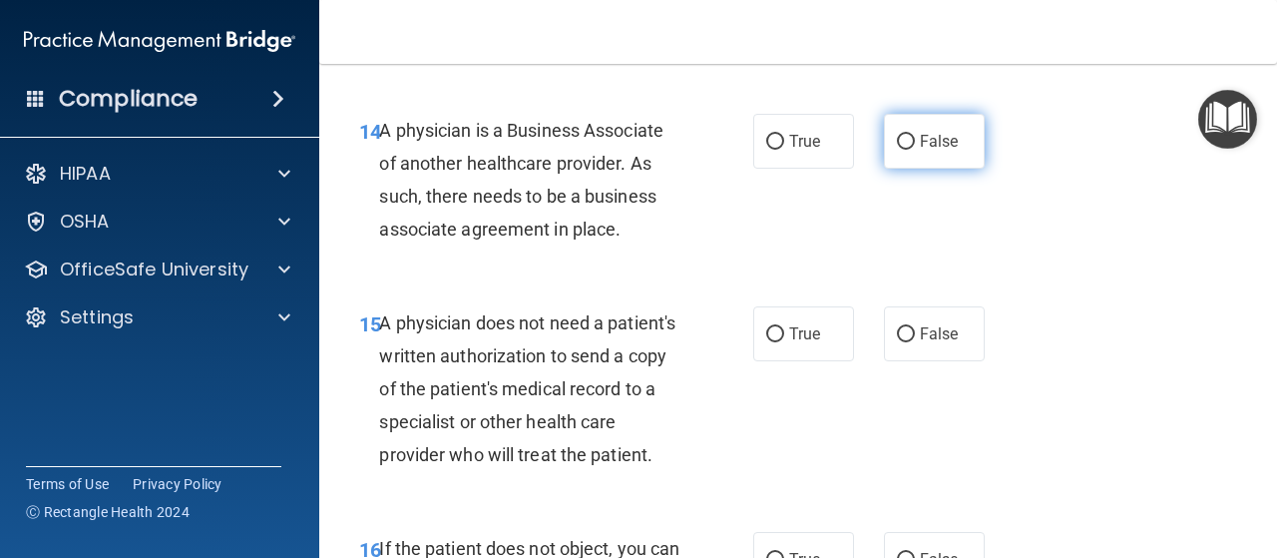
click at [936, 136] on span "False" at bounding box center [939, 141] width 39 height 19
click at [915, 136] on input "False" at bounding box center [906, 142] width 18 height 15
radio input "true"
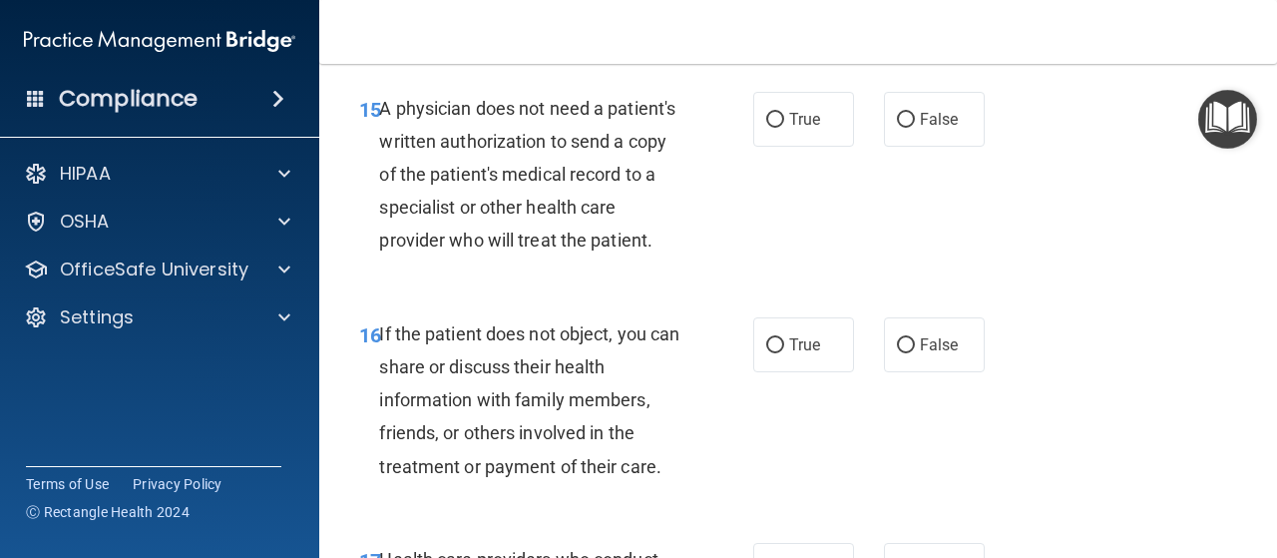
scroll to position [3058, 0]
click at [792, 121] on span "True" at bounding box center [804, 120] width 31 height 19
click at [784, 121] on input "True" at bounding box center [775, 121] width 18 height 15
radio input "true"
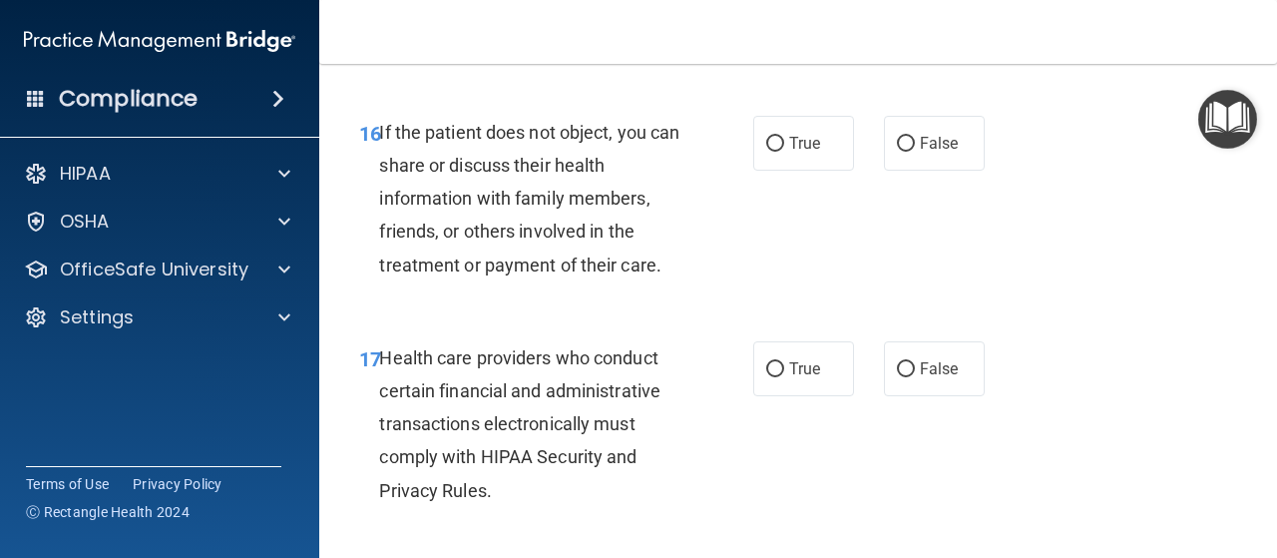
scroll to position [3262, 0]
click at [783, 170] on label "True" at bounding box center [803, 142] width 101 height 55
click at [783, 151] on input "True" at bounding box center [775, 143] width 18 height 15
radio input "true"
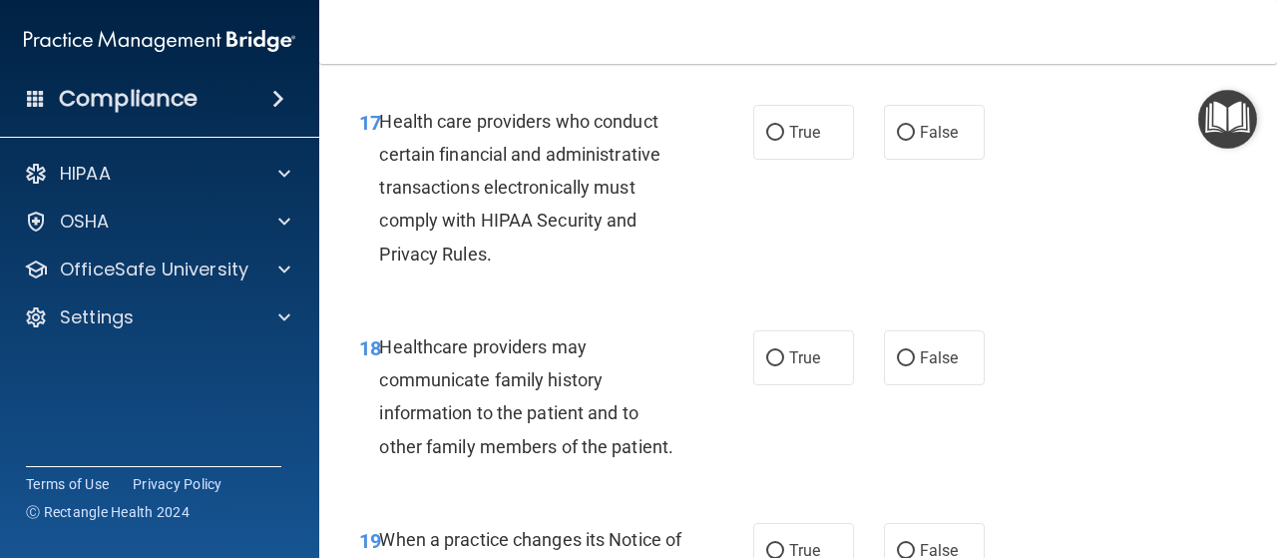
scroll to position [3505, 0]
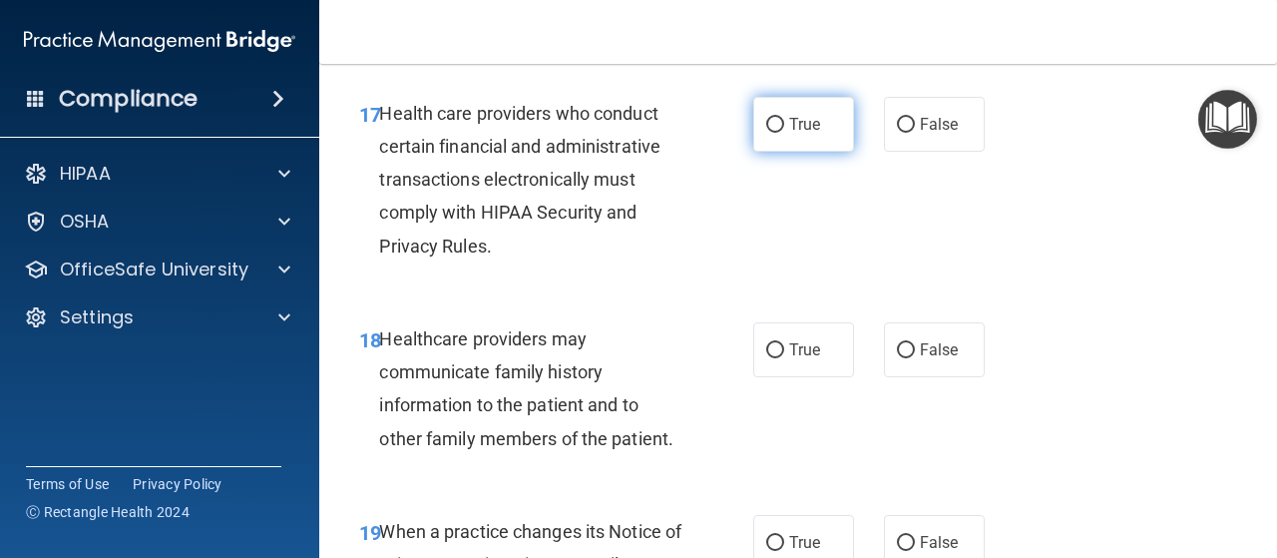
click at [766, 133] on input "True" at bounding box center [775, 125] width 18 height 15
radio input "true"
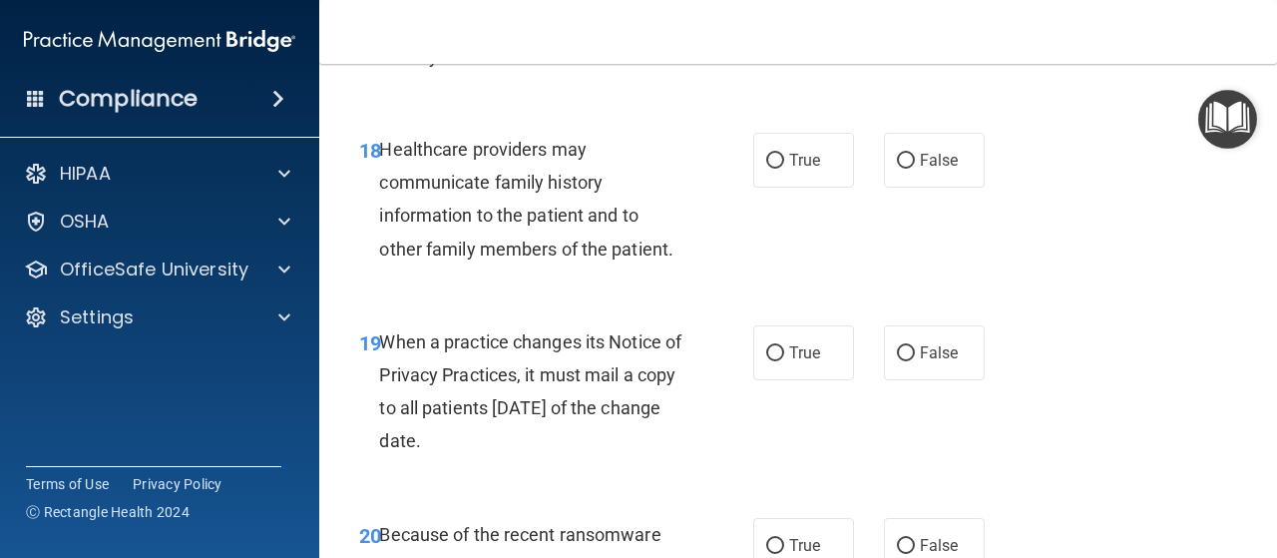
scroll to position [3729, 0]
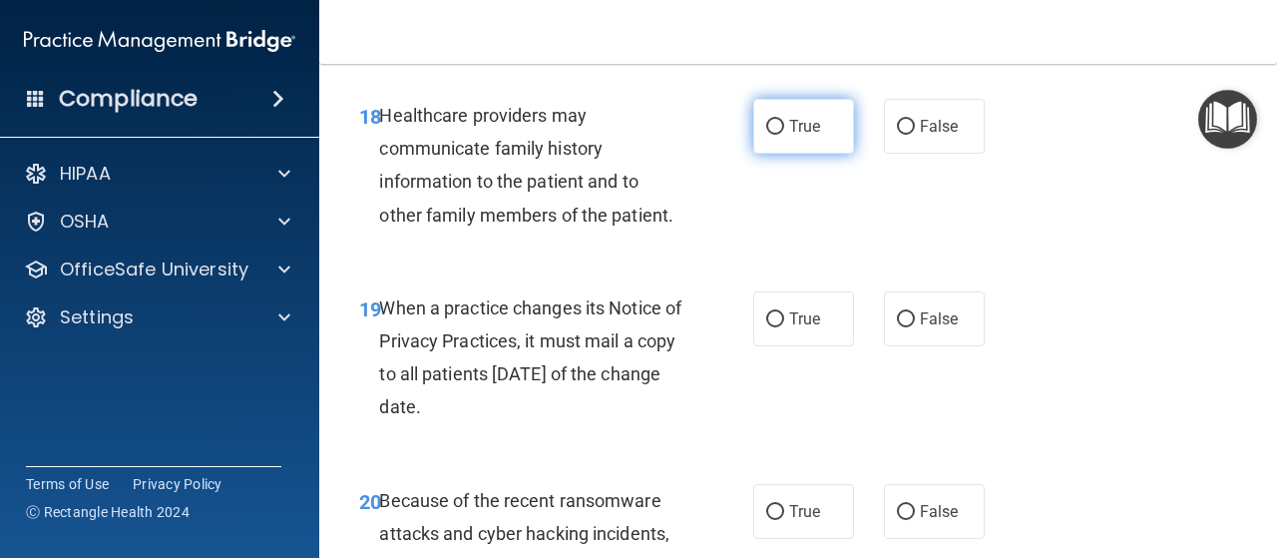
click at [789, 136] on span "True" at bounding box center [804, 126] width 31 height 19
click at [784, 135] on input "True" at bounding box center [775, 127] width 18 height 15
radio input "true"
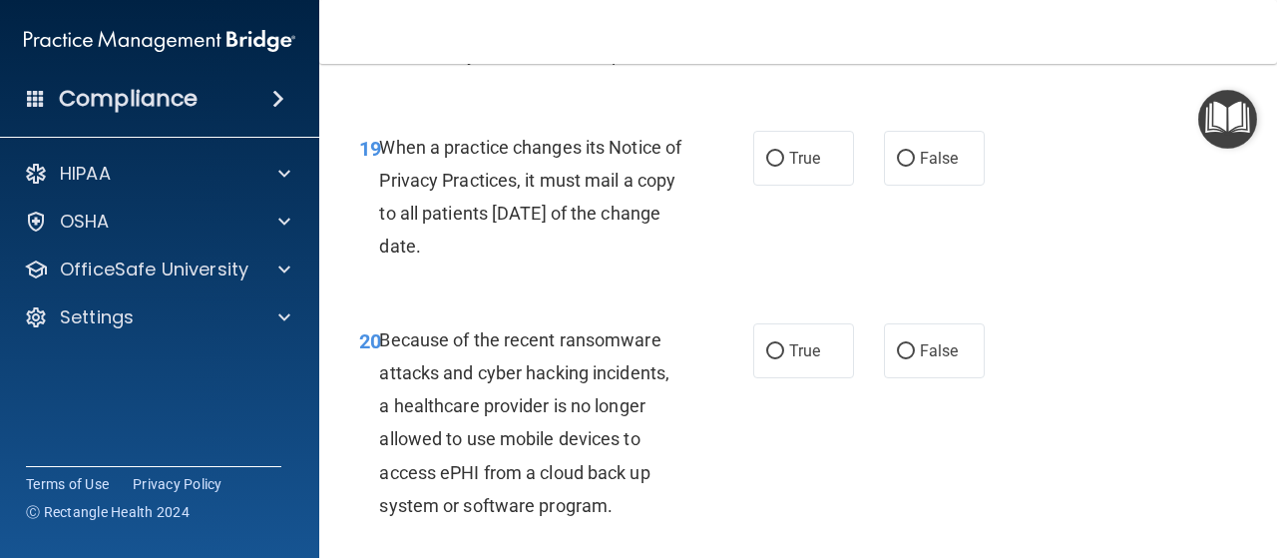
scroll to position [3890, 0]
click at [772, 185] on label "True" at bounding box center [803, 157] width 101 height 55
click at [772, 166] on input "True" at bounding box center [775, 158] width 18 height 15
radio input "true"
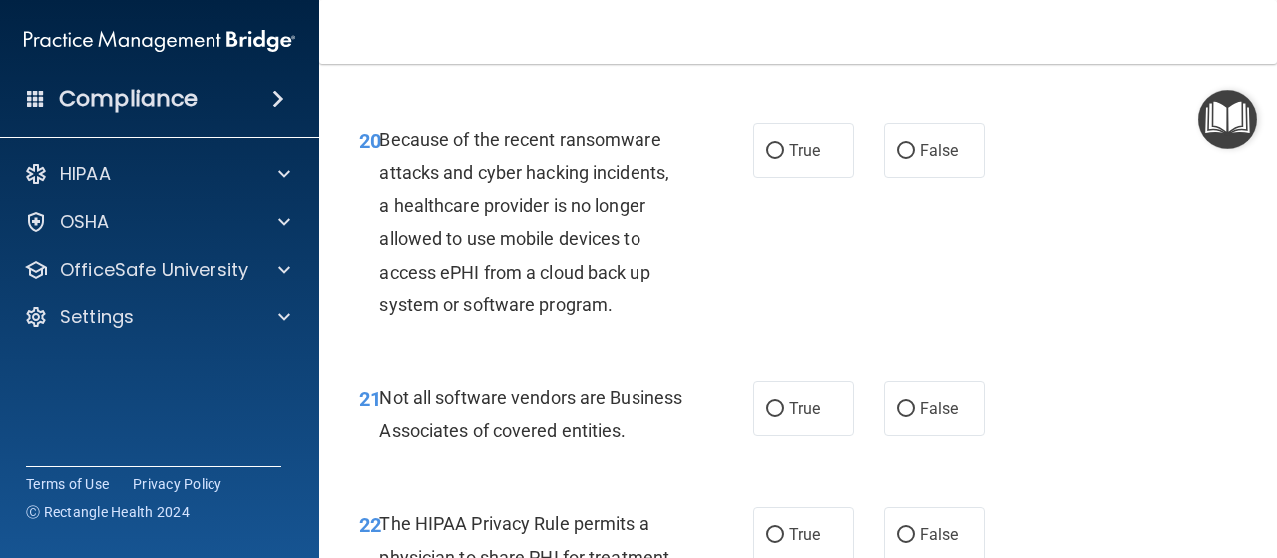
scroll to position [4106, 0]
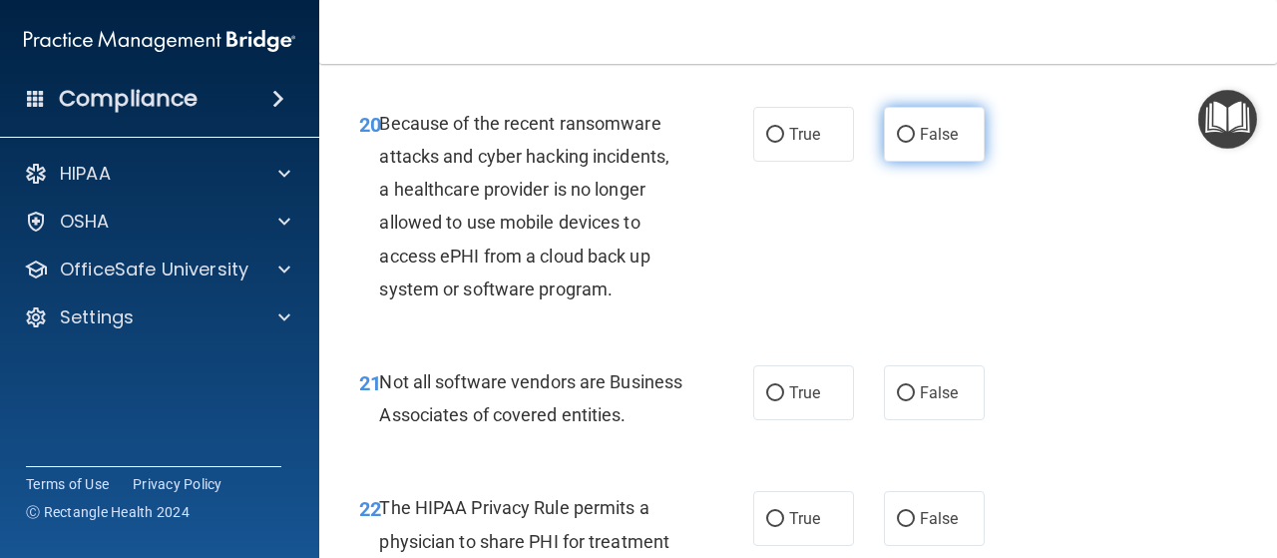
click at [900, 143] on input "False" at bounding box center [906, 135] width 18 height 15
radio input "true"
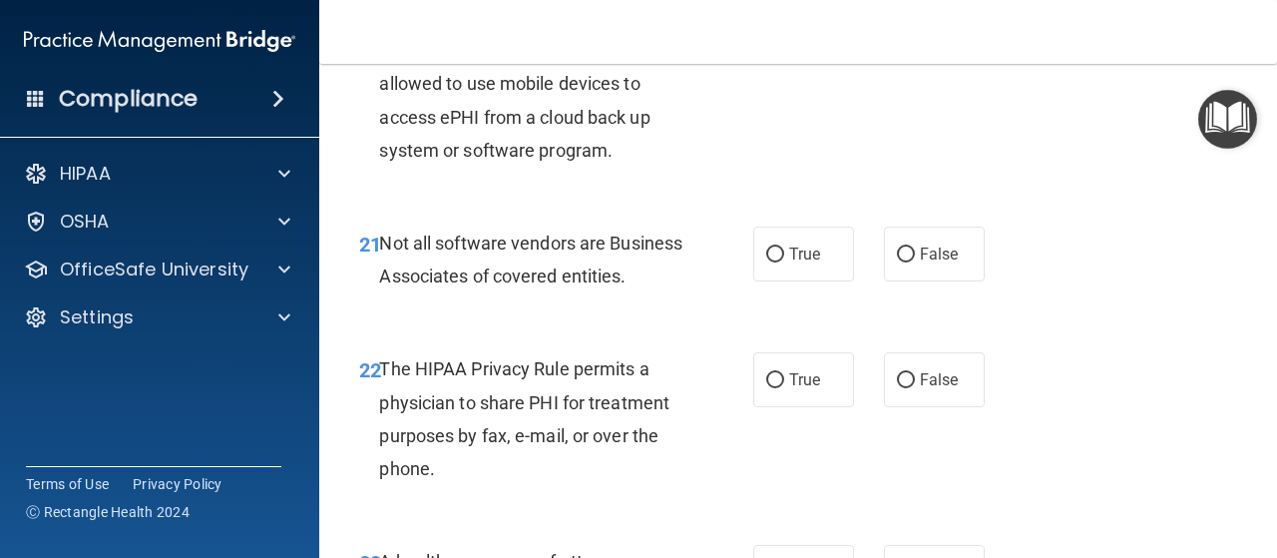
scroll to position [4265, 0]
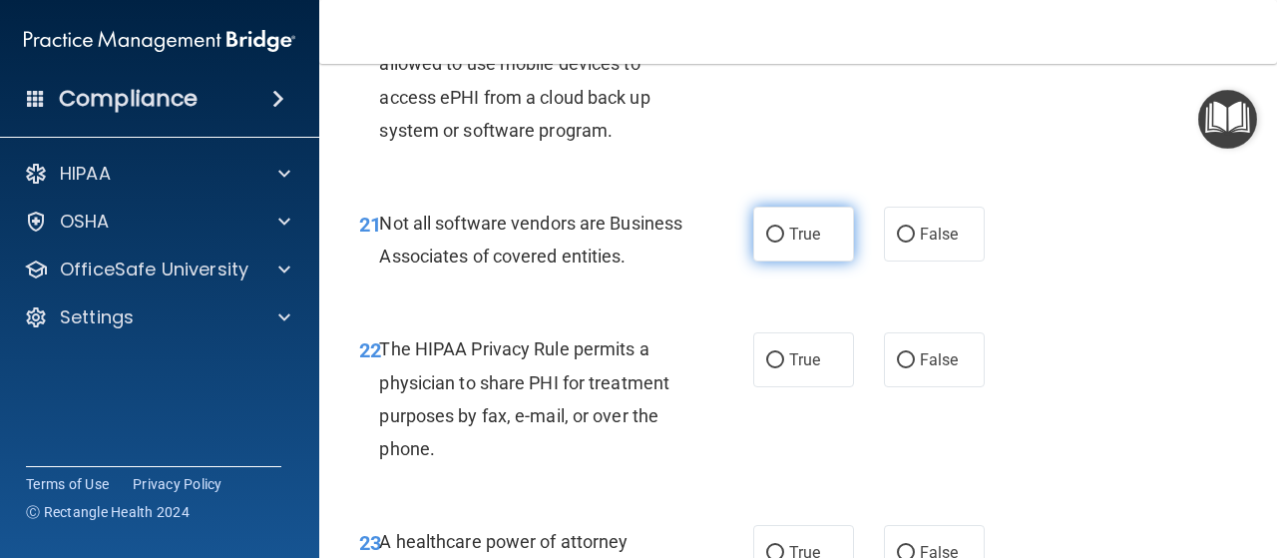
click at [773, 261] on label "True" at bounding box center [803, 234] width 101 height 55
click at [773, 242] on input "True" at bounding box center [775, 234] width 18 height 15
radio input "true"
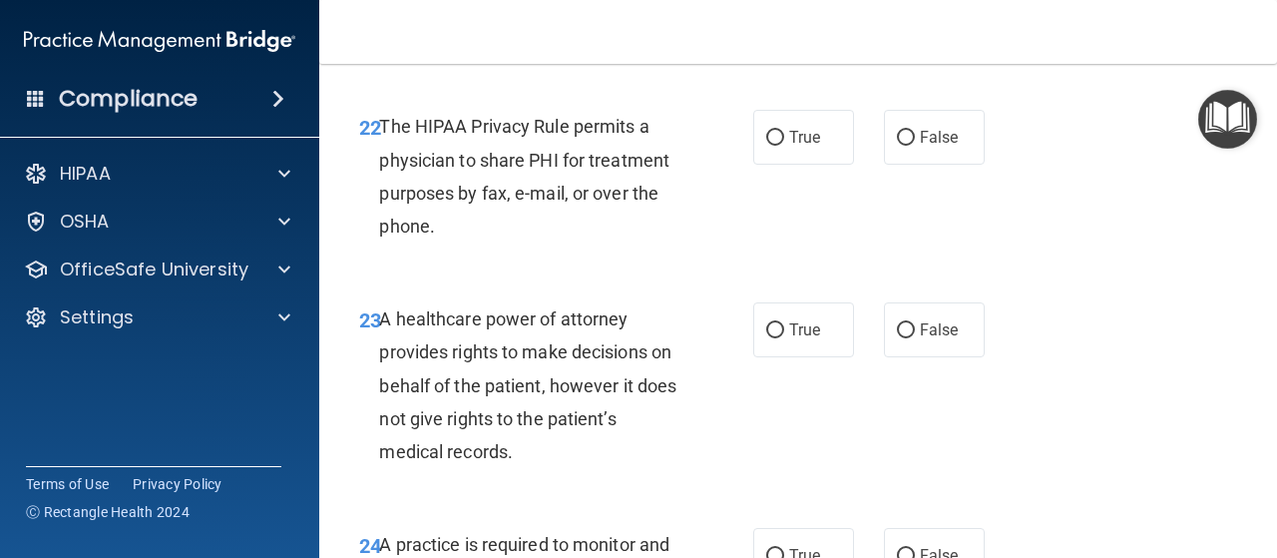
scroll to position [4488, 0]
click at [789, 164] on label "True" at bounding box center [803, 136] width 101 height 55
click at [784, 145] on input "True" at bounding box center [775, 137] width 18 height 15
radio input "true"
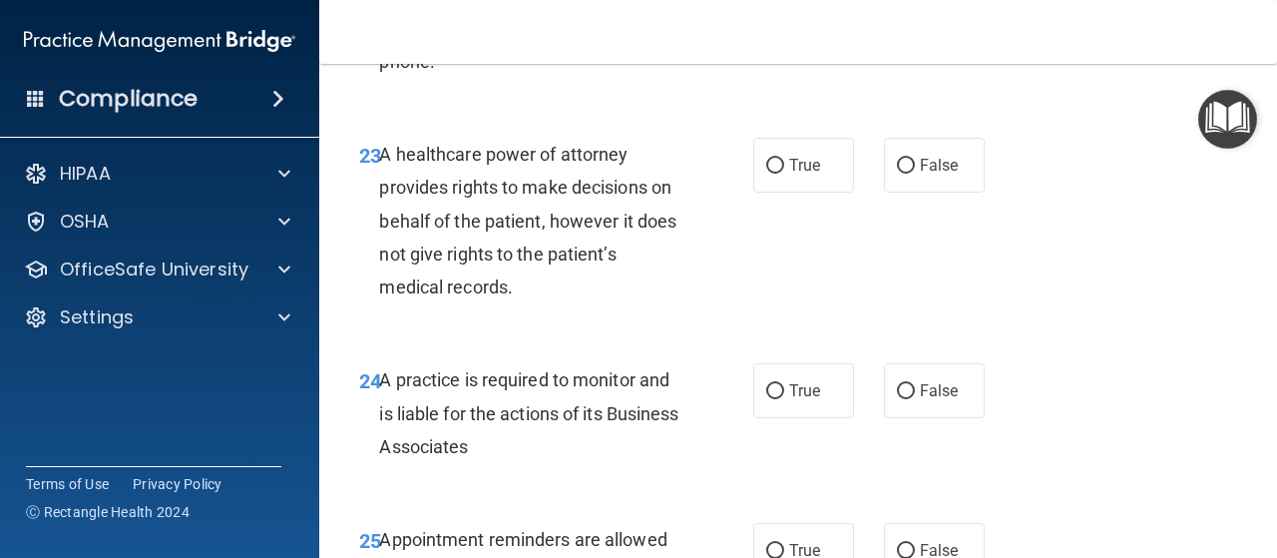
scroll to position [4661, 0]
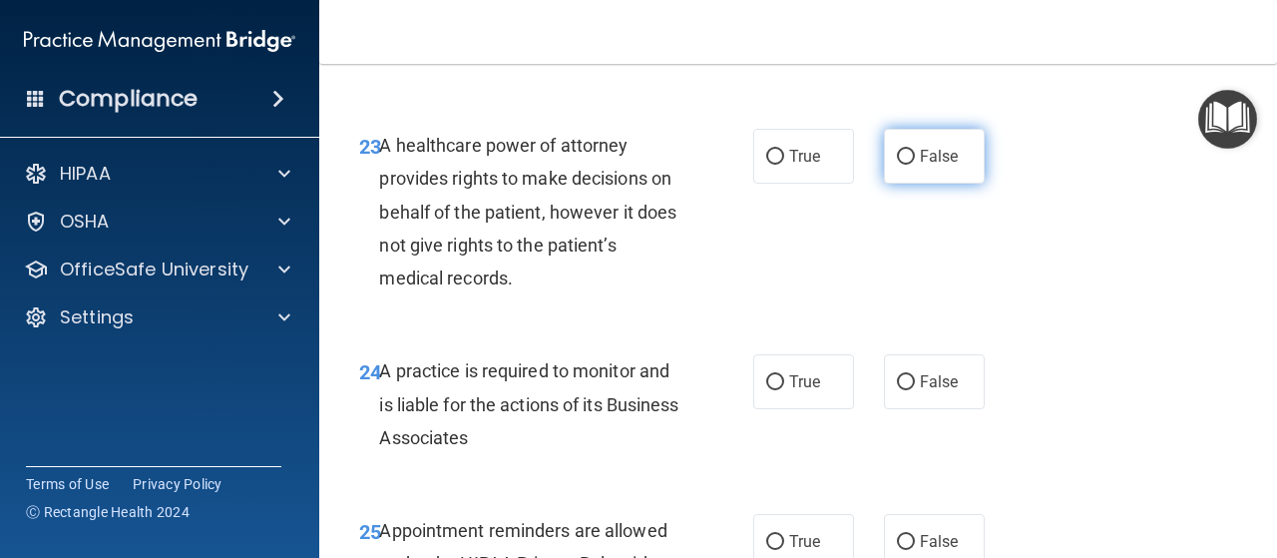
click at [920, 166] on span "False" at bounding box center [939, 156] width 39 height 19
click at [912, 165] on input "False" at bounding box center [906, 157] width 18 height 15
radio input "true"
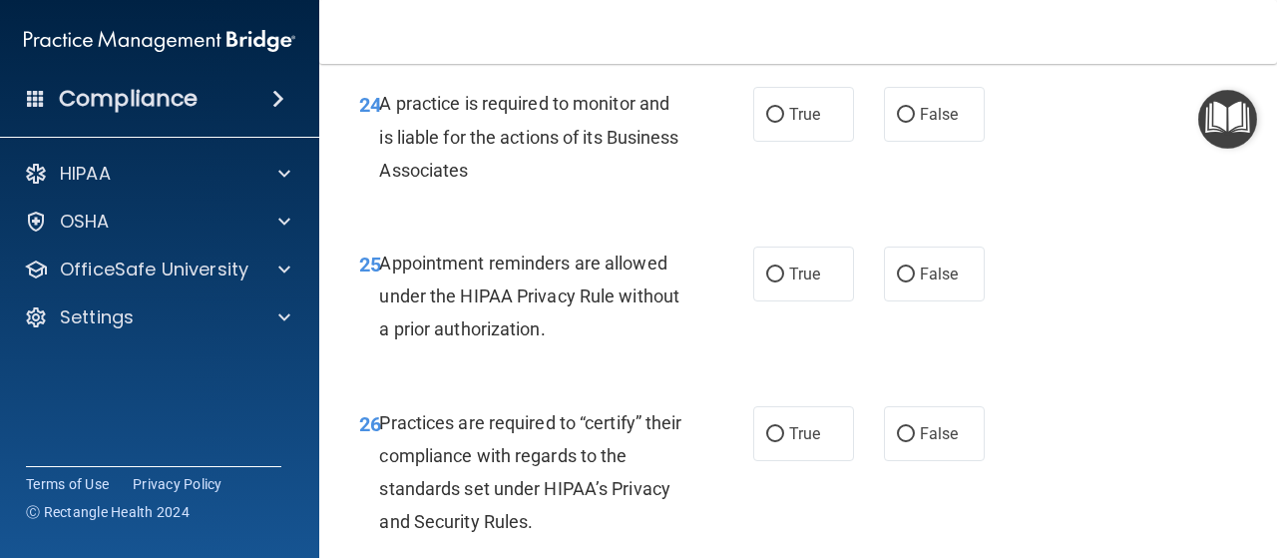
scroll to position [4929, 0]
click at [806, 123] on span "True" at bounding box center [804, 113] width 31 height 19
click at [784, 122] on input "True" at bounding box center [775, 114] width 18 height 15
radio input "true"
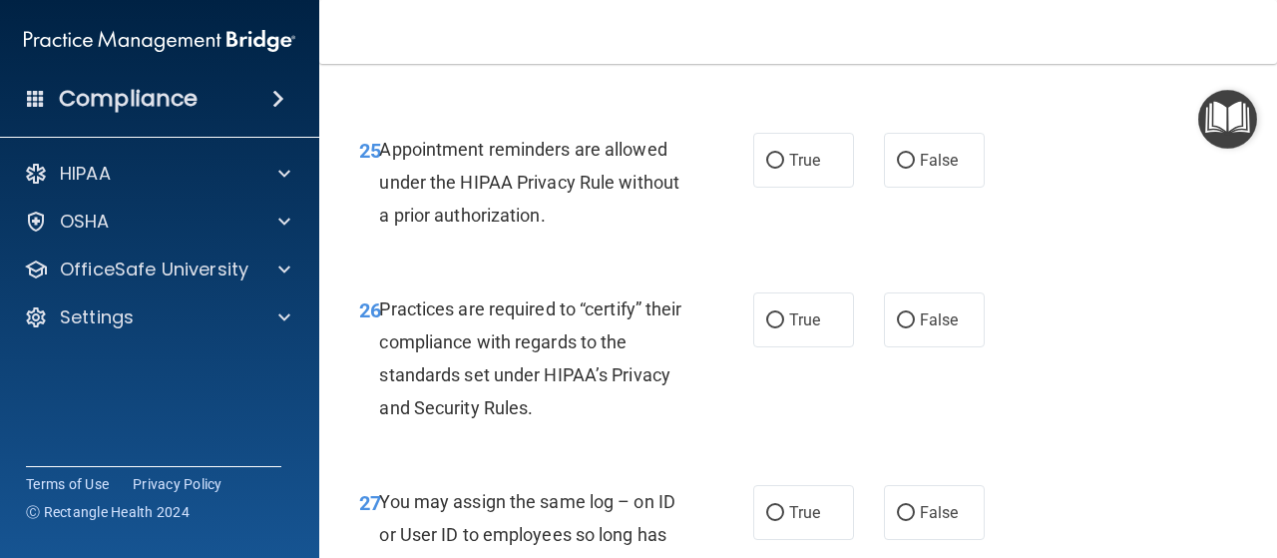
scroll to position [5055, 0]
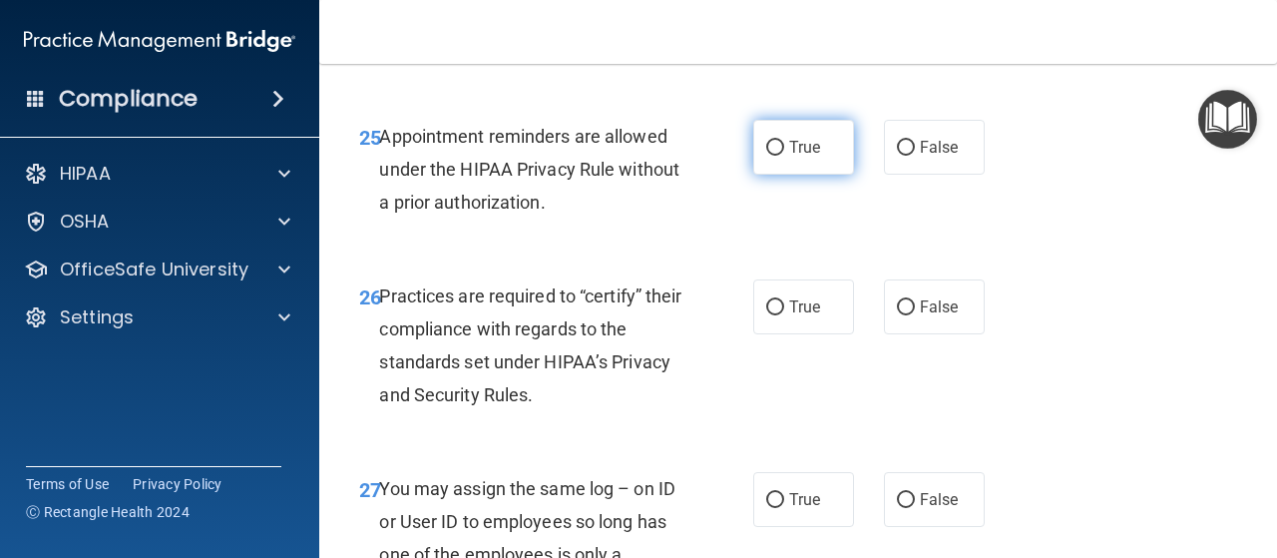
click at [780, 175] on label "True" at bounding box center [803, 147] width 101 height 55
click at [780, 156] on input "True" at bounding box center [775, 148] width 18 height 15
radio input "true"
click at [780, 175] on label "True" at bounding box center [803, 147] width 101 height 55
click at [780, 156] on input "True" at bounding box center [775, 148] width 18 height 15
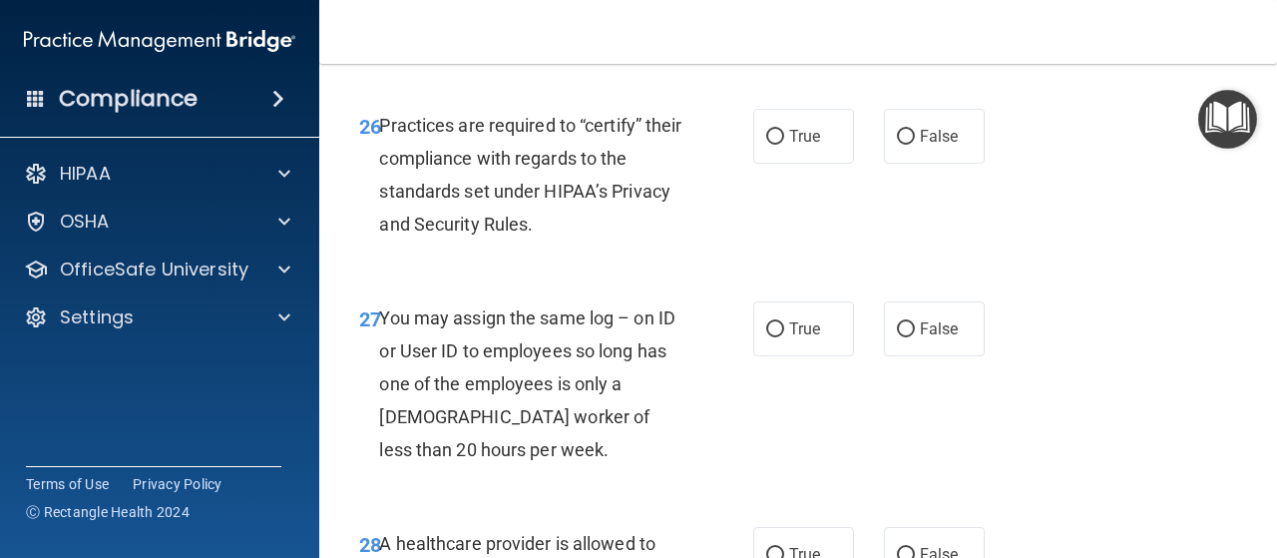
scroll to position [5245, 0]
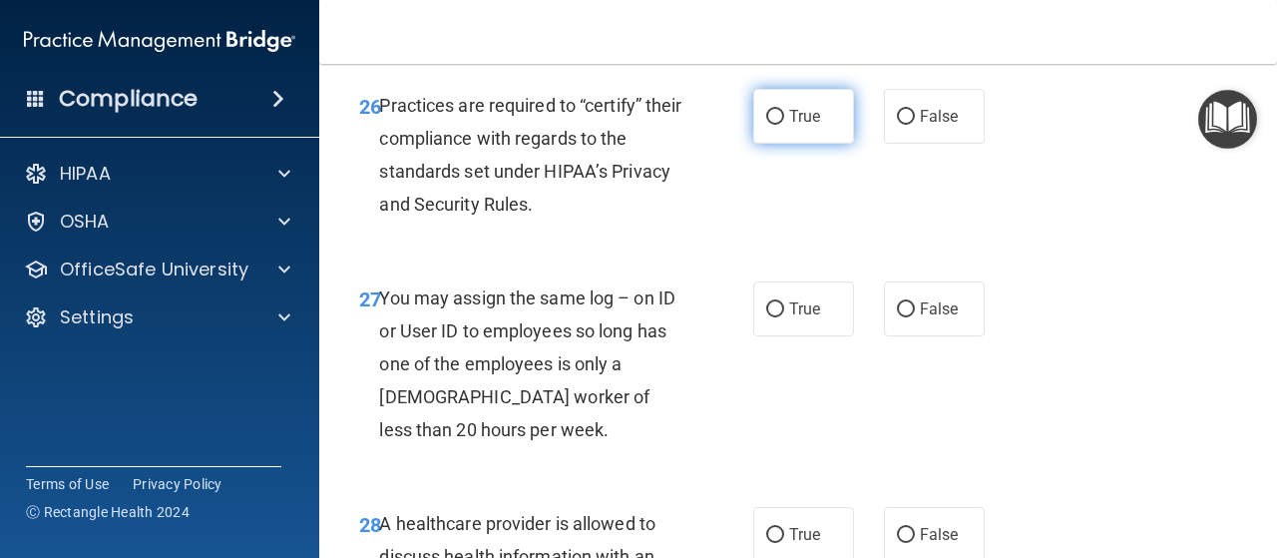
click at [780, 144] on label "True" at bounding box center [803, 116] width 101 height 55
click at [780, 125] on input "True" at bounding box center [775, 117] width 18 height 15
radio input "true"
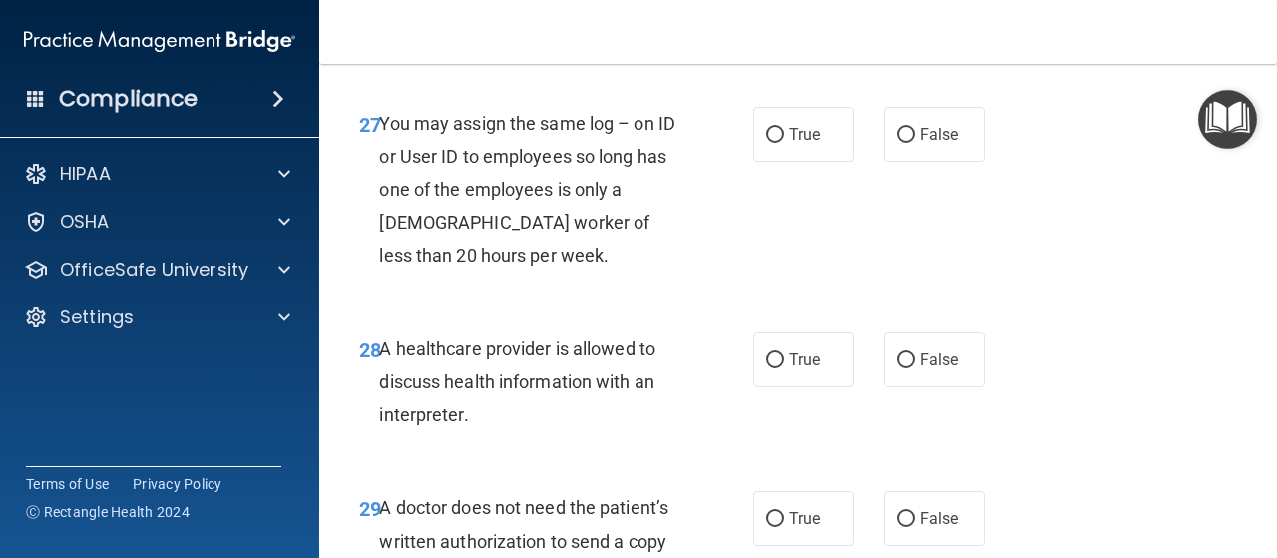
scroll to position [5425, 0]
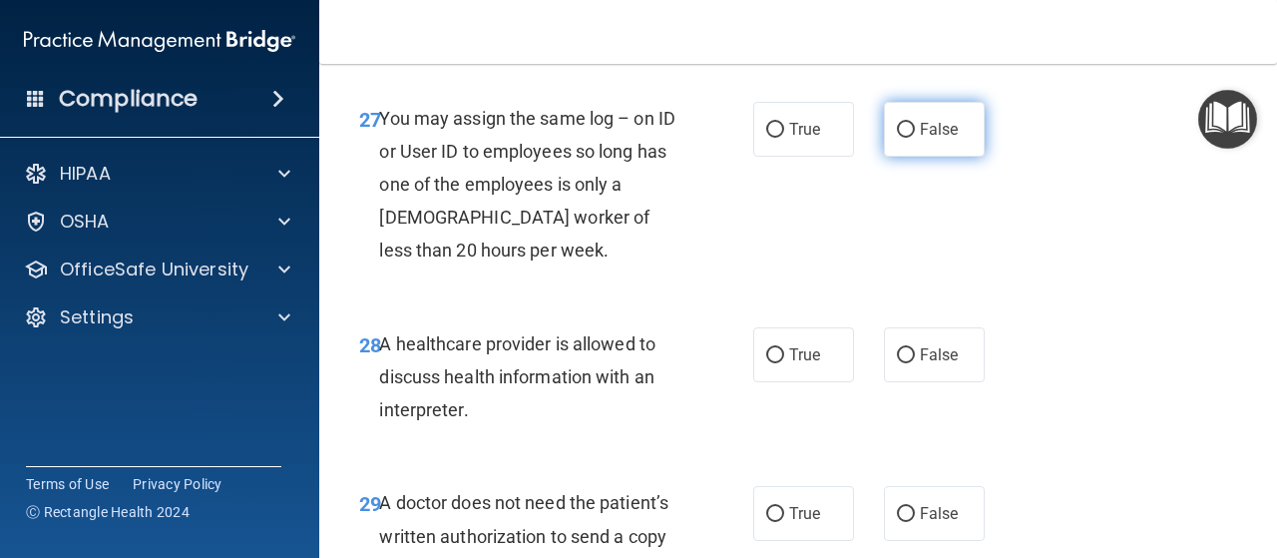
click at [902, 138] on input "False" at bounding box center [906, 130] width 18 height 15
radio input "true"
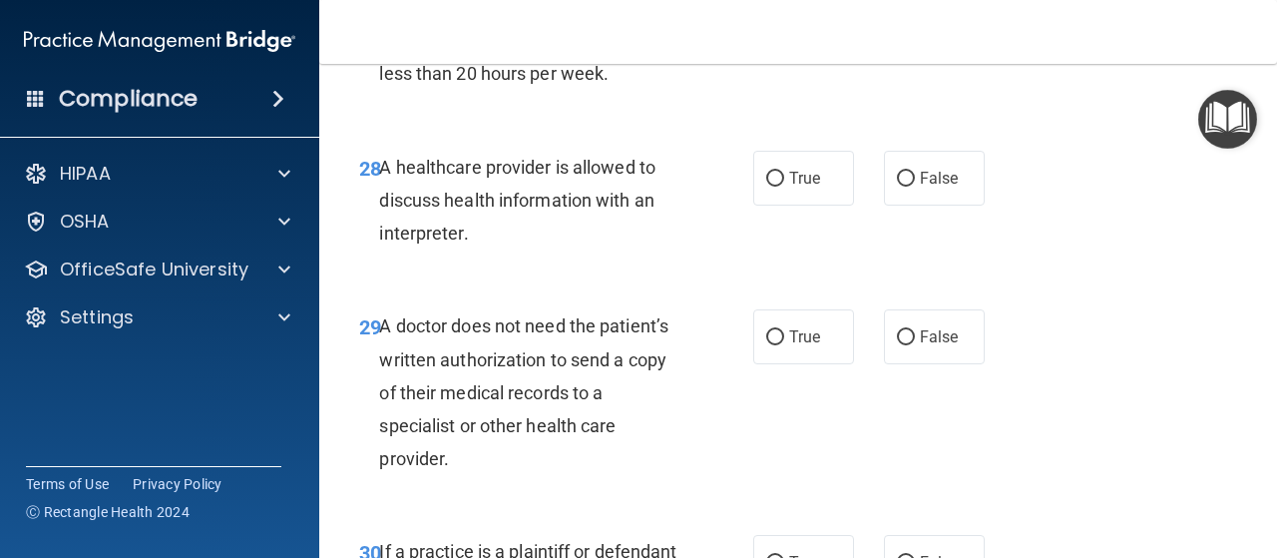
scroll to position [5603, 0]
click at [784, 205] on label "True" at bounding box center [803, 177] width 101 height 55
click at [784, 186] on input "True" at bounding box center [775, 178] width 18 height 15
radio input "true"
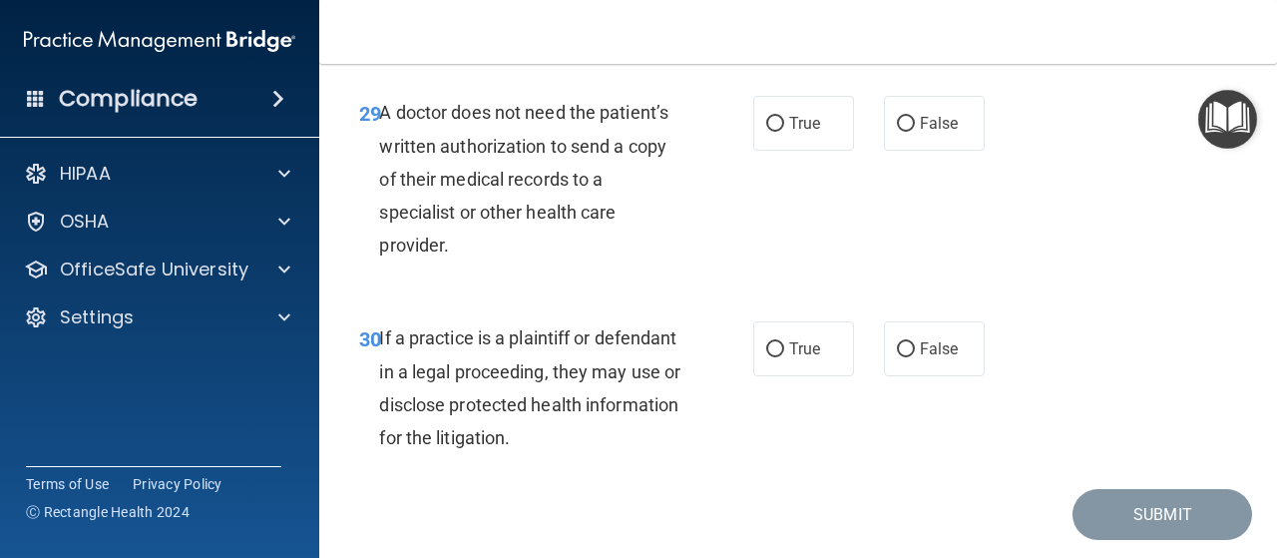
scroll to position [5816, 0]
click at [758, 150] on label "True" at bounding box center [803, 122] width 101 height 55
click at [766, 131] on input "True" at bounding box center [775, 123] width 18 height 15
radio input "true"
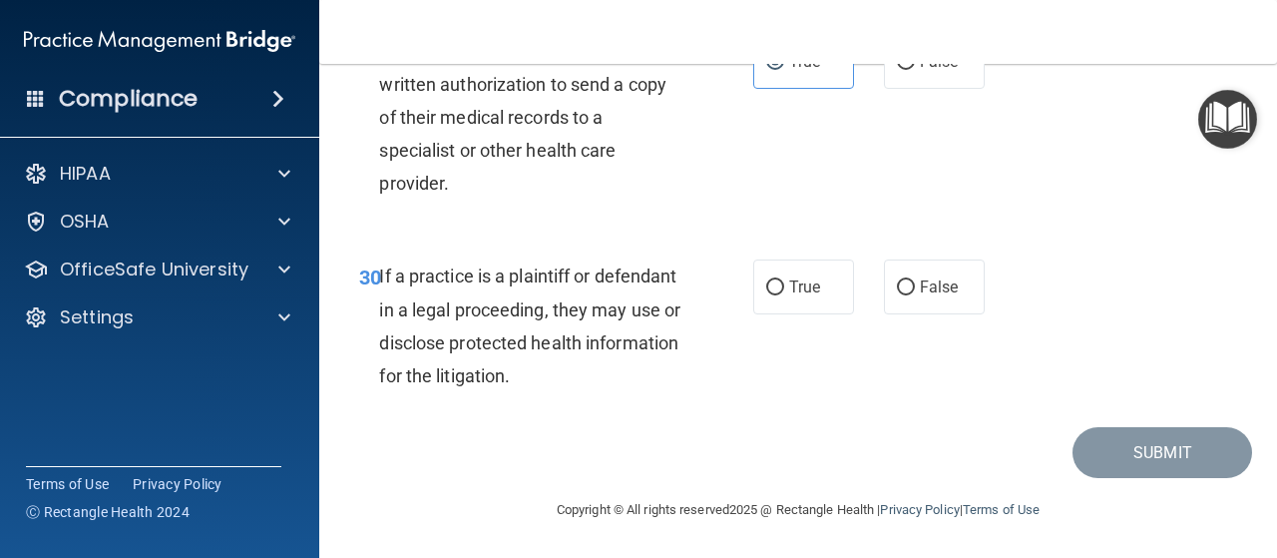
scroll to position [5942, 0]
click at [797, 291] on span "True" at bounding box center [804, 286] width 31 height 19
click at [784, 291] on input "True" at bounding box center [775, 287] width 18 height 15
radio input "true"
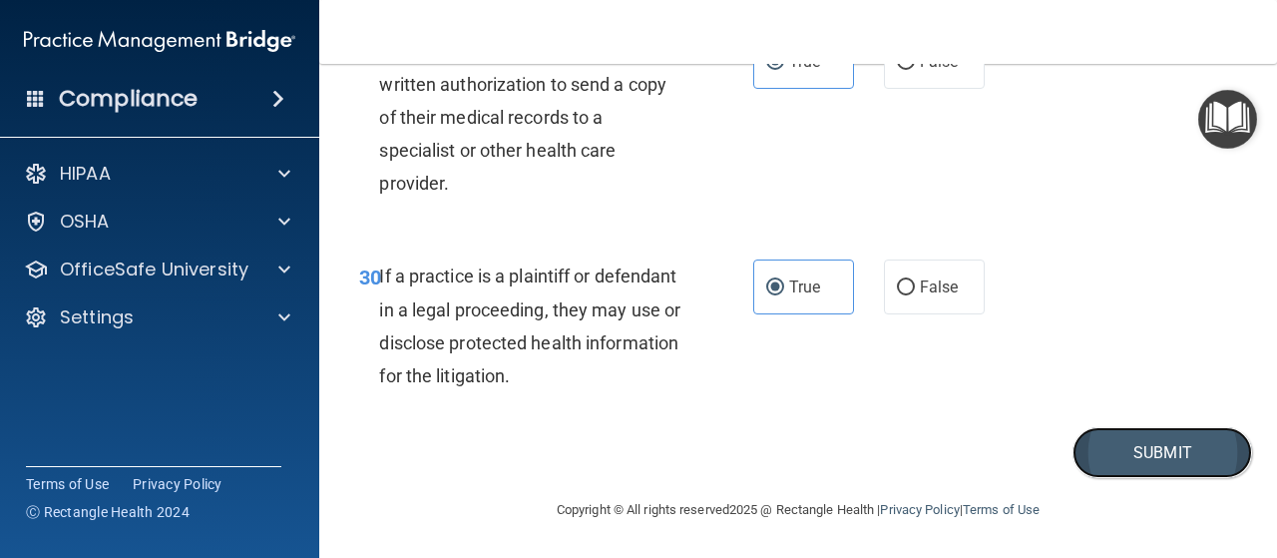
click at [1151, 446] on button "Submit" at bounding box center [1163, 452] width 180 height 51
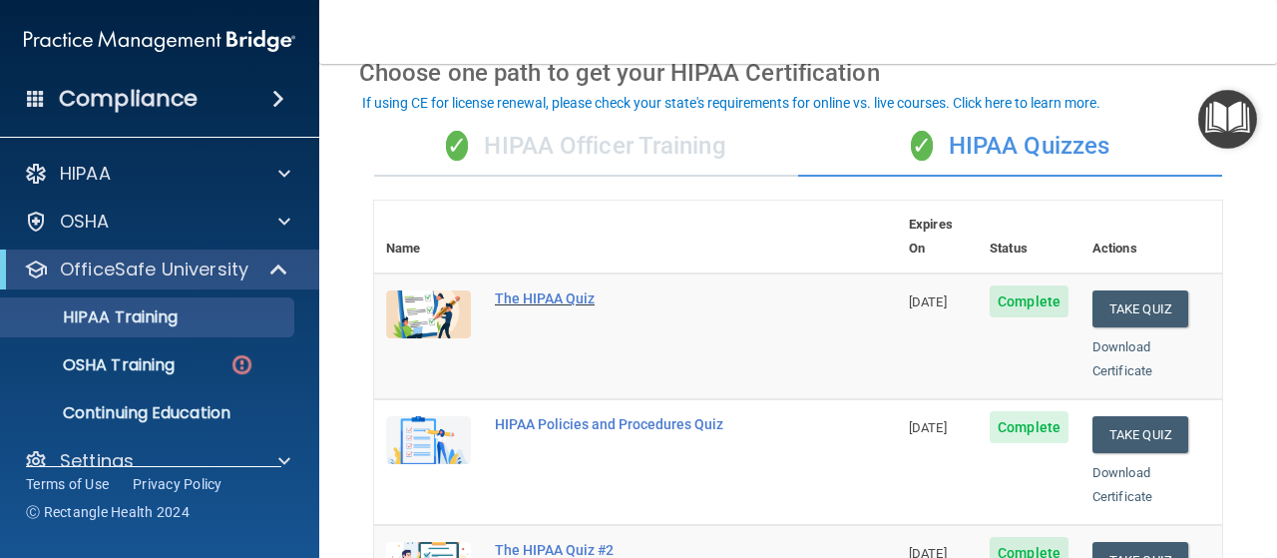
scroll to position [100, 0]
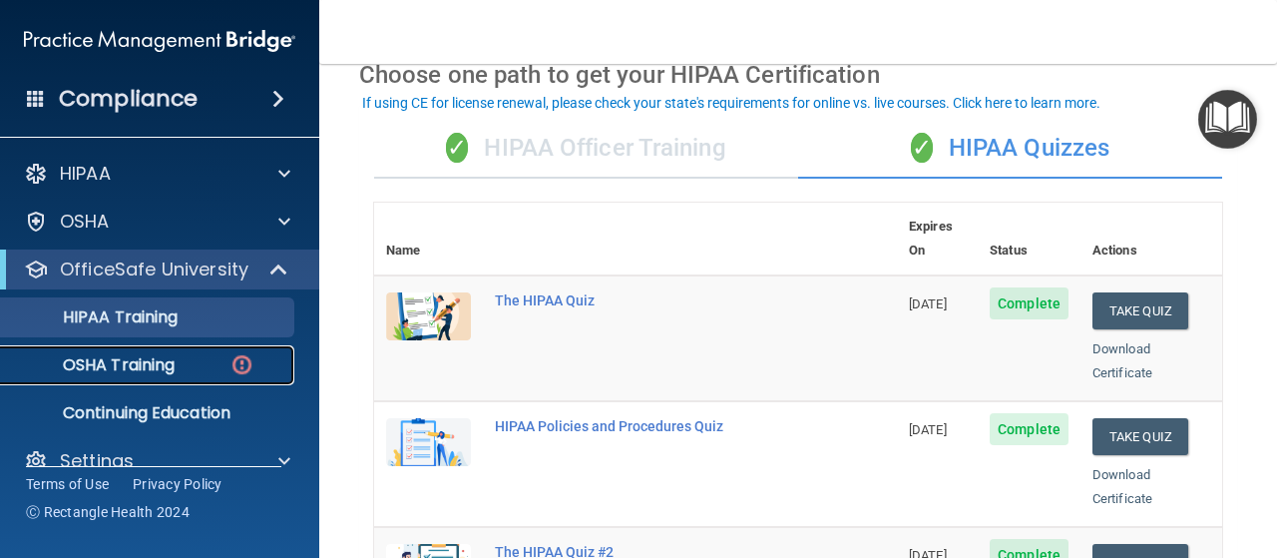
click at [134, 368] on p "OSHA Training" at bounding box center [94, 365] width 162 height 20
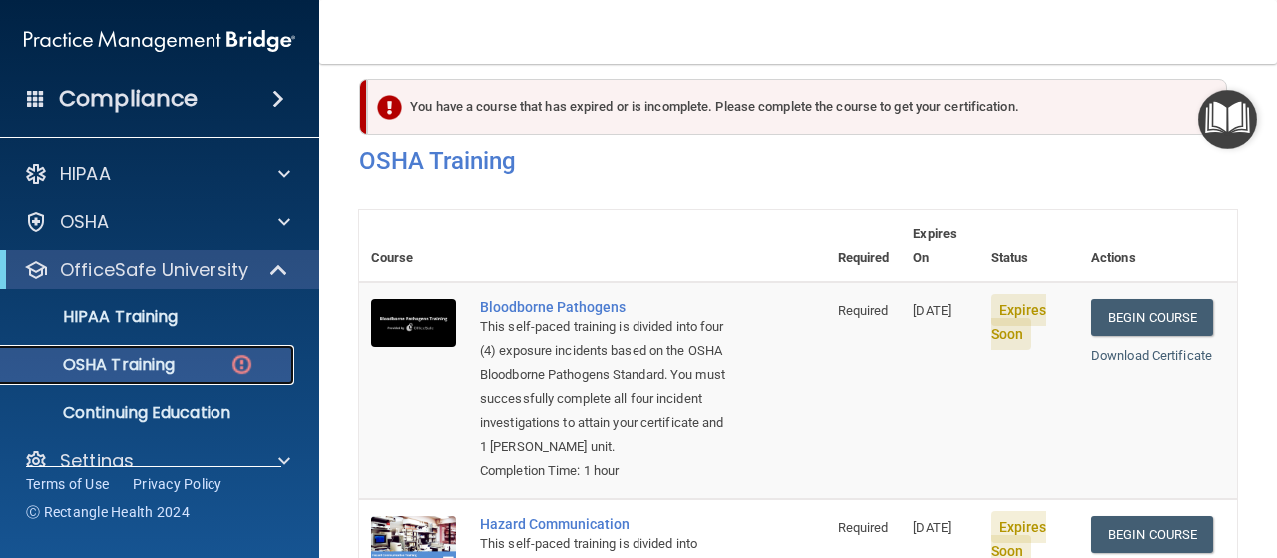
scroll to position [20, 0]
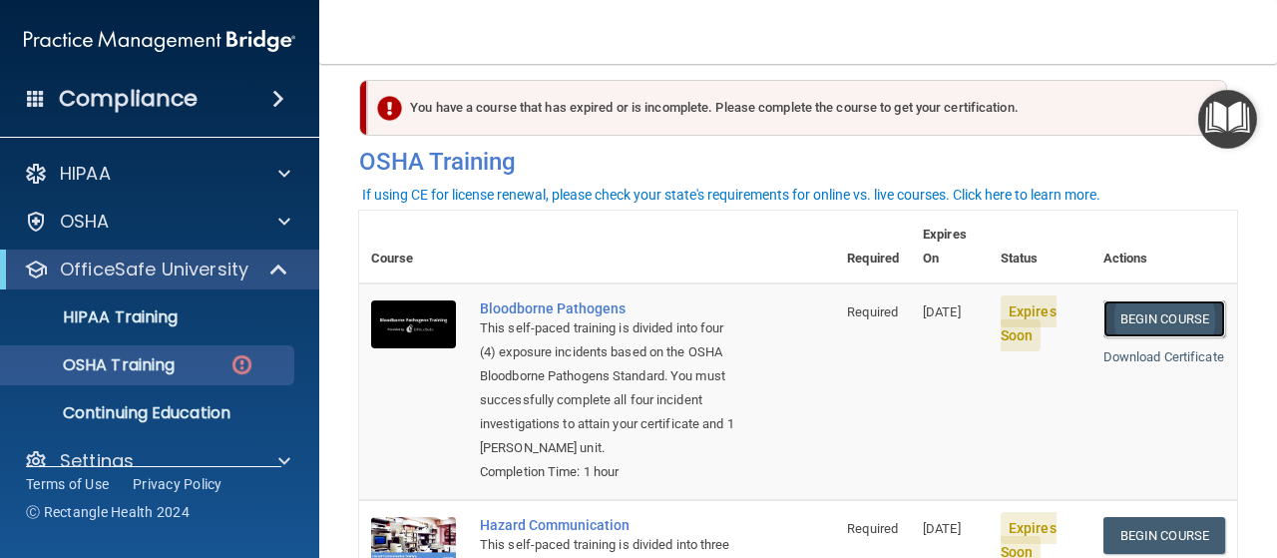
click at [1129, 300] on link "Begin Course" at bounding box center [1165, 318] width 122 height 37
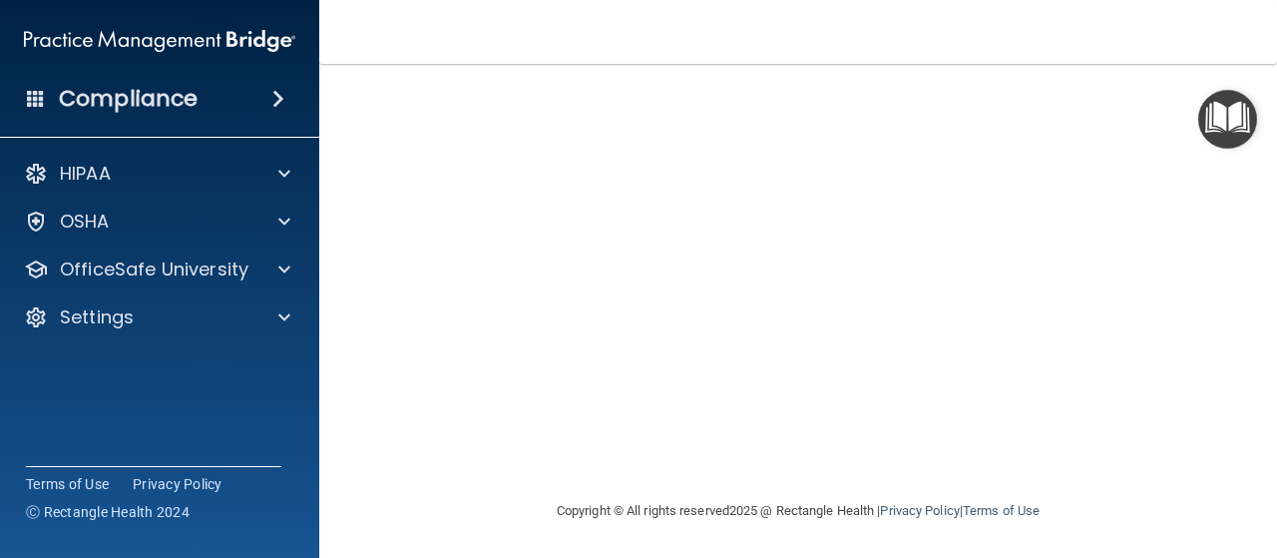
scroll to position [296, 0]
